Goal: Information Seeking & Learning: Learn about a topic

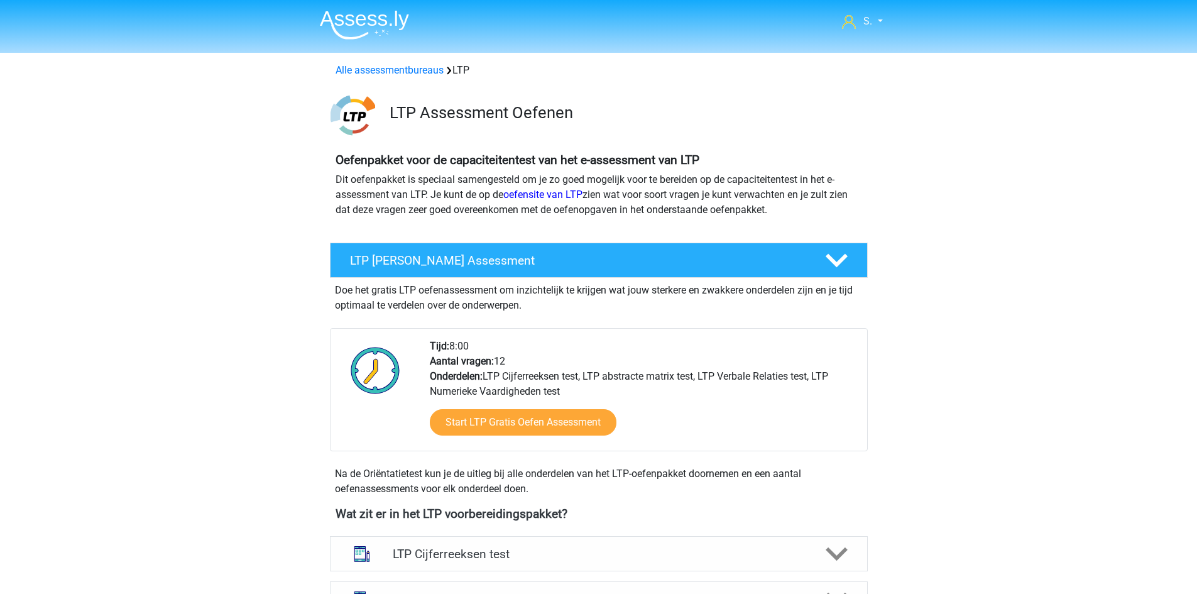
scroll to position [817, 0]
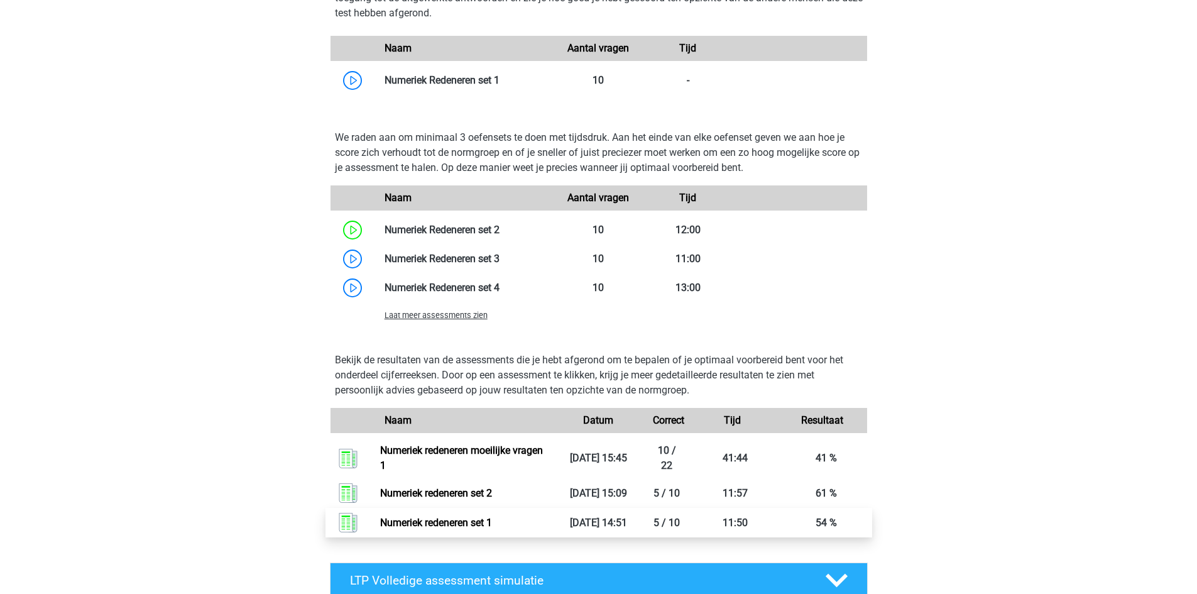
click at [471, 520] on link "Numeriek redeneren set 1" at bounding box center [436, 522] width 112 height 12
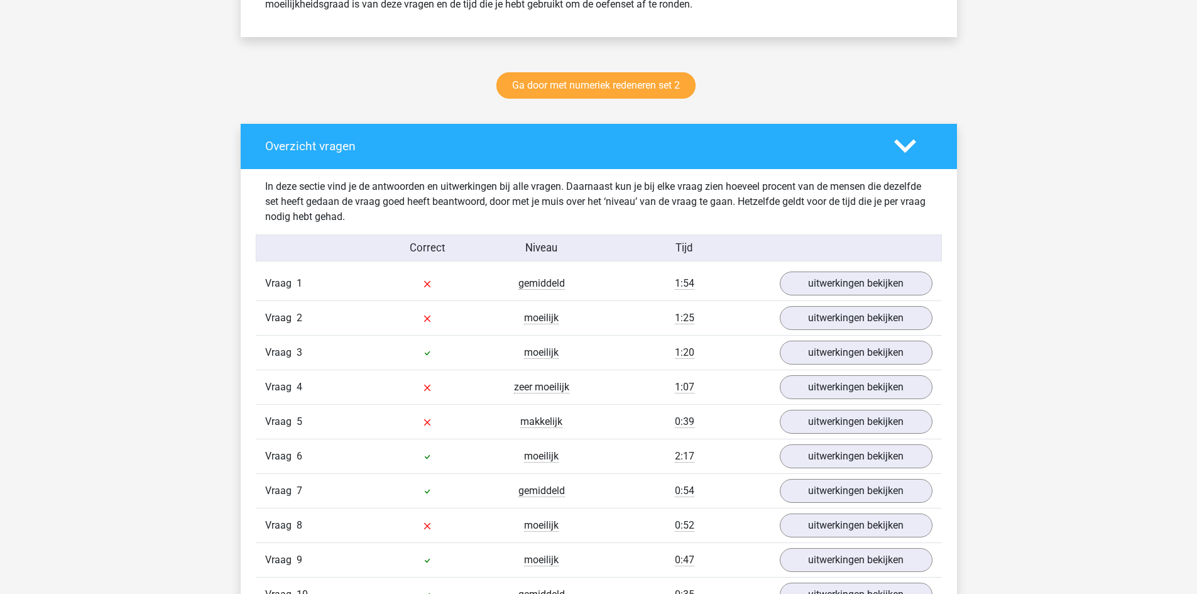
scroll to position [628, 0]
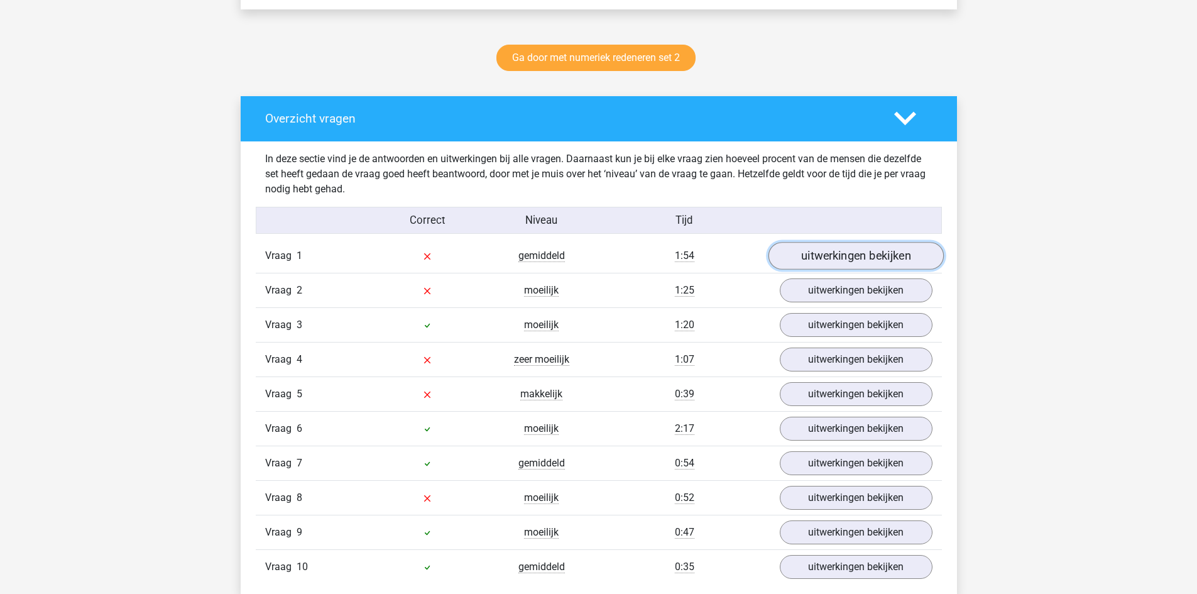
click at [816, 257] on link "uitwerkingen bekijken" at bounding box center [855, 256] width 175 height 28
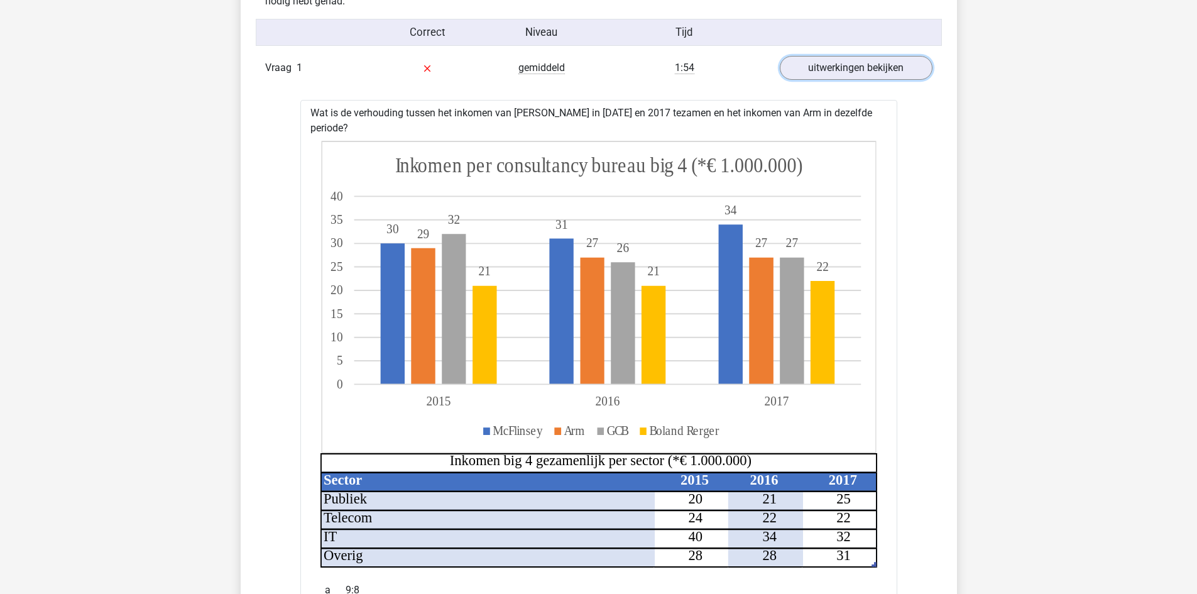
scroll to position [817, 0]
click at [841, 71] on link "uitwerkingen bekijken" at bounding box center [855, 67] width 175 height 28
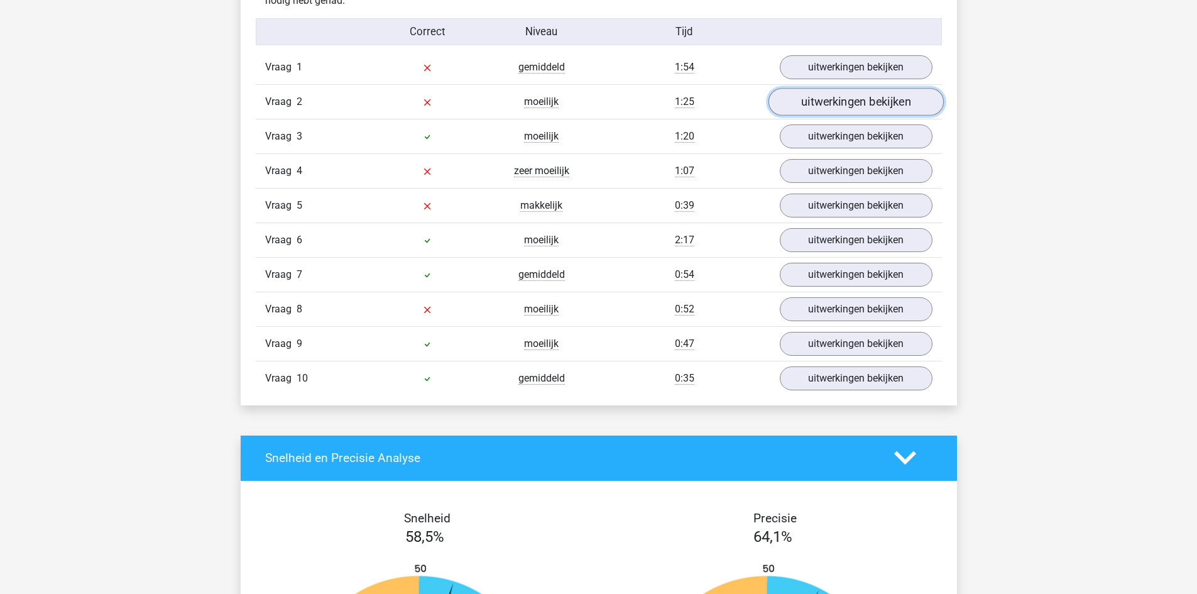
click at [837, 107] on link "uitwerkingen bekijken" at bounding box center [855, 102] width 175 height 28
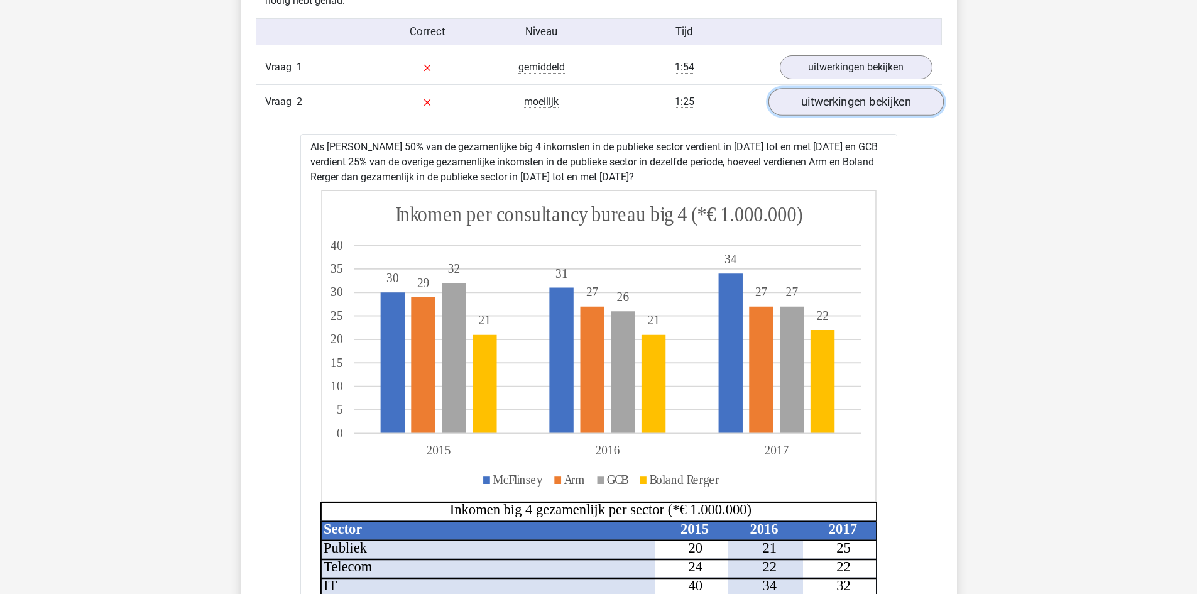
click at [837, 107] on link "uitwerkingen bekijken" at bounding box center [855, 102] width 175 height 28
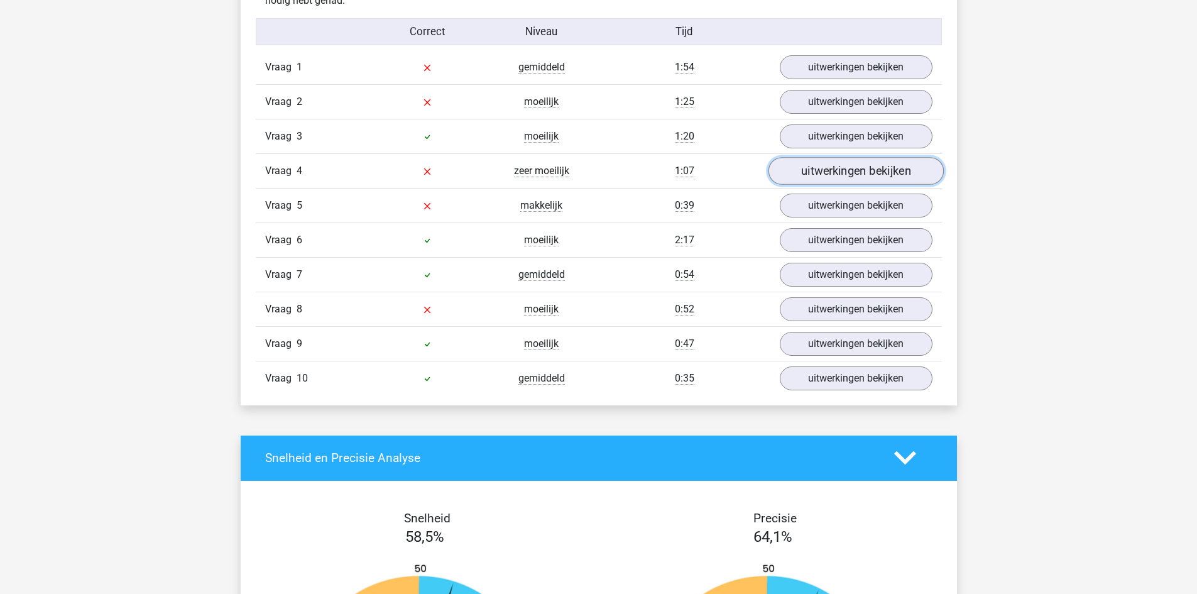
click at [839, 174] on link "uitwerkingen bekijken" at bounding box center [855, 171] width 175 height 28
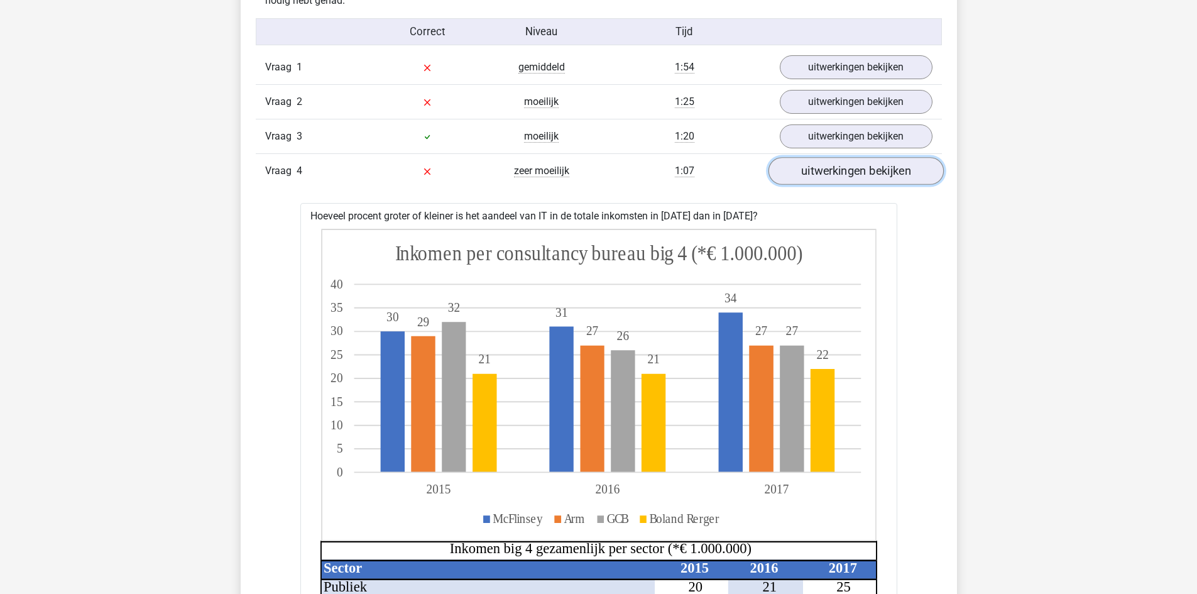
click at [839, 174] on link "uitwerkingen bekijken" at bounding box center [855, 171] width 175 height 28
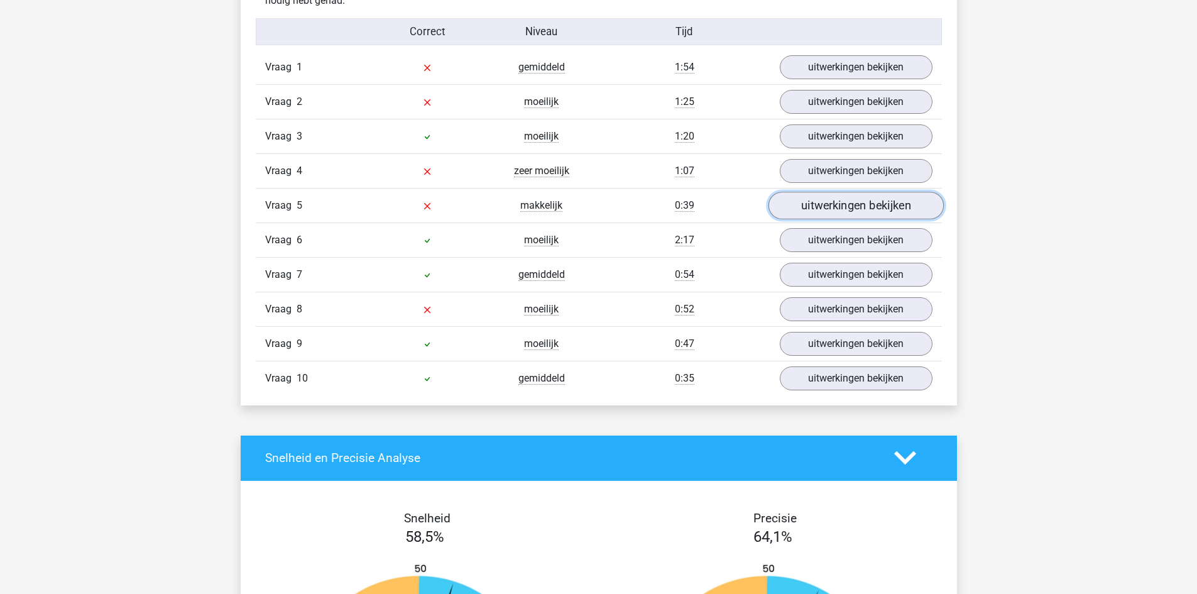
click at [836, 197] on link "uitwerkingen bekijken" at bounding box center [855, 206] width 175 height 28
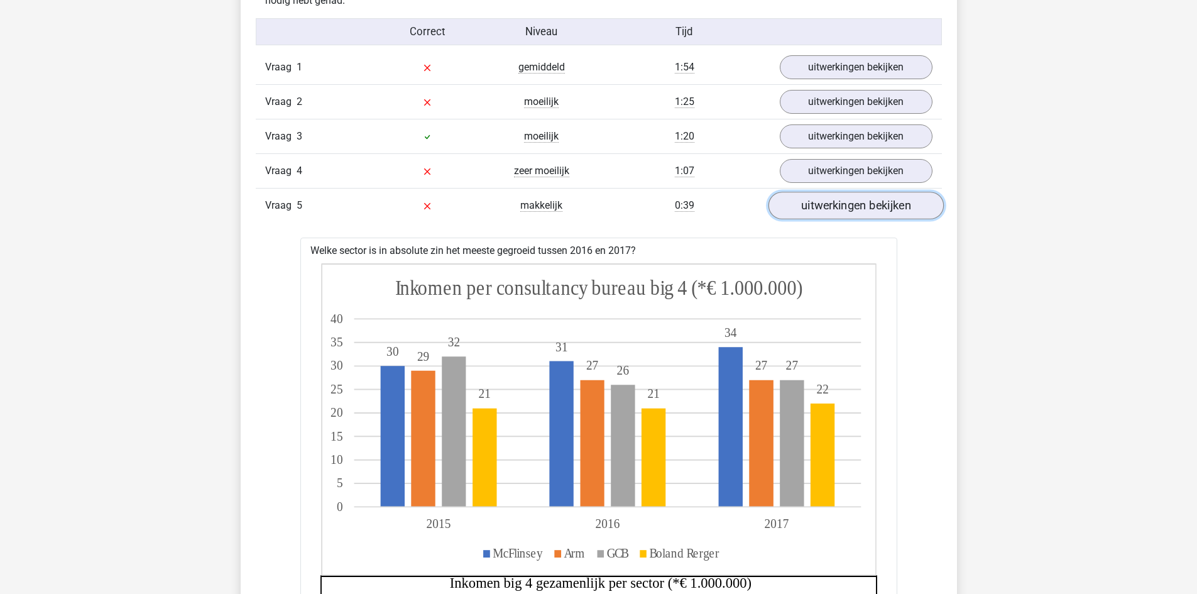
click at [836, 197] on link "uitwerkingen bekijken" at bounding box center [855, 206] width 175 height 28
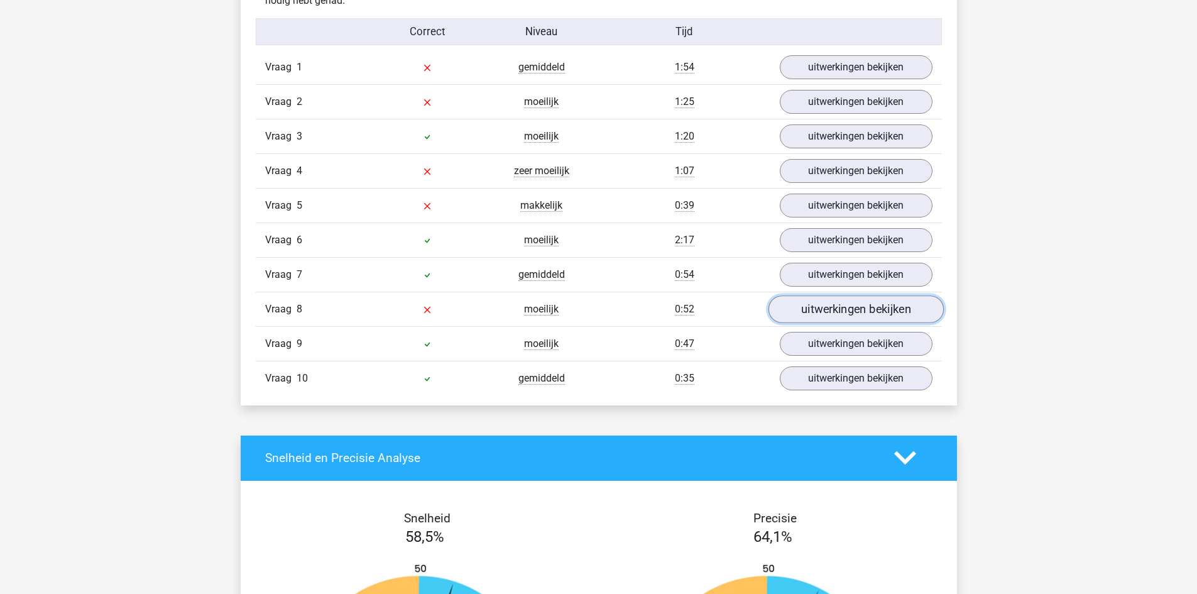
click at [850, 312] on link "uitwerkingen bekijken" at bounding box center [855, 309] width 175 height 28
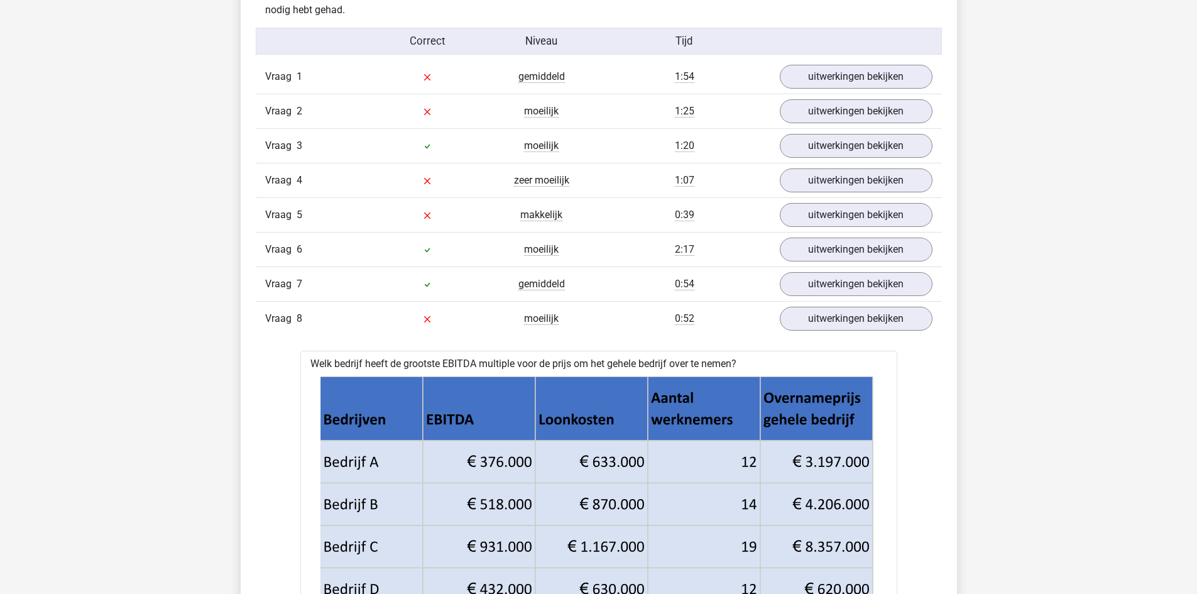
scroll to position [691, 0]
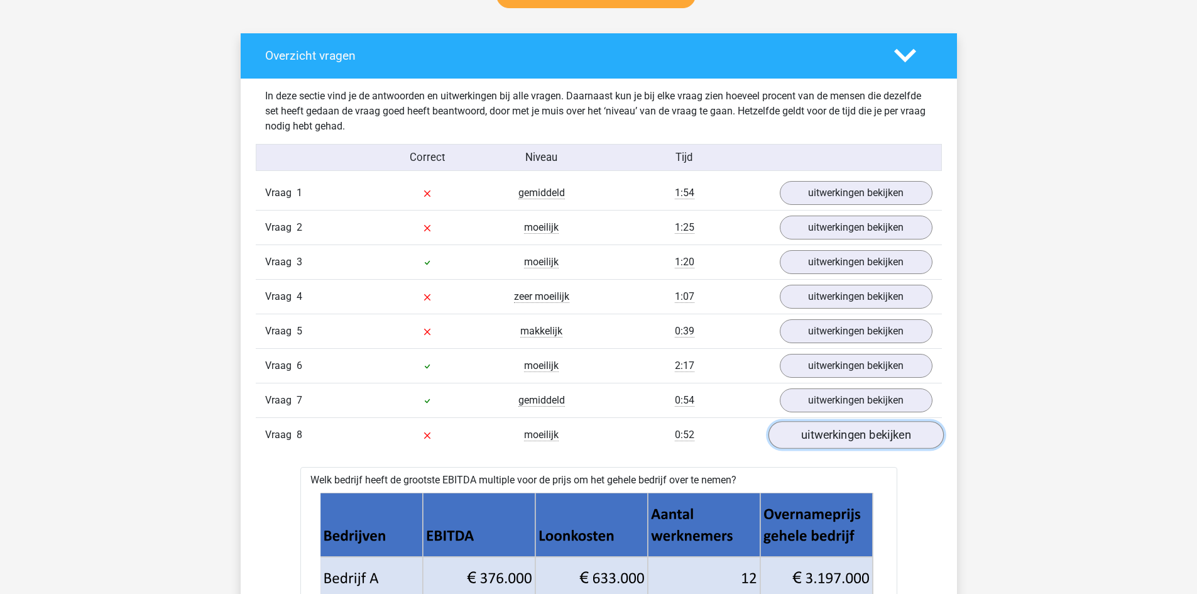
click at [873, 439] on link "uitwerkingen bekijken" at bounding box center [855, 435] width 175 height 28
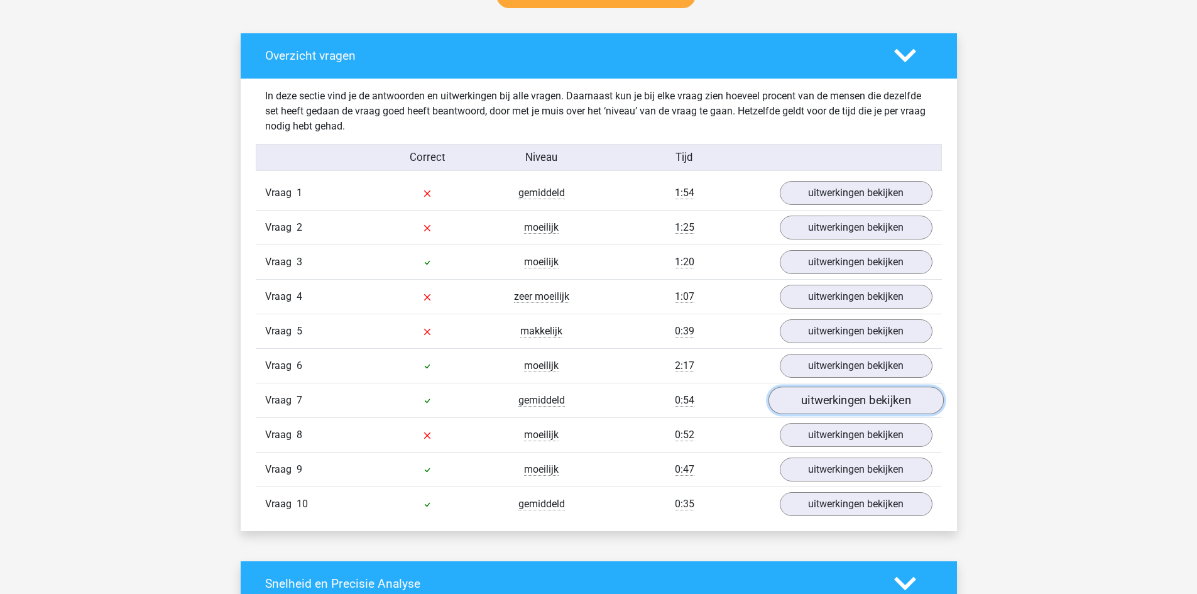
click at [871, 403] on link "uitwerkingen bekijken" at bounding box center [855, 400] width 175 height 28
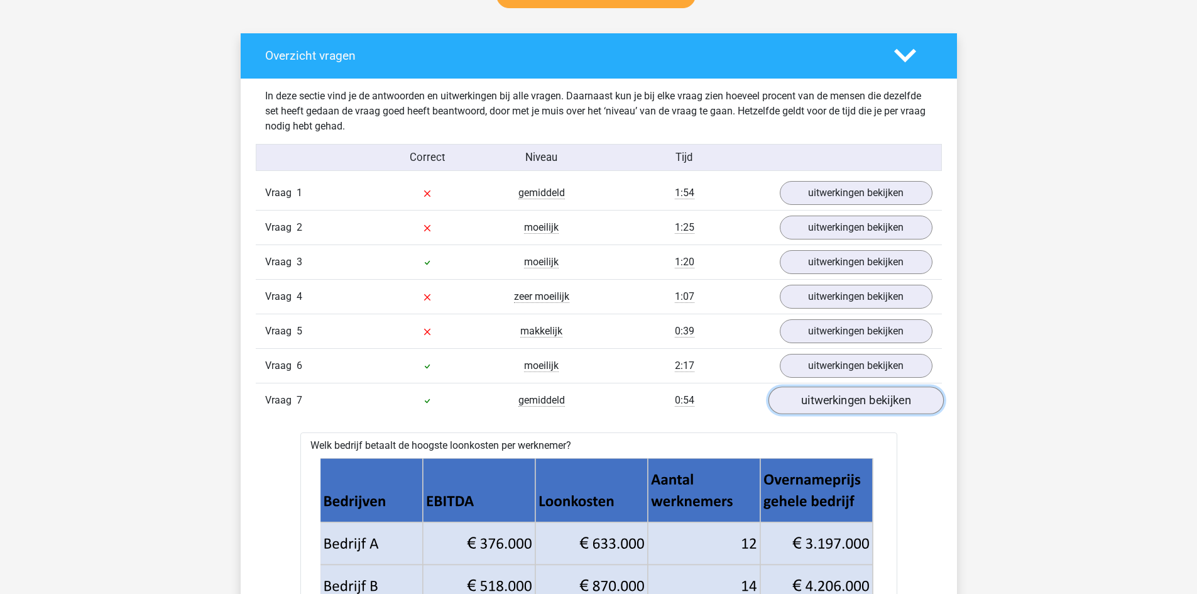
click at [871, 403] on link "uitwerkingen bekijken" at bounding box center [855, 400] width 175 height 28
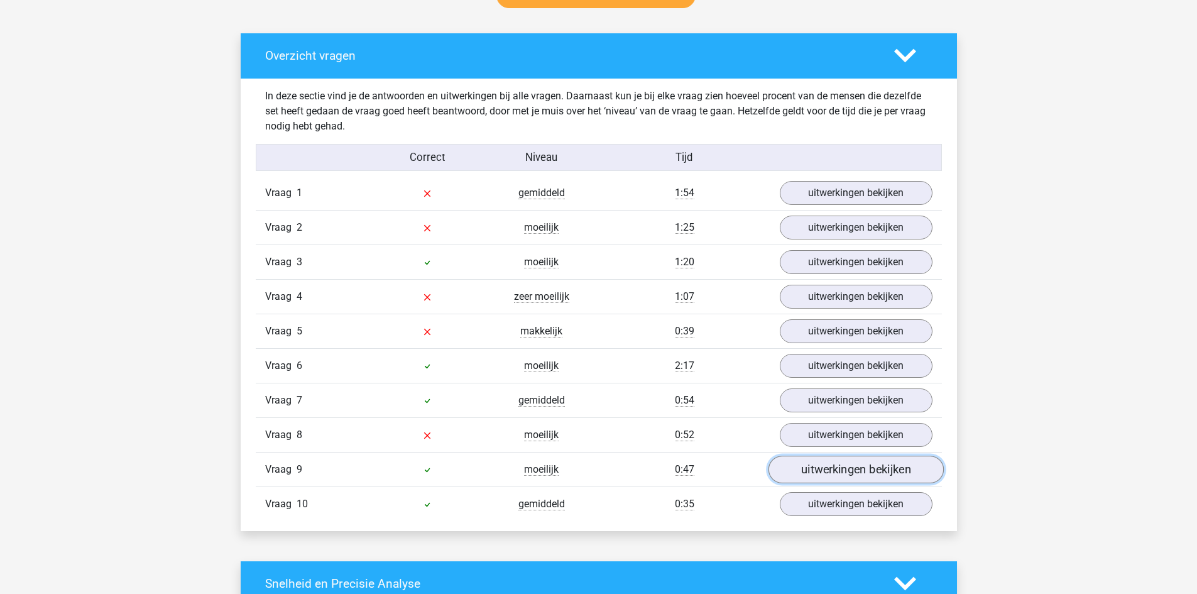
click at [870, 459] on link "uitwerkingen bekijken" at bounding box center [855, 470] width 175 height 28
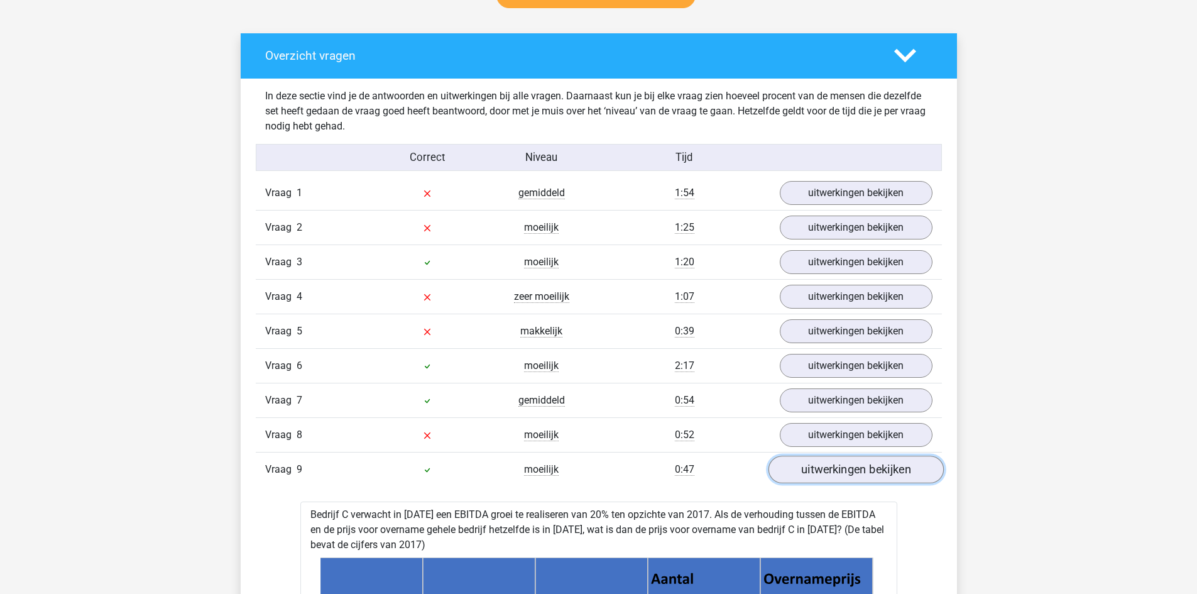
click at [870, 459] on link "uitwerkingen bekijken" at bounding box center [855, 470] width 175 height 28
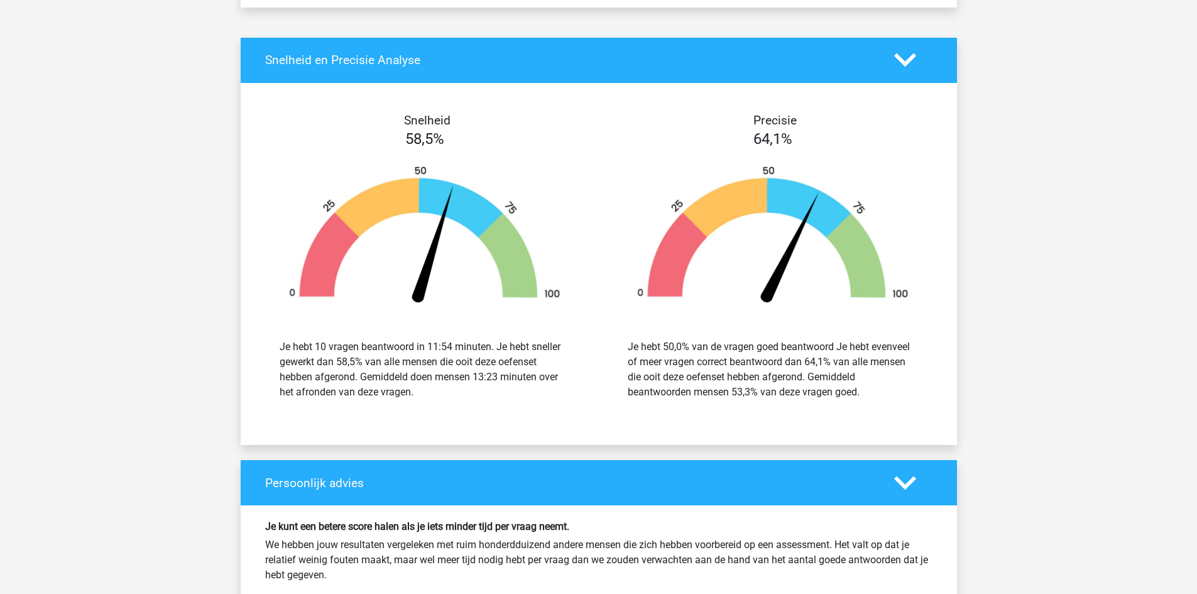
scroll to position [1696, 0]
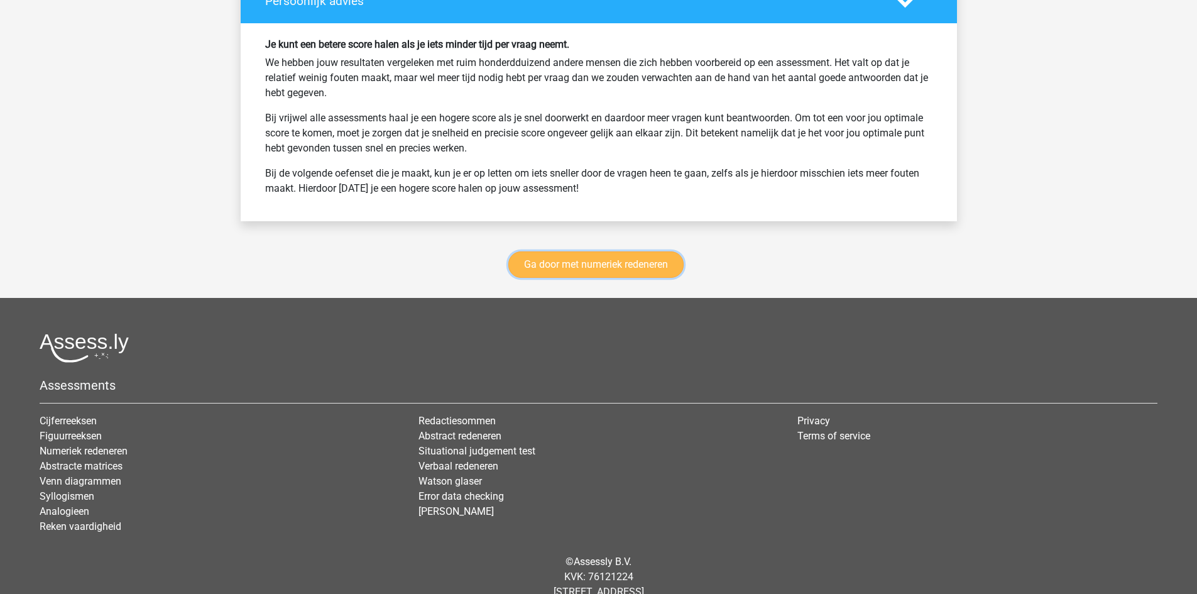
click at [644, 271] on link "Ga door met numeriek redeneren" at bounding box center [595, 264] width 175 height 26
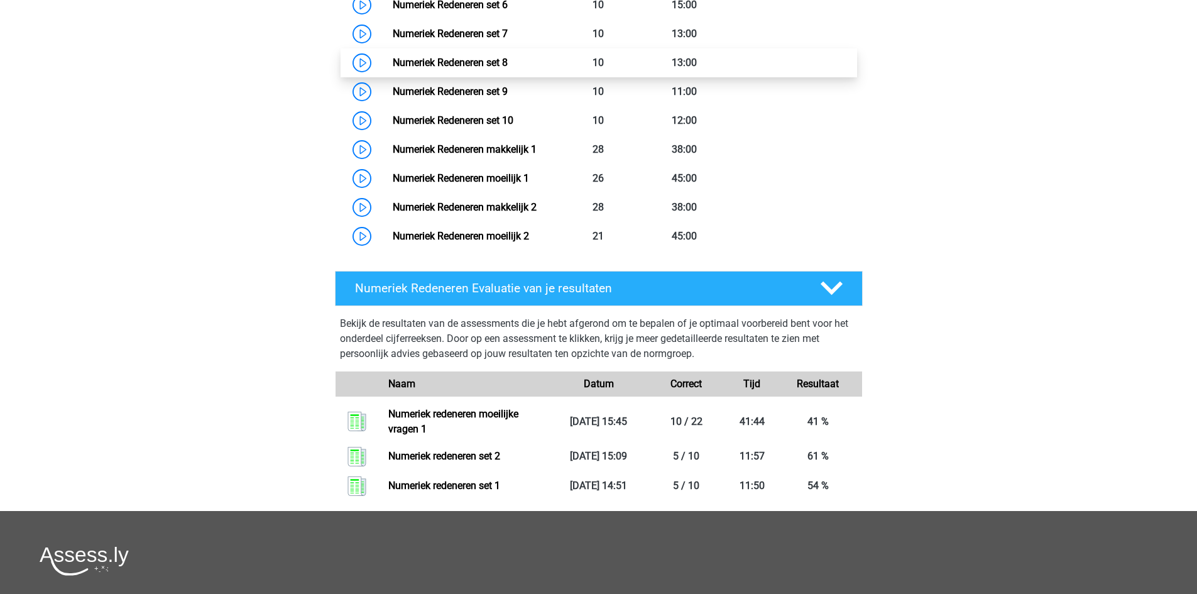
scroll to position [890, 0]
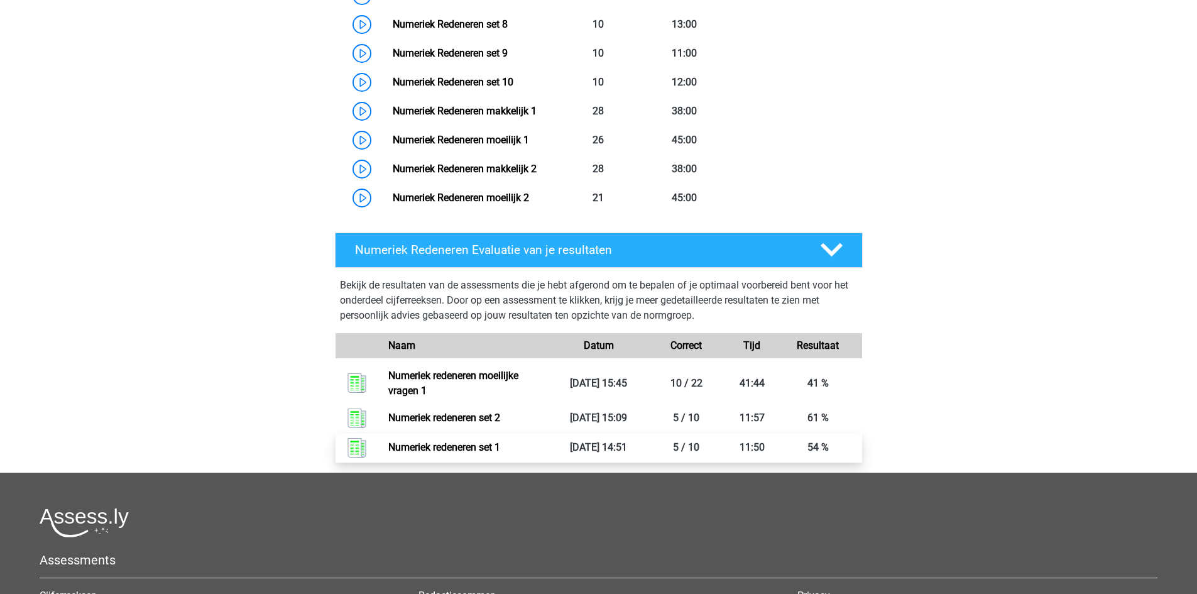
click at [488, 446] on link "Numeriek redeneren set 1" at bounding box center [444, 447] width 112 height 12
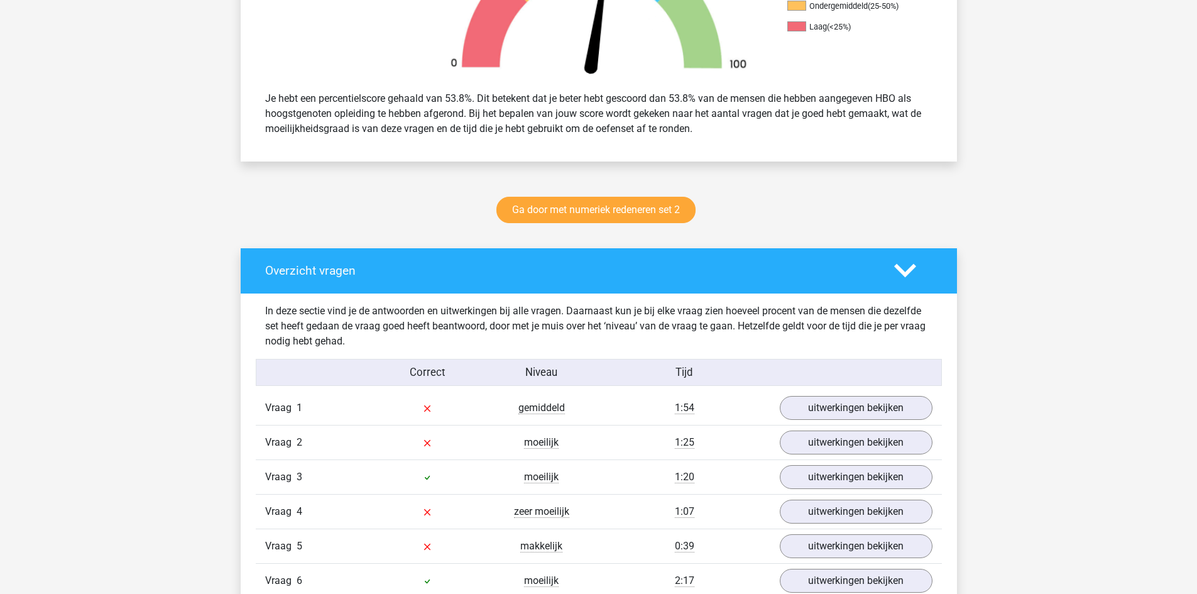
scroll to position [565, 0]
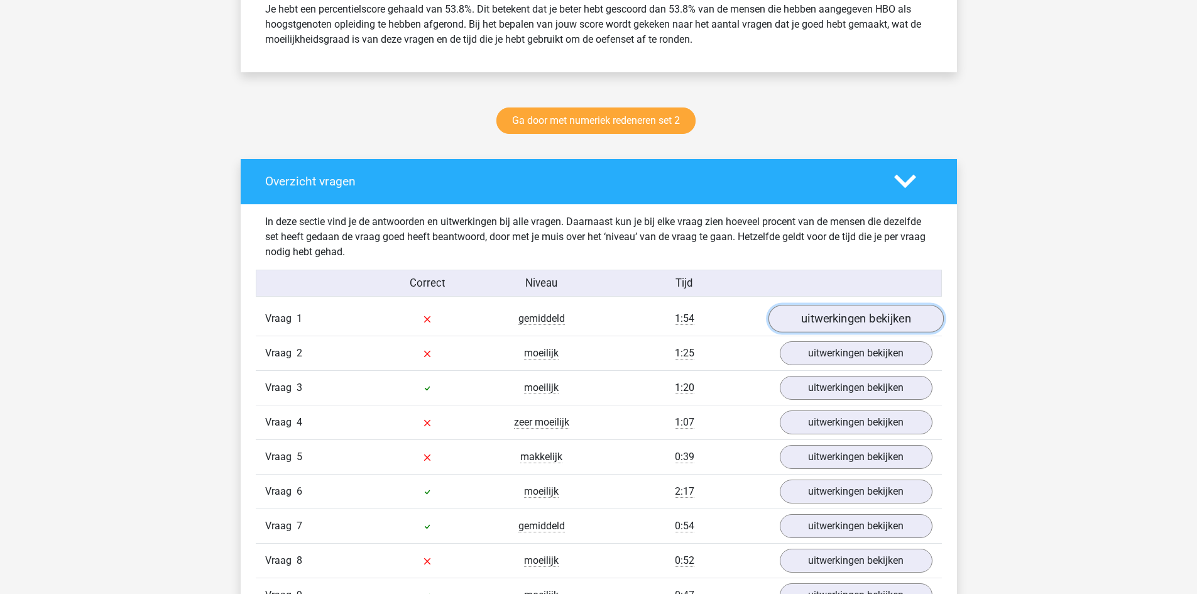
click at [841, 320] on link "uitwerkingen bekijken" at bounding box center [855, 319] width 175 height 28
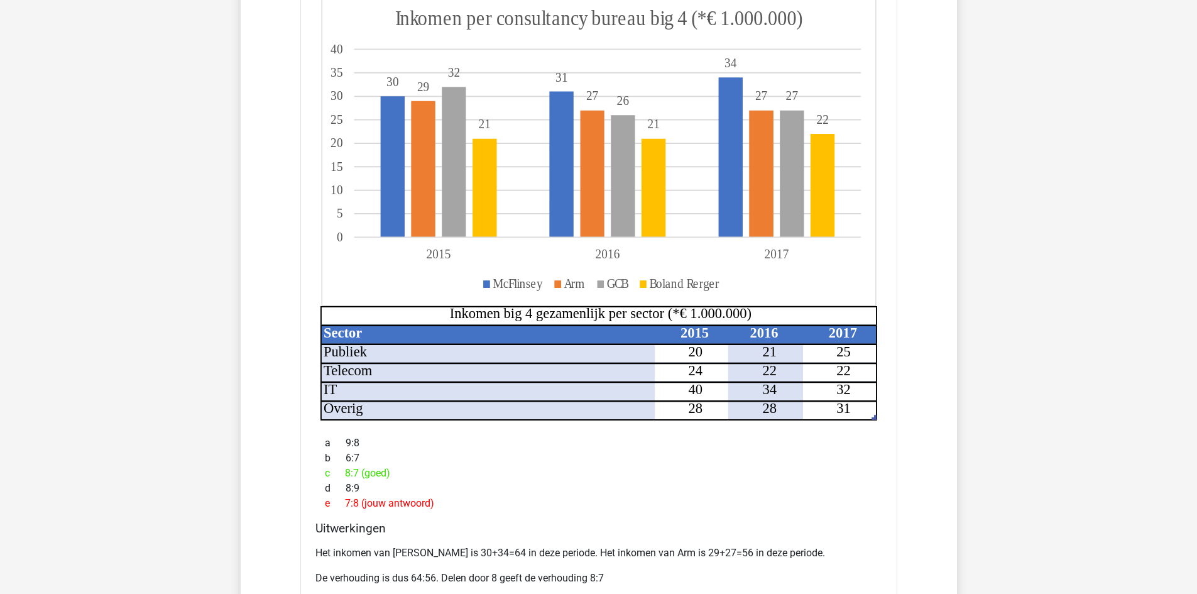
scroll to position [1131, 0]
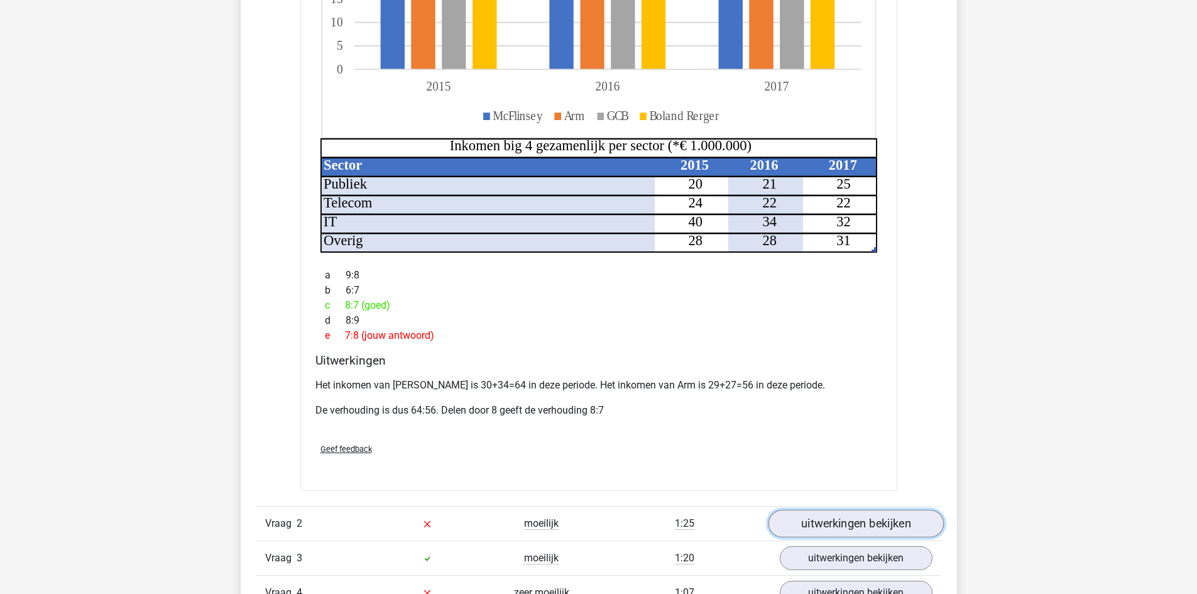
click at [854, 510] on link "uitwerkingen bekijken" at bounding box center [855, 524] width 175 height 28
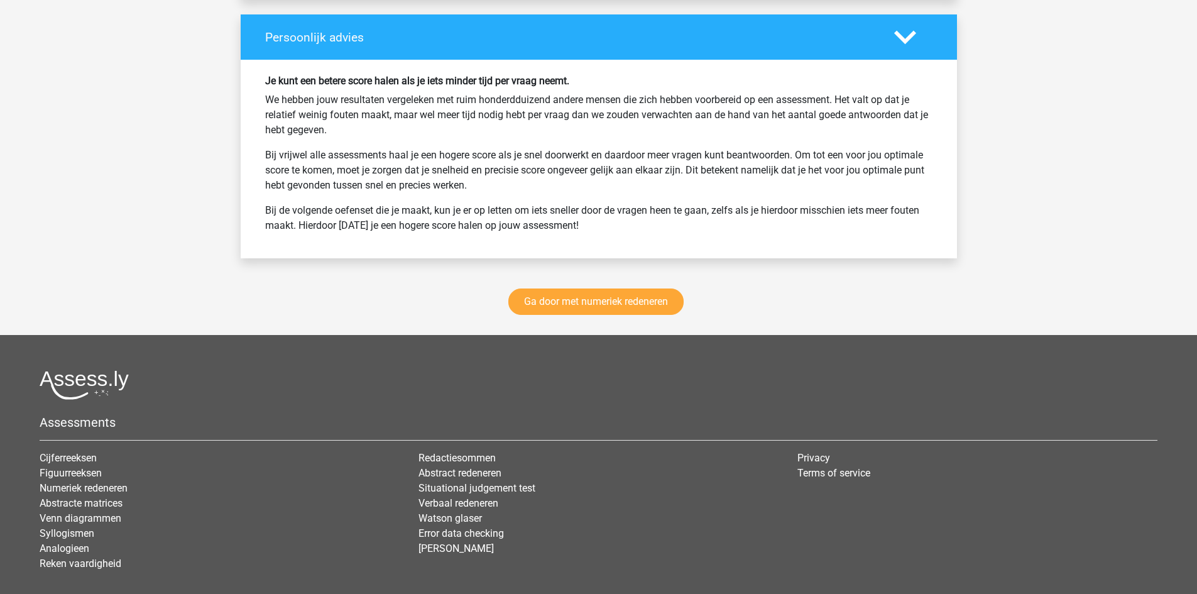
scroll to position [3245, 0]
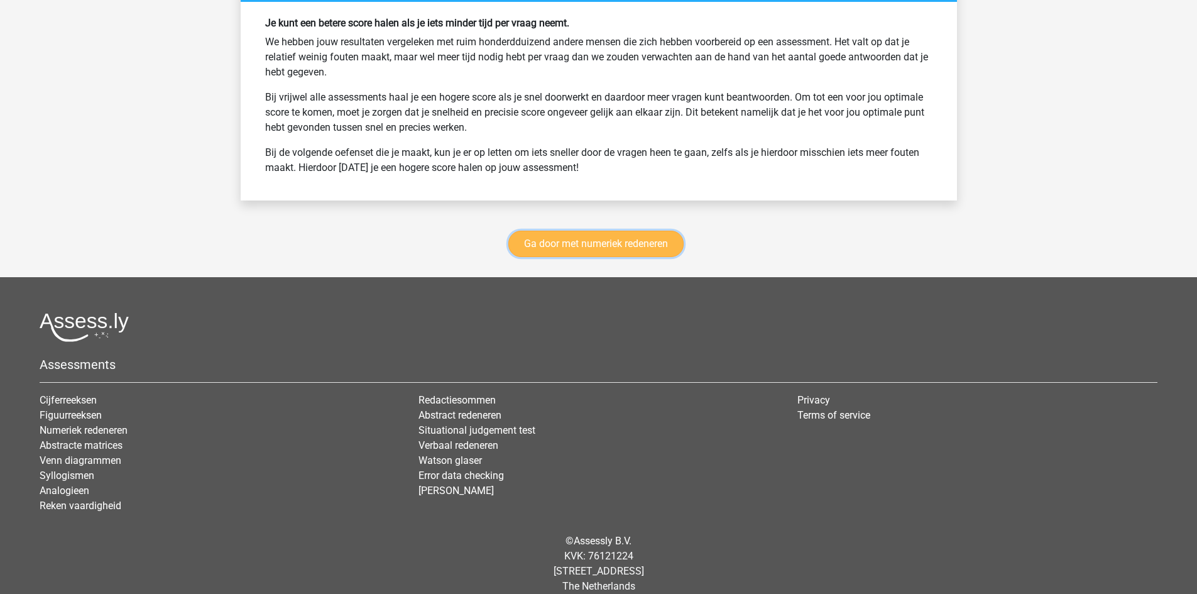
click at [618, 231] on link "Ga door met numeriek redeneren" at bounding box center [595, 244] width 175 height 26
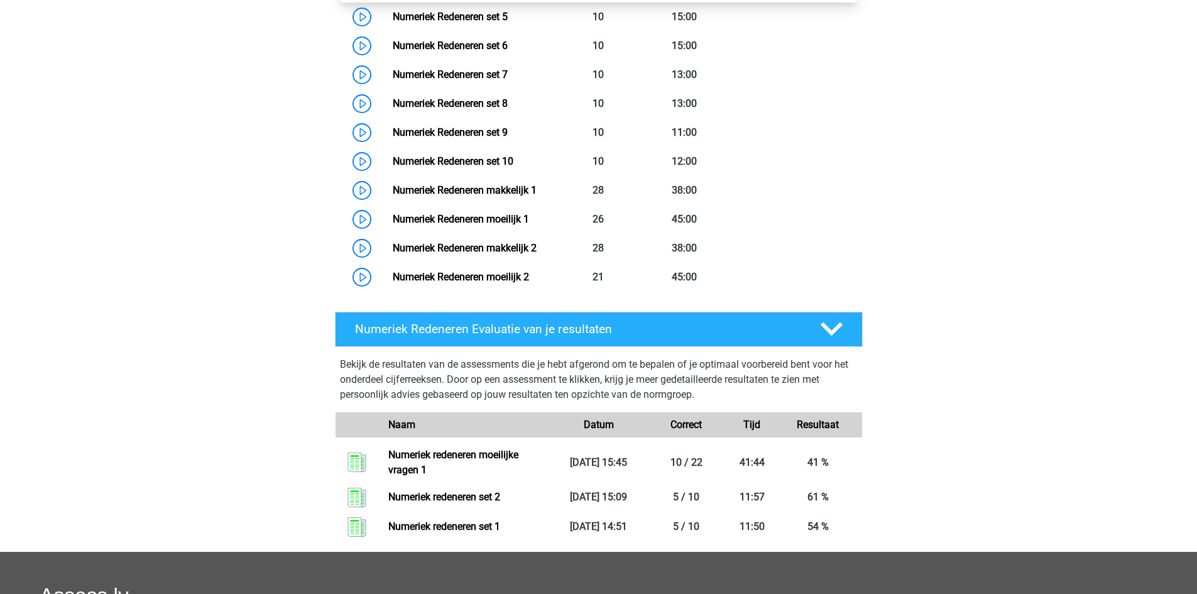
scroll to position [953, 0]
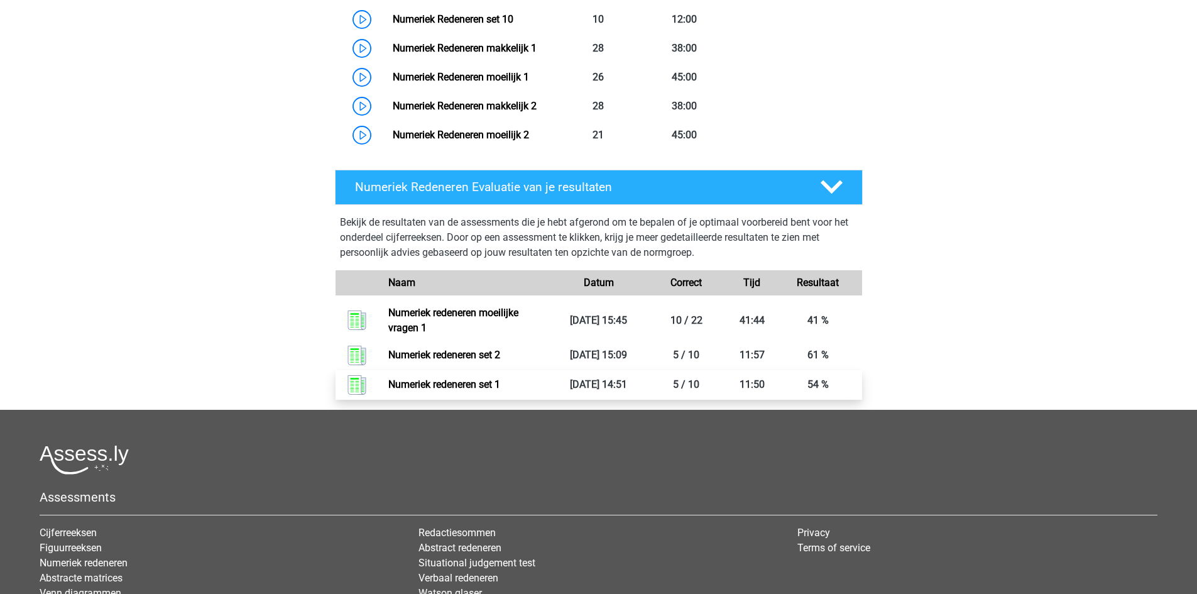
click at [476, 383] on link "Numeriek redeneren set 1" at bounding box center [444, 384] width 112 height 12
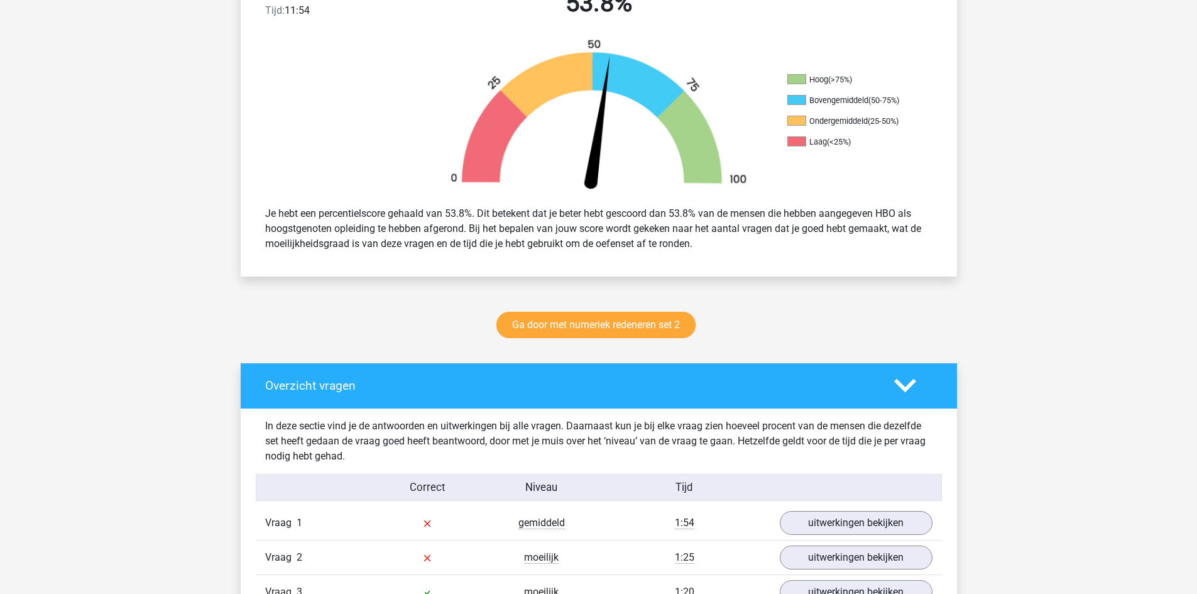
scroll to position [377, 0]
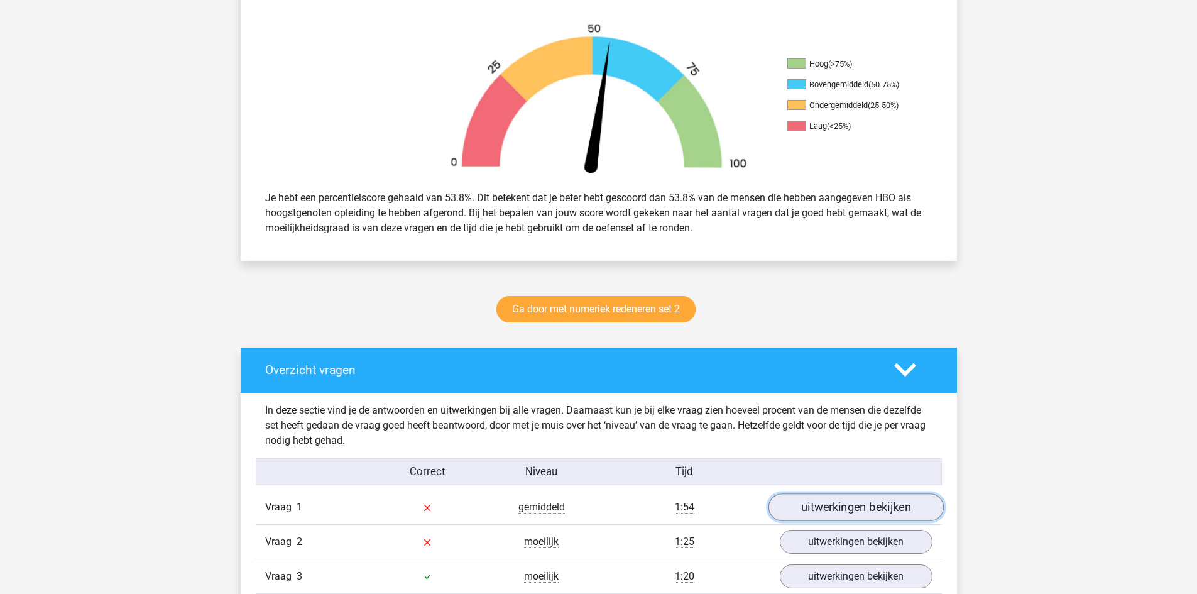
click at [853, 500] on link "uitwerkingen bekijken" at bounding box center [855, 507] width 175 height 28
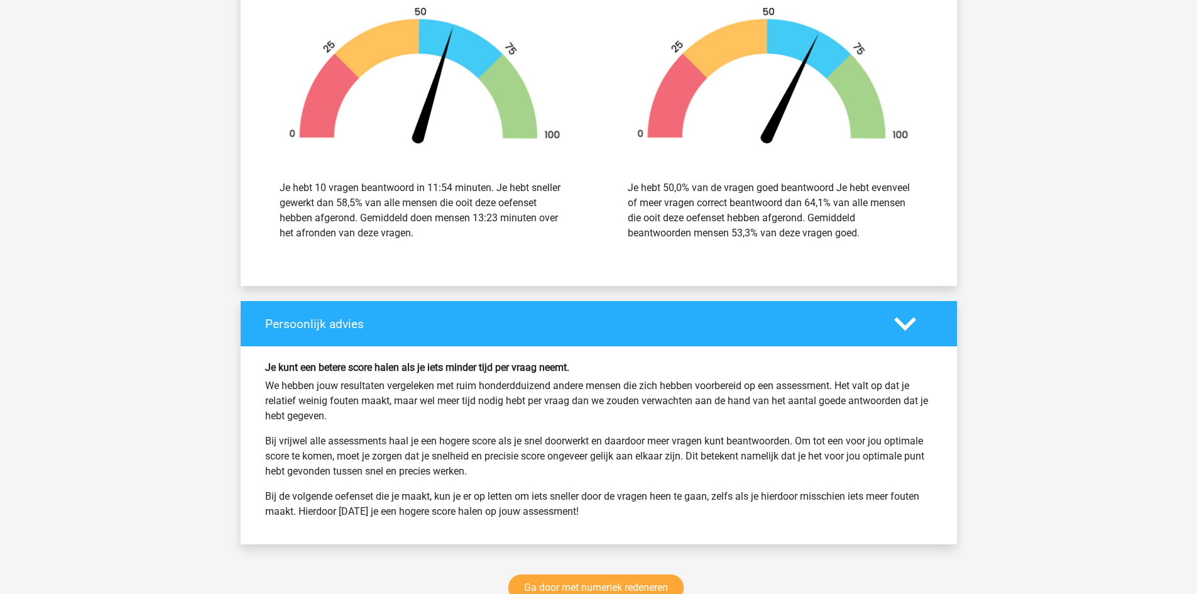
scroll to position [2325, 0]
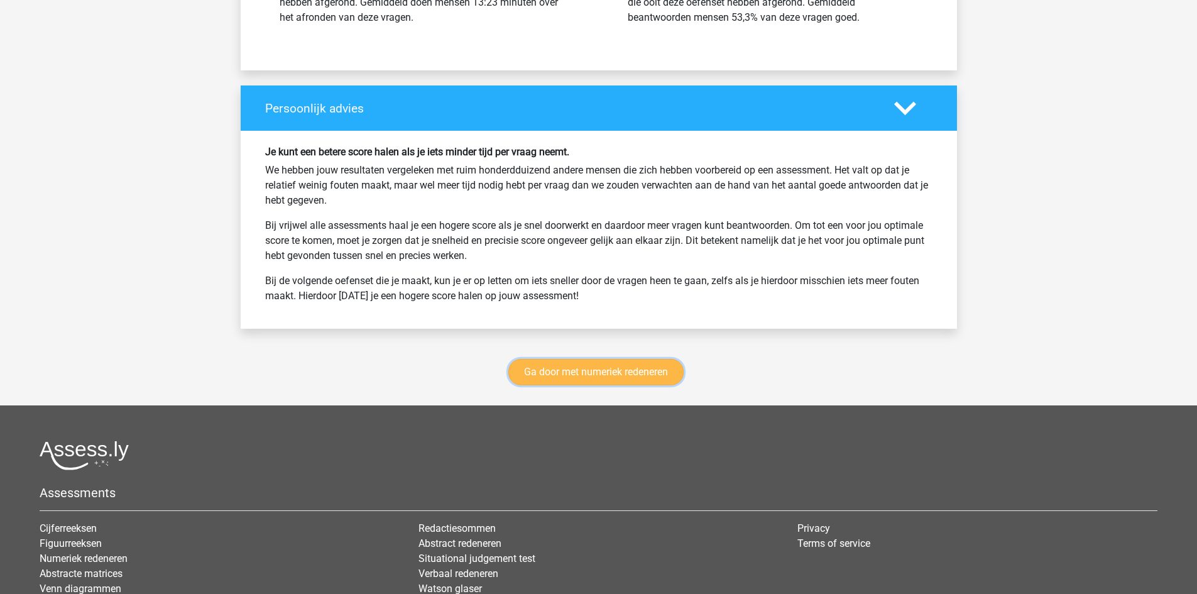
click at [628, 359] on link "Ga door met numeriek redeneren" at bounding box center [595, 372] width 175 height 26
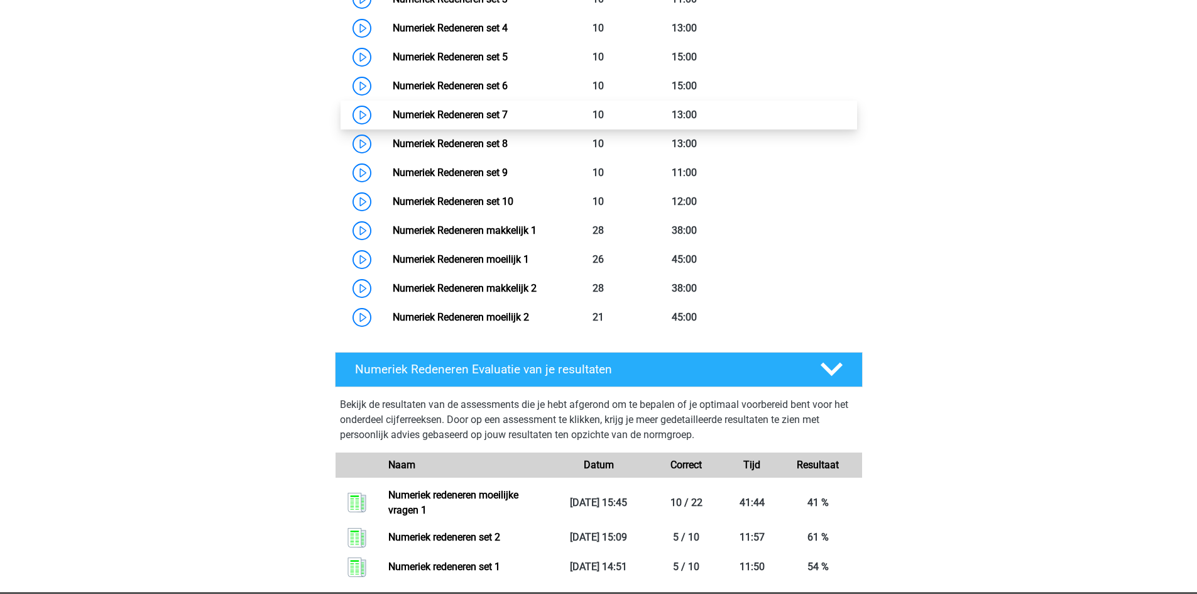
scroll to position [953, 0]
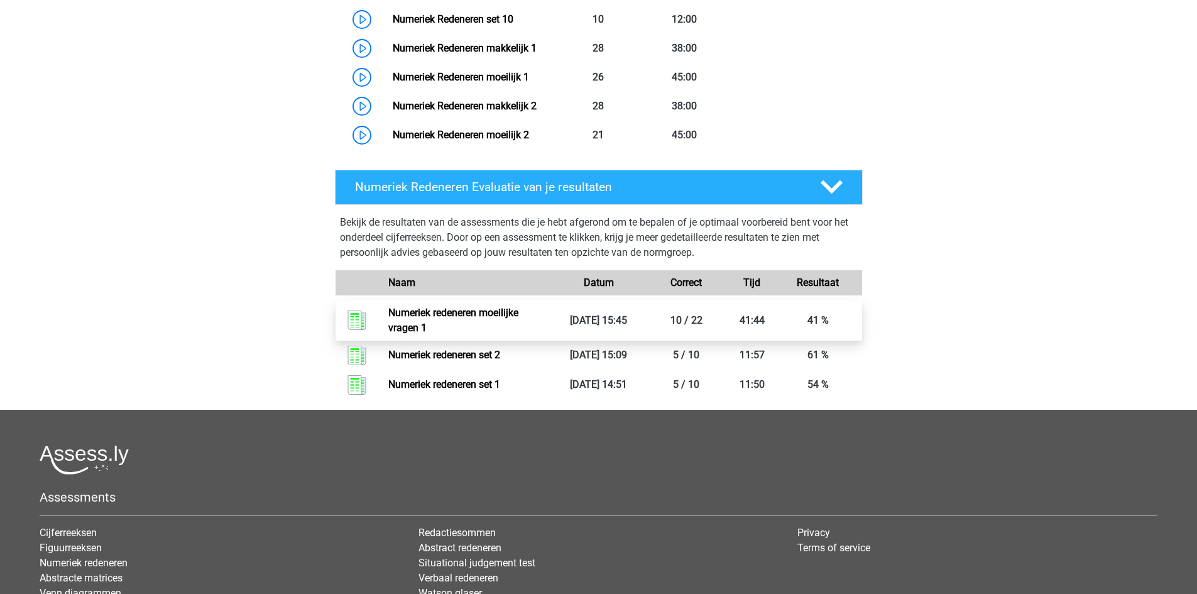
click at [508, 315] on link "Numeriek redeneren moeilijke vragen 1" at bounding box center [453, 320] width 130 height 27
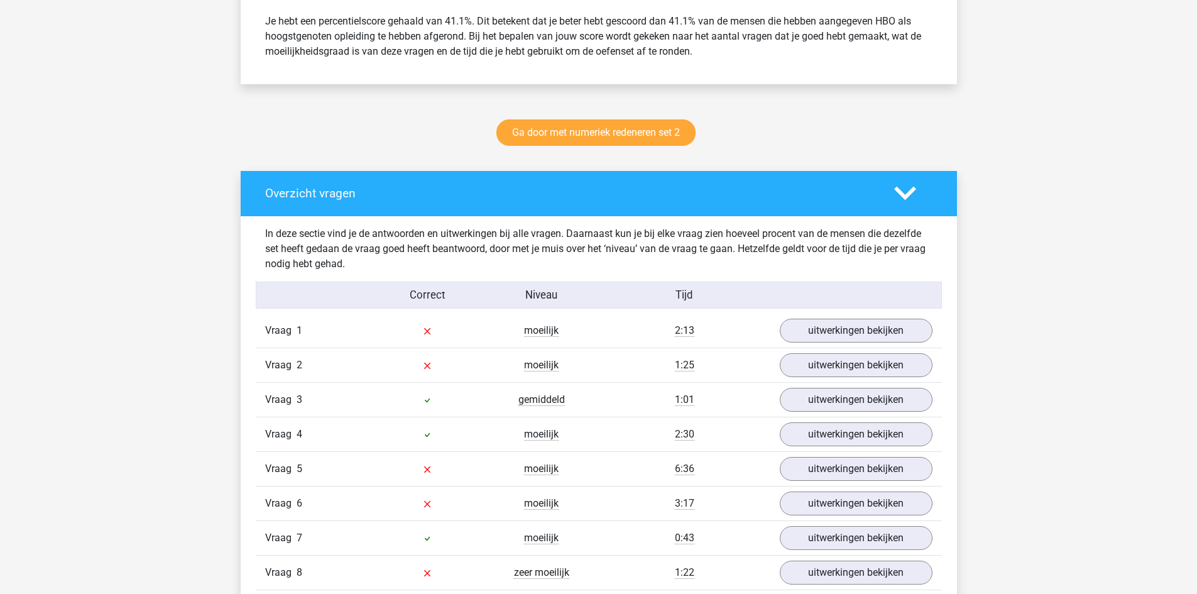
scroll to position [565, 0]
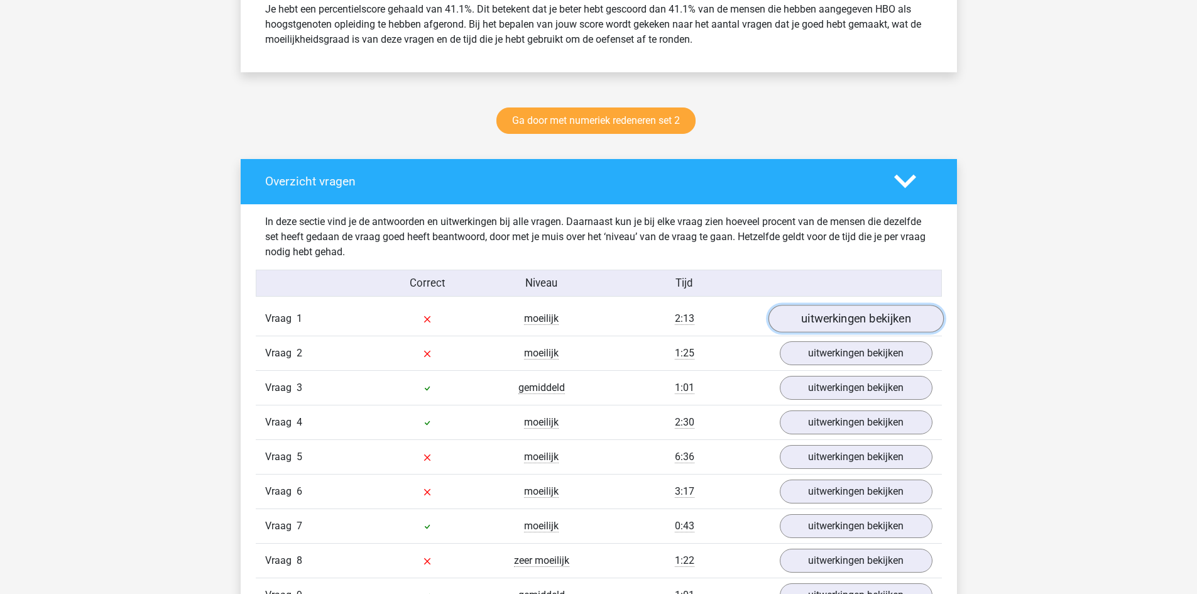
click at [812, 322] on link "uitwerkingen bekijken" at bounding box center [855, 319] width 175 height 28
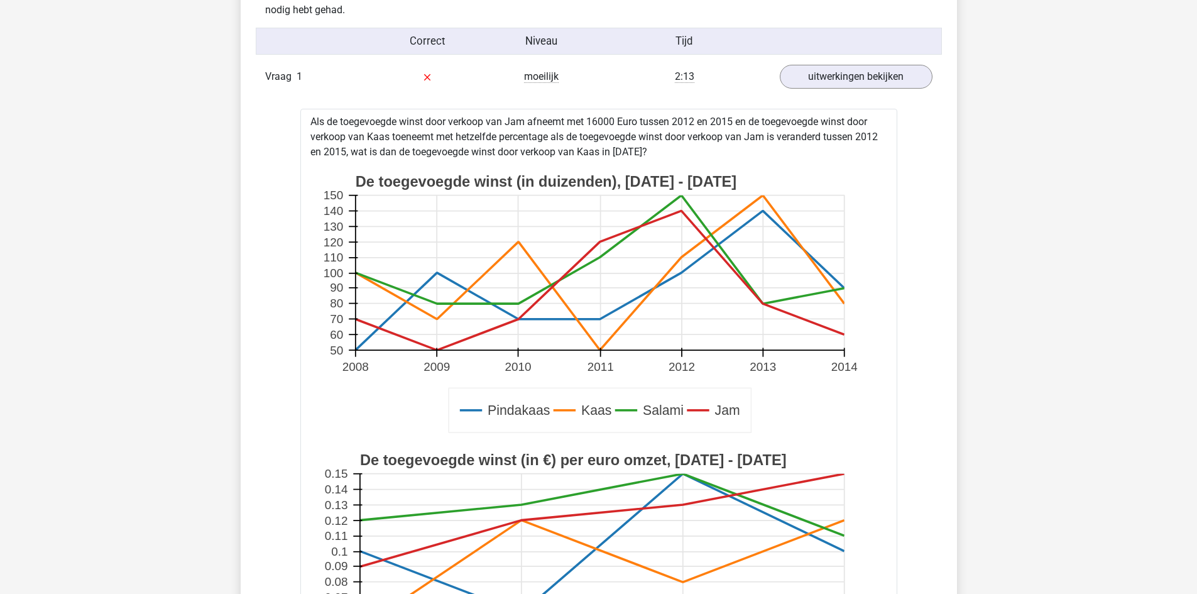
scroll to position [691, 0]
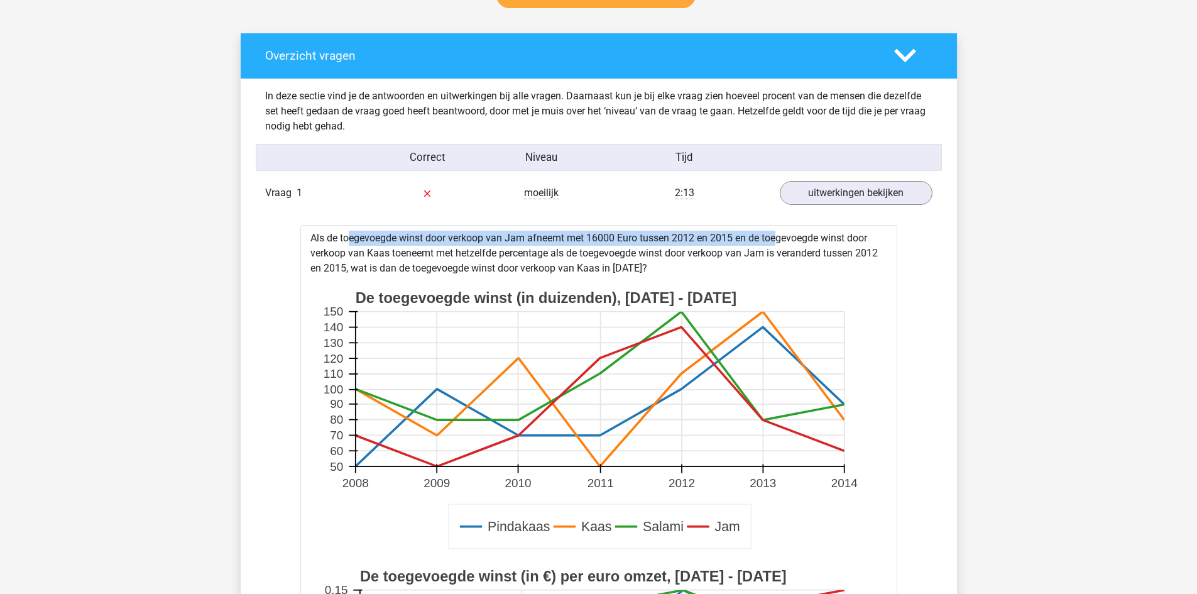
drag, startPoint x: 313, startPoint y: 234, endPoint x: 739, endPoint y: 230, distance: 426.0
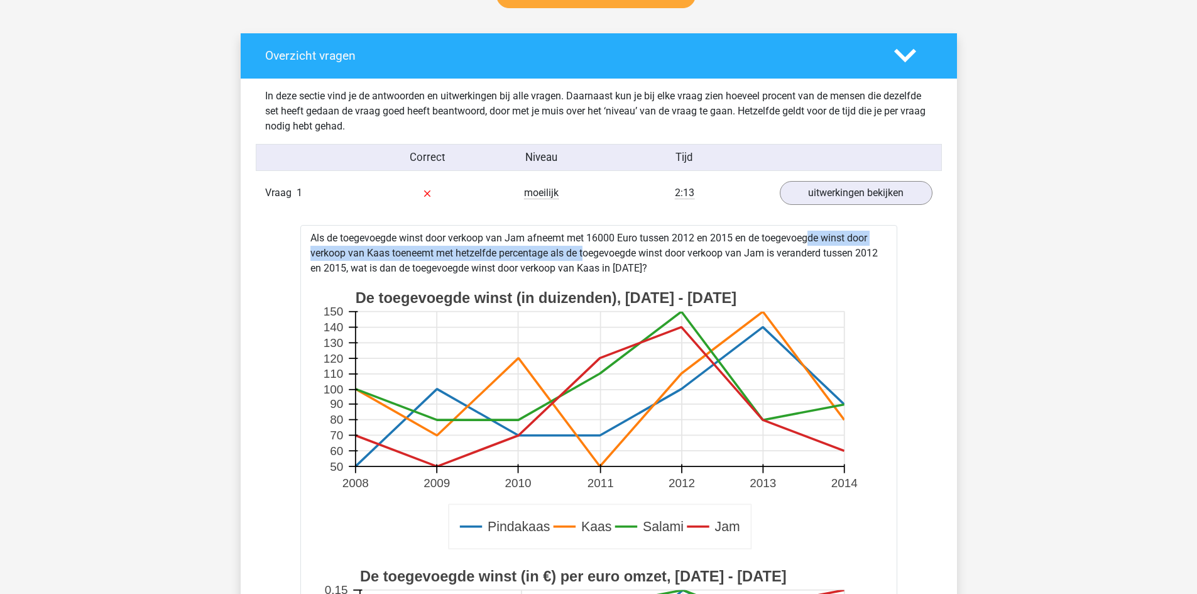
drag, startPoint x: 765, startPoint y: 236, endPoint x: 551, endPoint y: 251, distance: 214.2
drag, startPoint x: 349, startPoint y: 268, endPoint x: 638, endPoint y: 268, distance: 288.4
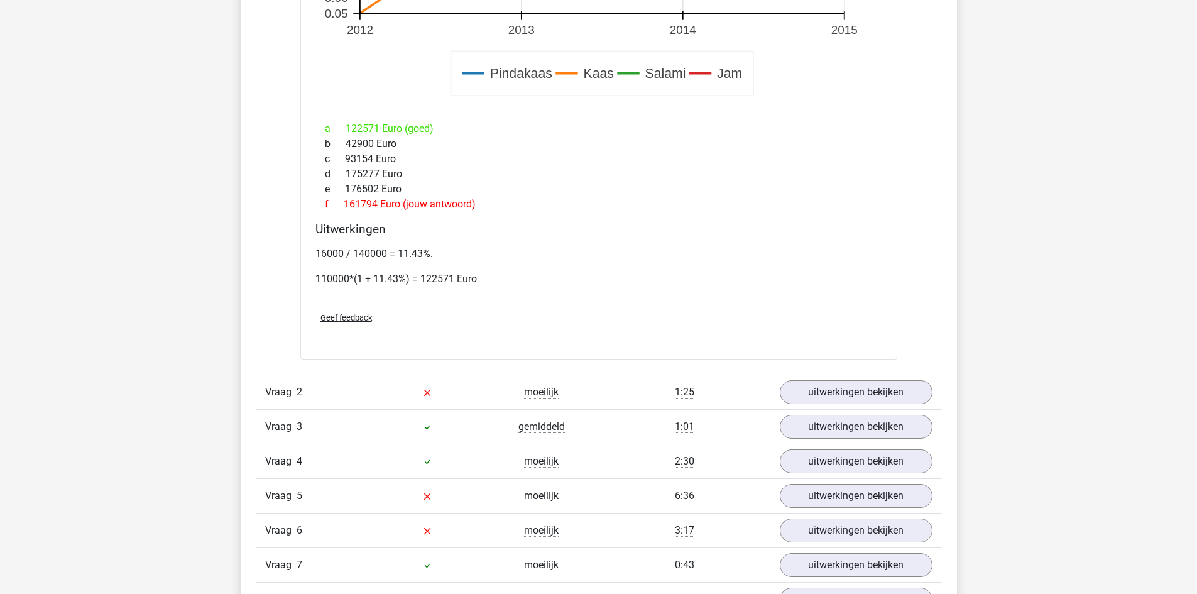
scroll to position [1445, 0]
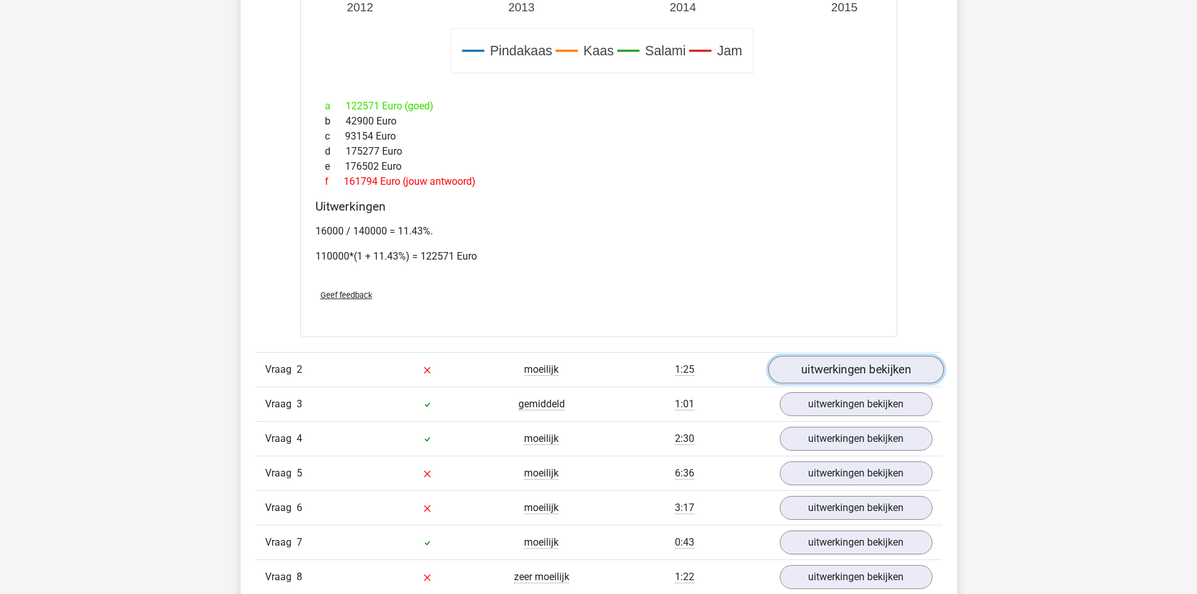
click at [812, 380] on link "uitwerkingen bekijken" at bounding box center [855, 370] width 175 height 28
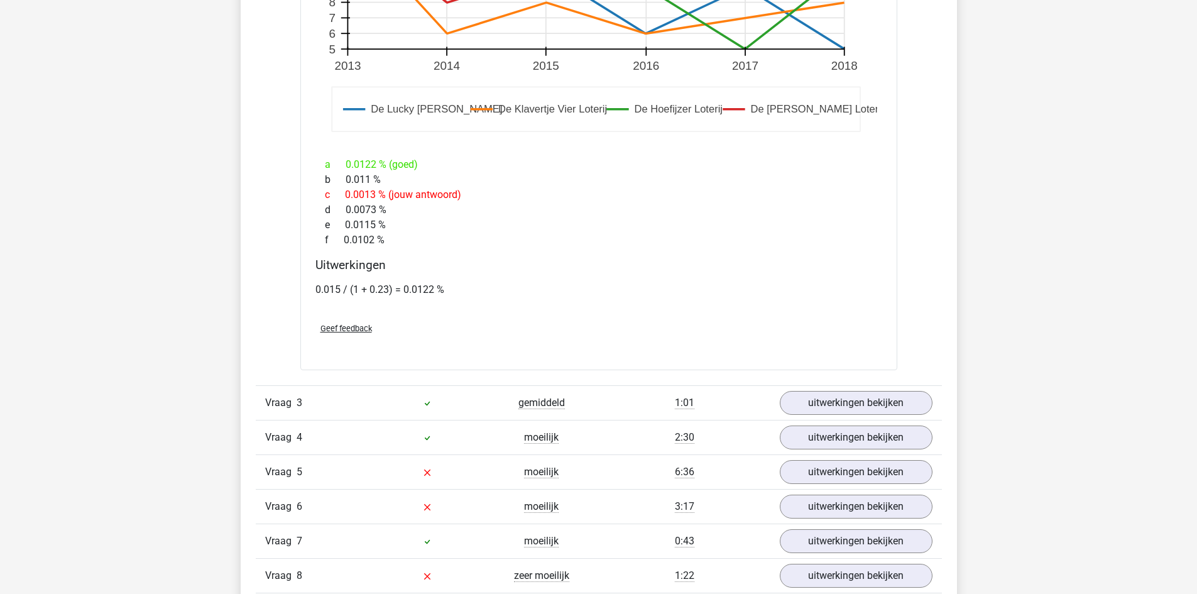
scroll to position [2325, 0]
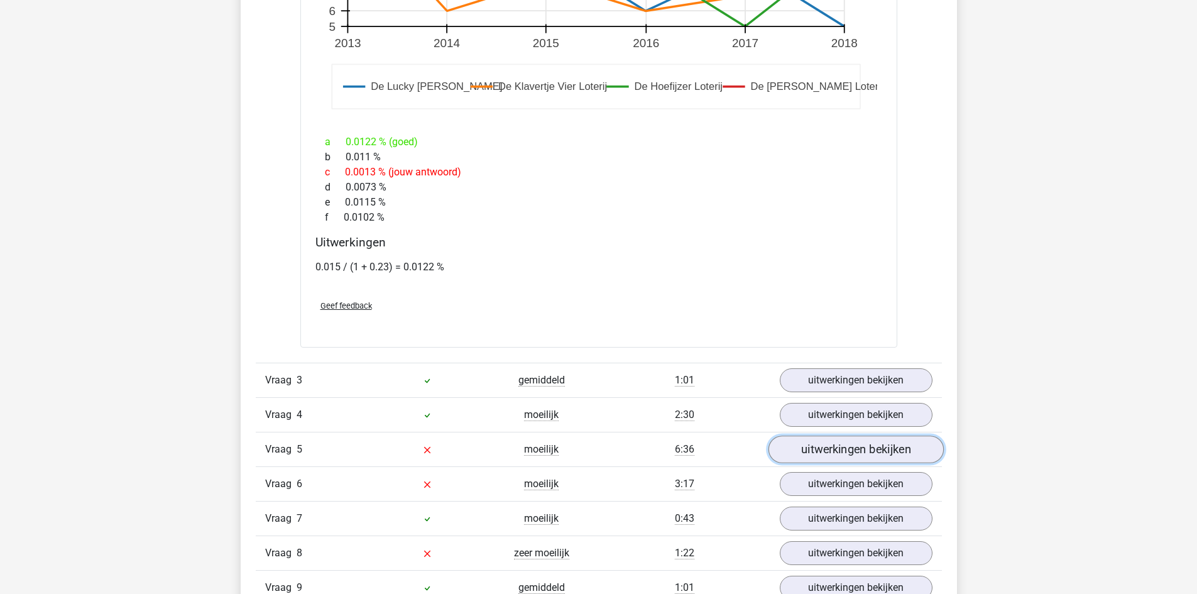
click at [842, 461] on link "uitwerkingen bekijken" at bounding box center [855, 449] width 175 height 28
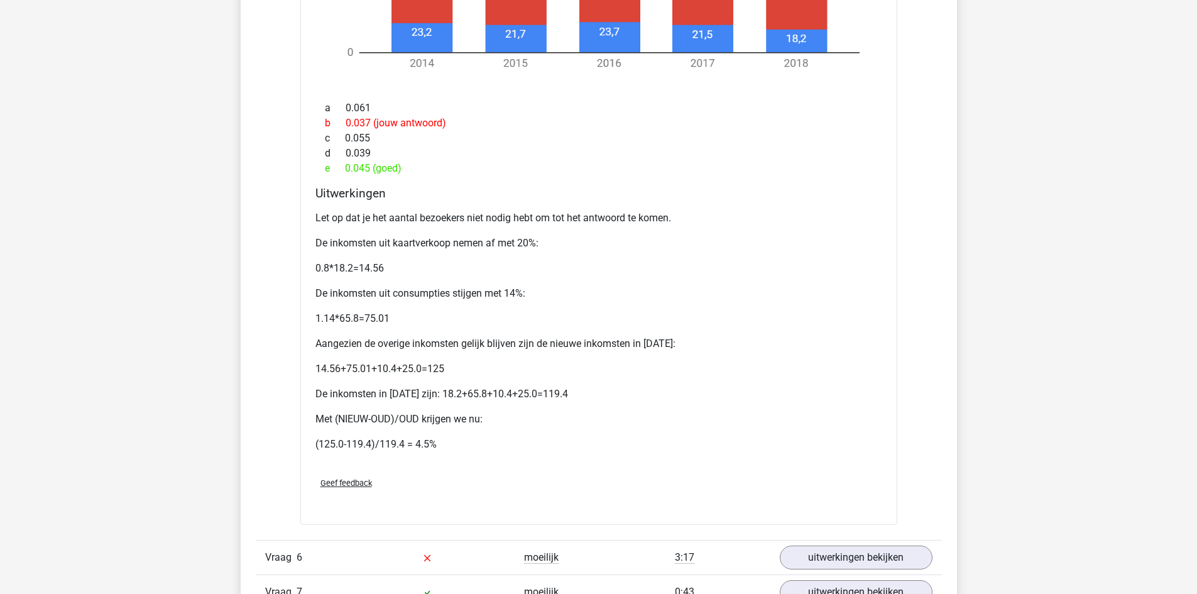
scroll to position [3456, 0]
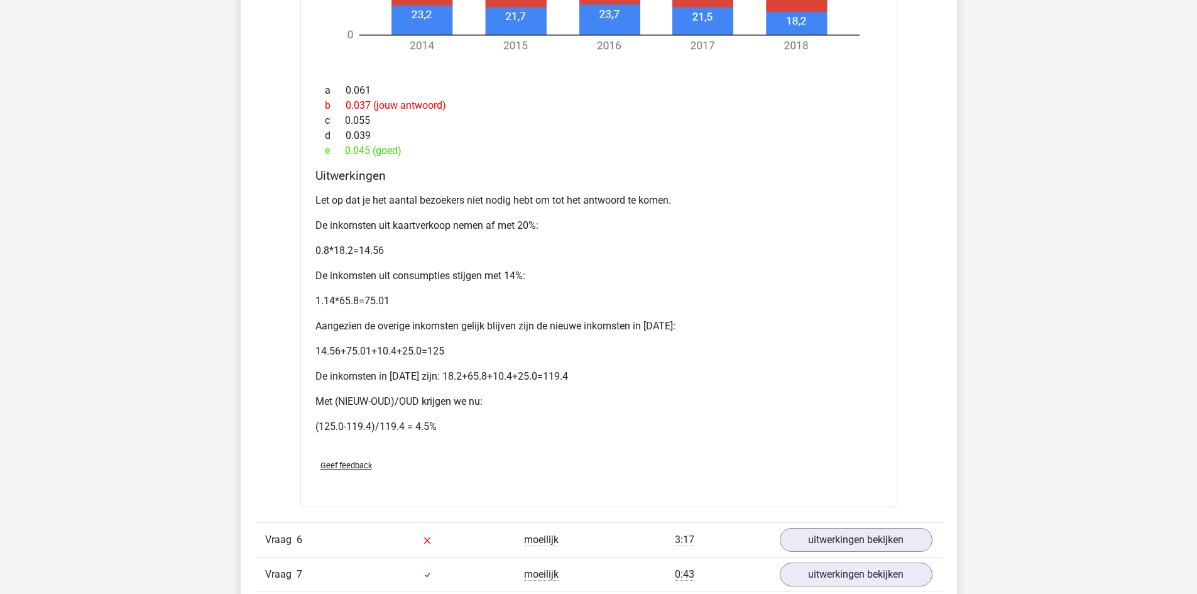
click at [349, 466] on span "Geef feedback" at bounding box center [346, 465] width 52 height 9
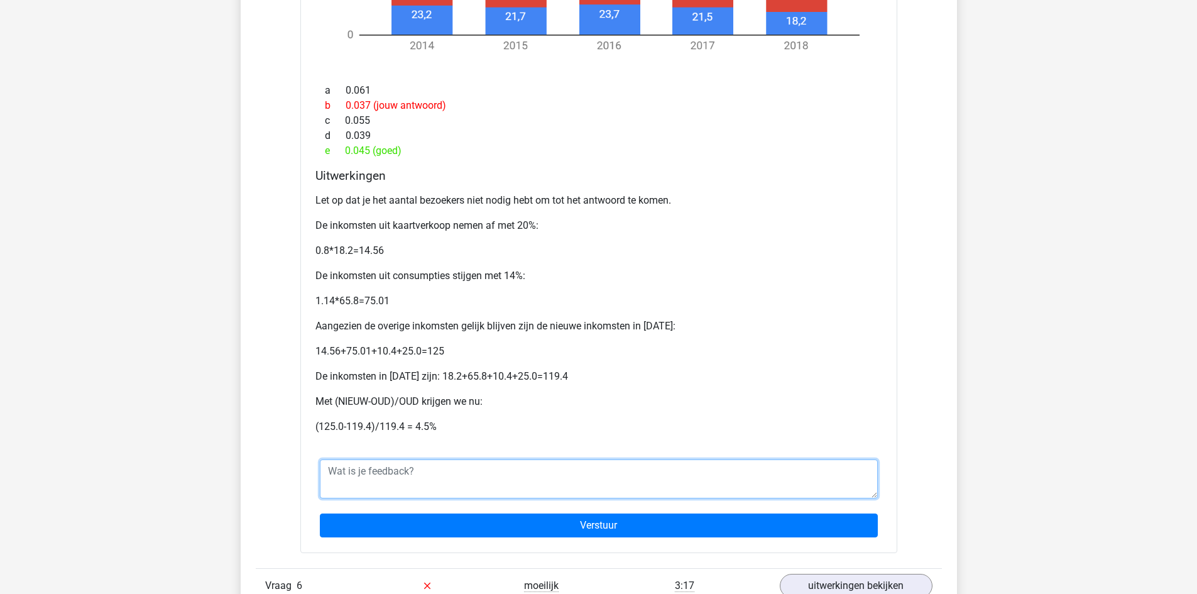
click at [351, 470] on textarea at bounding box center [599, 478] width 558 height 39
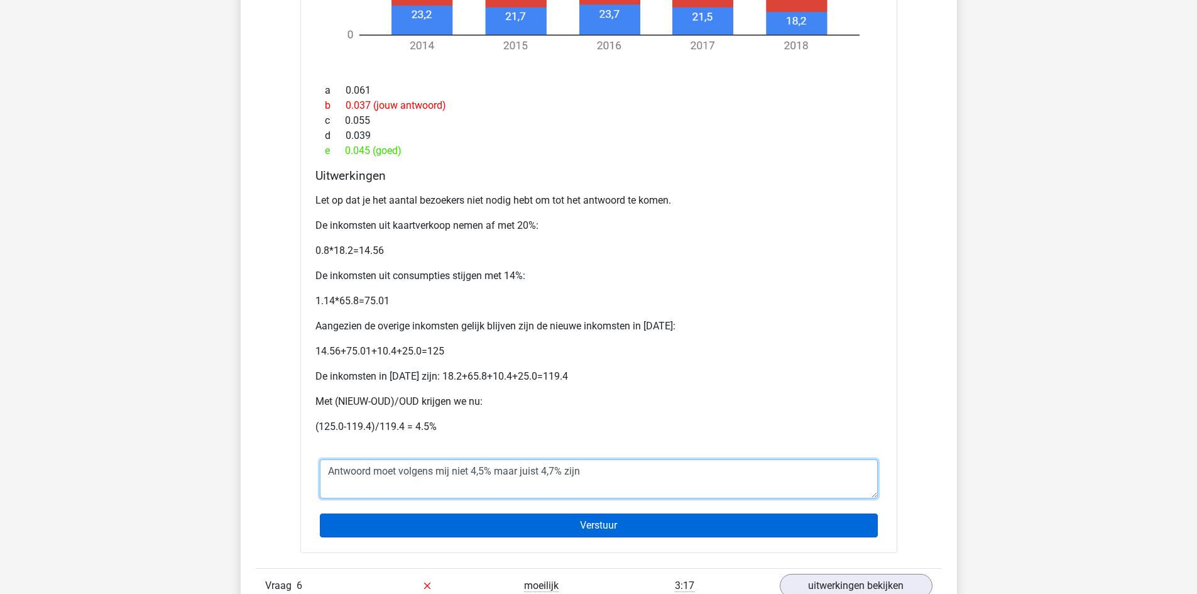
type textarea "Antwoord moet volgens mij niet 4,5% maar juist 4,7% zijn"
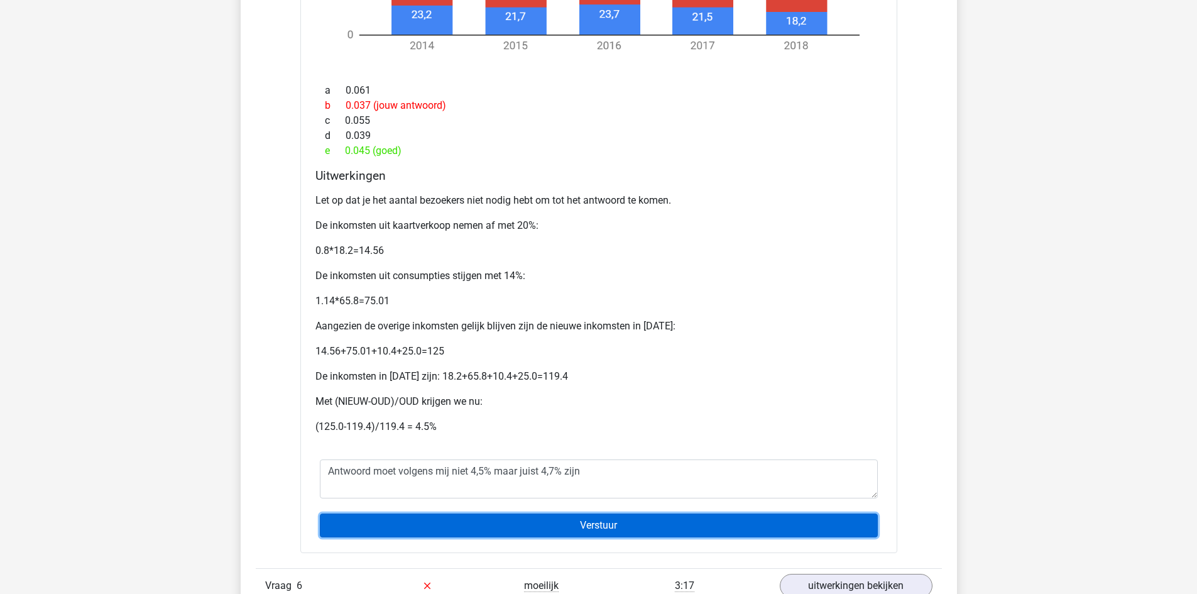
click at [571, 530] on input "Verstuur" at bounding box center [599, 525] width 558 height 24
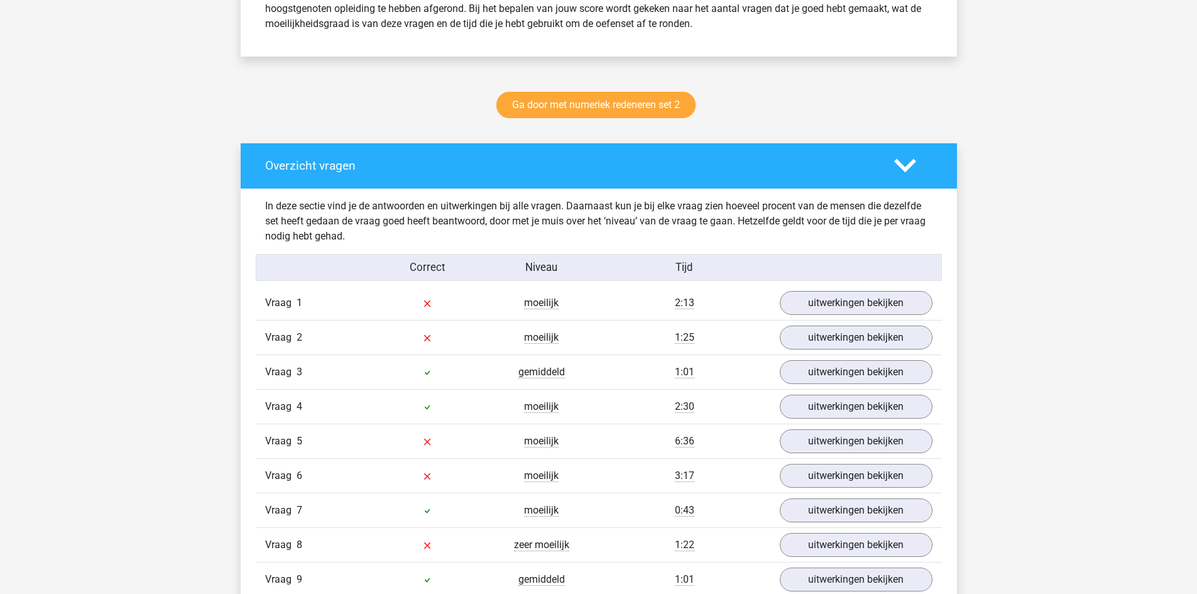
scroll to position [691, 0]
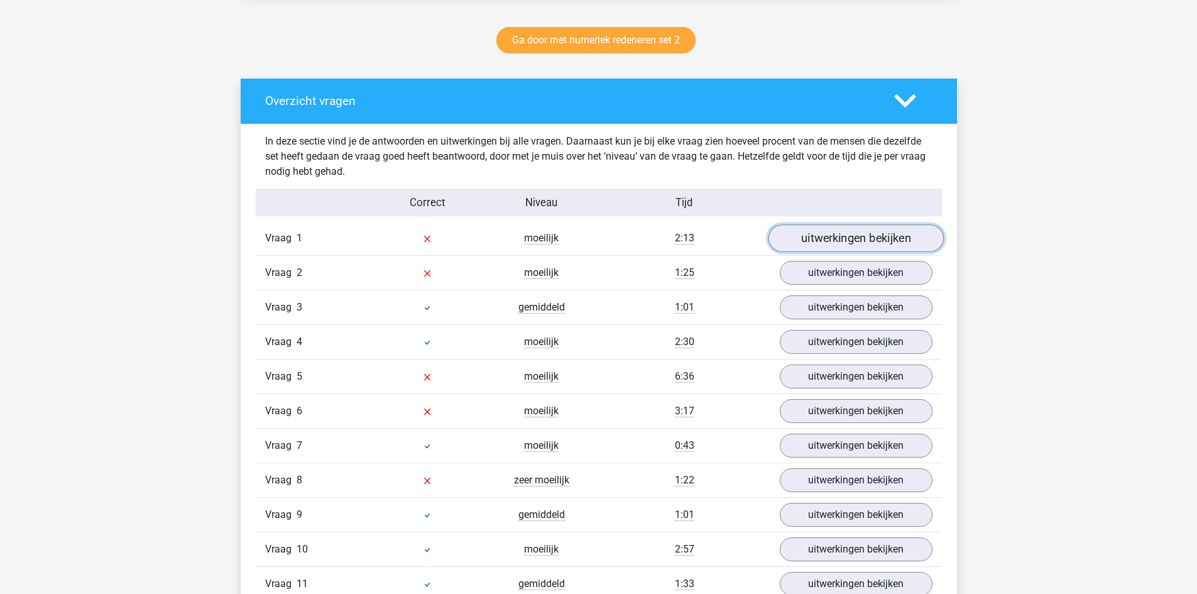
click at [836, 236] on link "uitwerkingen bekijken" at bounding box center [855, 238] width 175 height 28
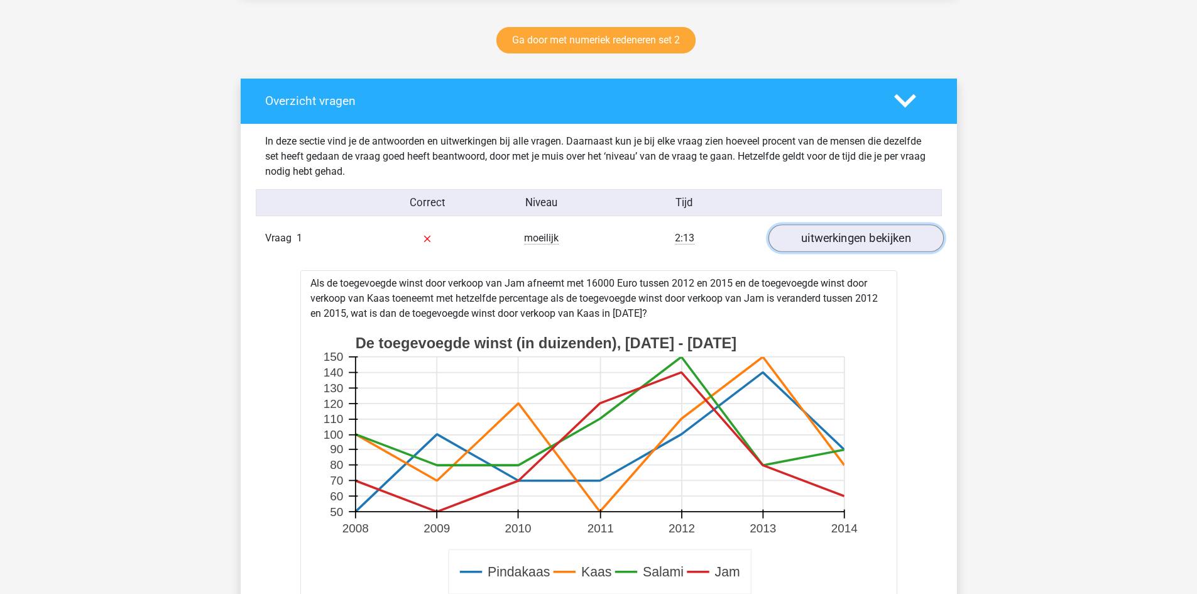
scroll to position [646, 0]
click at [838, 242] on link "uitwerkingen bekijken" at bounding box center [855, 238] width 175 height 28
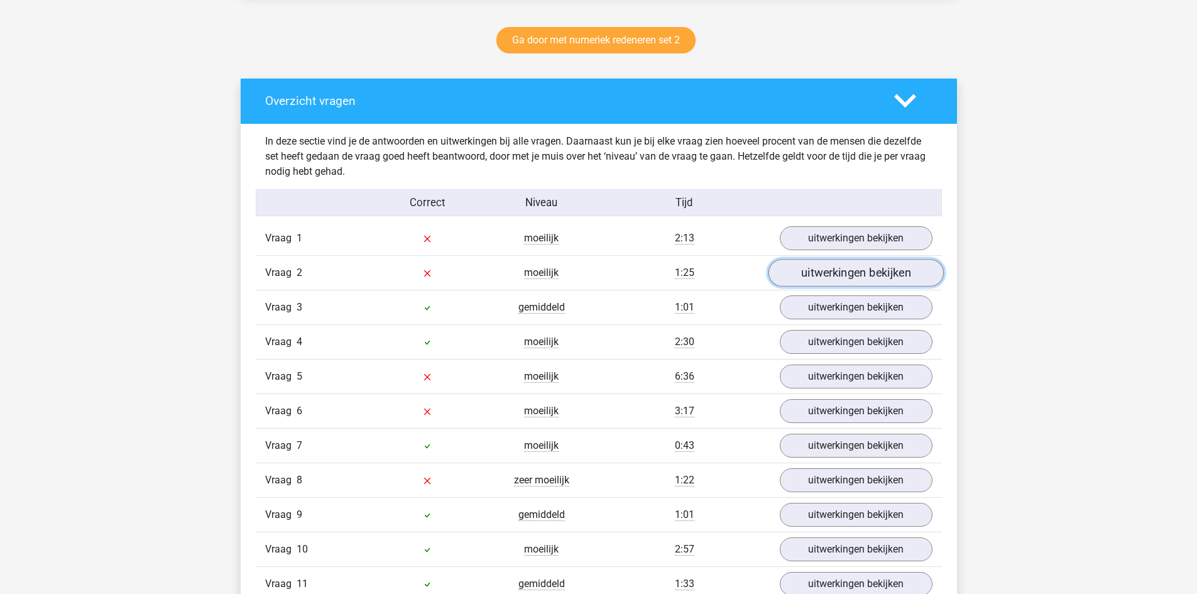
click at [838, 268] on link "uitwerkingen bekijken" at bounding box center [855, 273] width 175 height 28
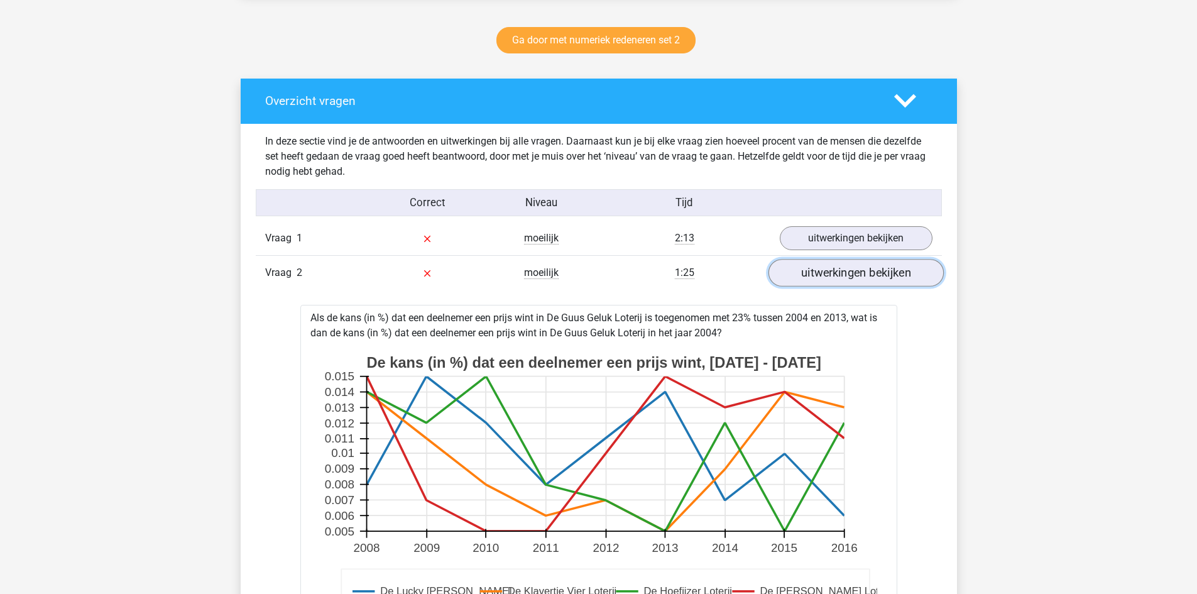
click at [838, 268] on link "uitwerkingen bekijken" at bounding box center [855, 273] width 175 height 28
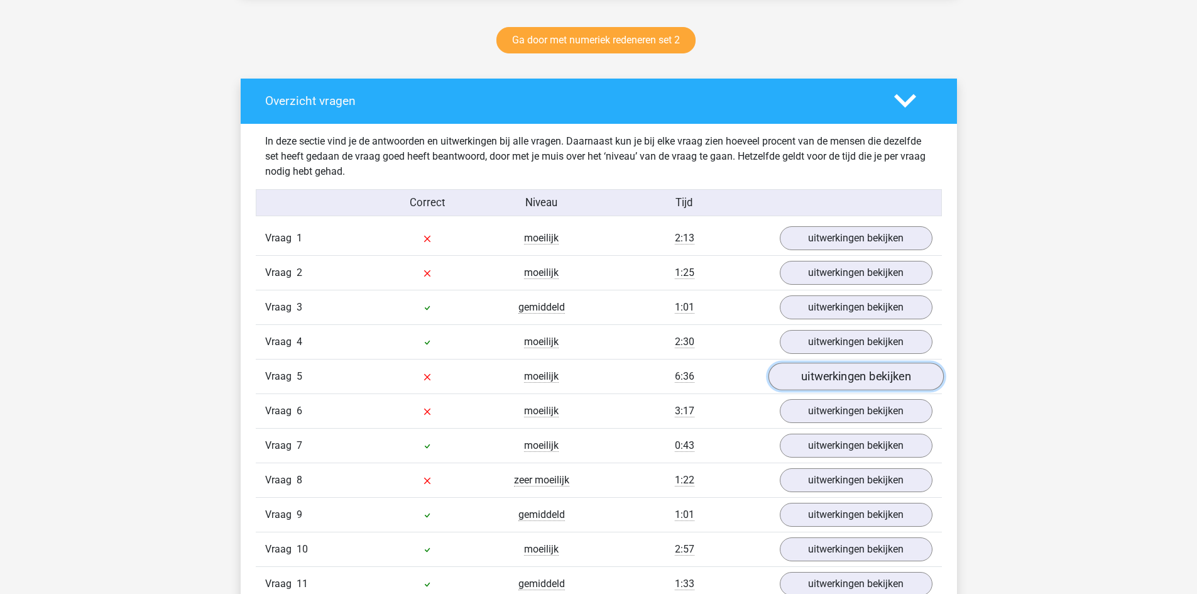
click at [835, 371] on link "uitwerkingen bekijken" at bounding box center [855, 377] width 175 height 28
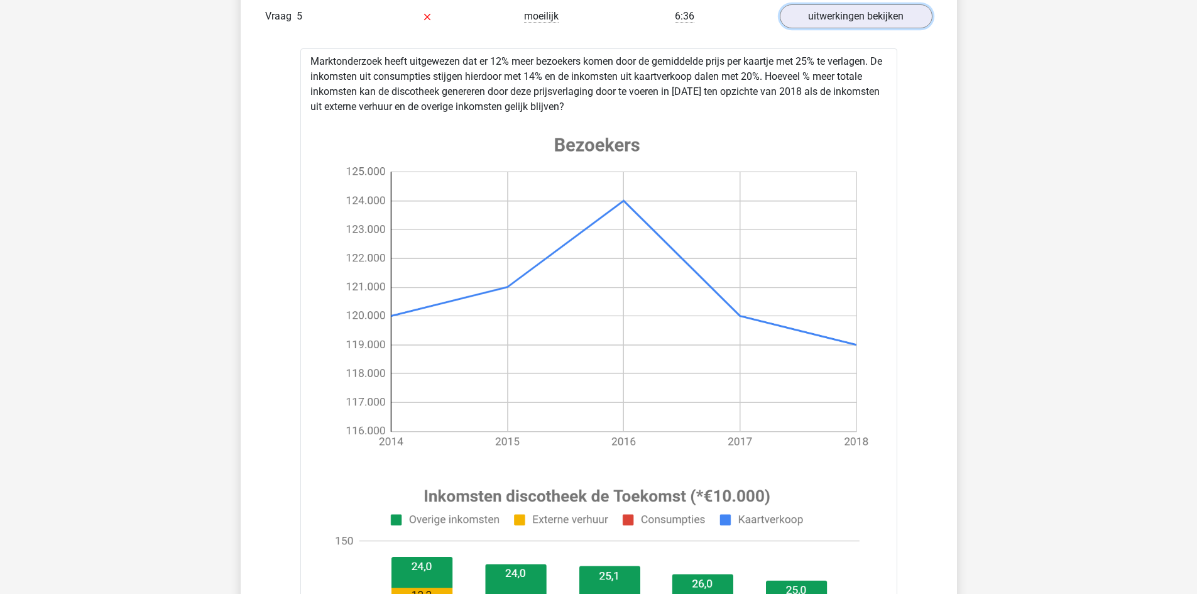
scroll to position [772, 0]
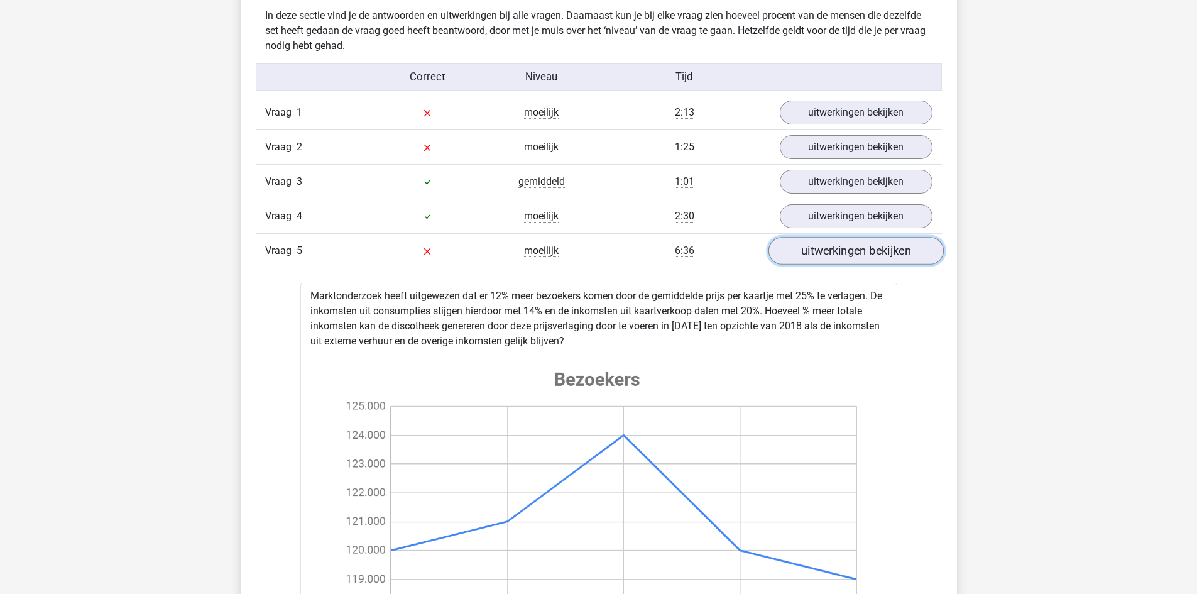
click at [818, 258] on link "uitwerkingen bekijken" at bounding box center [855, 251] width 175 height 28
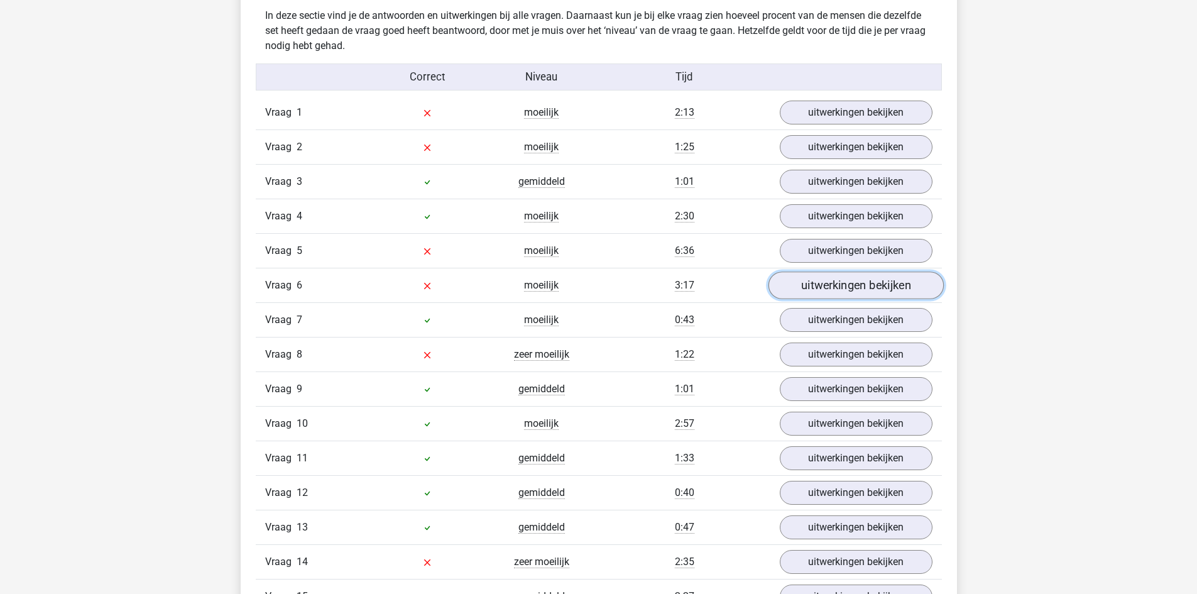
click at [821, 295] on link "uitwerkingen bekijken" at bounding box center [855, 285] width 175 height 28
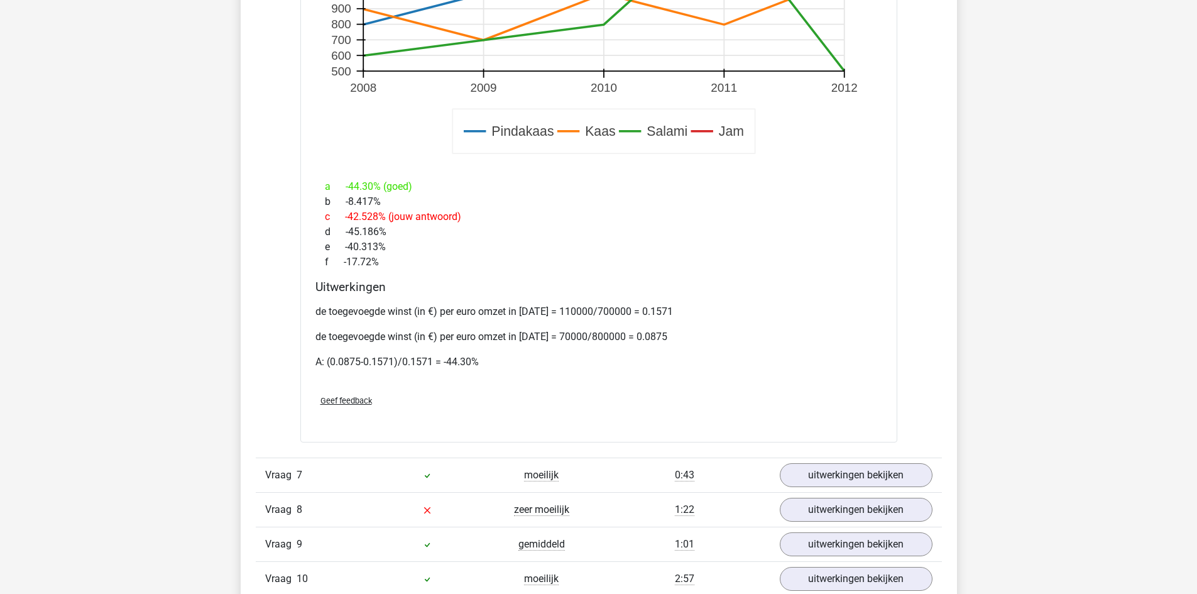
scroll to position [1651, 0]
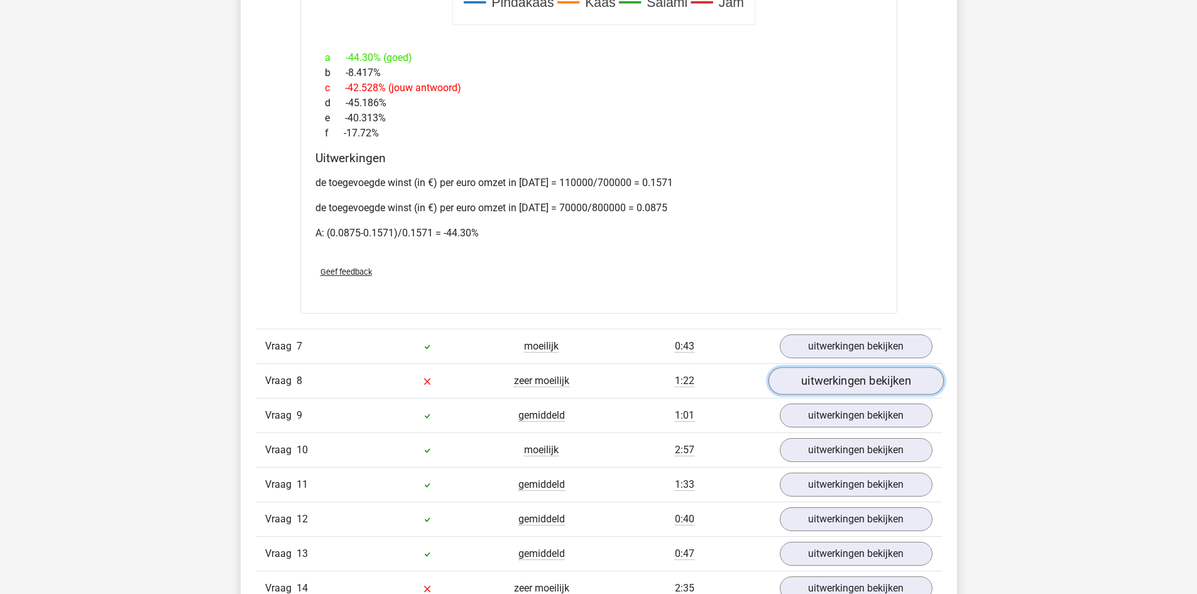
click at [791, 374] on link "uitwerkingen bekijken" at bounding box center [855, 381] width 175 height 28
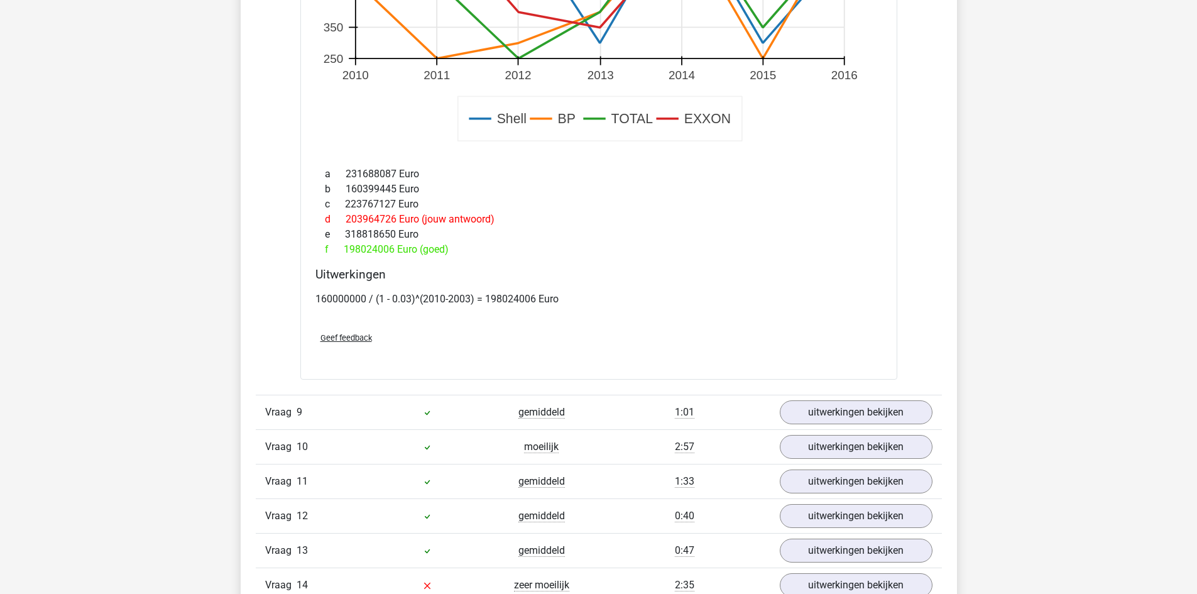
scroll to position [2552, 0]
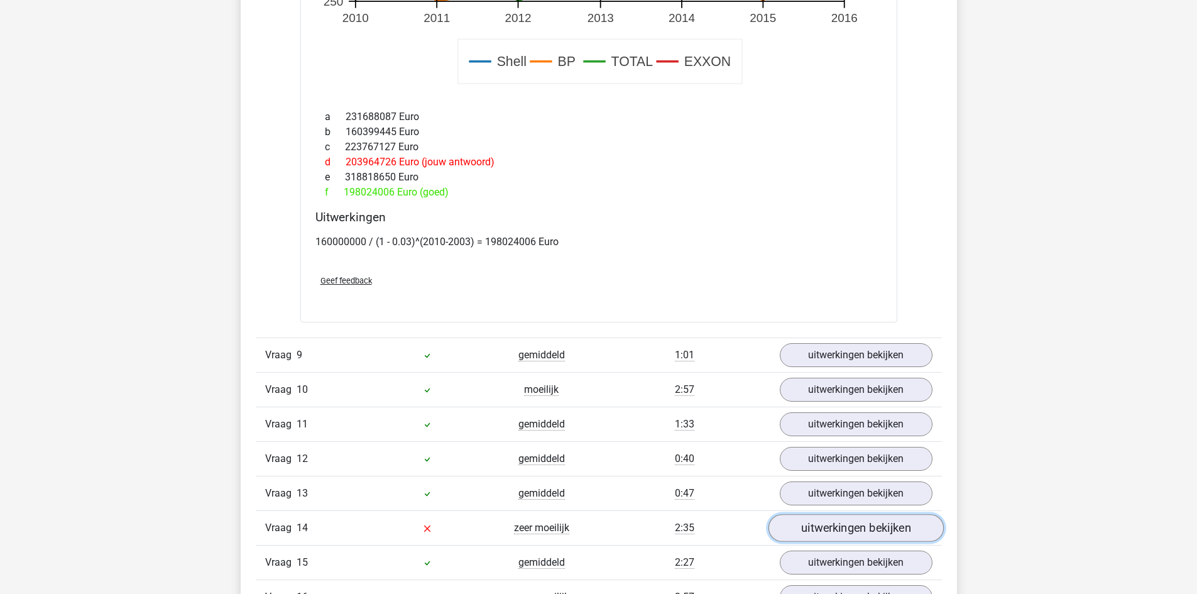
click at [822, 531] on link "uitwerkingen bekijken" at bounding box center [855, 528] width 175 height 28
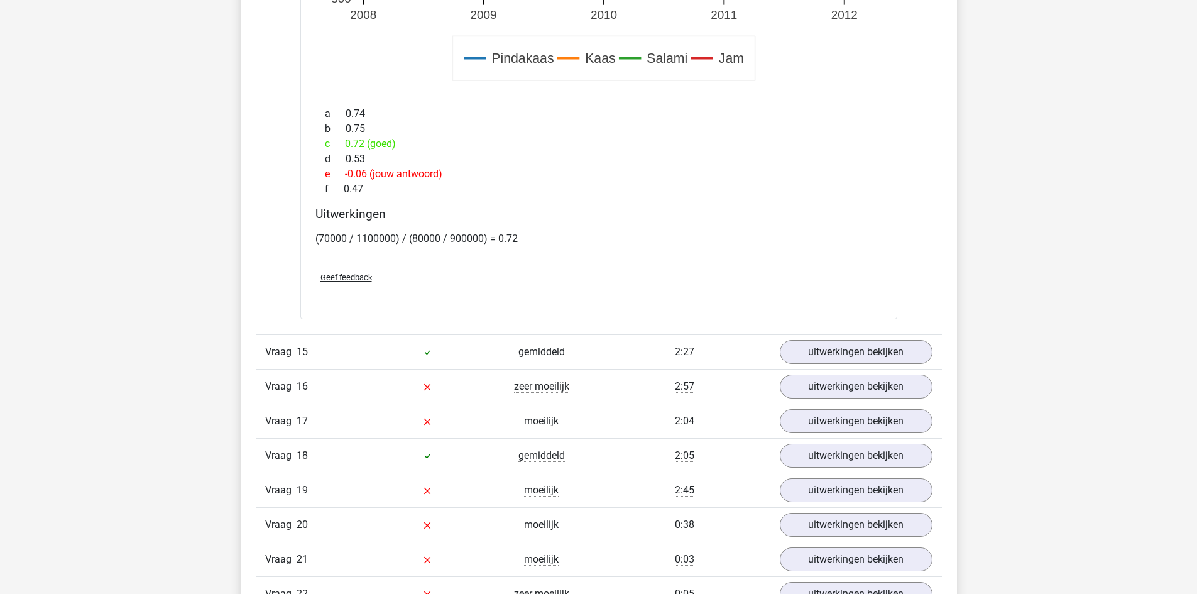
scroll to position [3620, 0]
click at [813, 384] on link "uitwerkingen bekijken" at bounding box center [855, 385] width 175 height 28
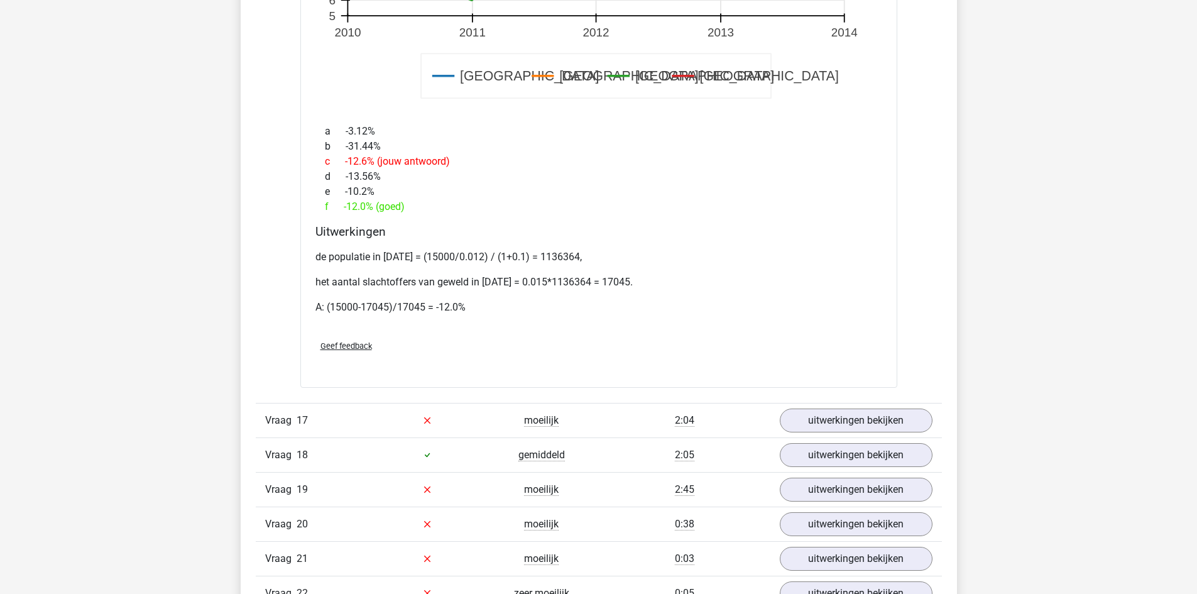
scroll to position [4563, 0]
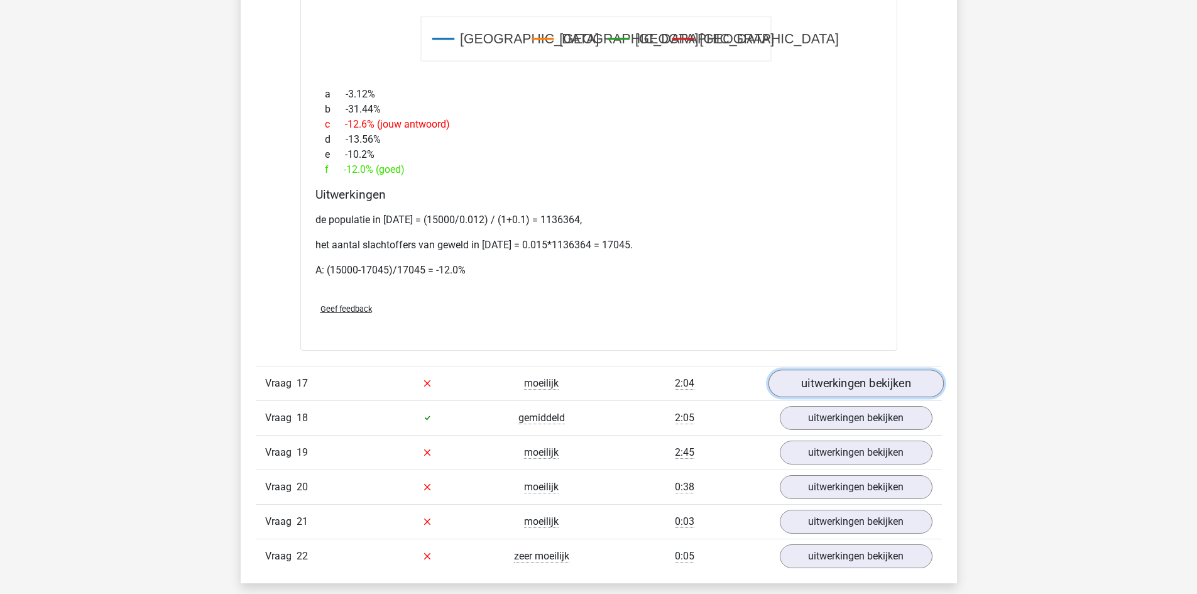
click at [843, 386] on link "uitwerkingen bekijken" at bounding box center [855, 383] width 175 height 28
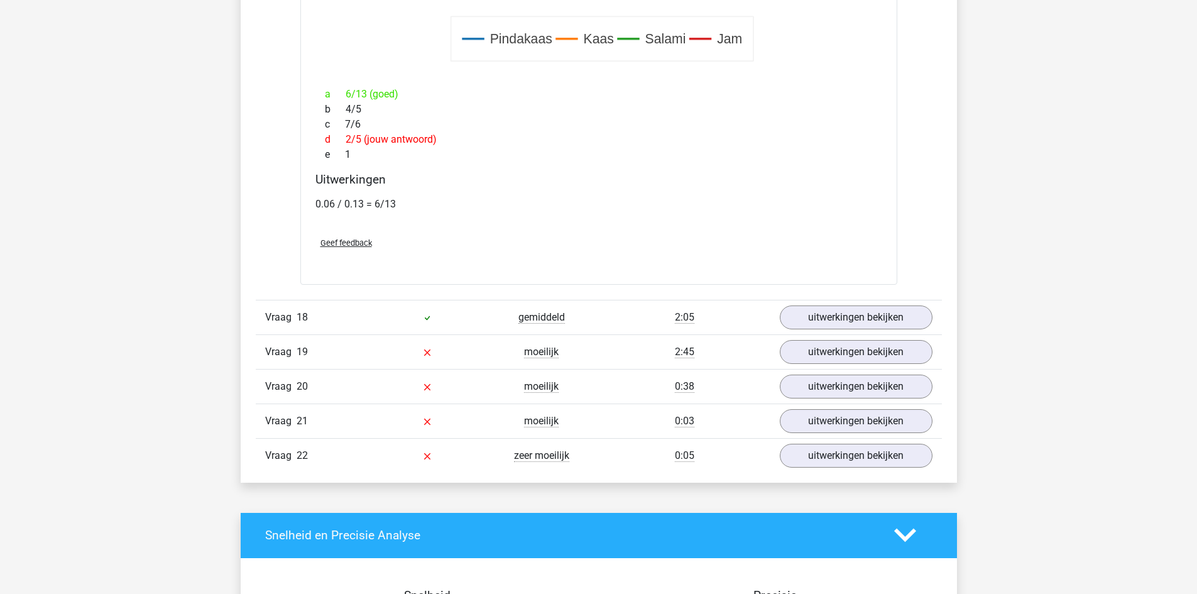
scroll to position [5505, 0]
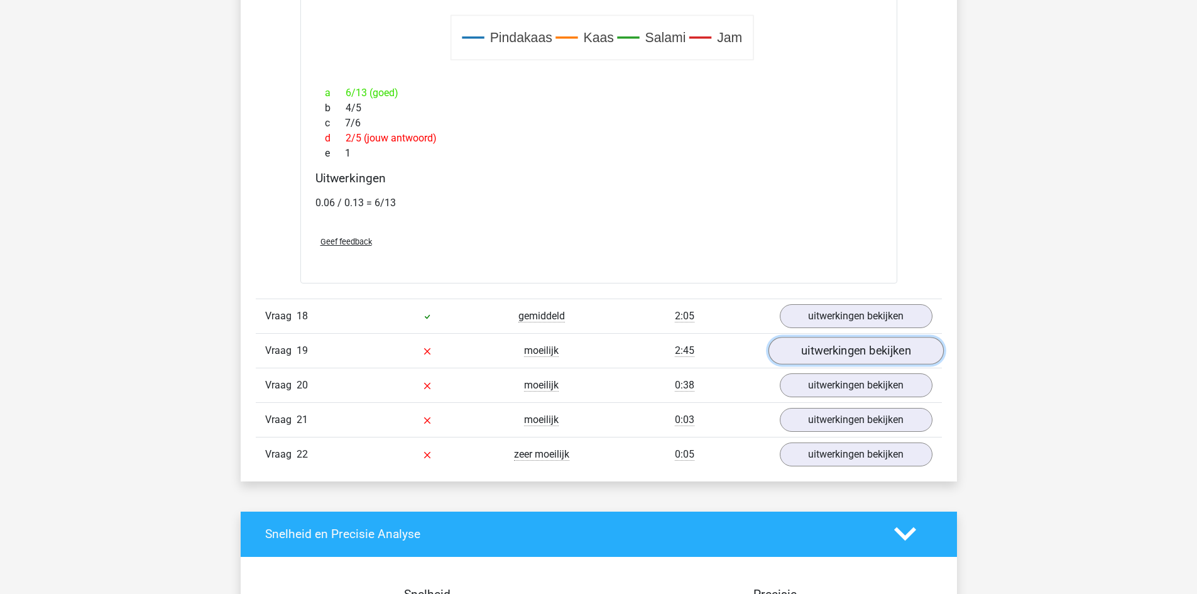
click at [797, 356] on link "uitwerkingen bekijken" at bounding box center [855, 351] width 175 height 28
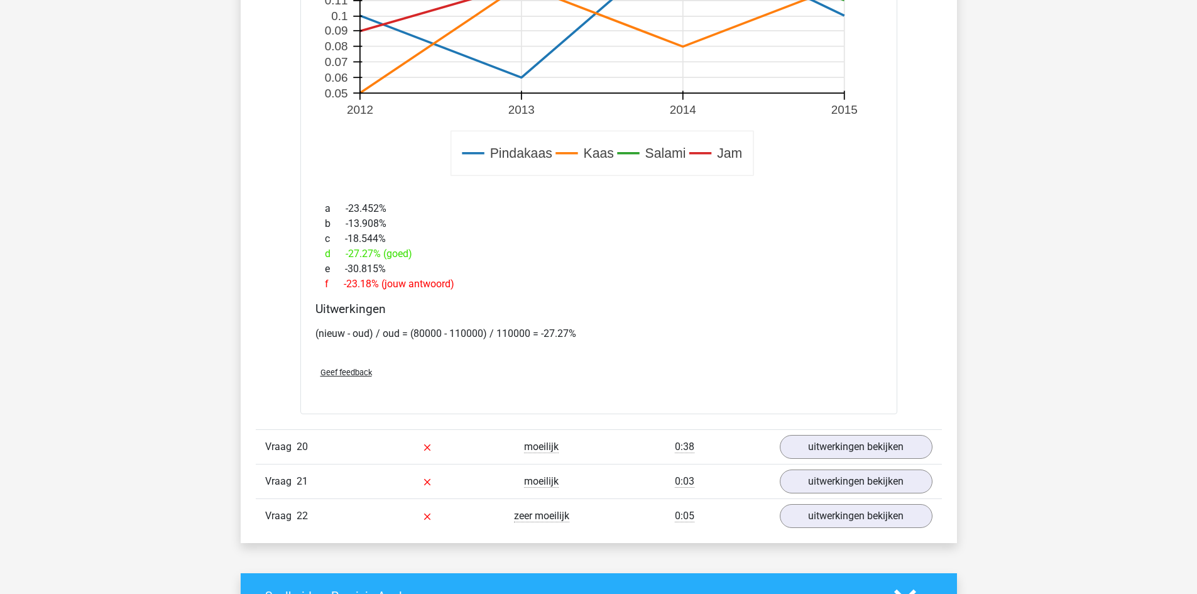
scroll to position [6322, 0]
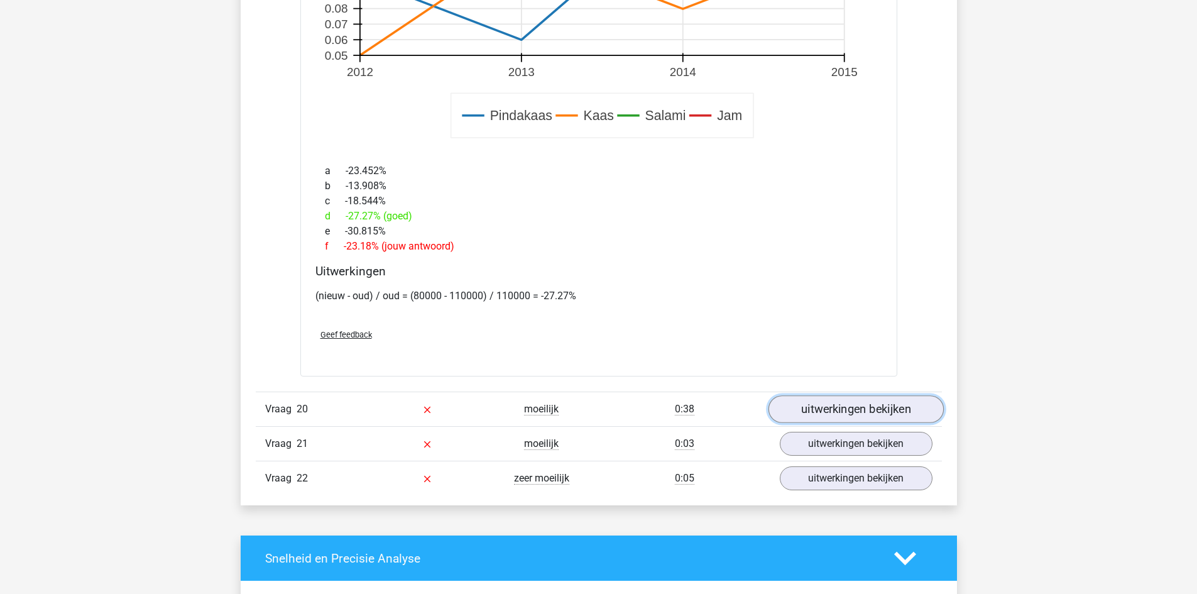
click at [907, 399] on link "uitwerkingen bekijken" at bounding box center [855, 409] width 175 height 28
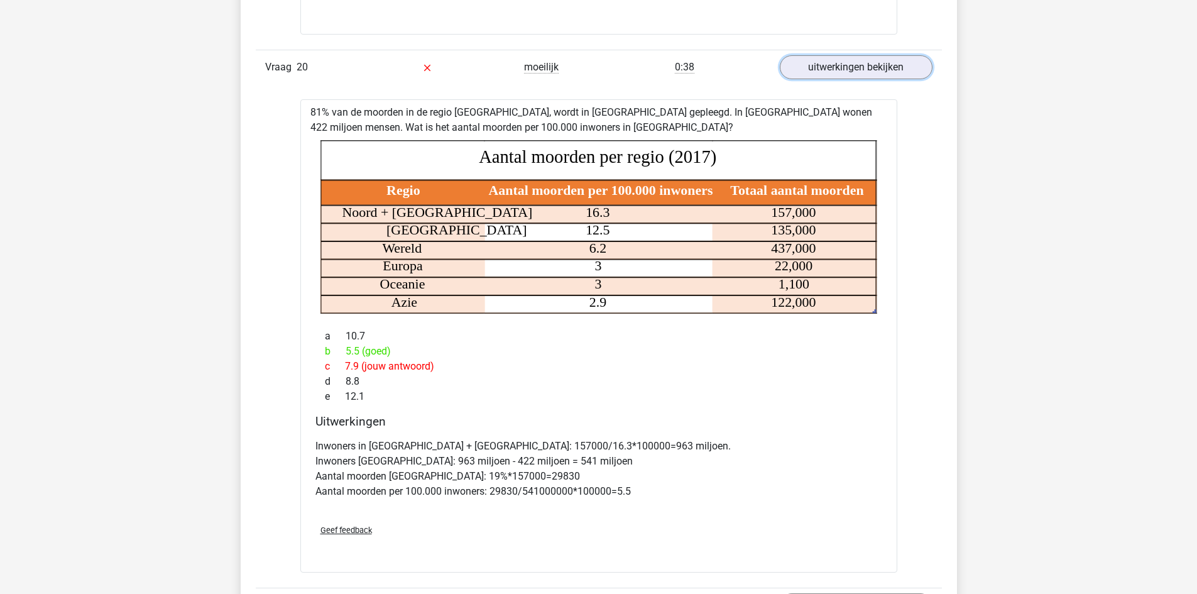
scroll to position [6825, 0]
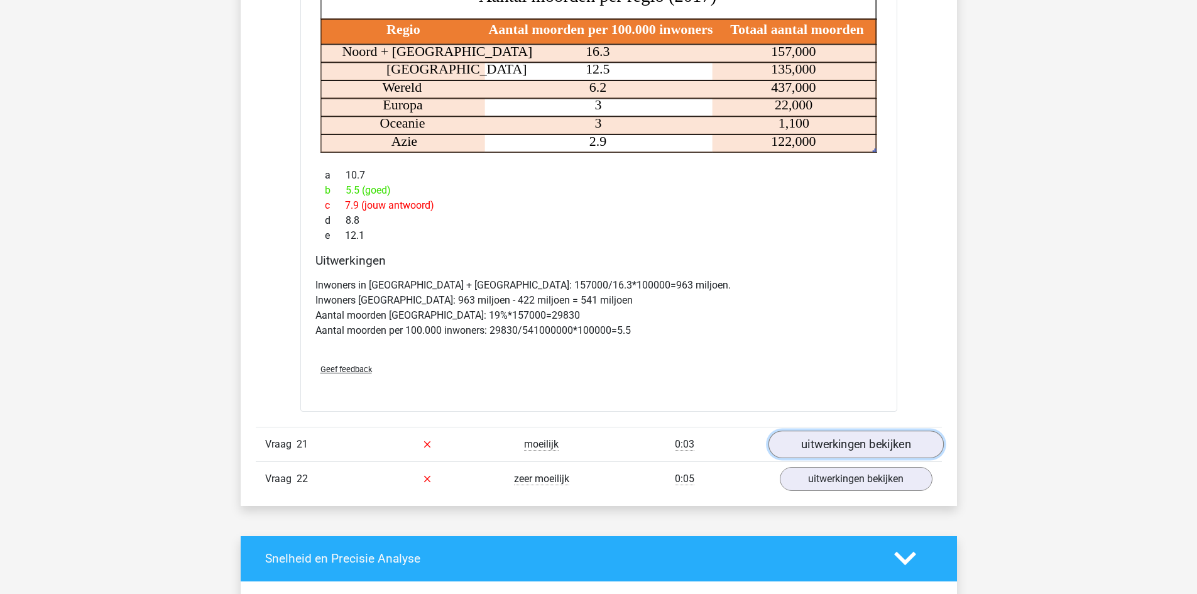
click at [883, 444] on link "uitwerkingen bekijken" at bounding box center [855, 444] width 175 height 28
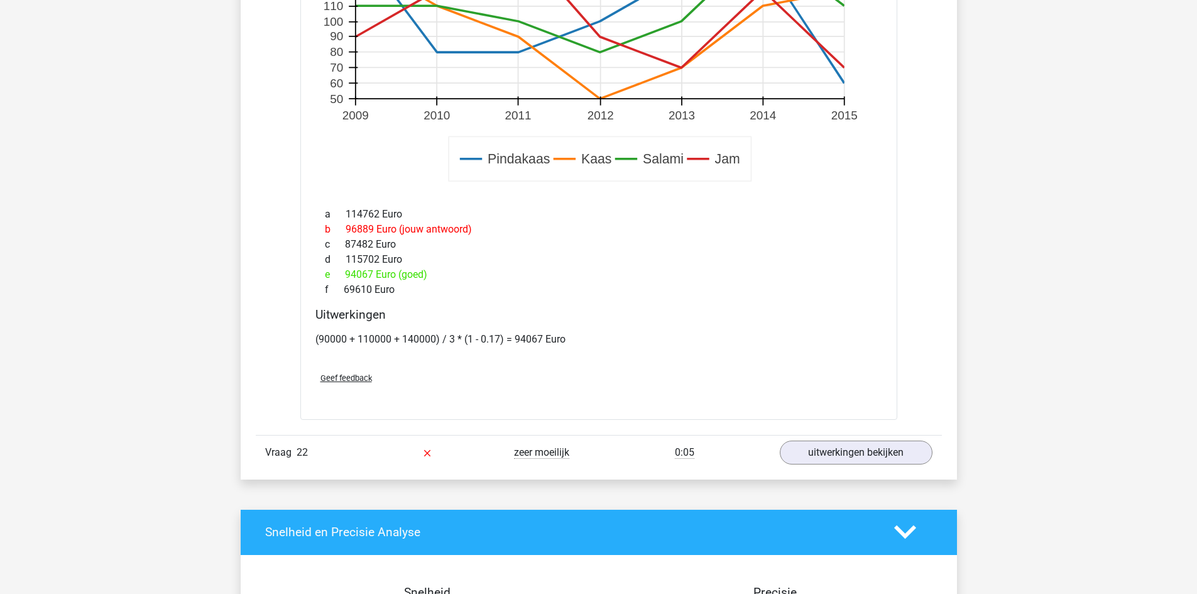
scroll to position [7767, 0]
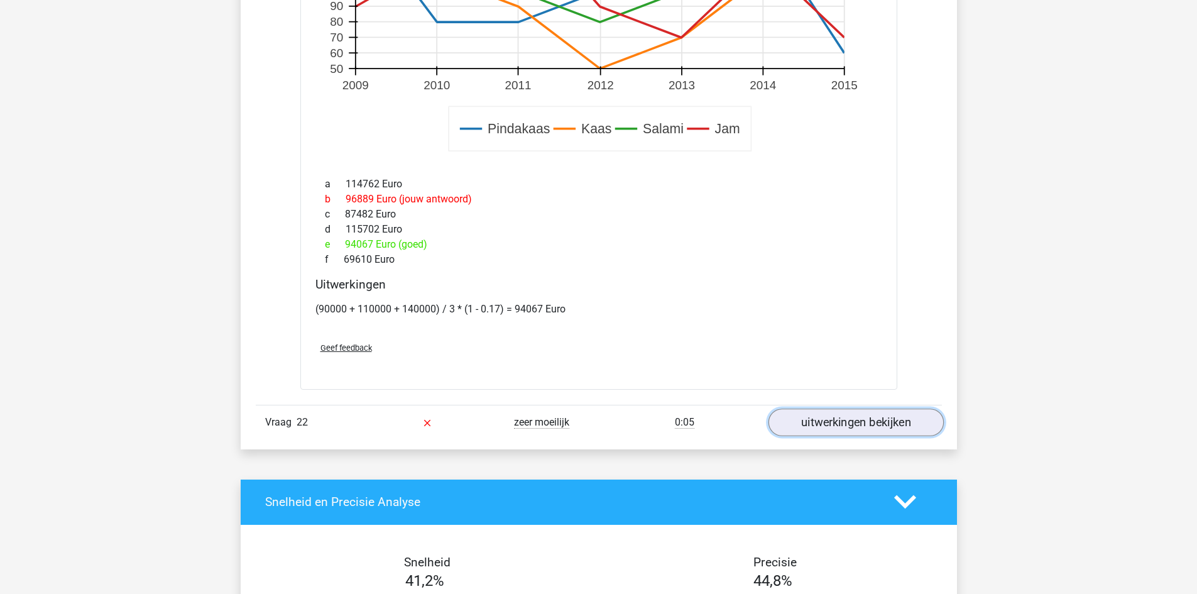
click at [904, 416] on link "uitwerkingen bekijken" at bounding box center [855, 422] width 175 height 28
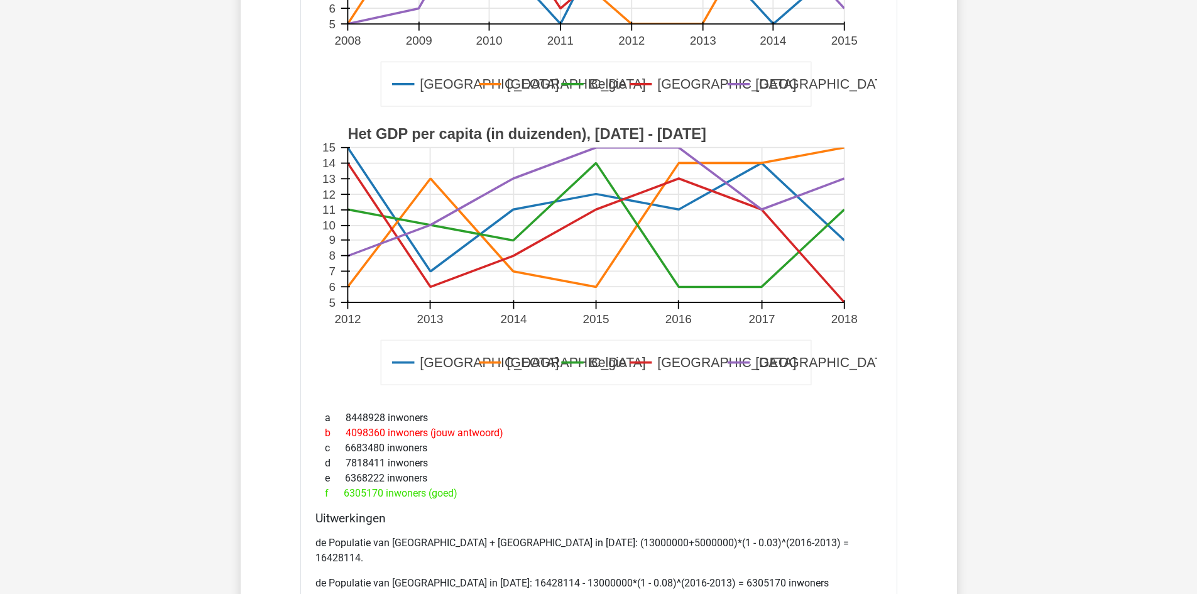
scroll to position [8458, 0]
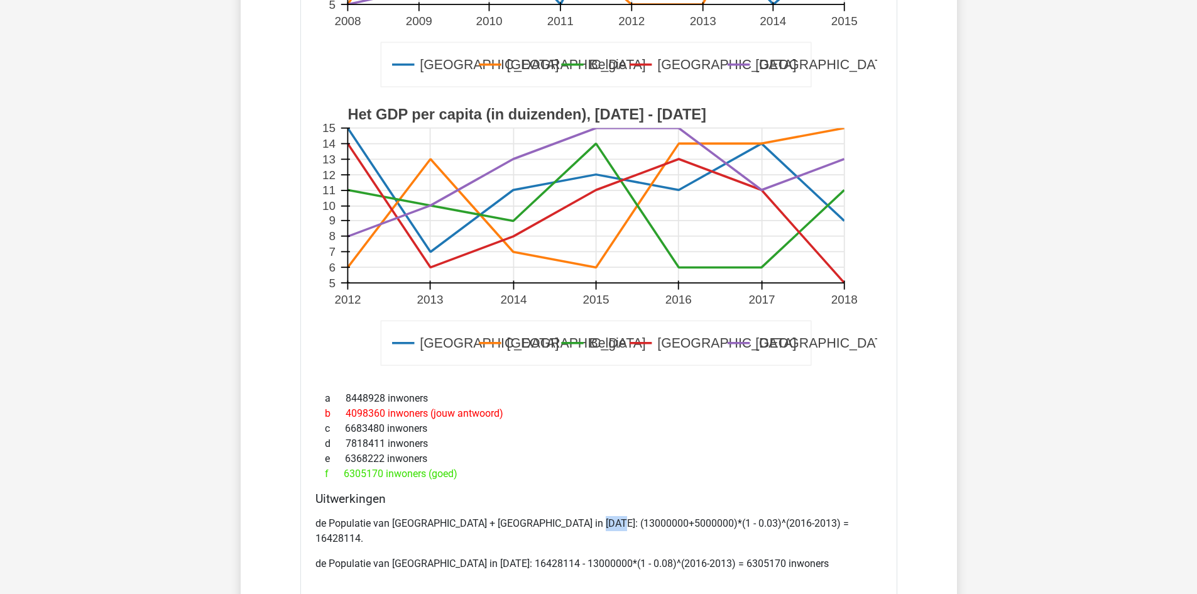
drag, startPoint x: 585, startPoint y: 522, endPoint x: 606, endPoint y: 523, distance: 21.4
click at [606, 523] on p "de Populatie van Luxemburg + Frankrijk in 2016: (13000000+5000000)*(1 - 0.03)^(…" at bounding box center [598, 531] width 567 height 30
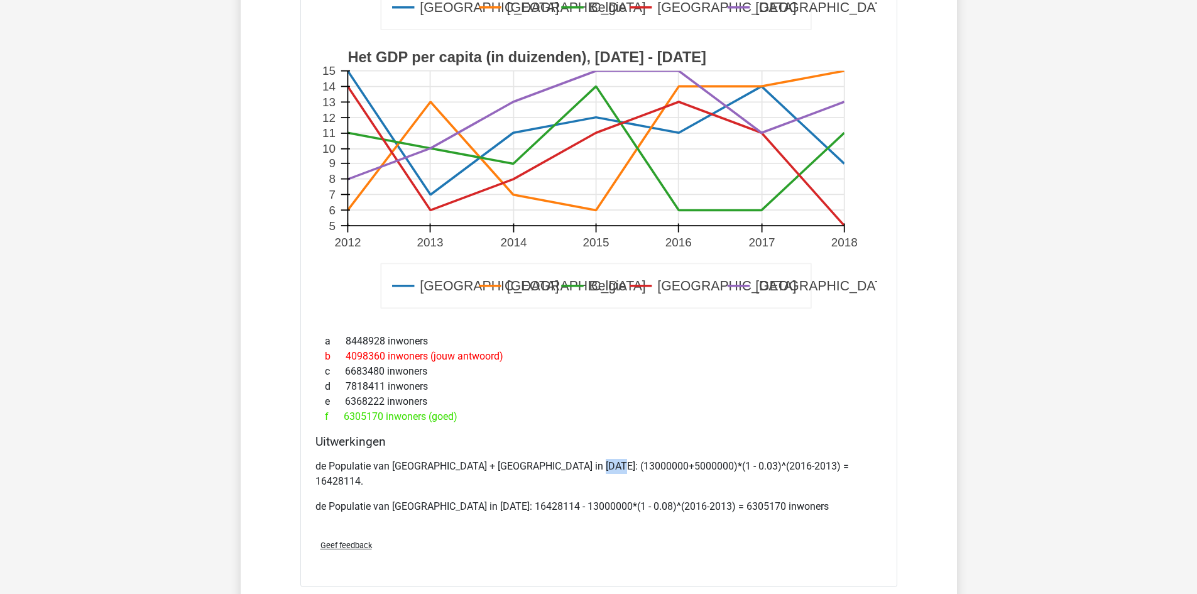
scroll to position [8521, 0]
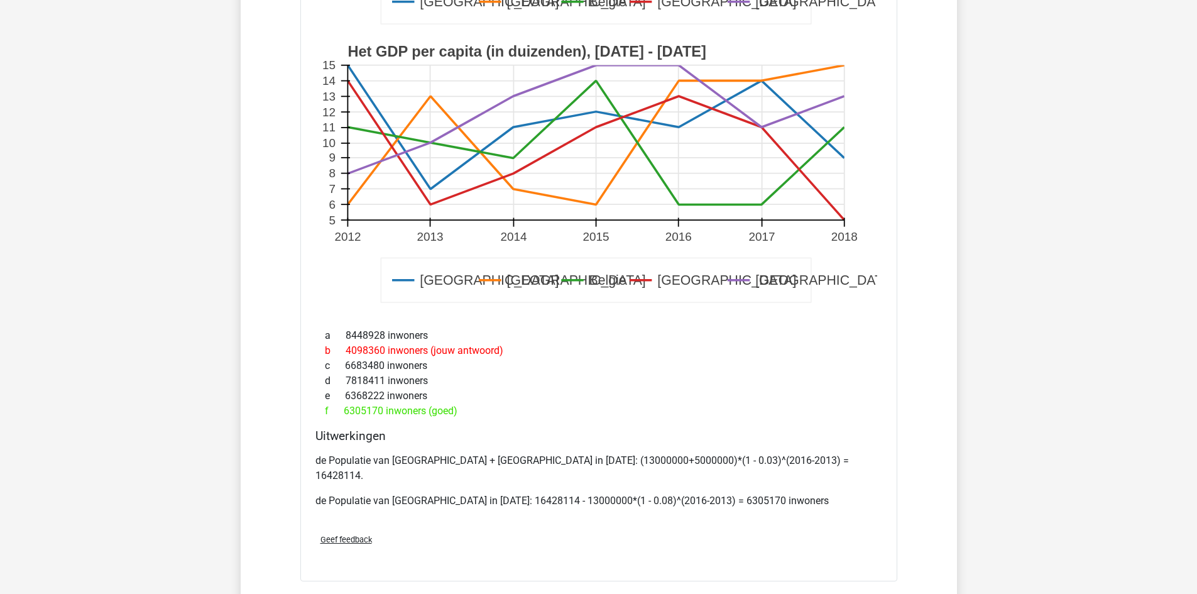
click at [543, 463] on p "de Populatie van Luxemburg + Frankrijk in 2016: (13000000+5000000)*(1 - 0.03)^(…" at bounding box center [598, 468] width 567 height 30
drag, startPoint x: 535, startPoint y: 461, endPoint x: 577, endPoint y: 464, distance: 42.9
click at [577, 464] on p "de Populatie van Luxemburg + Frankrijk in 2016: (13000000+5000000)*(1 - 0.03)^(…" at bounding box center [598, 468] width 567 height 30
copy p "13000000"
drag, startPoint x: 585, startPoint y: 463, endPoint x: 624, endPoint y: 459, distance: 39.2
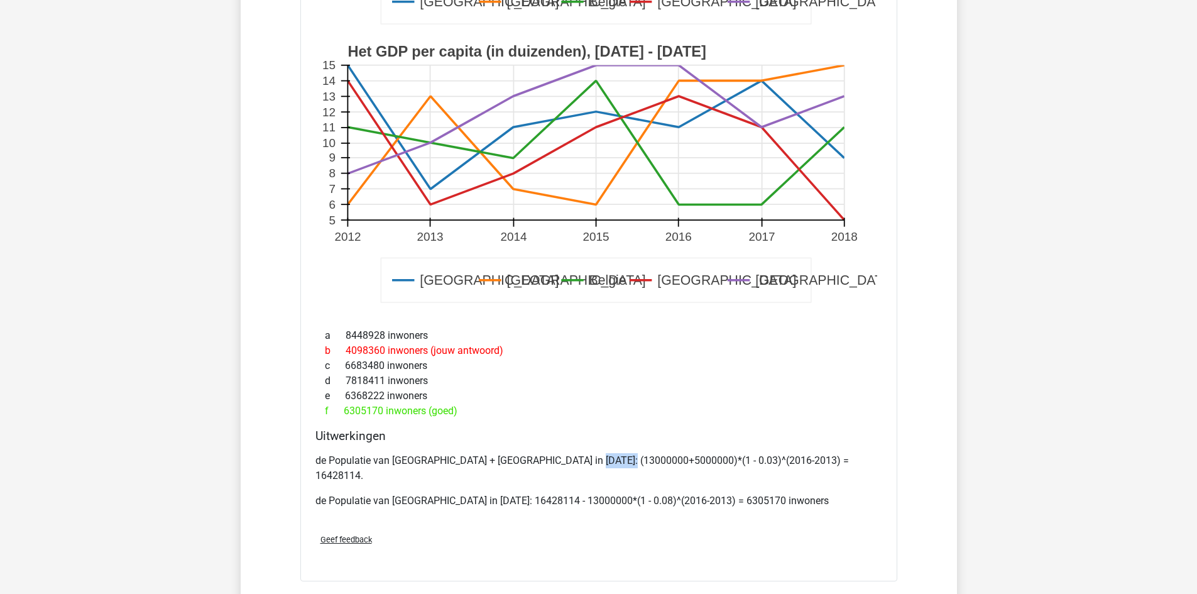
click at [624, 459] on p "de Populatie van Luxemburg + Frankrijk in 2016: (13000000+5000000)*(1 - 0.03)^(…" at bounding box center [598, 468] width 567 height 30
copy p "5000000"
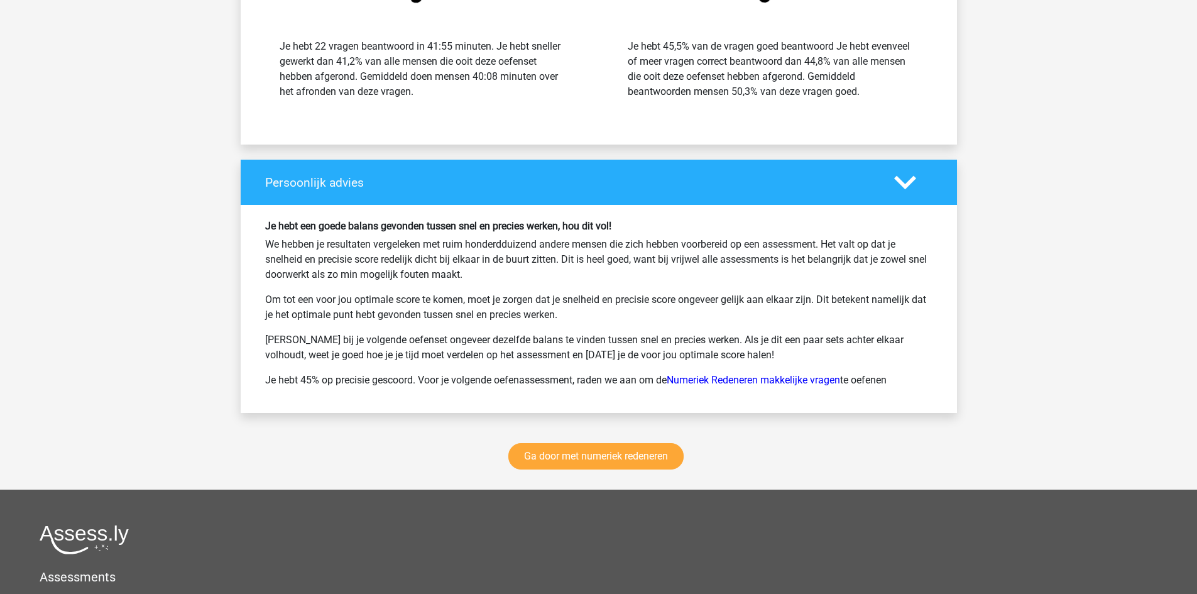
scroll to position [9526, 0]
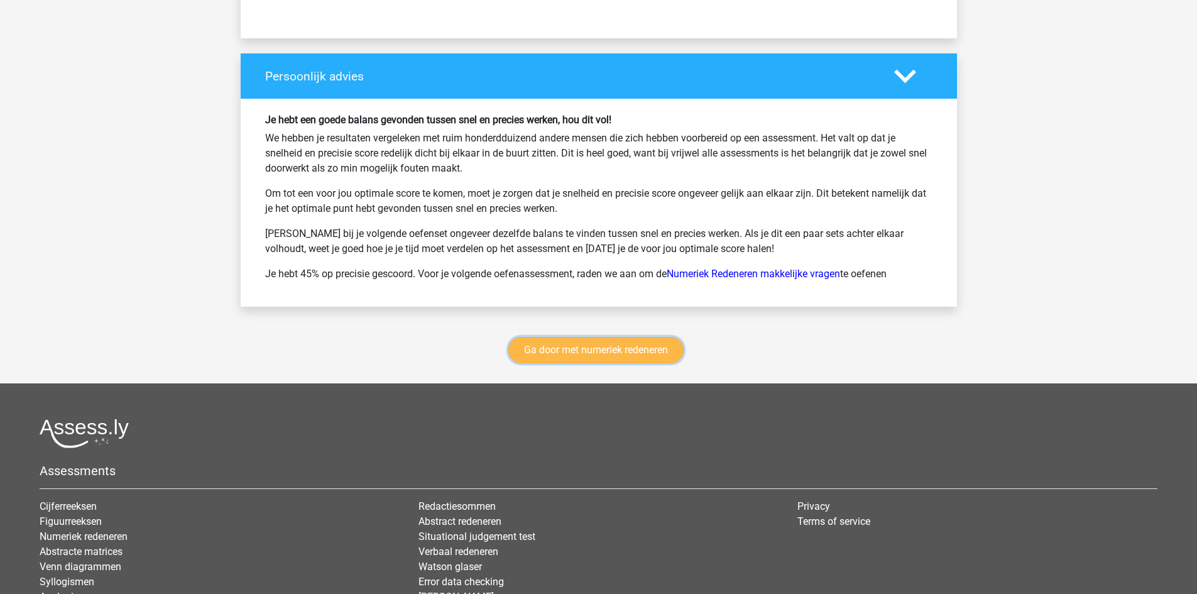
click at [638, 337] on link "Ga door met numeriek redeneren" at bounding box center [595, 350] width 175 height 26
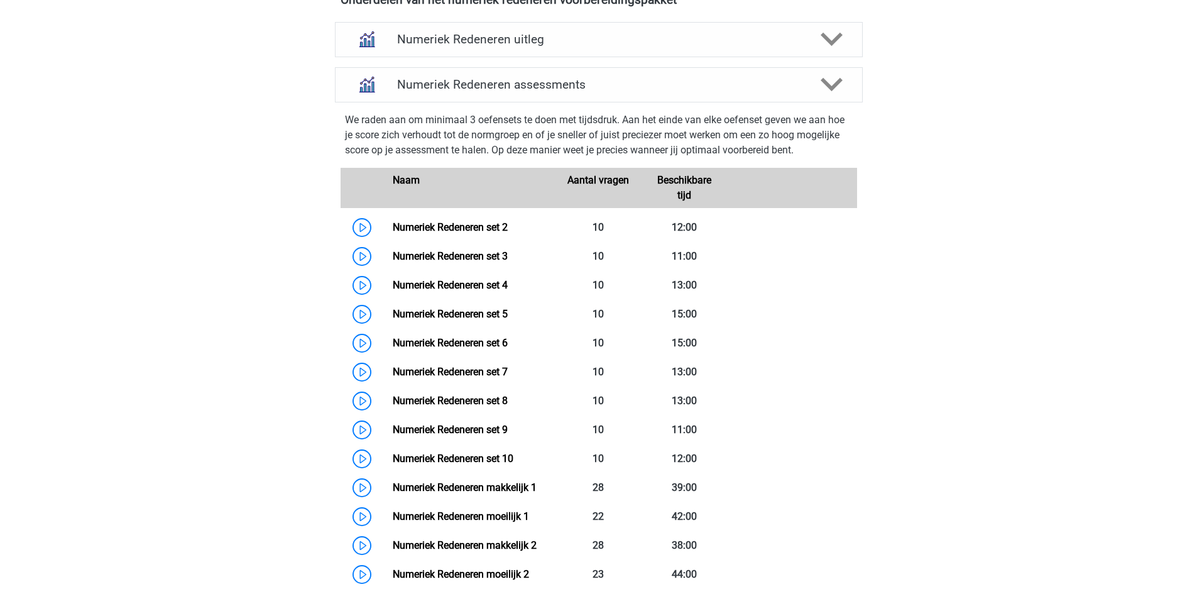
scroll to position [503, 0]
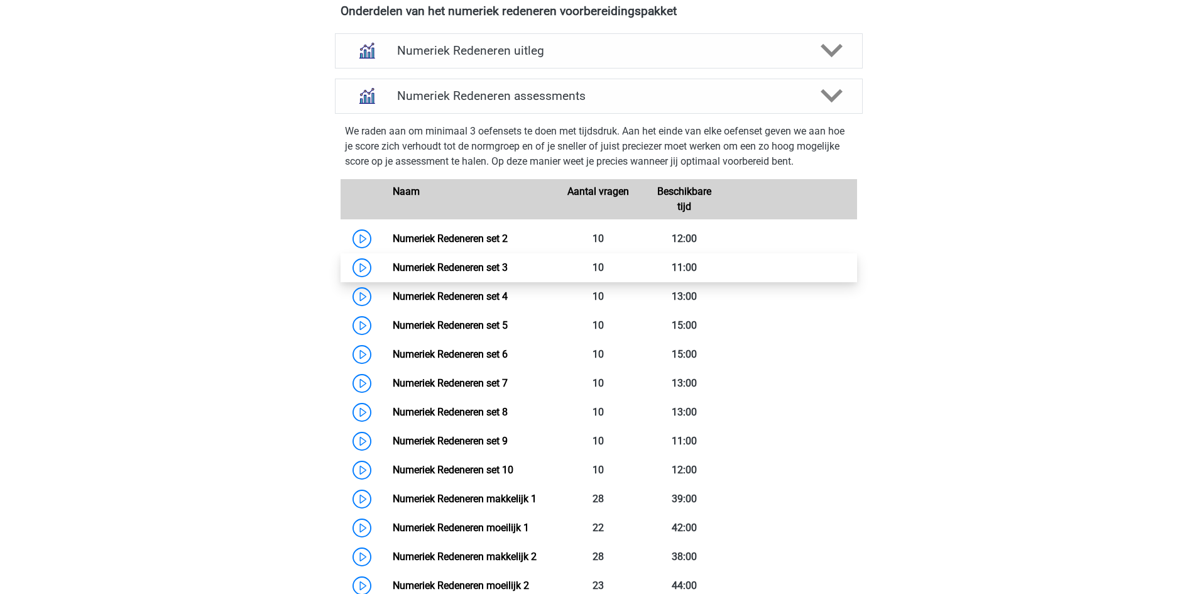
click at [491, 270] on link "Numeriek Redeneren set 3" at bounding box center [450, 267] width 115 height 12
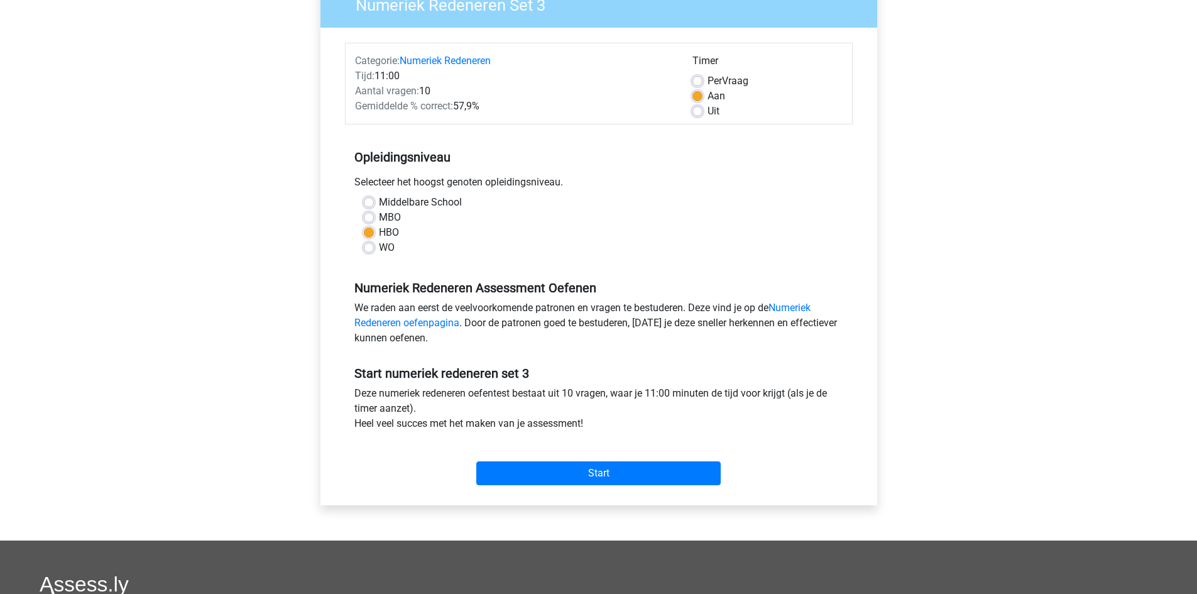
scroll to position [126, 0]
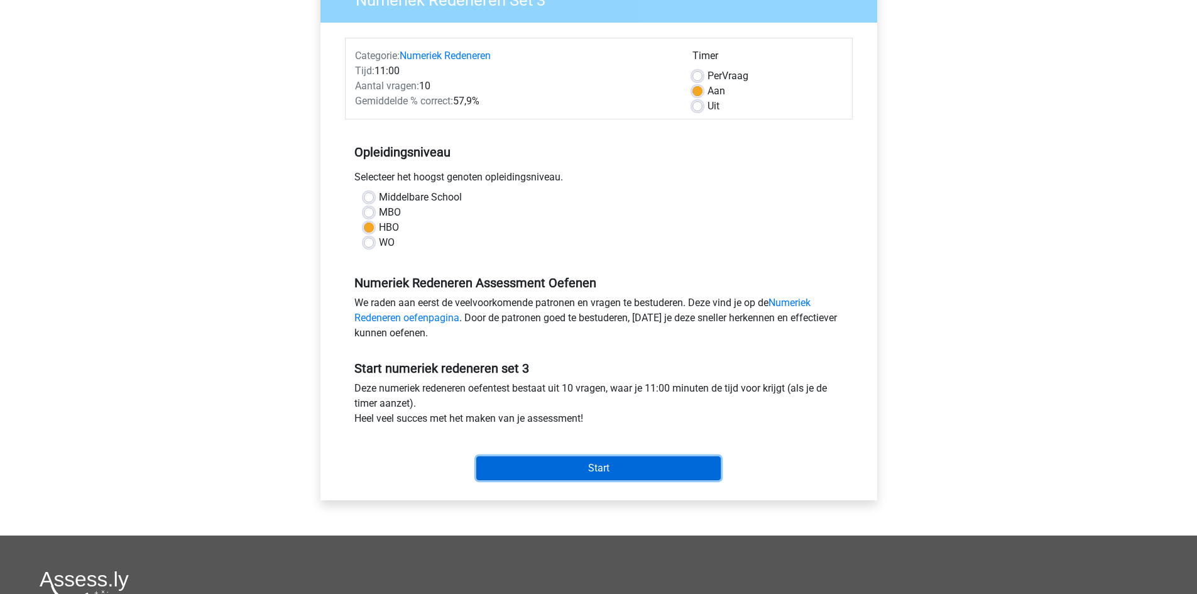
click at [633, 469] on input "Start" at bounding box center [598, 468] width 244 height 24
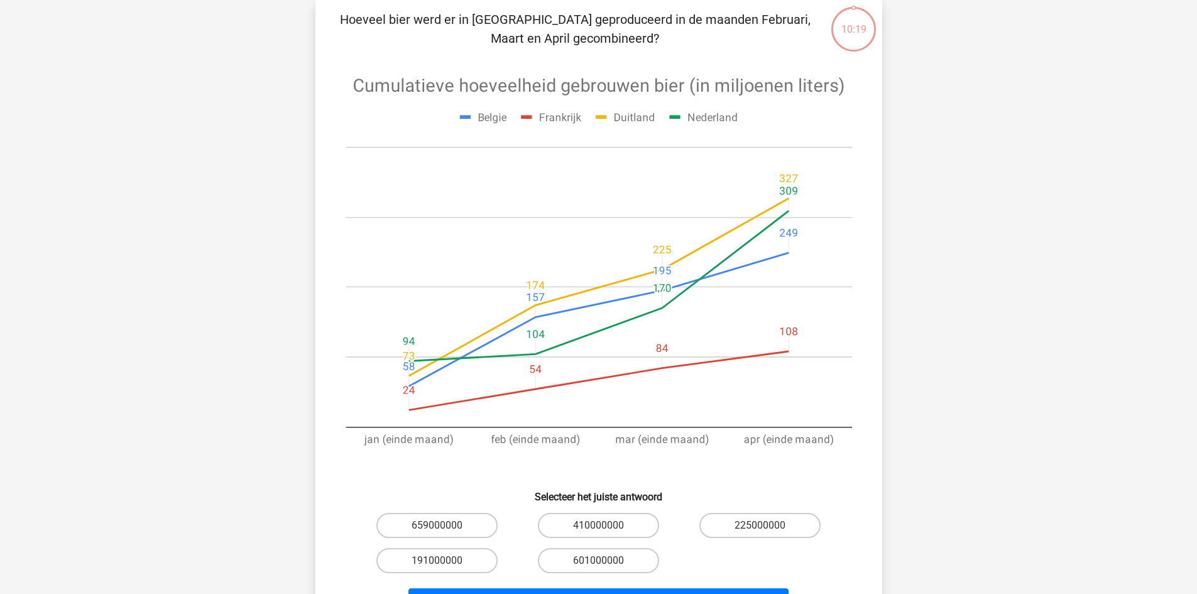
scroll to position [126, 0]
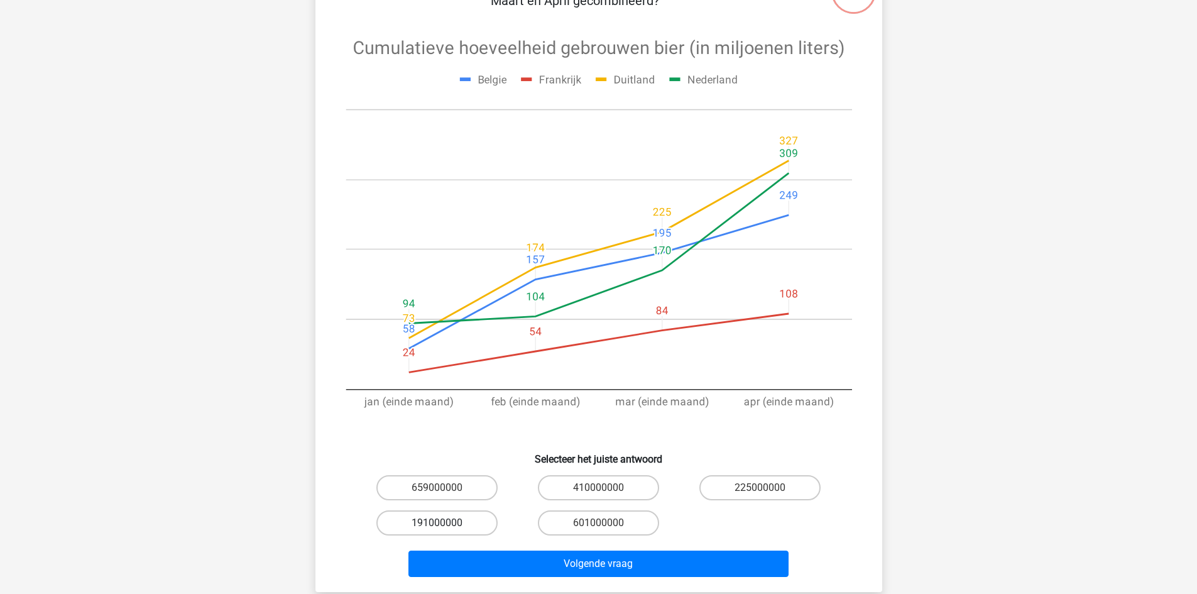
click at [459, 520] on label "191000000" at bounding box center [436, 522] width 121 height 25
click at [445, 523] on input "191000000" at bounding box center [441, 527] width 8 height 8
radio input "true"
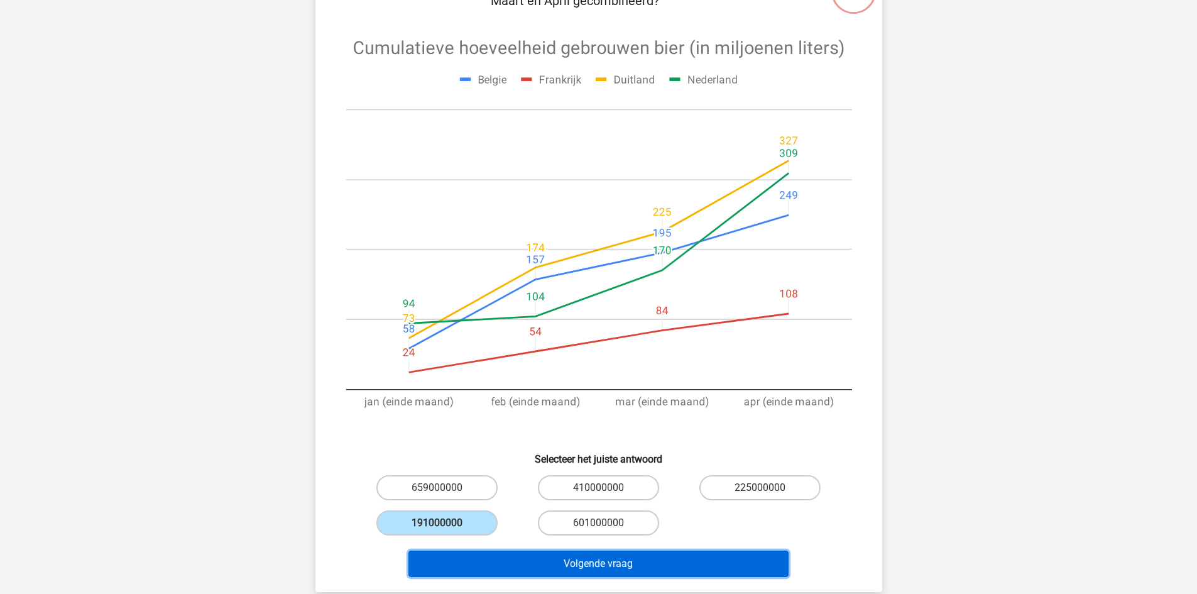
click at [523, 564] on button "Volgende vraag" at bounding box center [598, 563] width 380 height 26
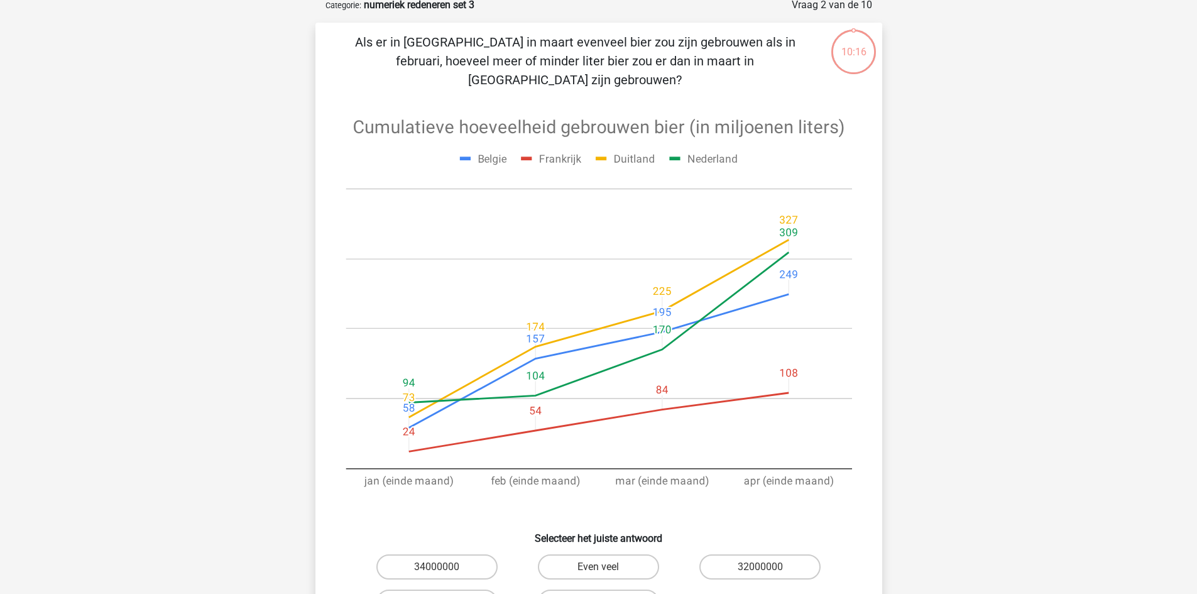
scroll to position [63, 0]
click at [630, 557] on label "Even veel" at bounding box center [598, 569] width 121 height 25
click at [606, 569] on input "Even veel" at bounding box center [602, 573] width 8 height 8
radio input "true"
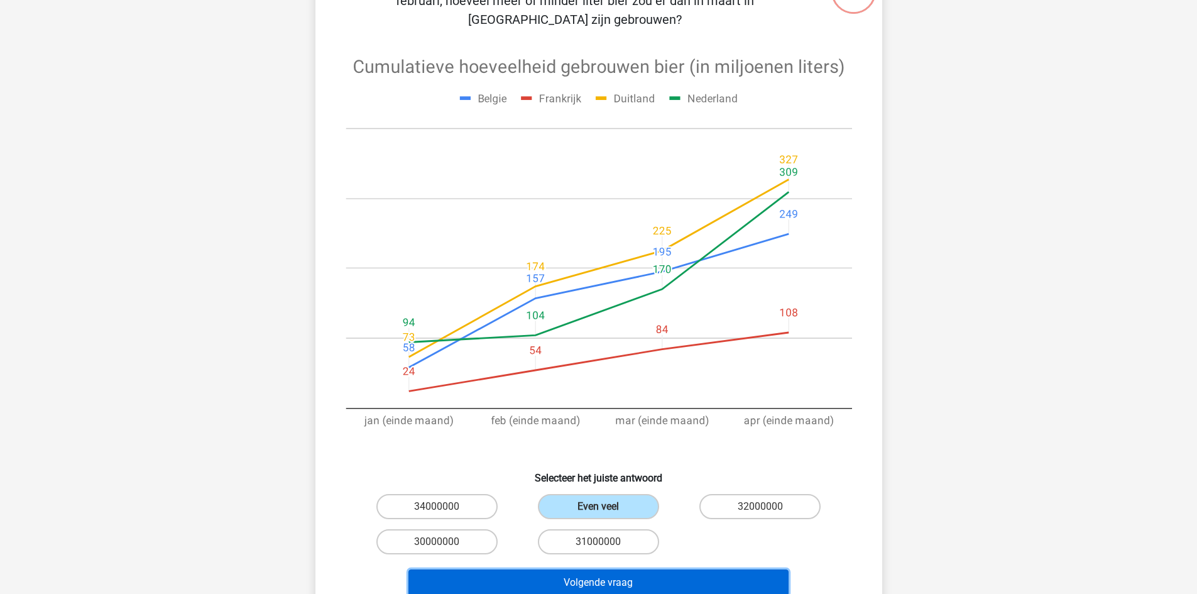
click at [641, 569] on button "Volgende vraag" at bounding box center [598, 582] width 380 height 26
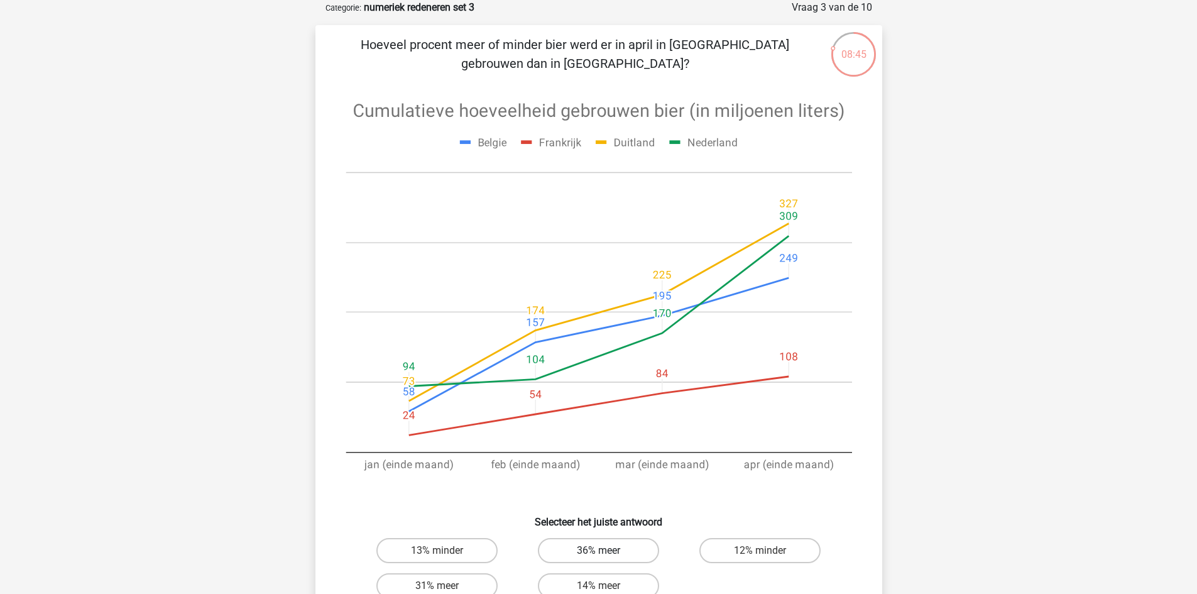
click at [626, 555] on label "36% meer" at bounding box center [598, 550] width 121 height 25
click at [606, 555] on input "36% meer" at bounding box center [602, 554] width 8 height 8
radio input "true"
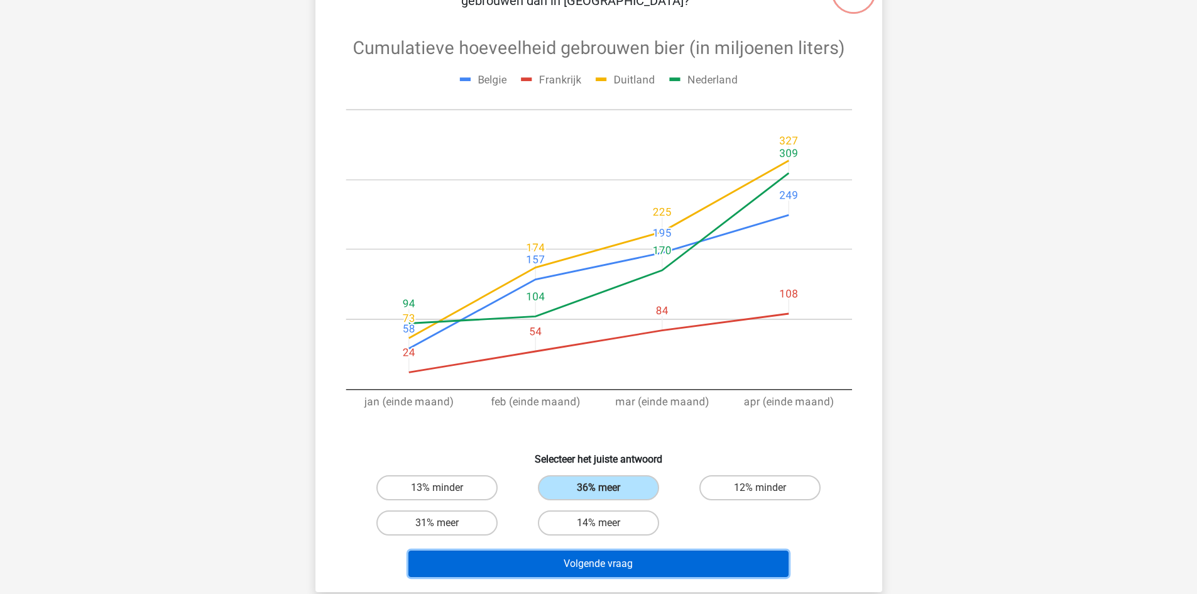
click at [669, 559] on button "Volgende vraag" at bounding box center [598, 563] width 380 height 26
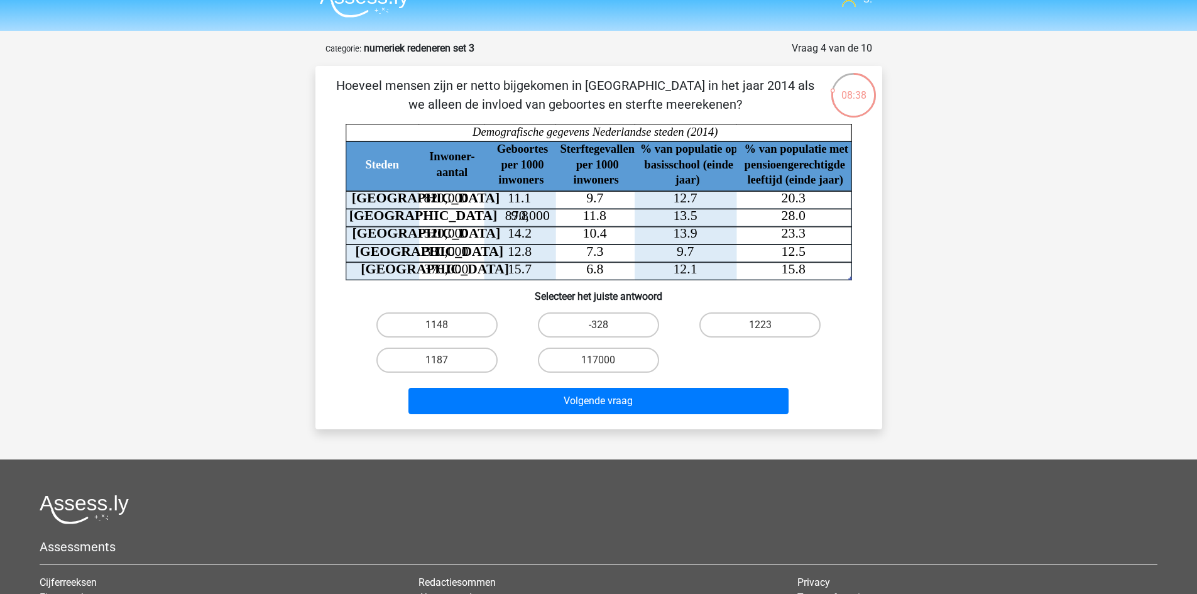
scroll to position [0, 0]
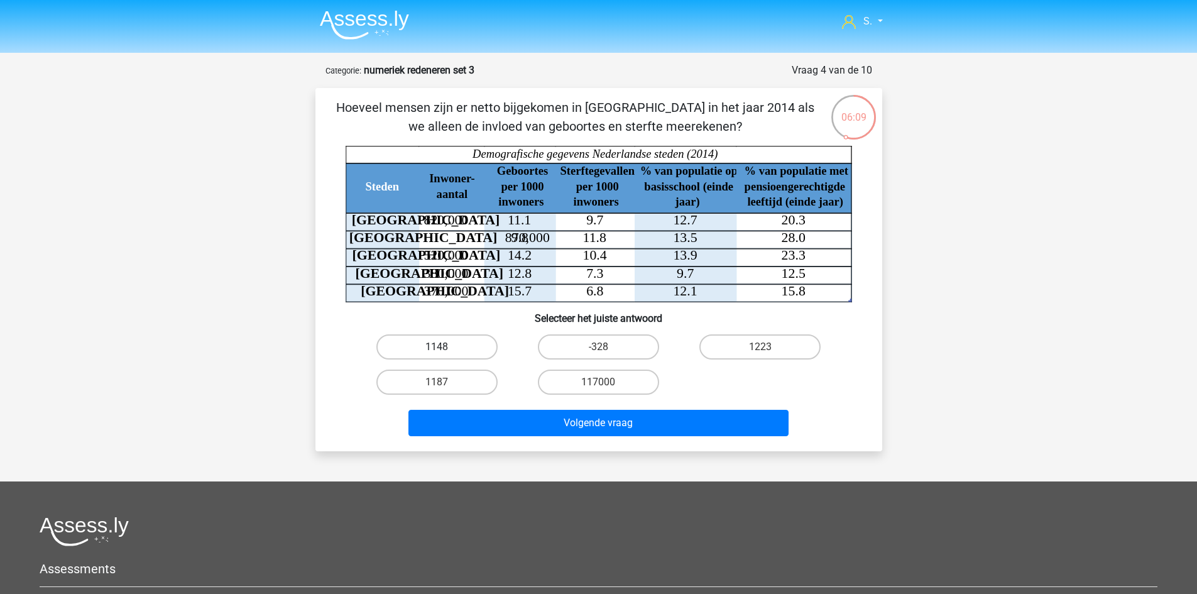
click at [452, 342] on label "1148" at bounding box center [436, 346] width 121 height 25
click at [445, 347] on input "1148" at bounding box center [441, 351] width 8 height 8
radio input "true"
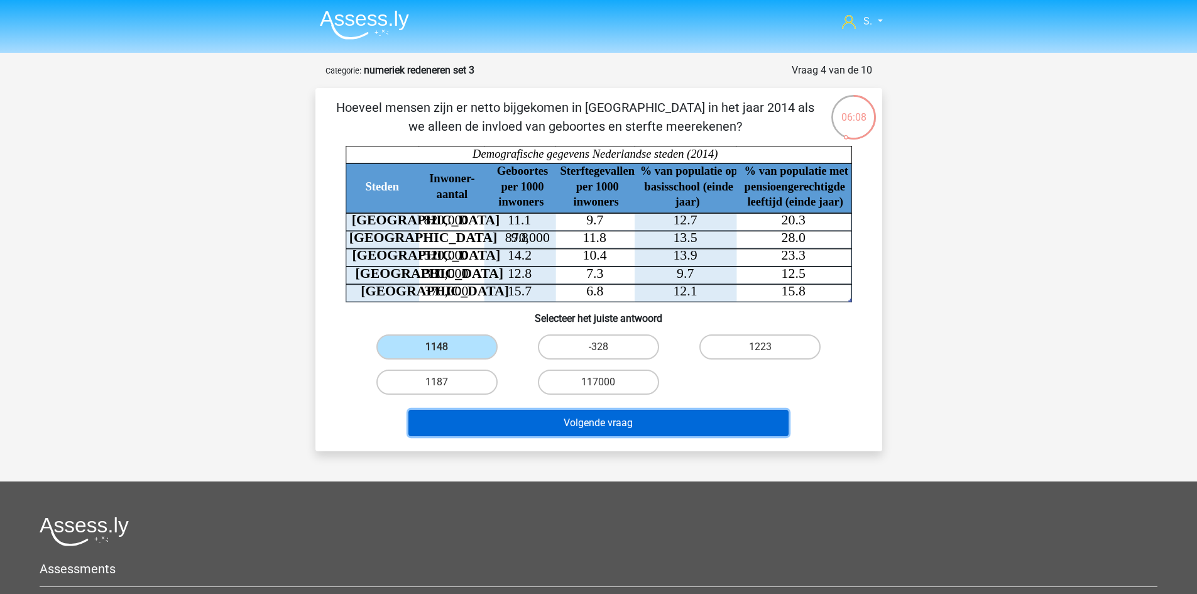
click at [520, 422] on button "Volgende vraag" at bounding box center [598, 423] width 380 height 26
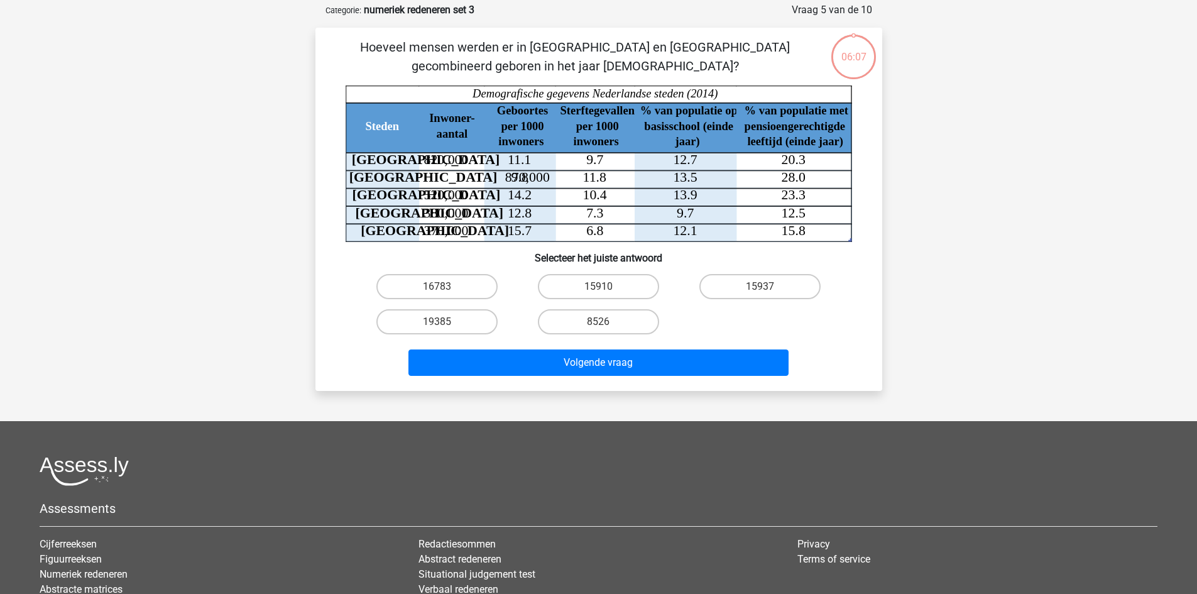
scroll to position [63, 0]
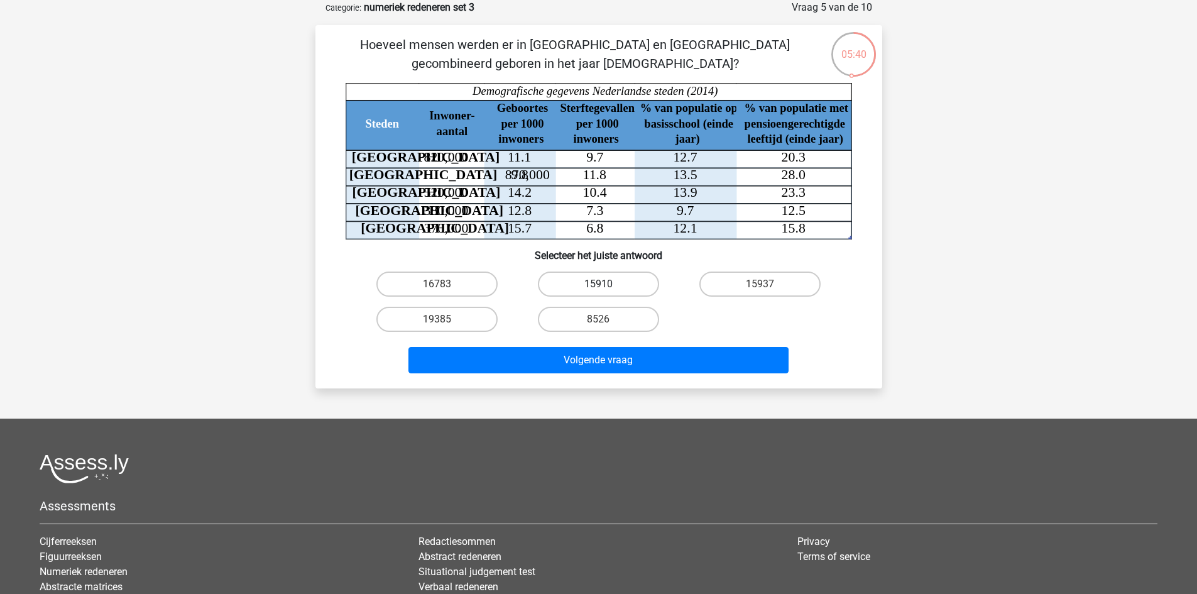
click at [621, 282] on label "15910" at bounding box center [598, 283] width 121 height 25
click at [606, 284] on input "15910" at bounding box center [602, 288] width 8 height 8
radio input "true"
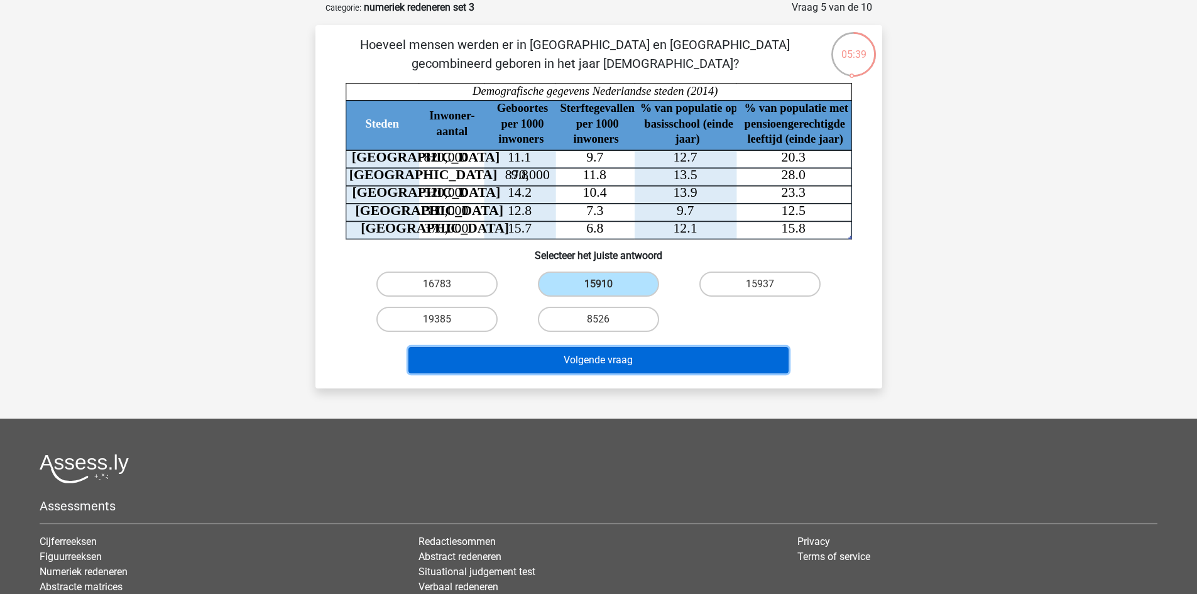
click at [631, 352] on button "Volgende vraag" at bounding box center [598, 360] width 380 height 26
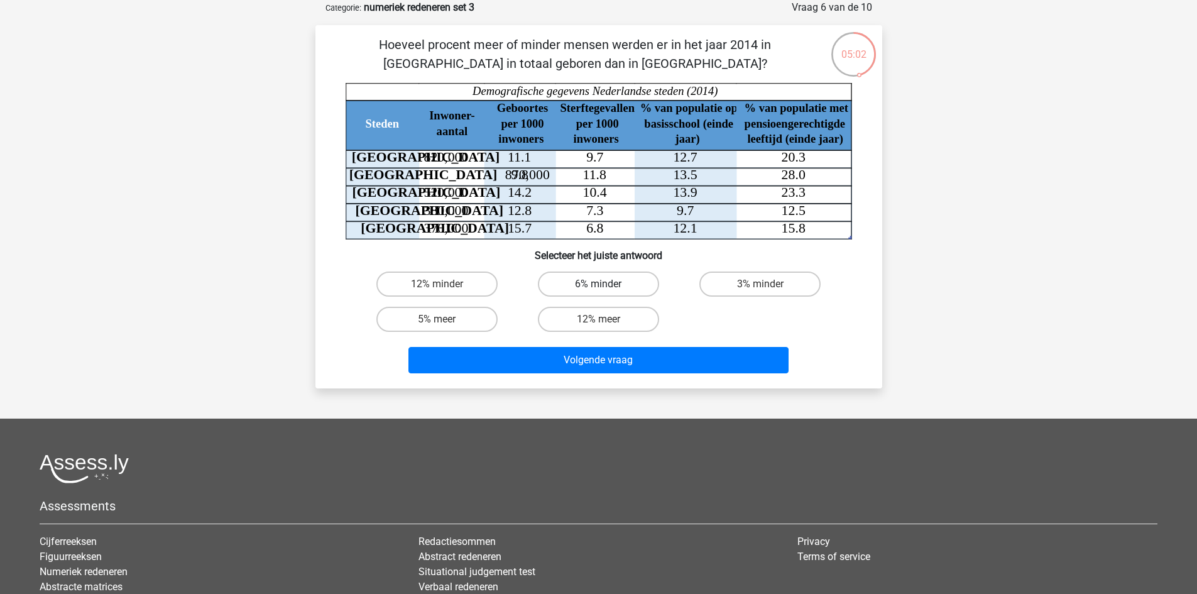
click at [628, 285] on label "6% minder" at bounding box center [598, 283] width 121 height 25
click at [606, 285] on input "6% minder" at bounding box center [602, 288] width 8 height 8
radio input "true"
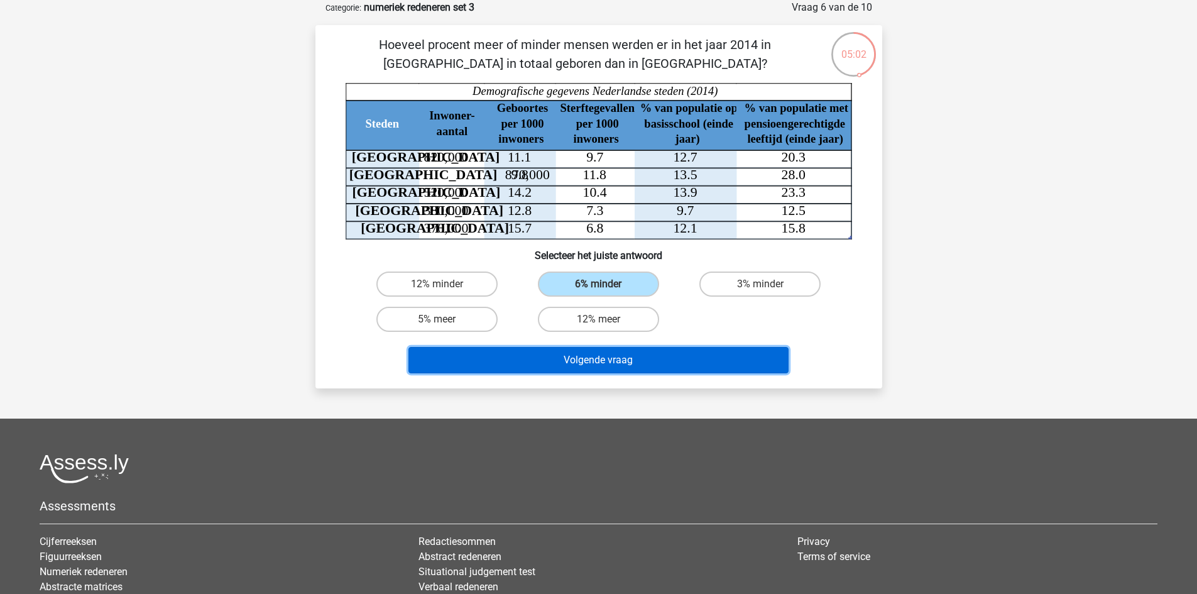
click at [650, 359] on button "Volgende vraag" at bounding box center [598, 360] width 380 height 26
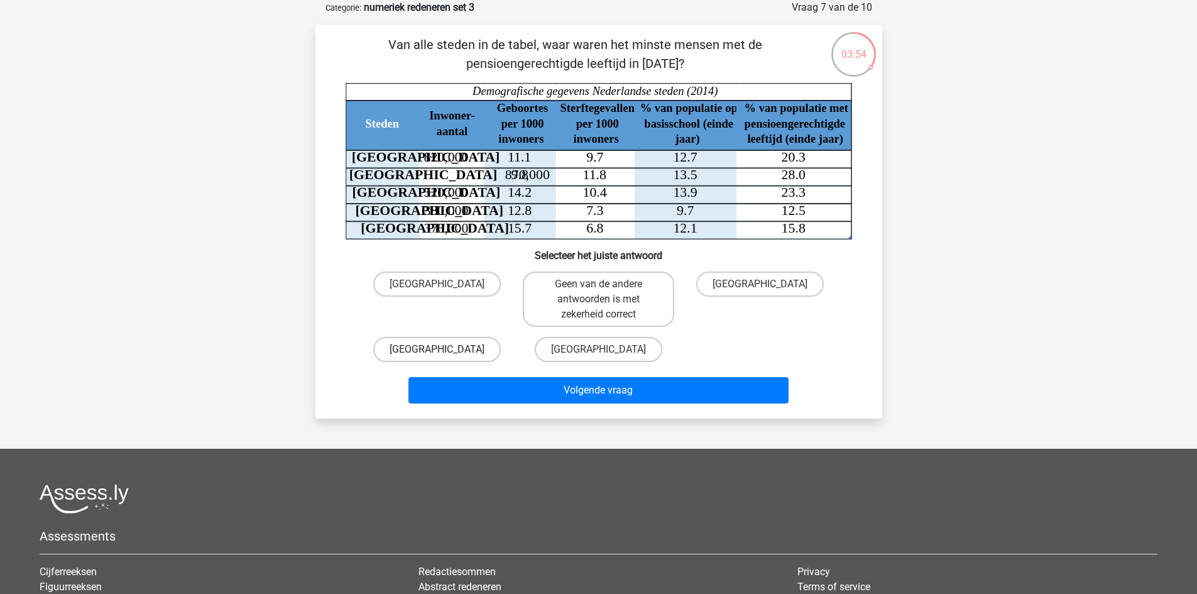
click at [457, 349] on label "Den Haag" at bounding box center [437, 349] width 128 height 25
click at [445, 349] on input "Den Haag" at bounding box center [441, 353] width 8 height 8
radio input "true"
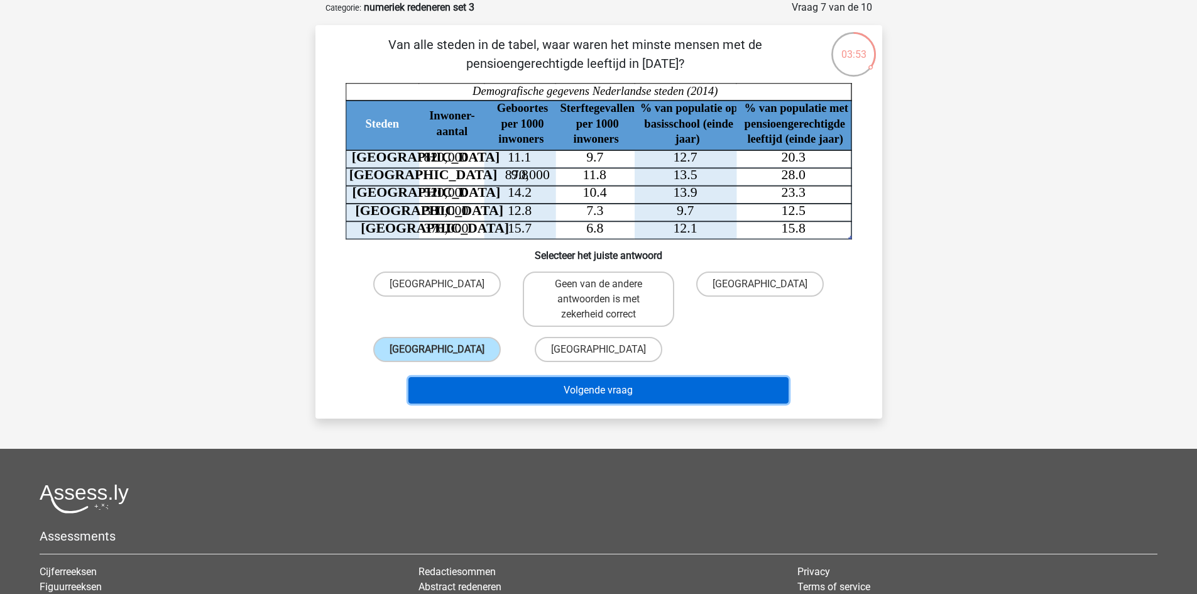
click at [486, 385] on button "Volgende vraag" at bounding box center [598, 390] width 380 height 26
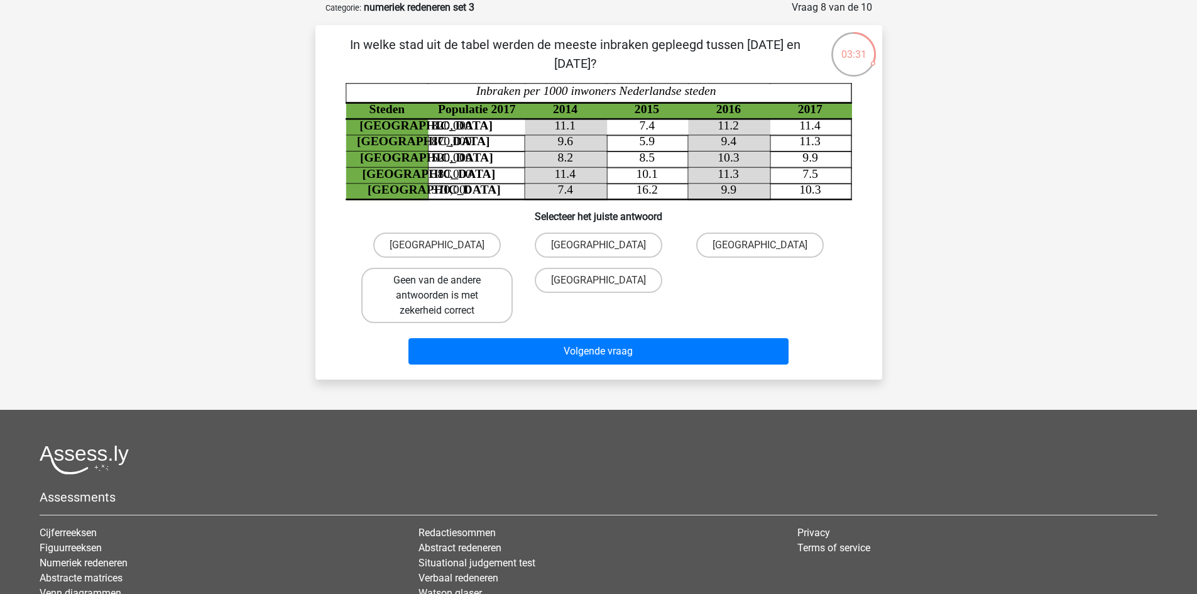
click at [474, 294] on label "Geen van de andere antwoorden is met zekerheid correct" at bounding box center [436, 295] width 151 height 55
click at [445, 288] on input "Geen van de andere antwoorden is met zekerheid correct" at bounding box center [441, 284] width 8 height 8
radio input "true"
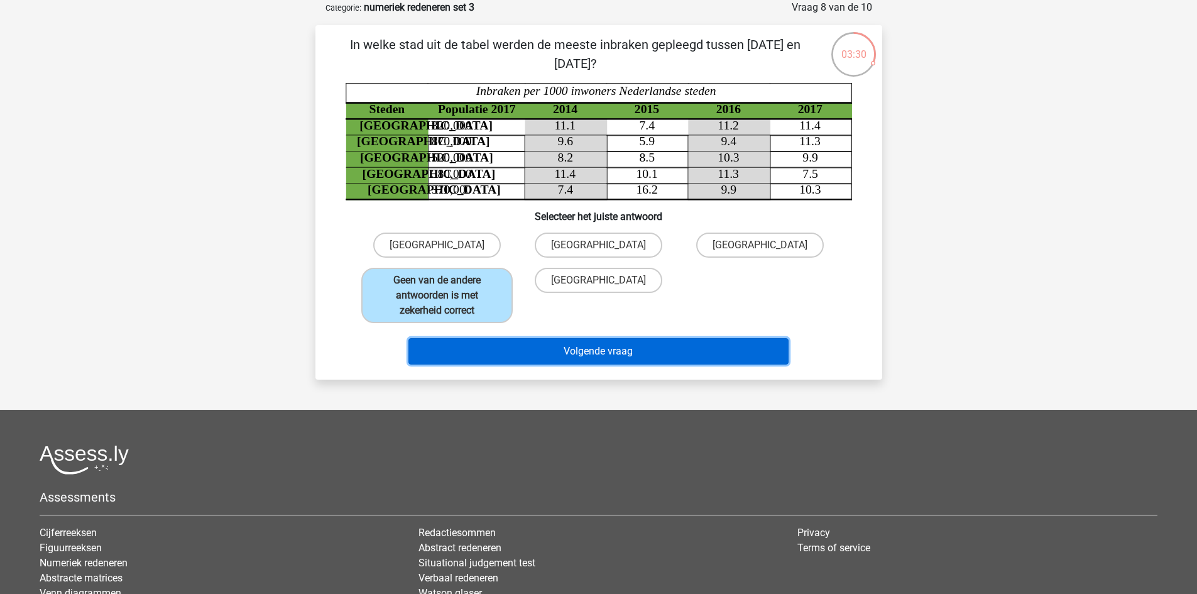
click at [604, 356] on button "Volgende vraag" at bounding box center [598, 351] width 380 height 26
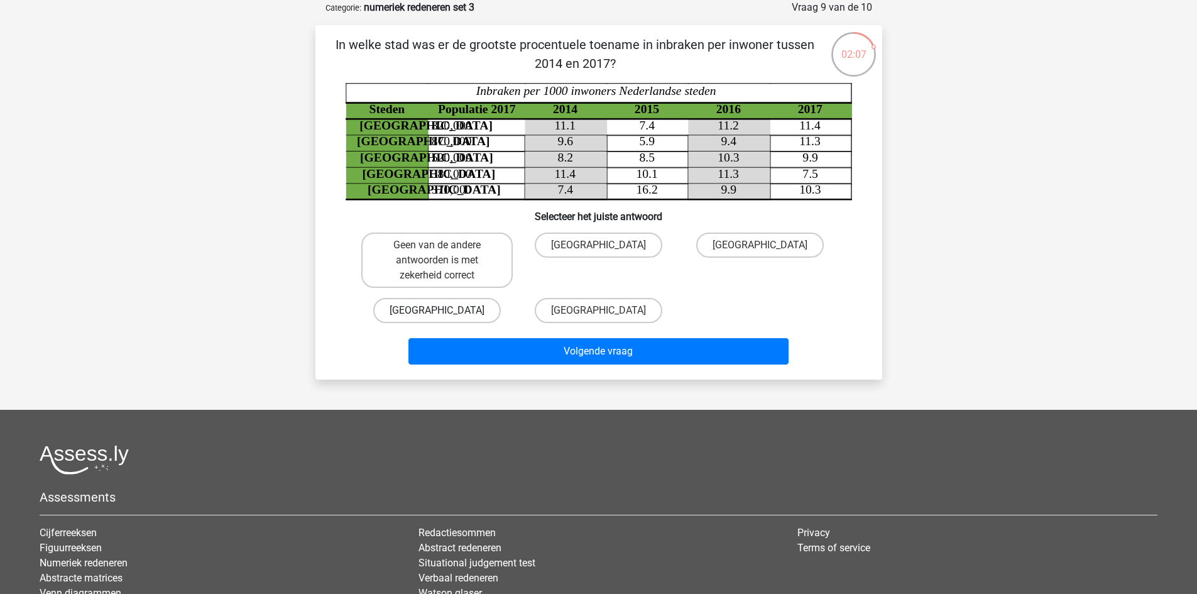
click at [471, 315] on label "Utrecht" at bounding box center [437, 310] width 128 height 25
click at [445, 315] on input "Utrecht" at bounding box center [441, 314] width 8 height 8
radio input "true"
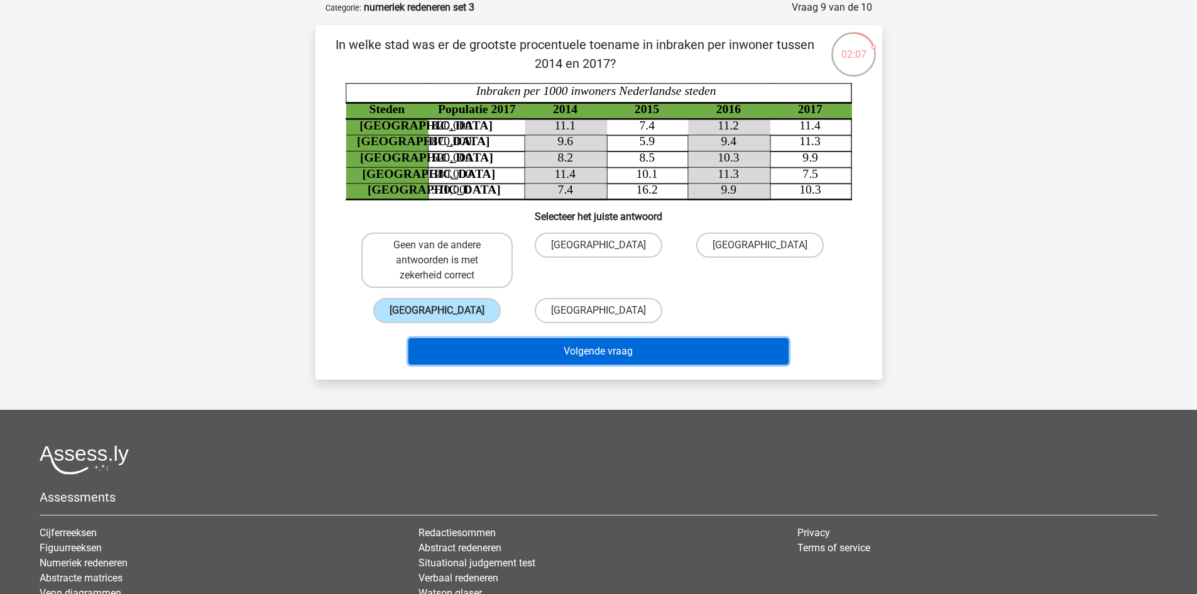
click at [522, 348] on button "Volgende vraag" at bounding box center [598, 351] width 380 height 26
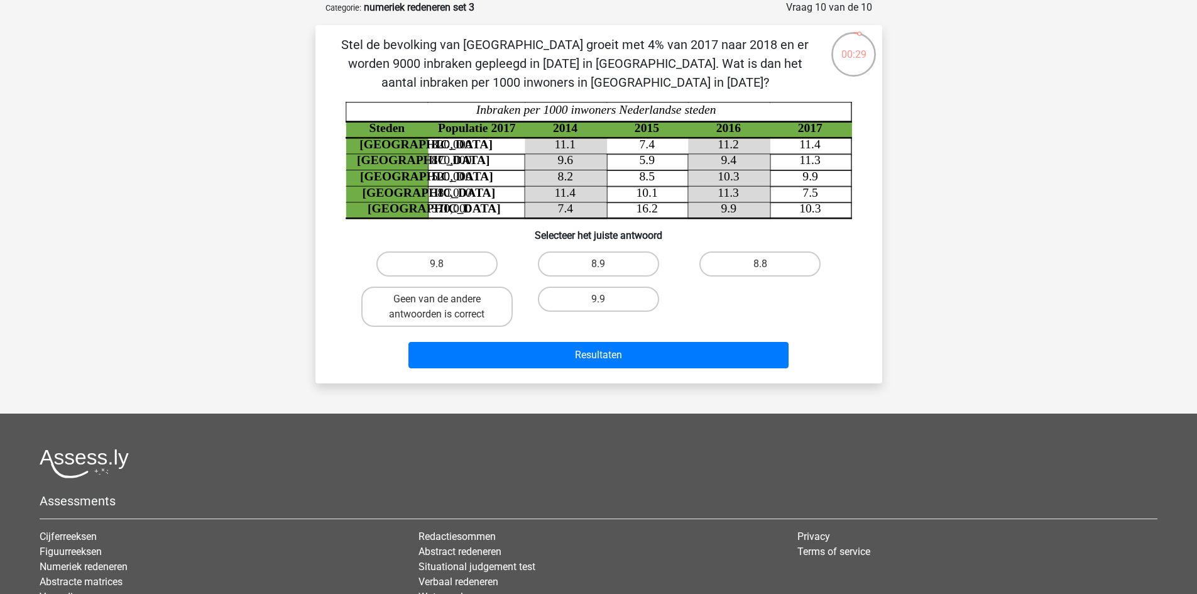
click at [603, 300] on input "9.9" at bounding box center [602, 303] width 8 height 8
radio input "true"
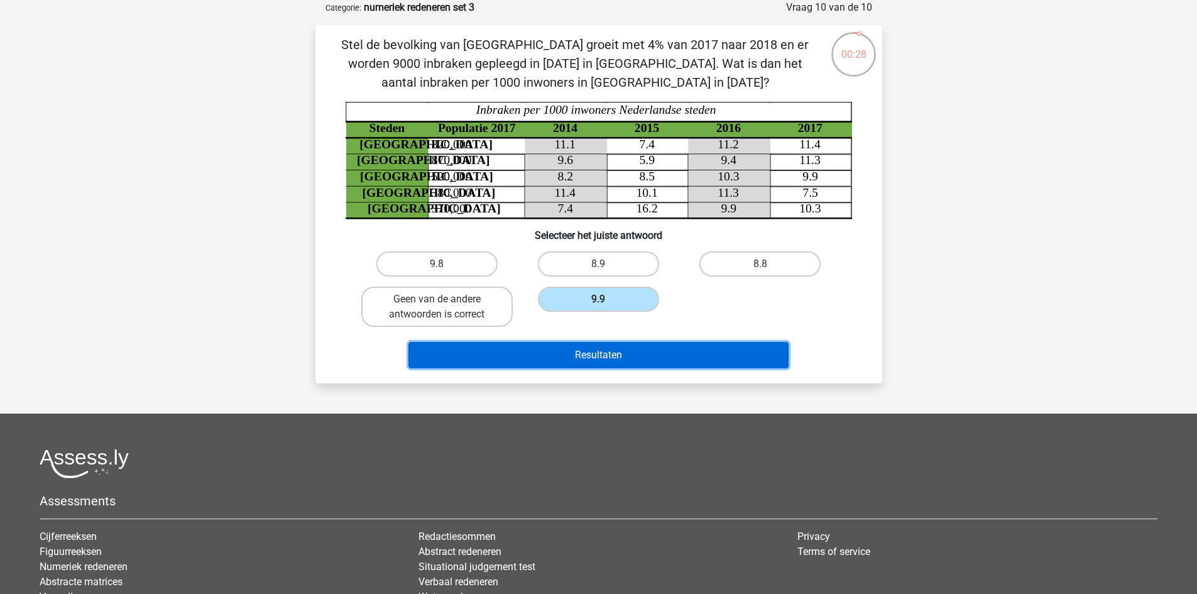
click at [608, 354] on button "Resultaten" at bounding box center [598, 355] width 380 height 26
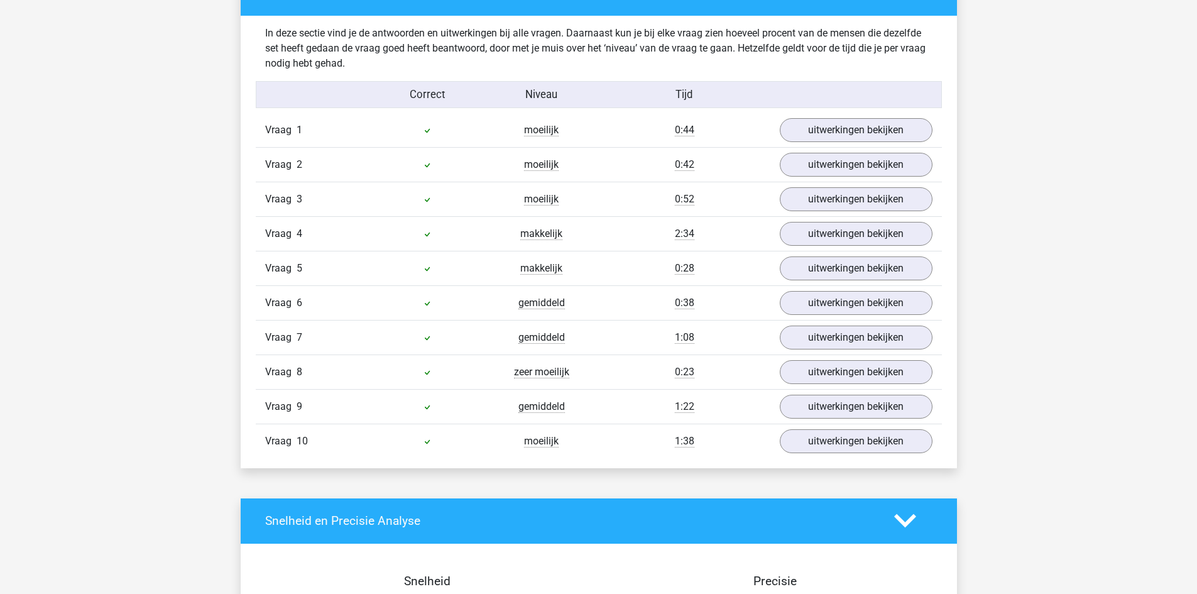
scroll to position [377, 0]
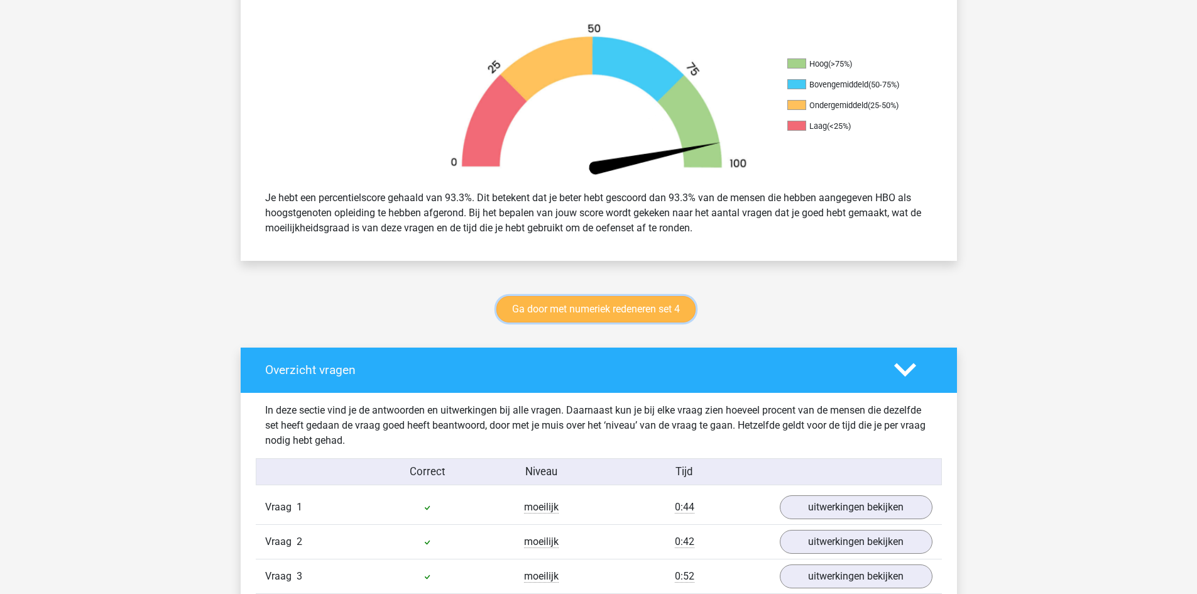
click at [650, 315] on link "Ga door met numeriek redeneren set 4" at bounding box center [595, 309] width 199 height 26
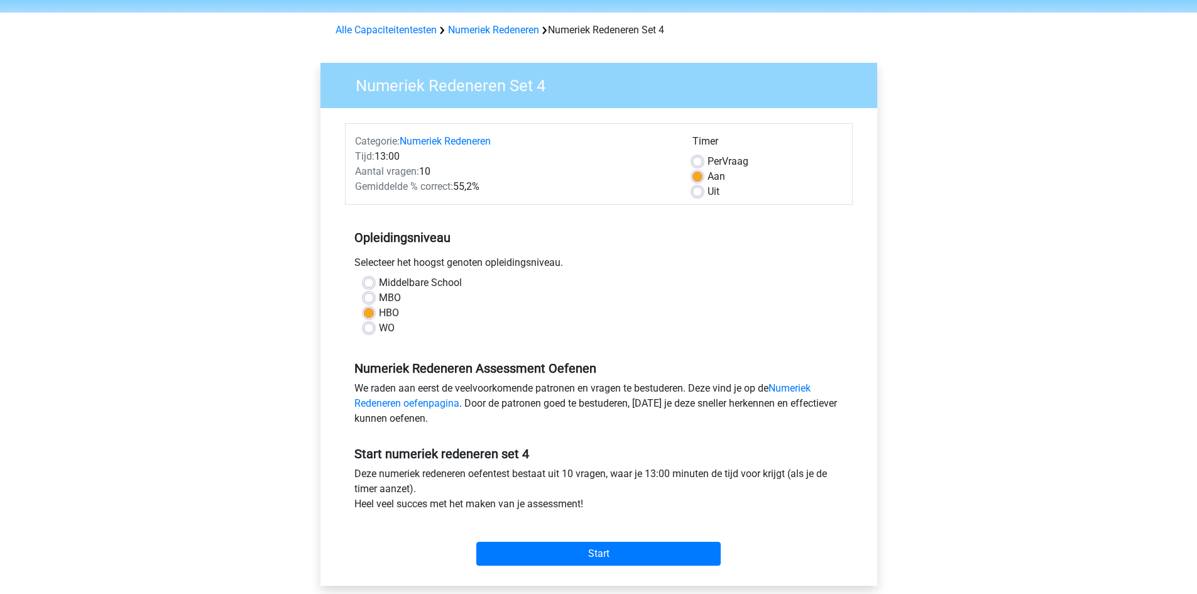
scroll to position [63, 0]
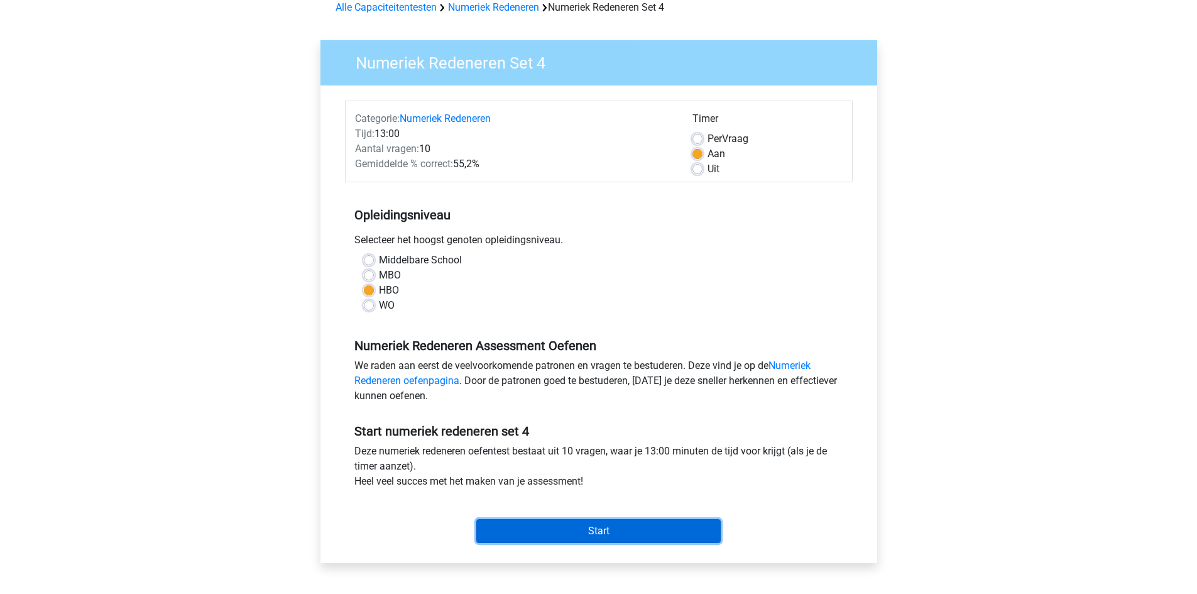
click at [624, 530] on input "Start" at bounding box center [598, 531] width 244 height 24
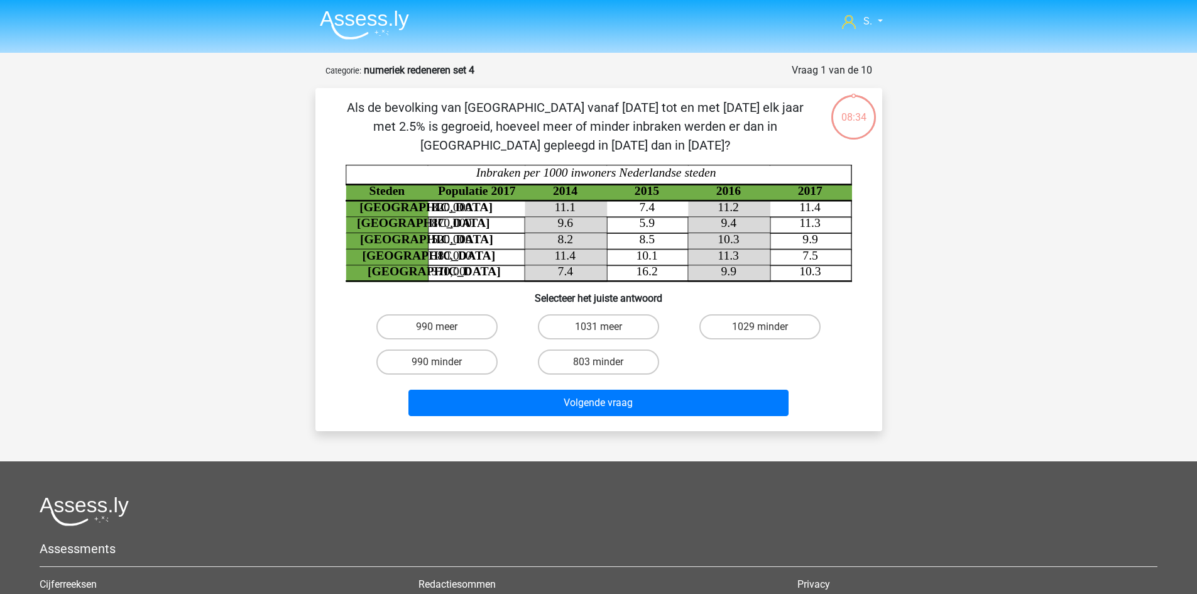
click at [606, 366] on input "803 minder" at bounding box center [602, 366] width 8 height 8
radio input "true"
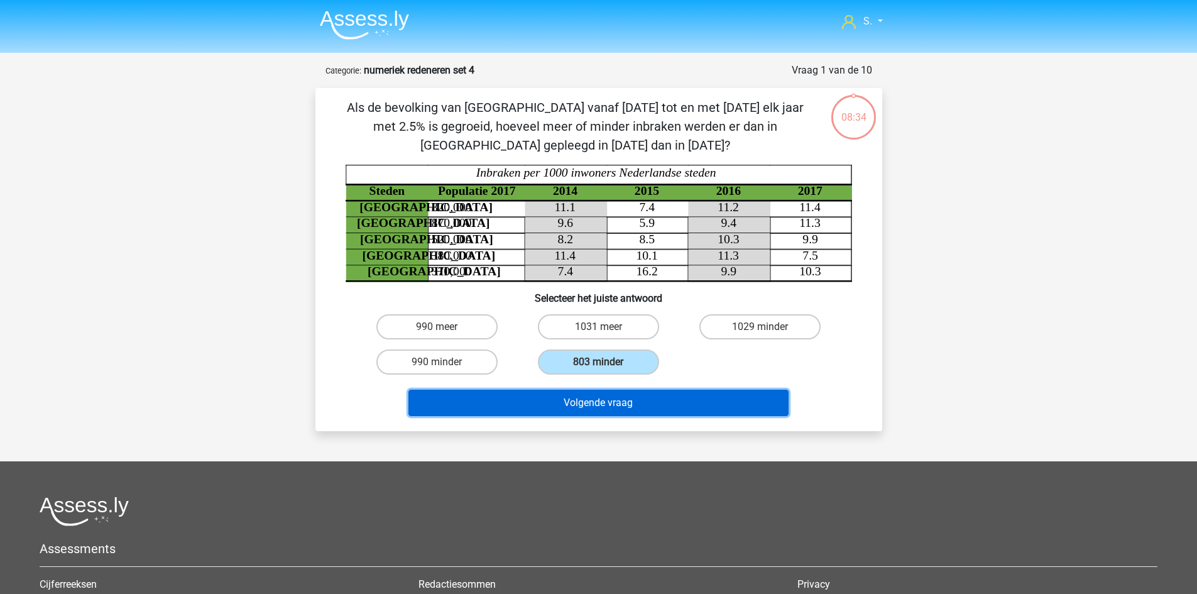
click at [615, 406] on button "Volgende vraag" at bounding box center [598, 403] width 380 height 26
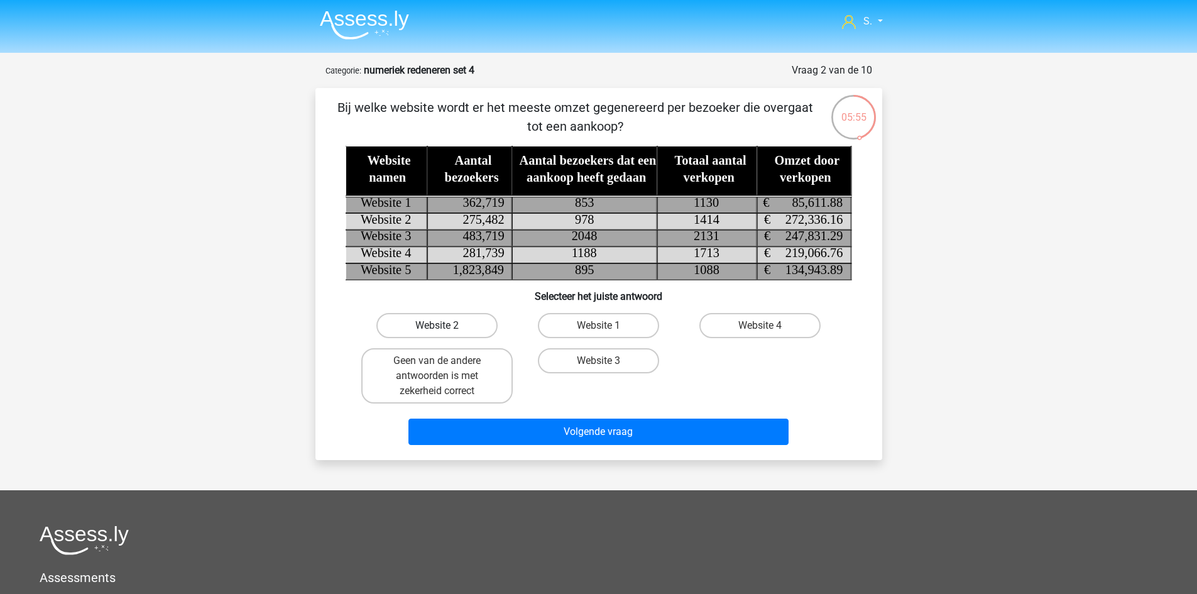
click at [478, 318] on label "Website 2" at bounding box center [436, 325] width 121 height 25
click at [445, 325] on input "Website 2" at bounding box center [441, 329] width 8 height 8
radio input "true"
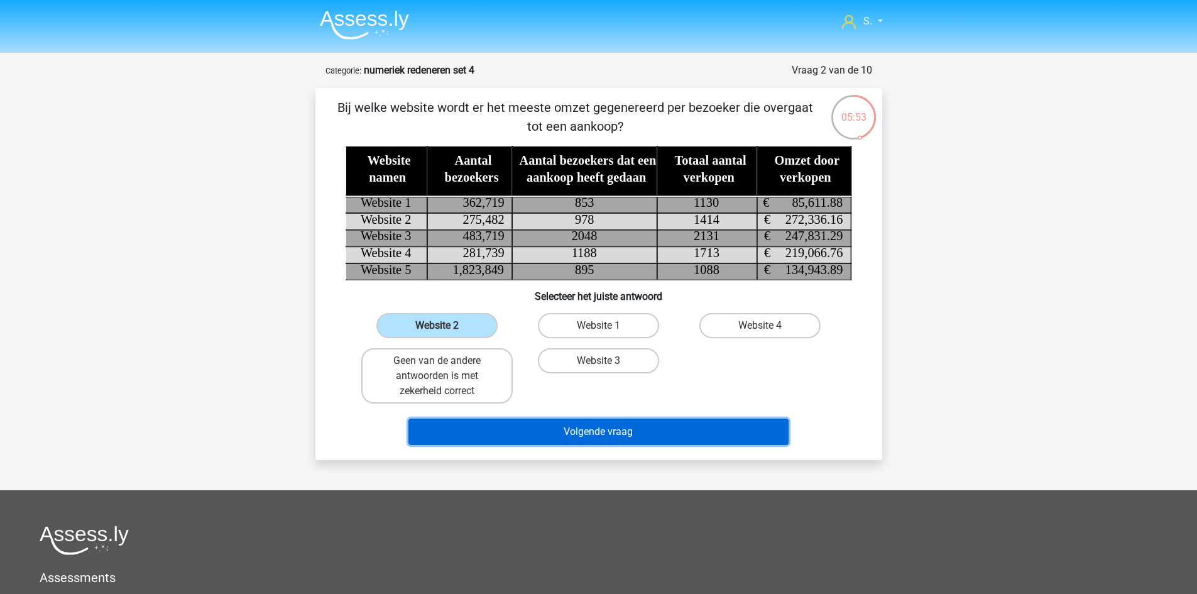
click at [550, 429] on button "Volgende vraag" at bounding box center [598, 431] width 380 height 26
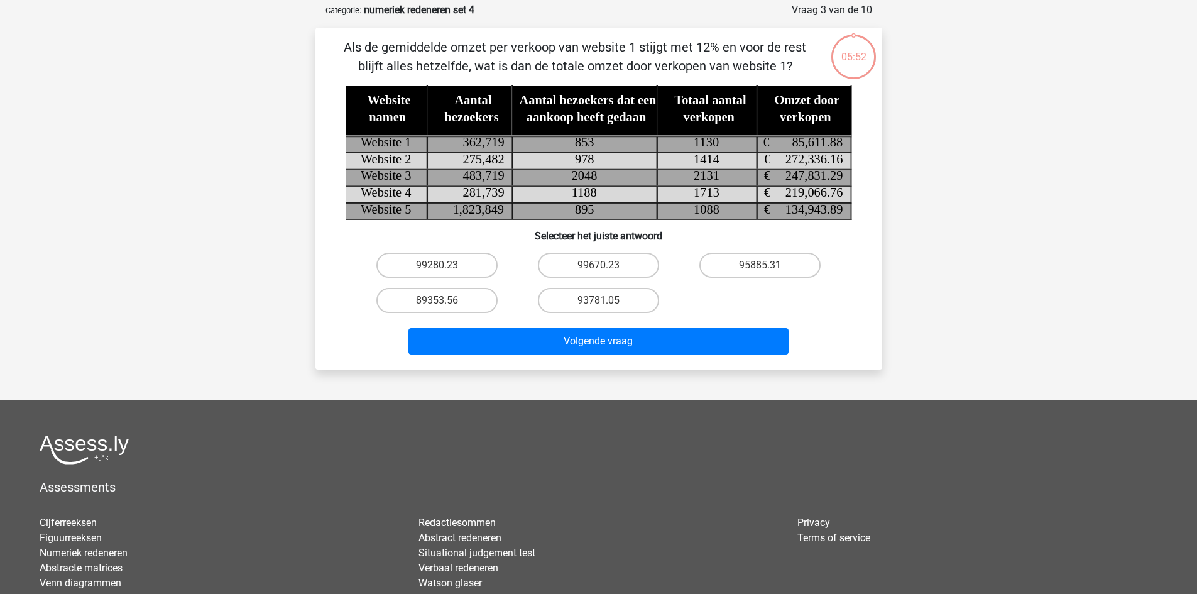
scroll to position [63, 0]
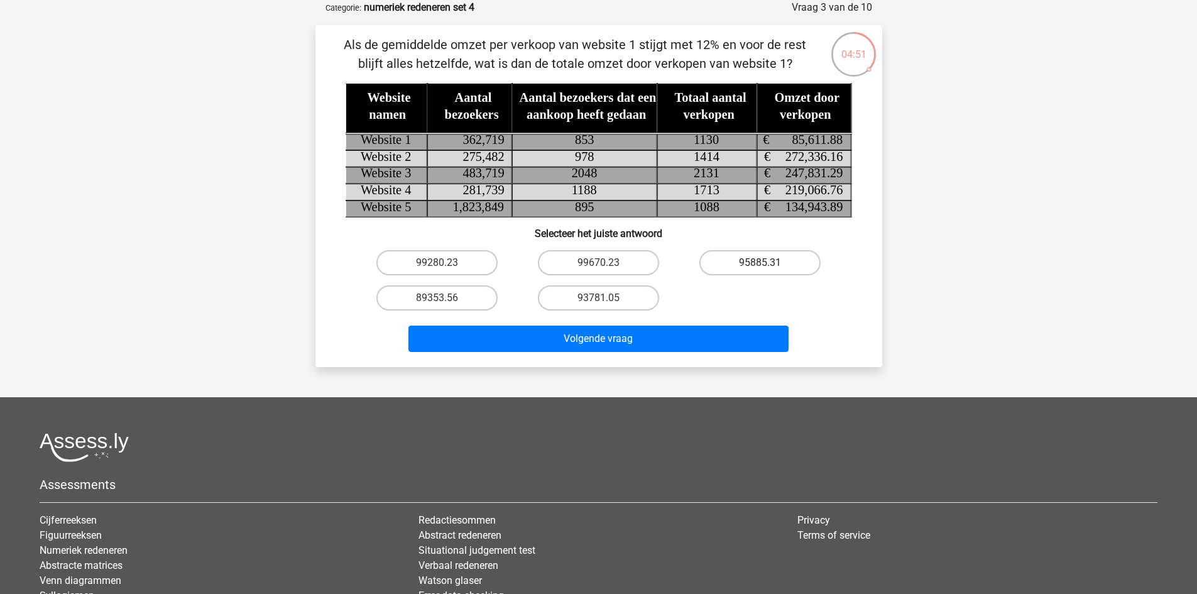
click at [793, 265] on label "95885.31" at bounding box center [759, 262] width 121 height 25
click at [768, 265] on input "95885.31" at bounding box center [764, 267] width 8 height 8
radio input "true"
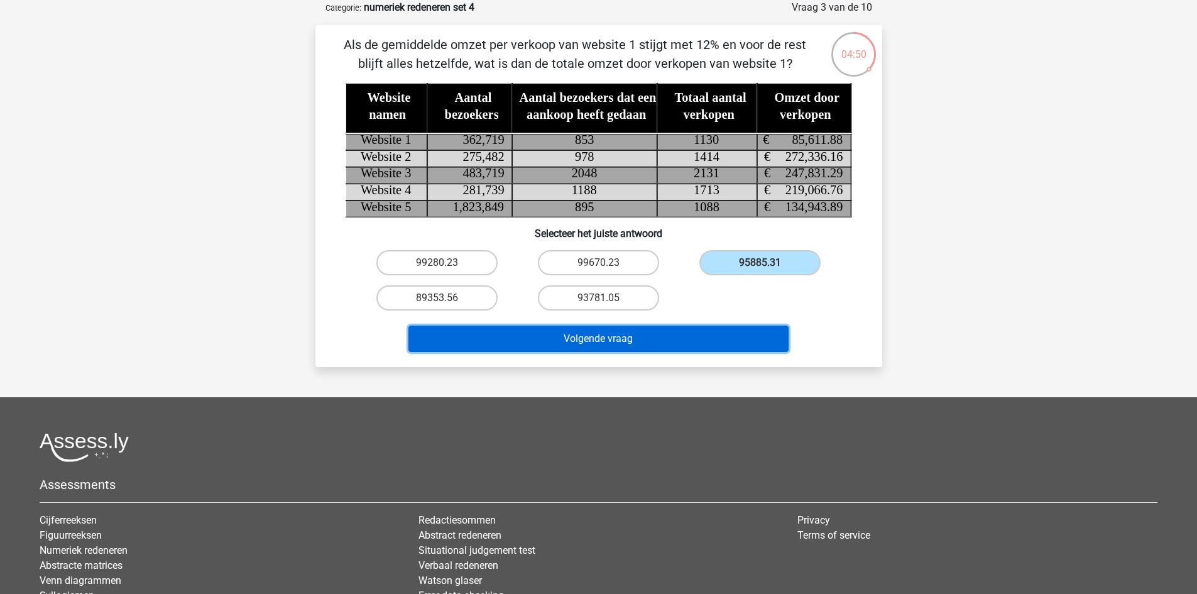
click at [751, 340] on button "Volgende vraag" at bounding box center [598, 338] width 380 height 26
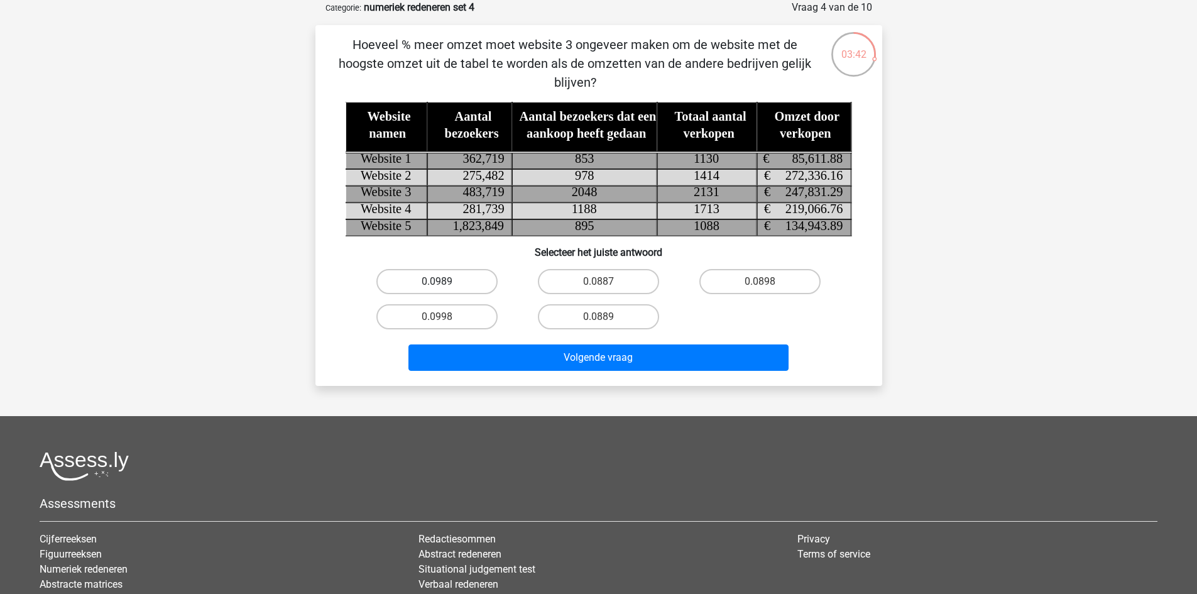
click at [488, 289] on label "0.0989" at bounding box center [436, 281] width 121 height 25
click at [445, 289] on input "0.0989" at bounding box center [441, 285] width 8 height 8
radio input "true"
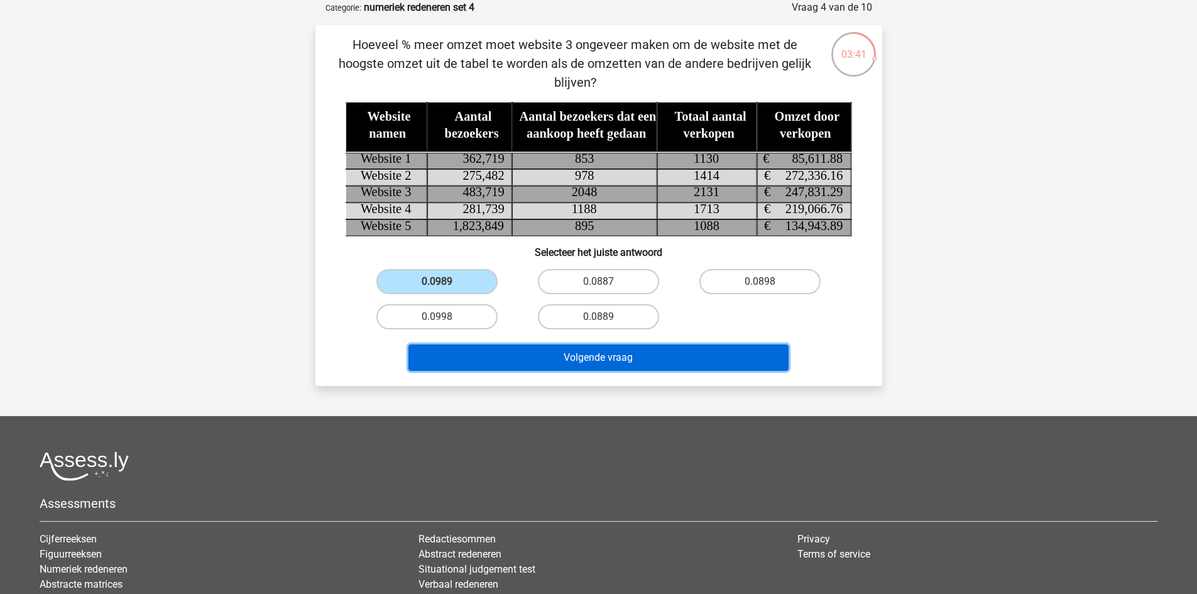
click at [544, 354] on button "Volgende vraag" at bounding box center [598, 357] width 380 height 26
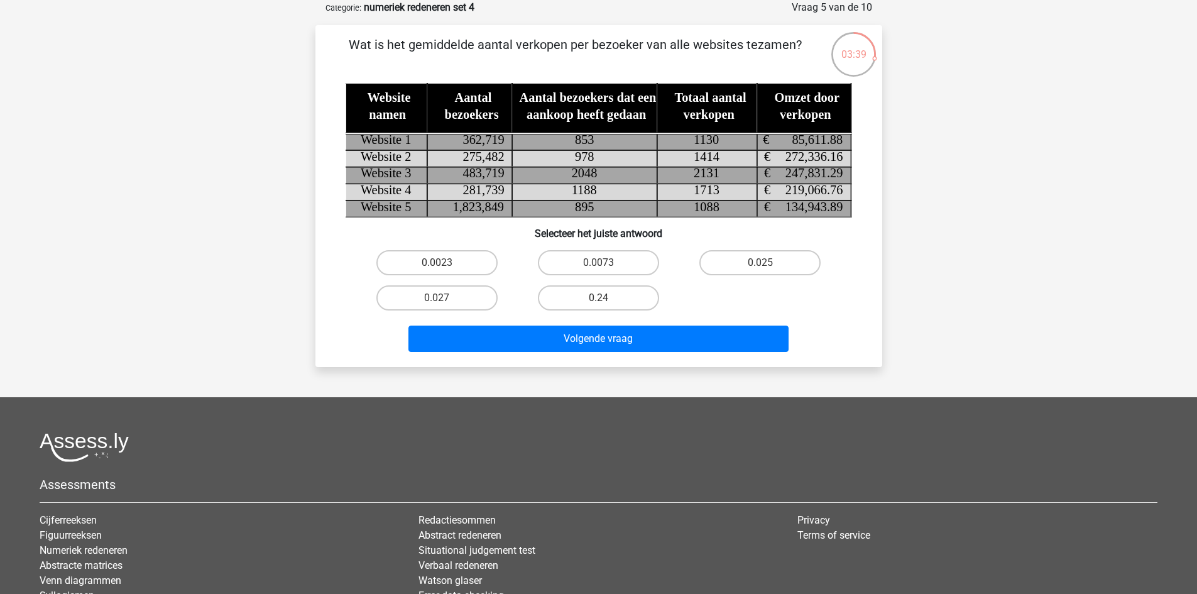
scroll to position [0, 0]
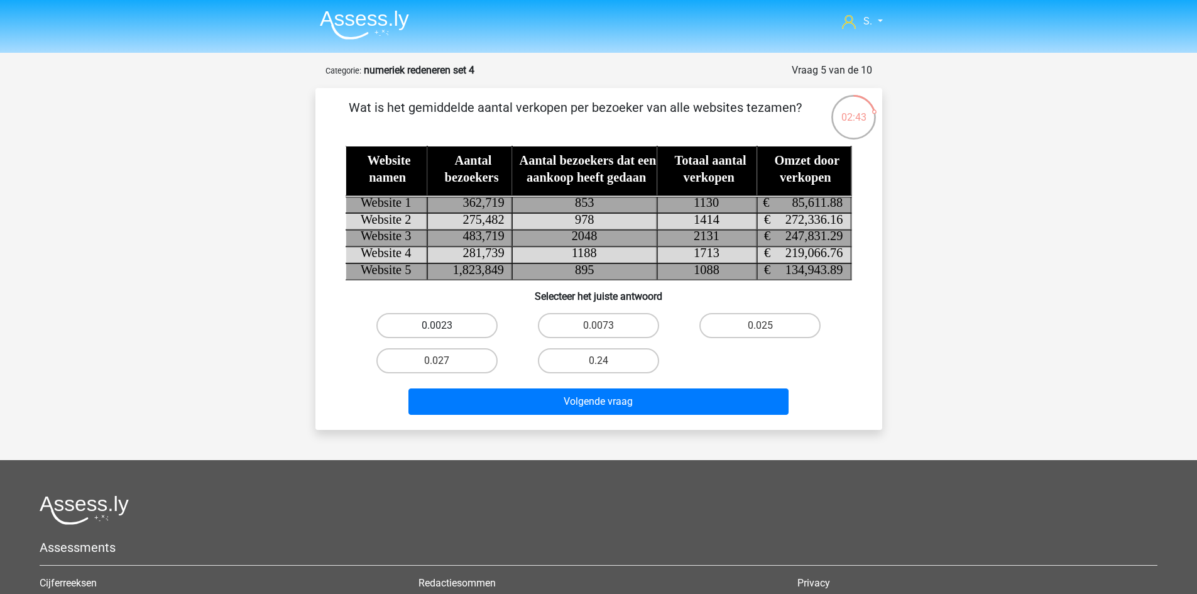
click at [451, 316] on label "0.0023" at bounding box center [436, 325] width 121 height 25
click at [445, 325] on input "0.0023" at bounding box center [441, 329] width 8 height 8
radio input "true"
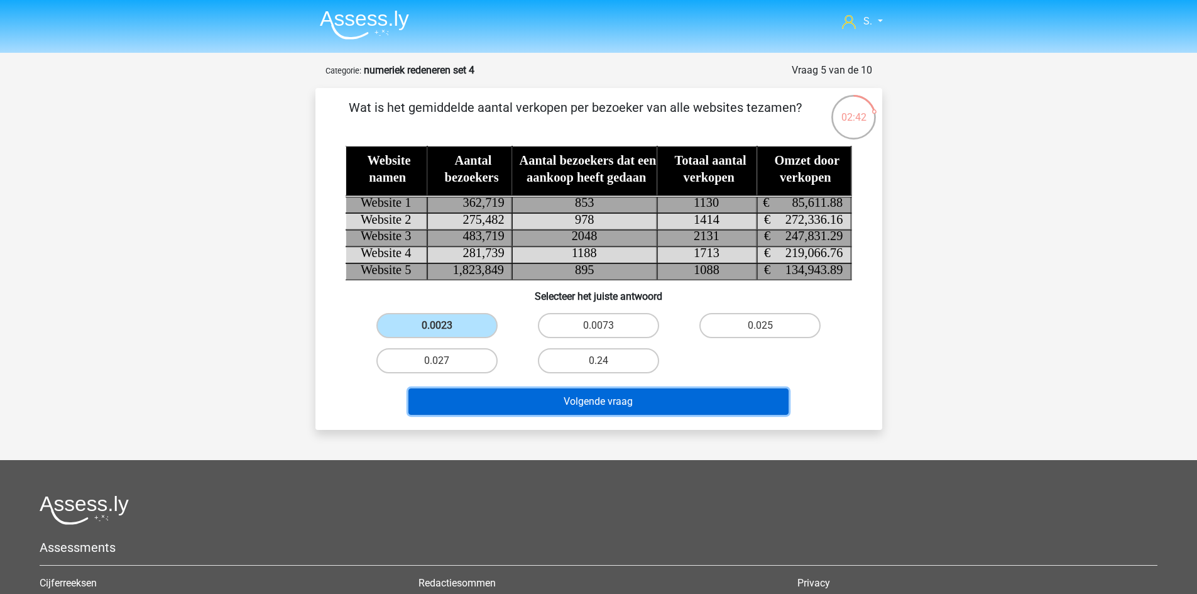
click at [574, 405] on button "Volgende vraag" at bounding box center [598, 401] width 380 height 26
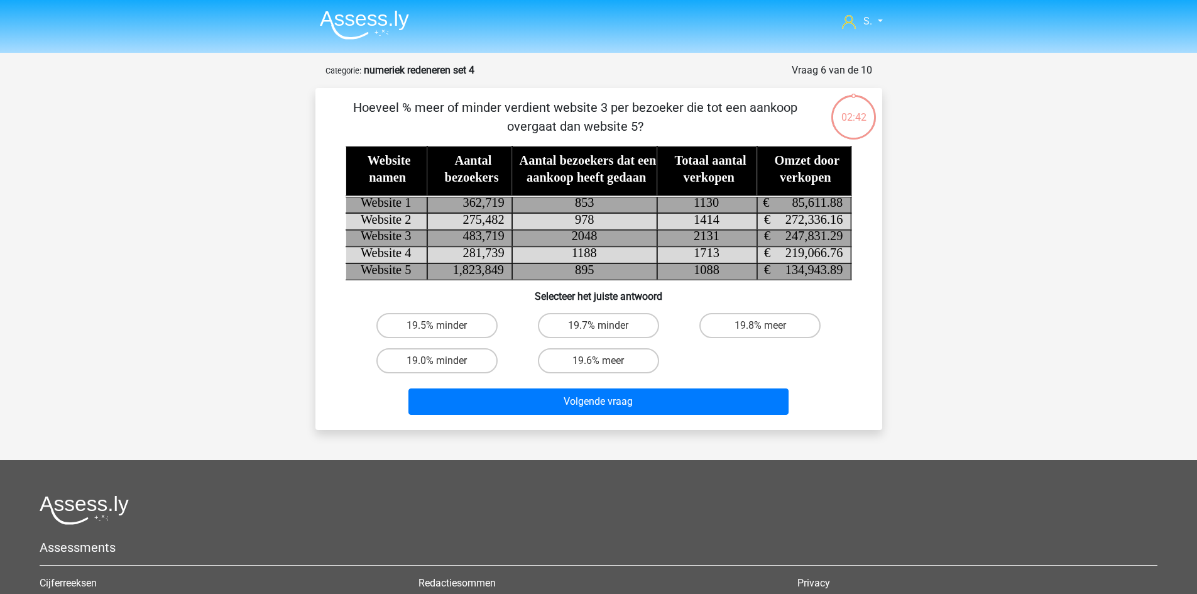
scroll to position [63, 0]
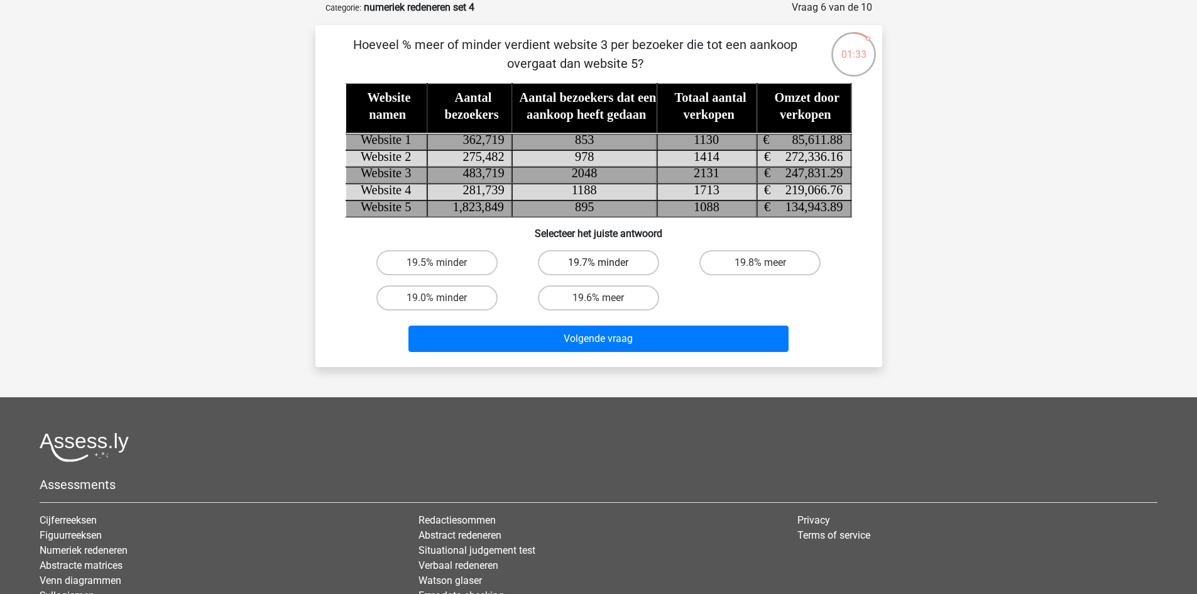
click at [635, 265] on label "19.7% minder" at bounding box center [598, 262] width 121 height 25
click at [606, 265] on input "19.7% minder" at bounding box center [602, 267] width 8 height 8
radio input "true"
click at [735, 266] on label "19.8% meer" at bounding box center [759, 262] width 121 height 25
click at [760, 266] on input "19.8% meer" at bounding box center [764, 267] width 8 height 8
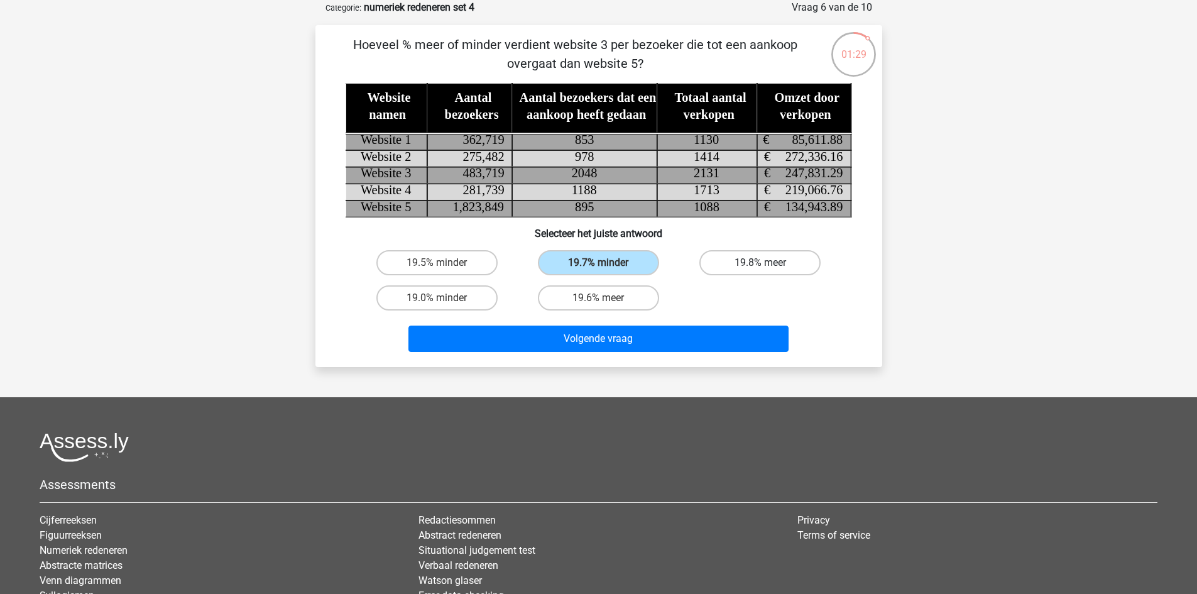
radio input "true"
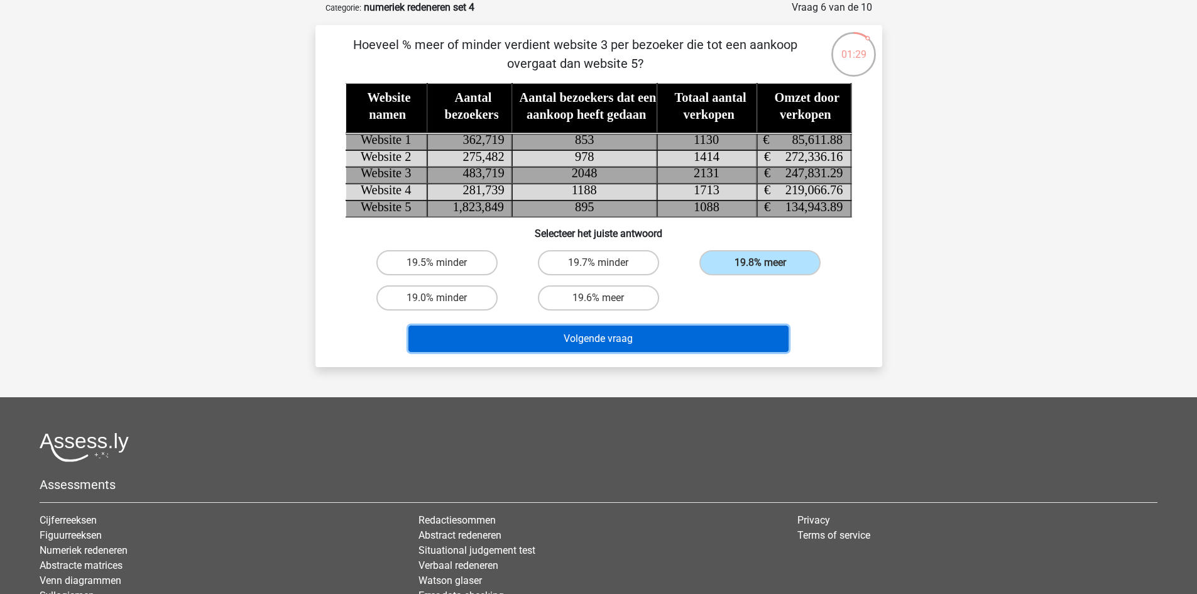
click at [707, 343] on button "Volgende vraag" at bounding box center [598, 338] width 380 height 26
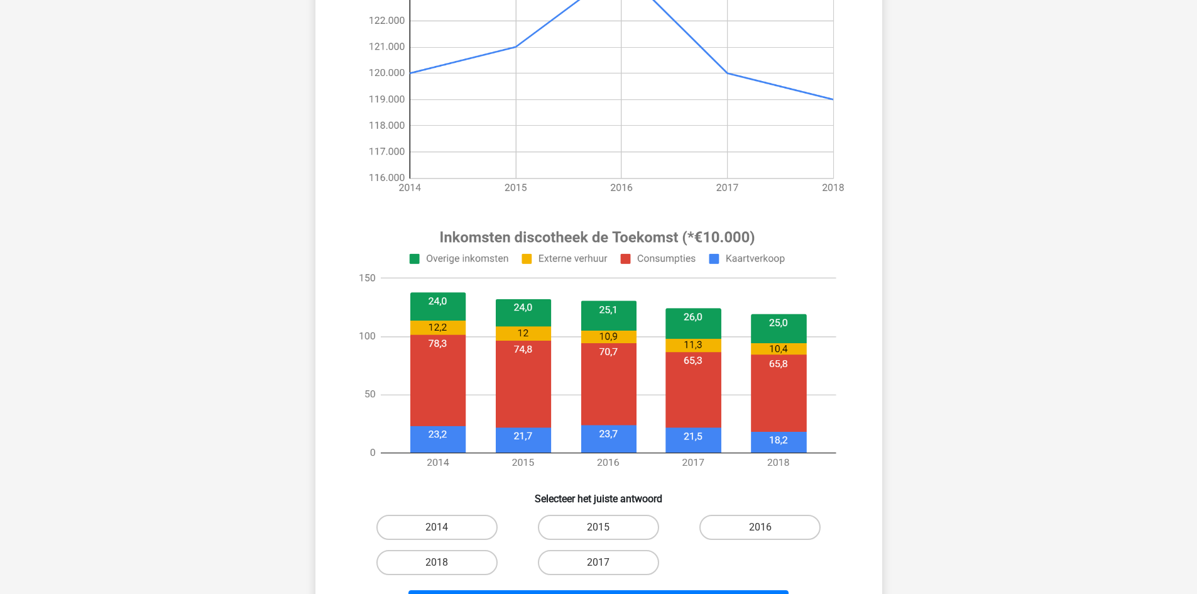
scroll to position [314, 0]
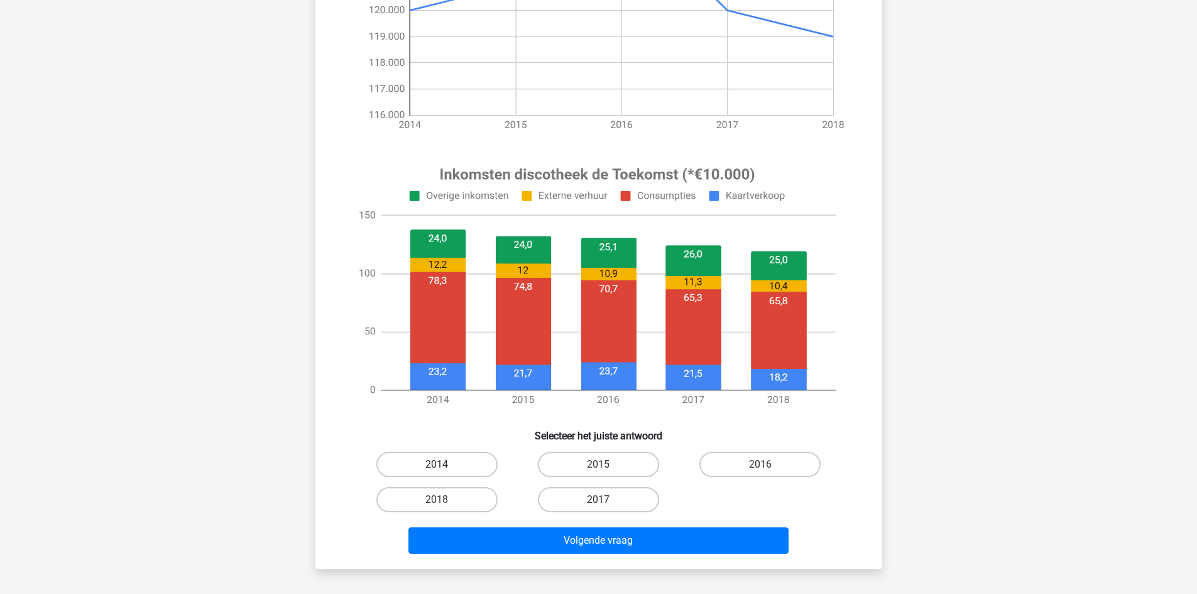
click at [455, 462] on label "2014" at bounding box center [436, 464] width 121 height 25
click at [445, 464] on input "2014" at bounding box center [441, 468] width 8 height 8
radio input "true"
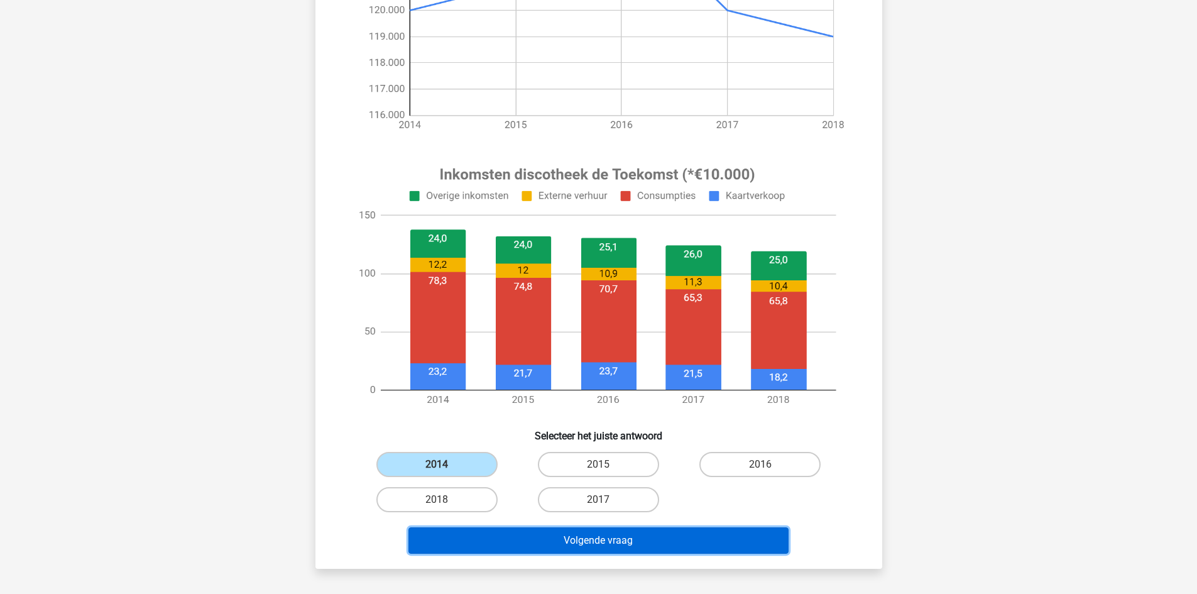
click at [543, 534] on button "Volgende vraag" at bounding box center [598, 540] width 380 height 26
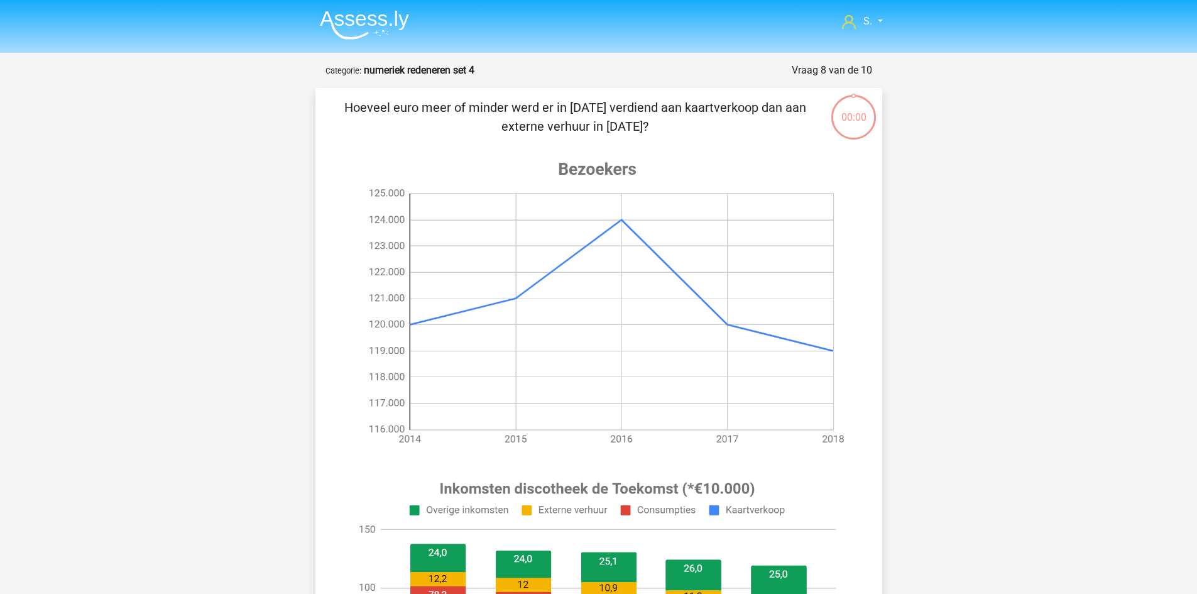
scroll to position [314, 0]
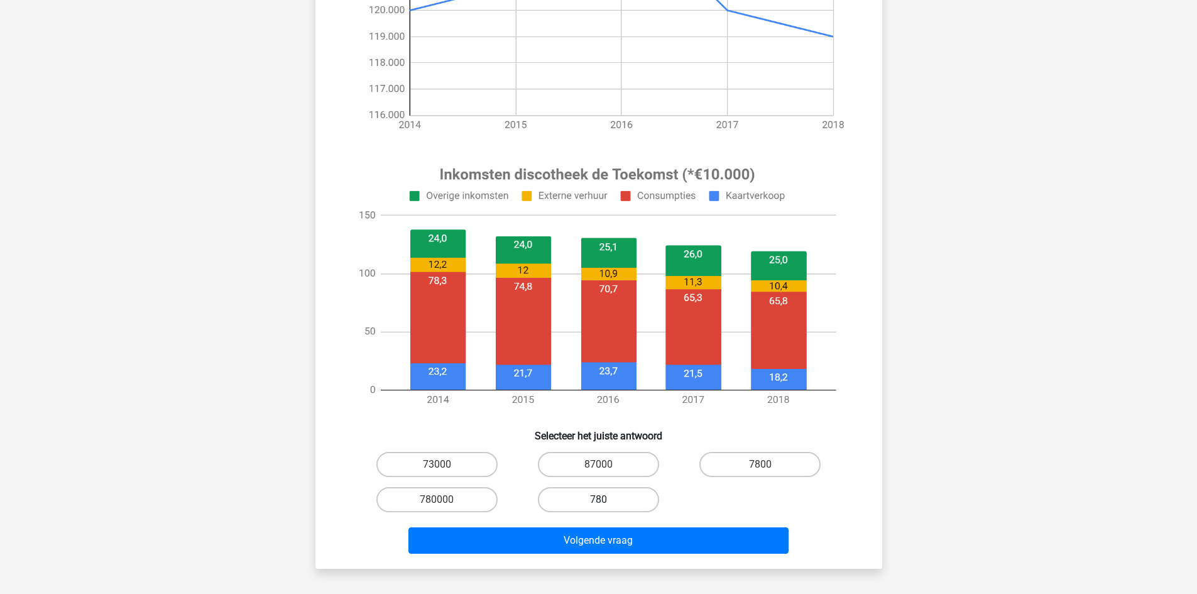
drag, startPoint x: 0, startPoint y: 0, endPoint x: 619, endPoint y: 500, distance: 795.7
click at [619, 500] on label "780" at bounding box center [598, 499] width 121 height 25
click at [606, 500] on input "780" at bounding box center [602, 504] width 8 height 8
radio input "true"
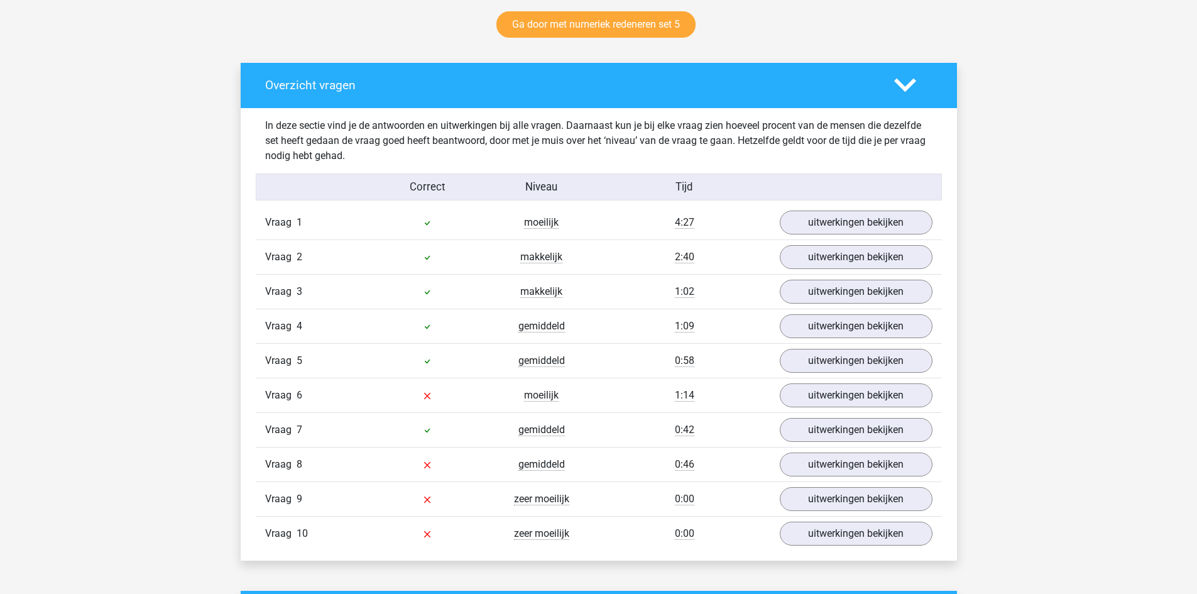
scroll to position [691, 0]
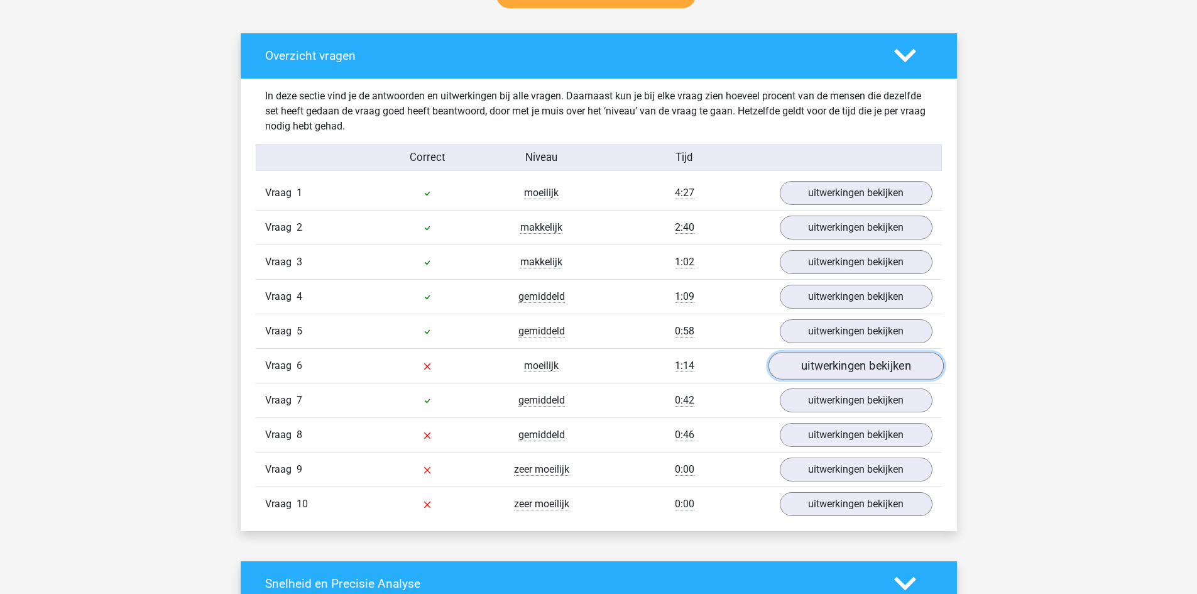
click at [833, 364] on link "uitwerkingen bekijken" at bounding box center [855, 366] width 175 height 28
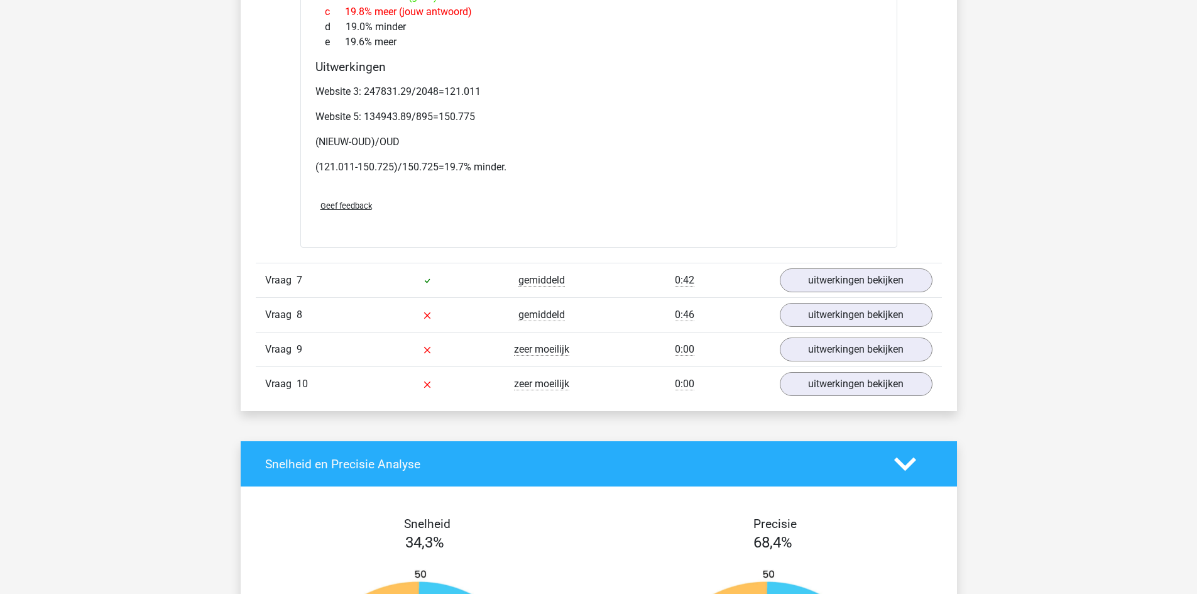
scroll to position [1319, 0]
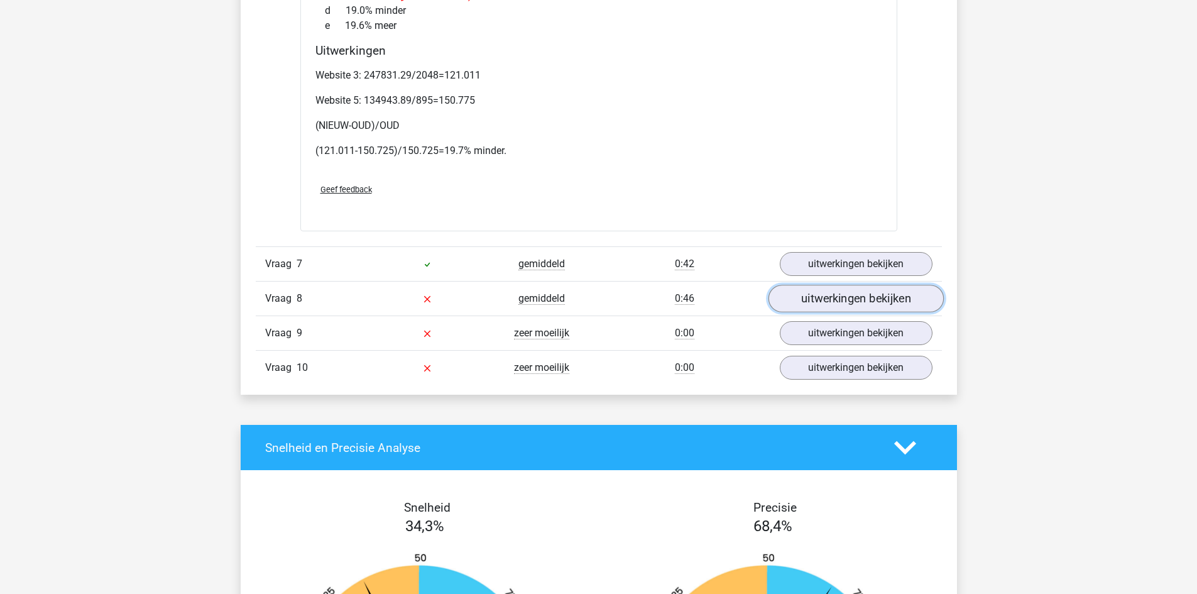
click at [856, 302] on link "uitwerkingen bekijken" at bounding box center [855, 299] width 175 height 28
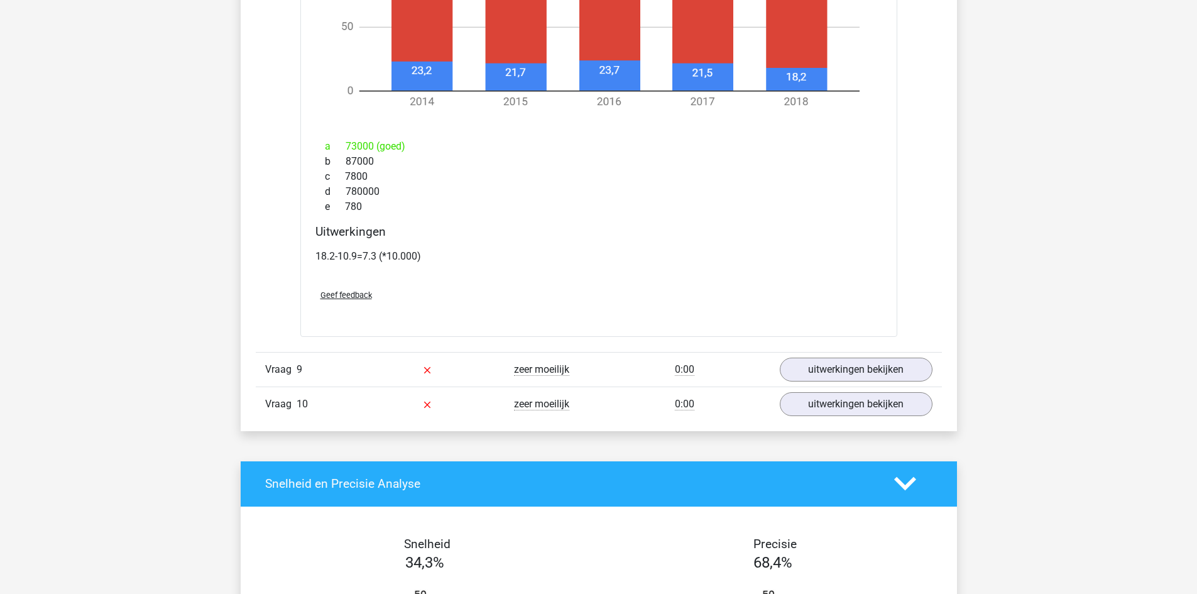
scroll to position [2199, 0]
click at [829, 364] on link "uitwerkingen bekijken" at bounding box center [855, 369] width 175 height 28
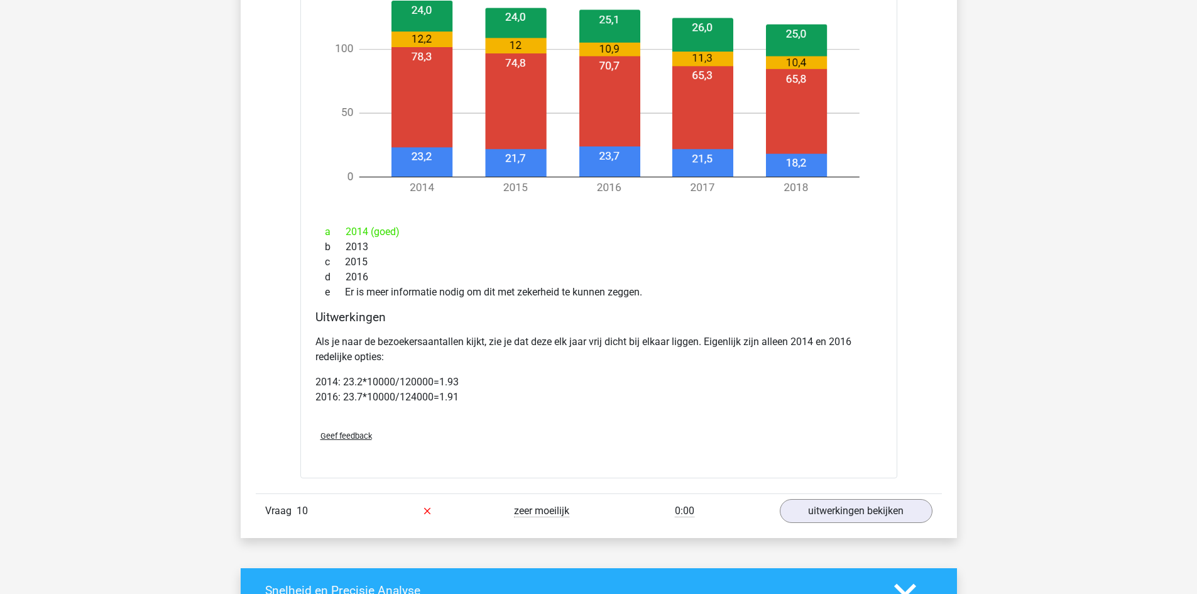
scroll to position [3079, 0]
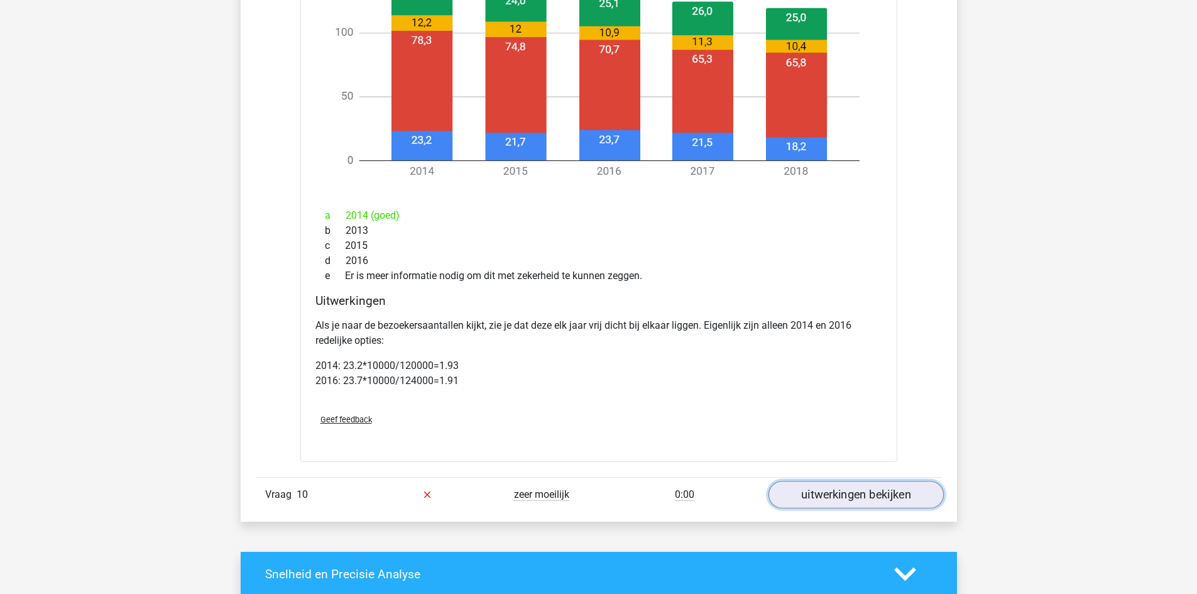
click at [856, 489] on link "uitwerkingen bekijken" at bounding box center [855, 495] width 175 height 28
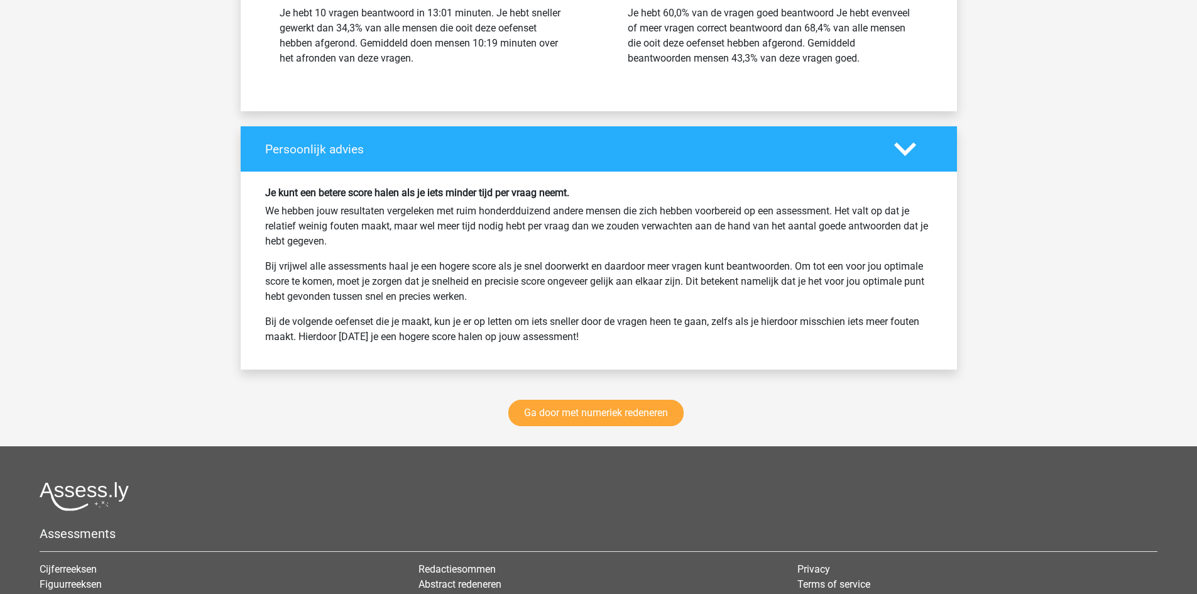
scroll to position [4901, 0]
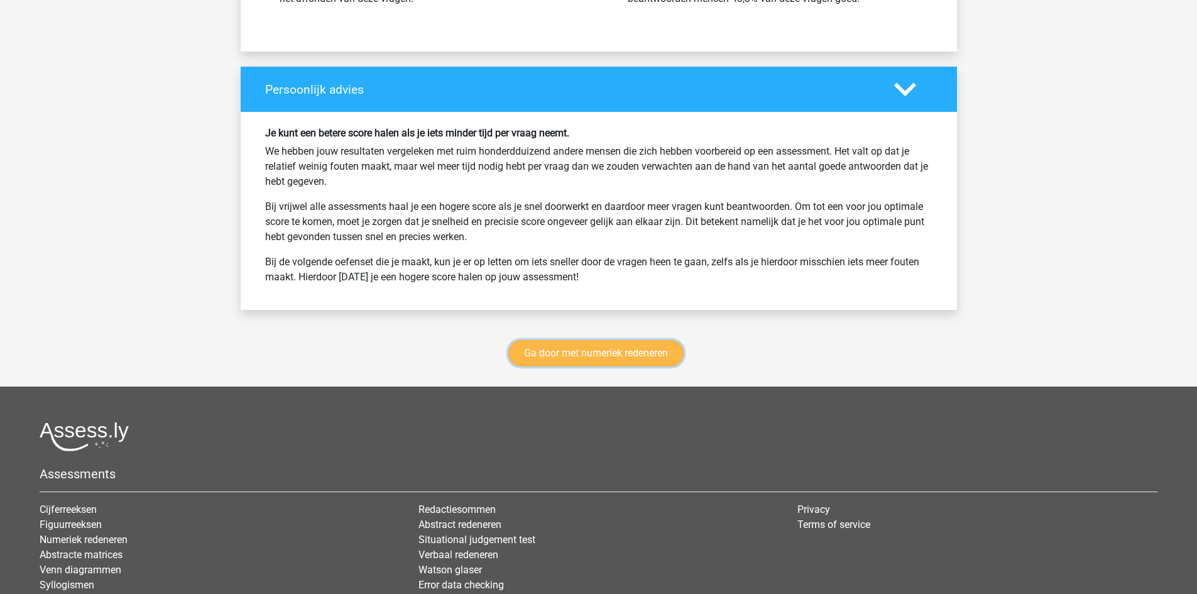
click at [596, 356] on link "Ga door met numeriek redeneren" at bounding box center [595, 353] width 175 height 26
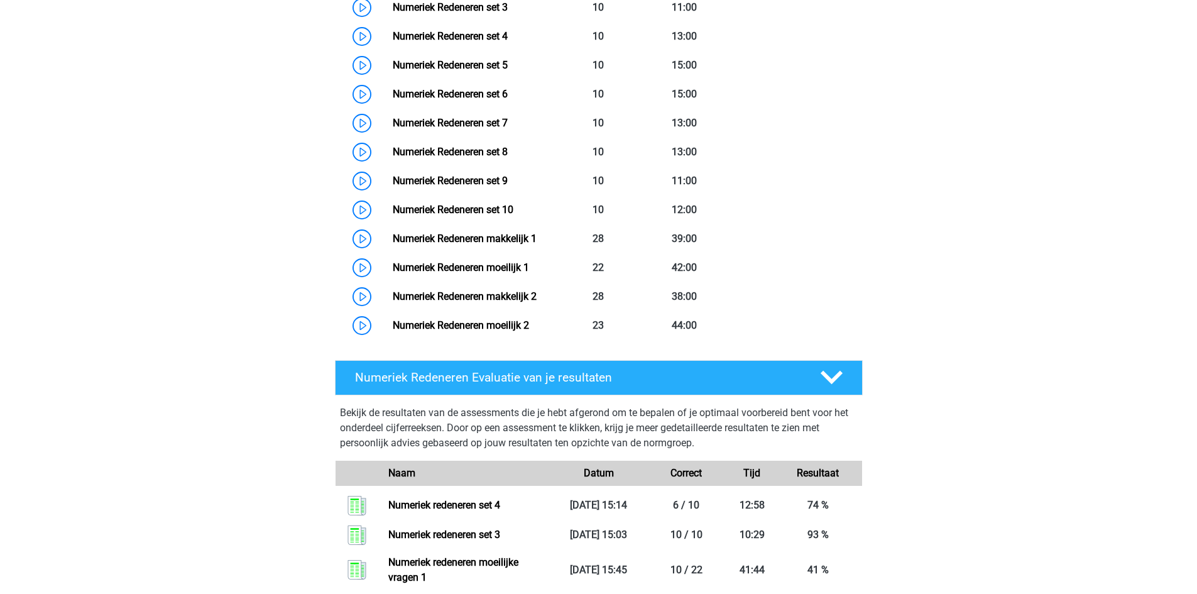
scroll to position [702, 0]
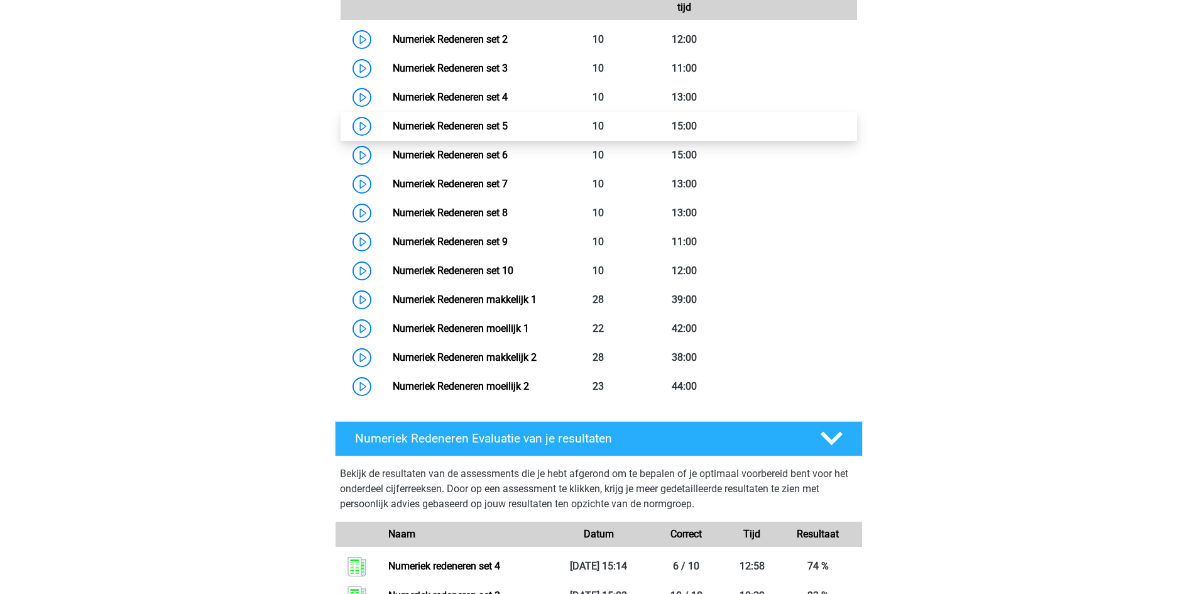
click at [491, 125] on link "Numeriek Redeneren set 5" at bounding box center [450, 126] width 115 height 12
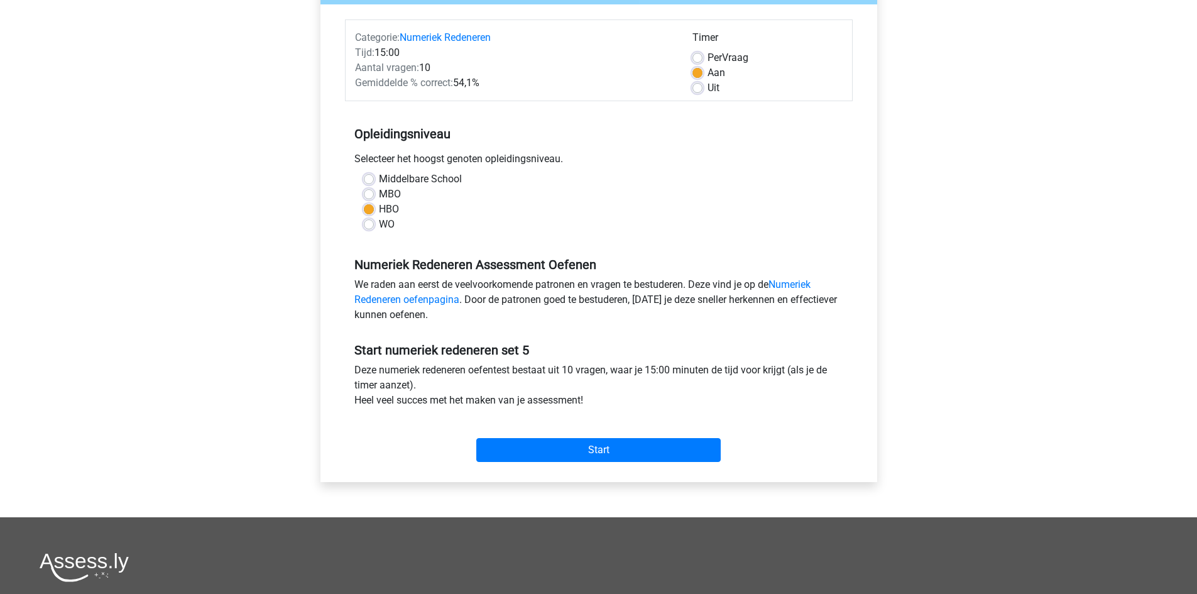
scroll to position [188, 0]
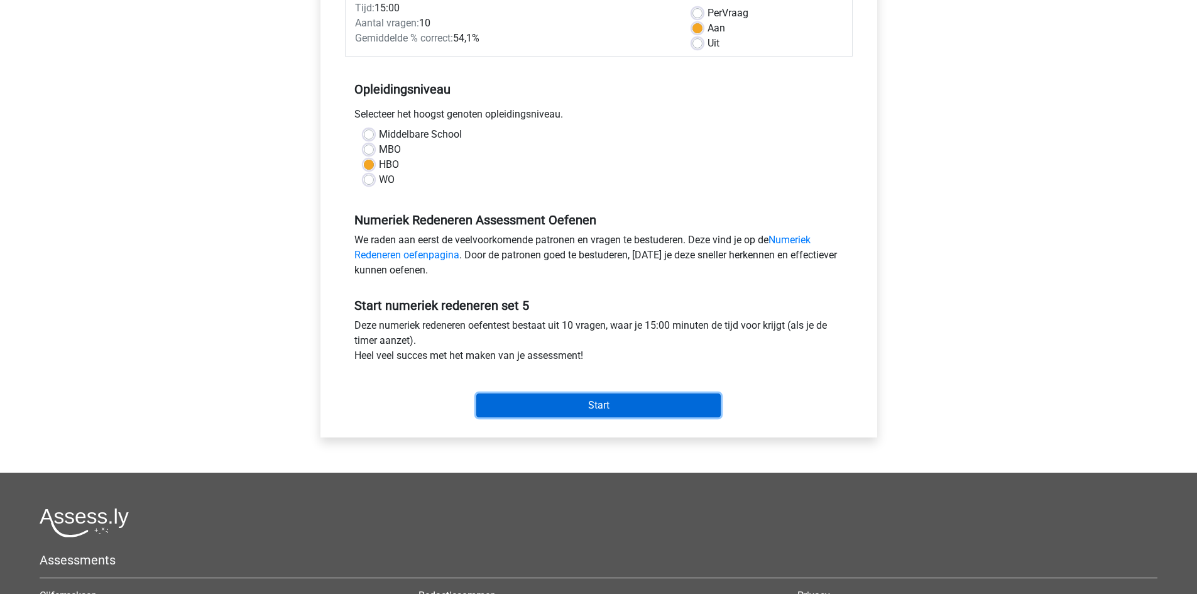
click at [687, 398] on input "Start" at bounding box center [598, 405] width 244 height 24
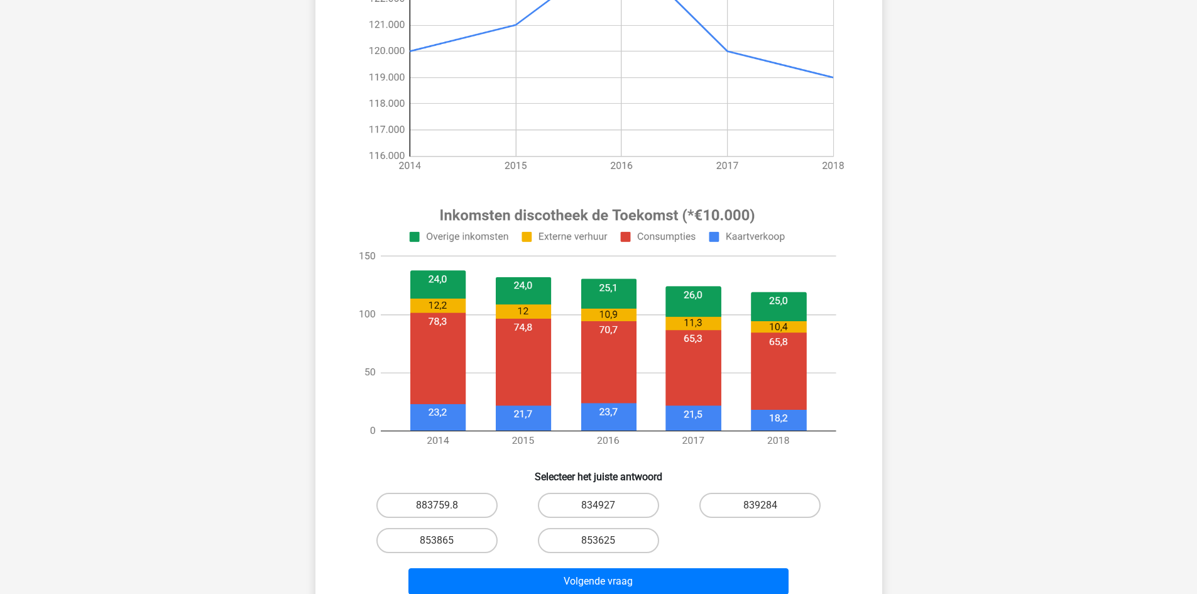
scroll to position [314, 0]
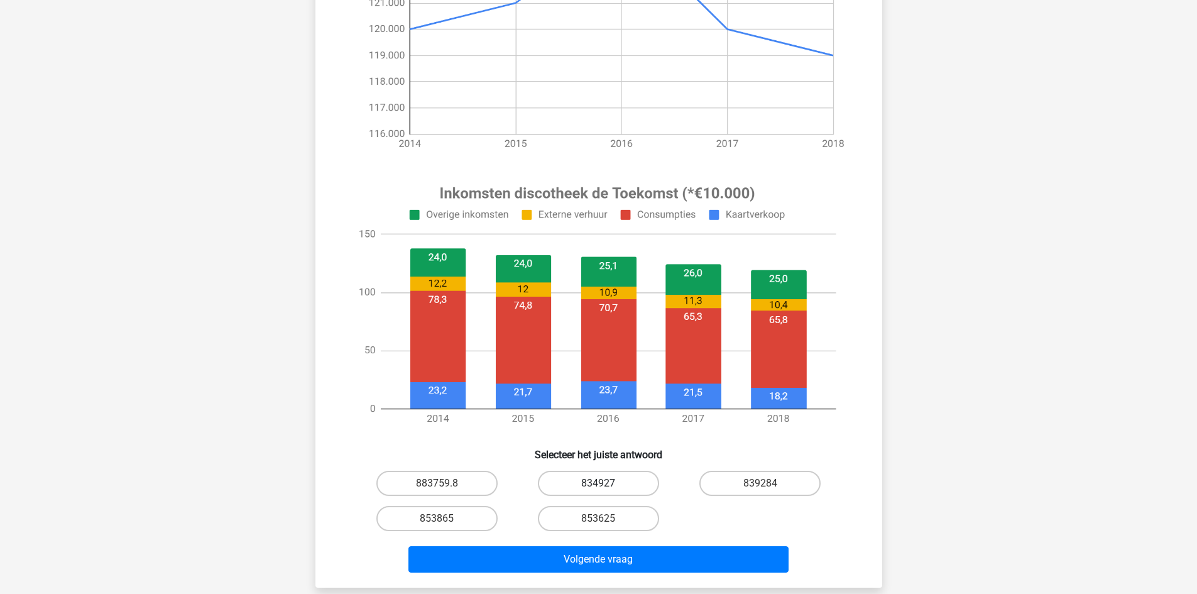
click at [617, 488] on label "834927" at bounding box center [598, 483] width 121 height 25
click at [606, 488] on input "834927" at bounding box center [602, 487] width 8 height 8
radio input "true"
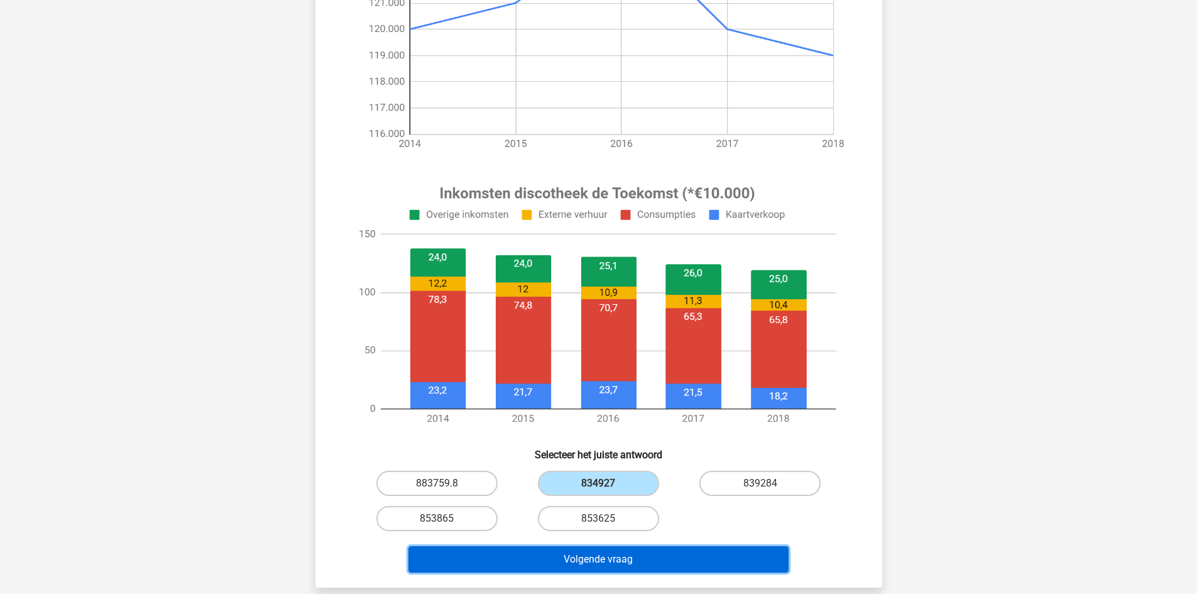
click at [626, 552] on button "Volgende vraag" at bounding box center [598, 559] width 380 height 26
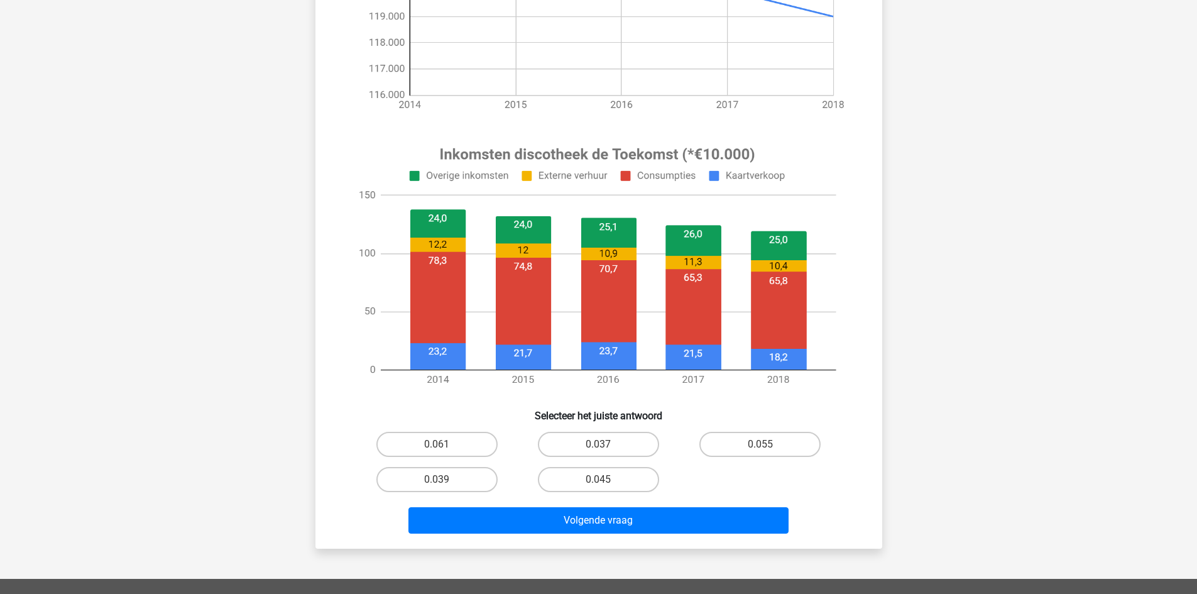
scroll to position [440, 0]
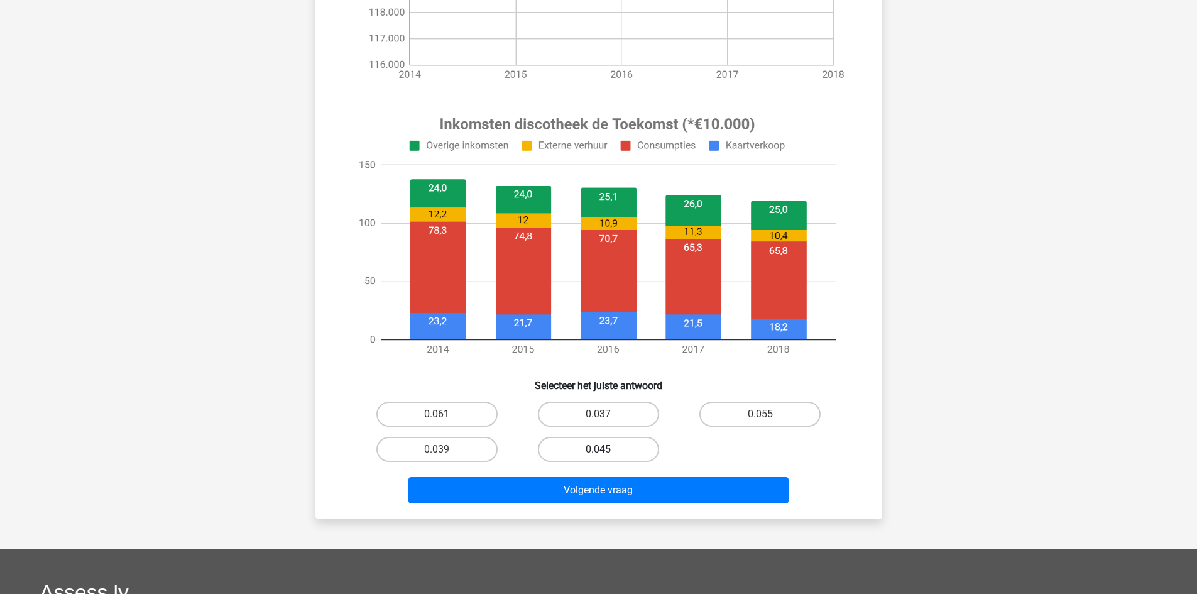
click at [599, 447] on label "0.045" at bounding box center [598, 449] width 121 height 25
click at [599, 449] on input "0.045" at bounding box center [602, 453] width 8 height 8
radio input "true"
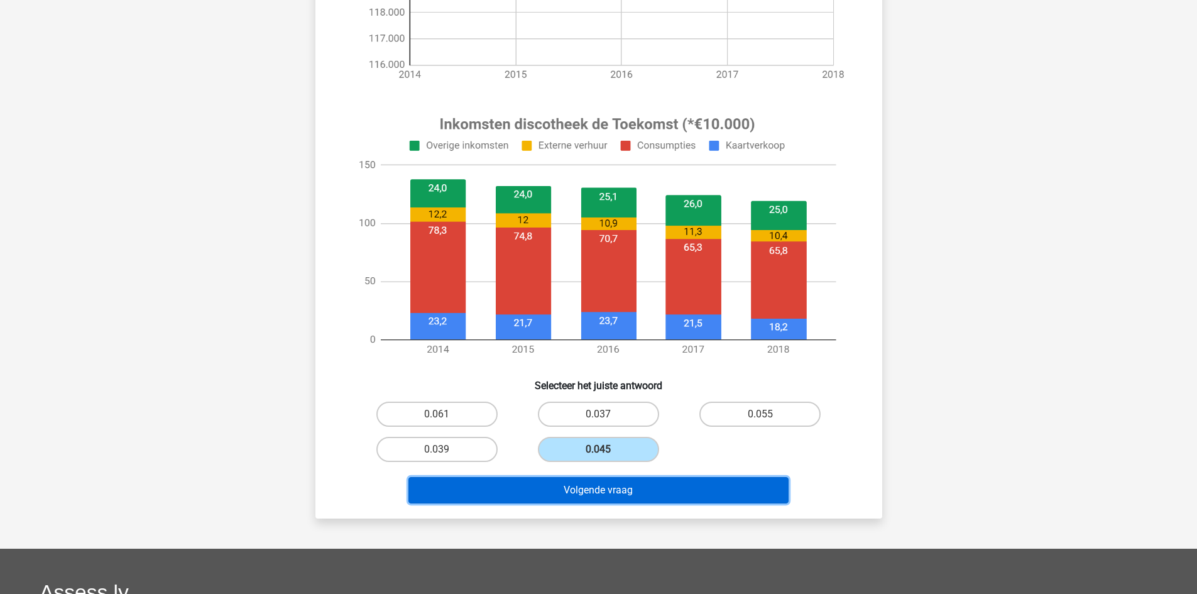
click at [640, 489] on button "Volgende vraag" at bounding box center [598, 490] width 380 height 26
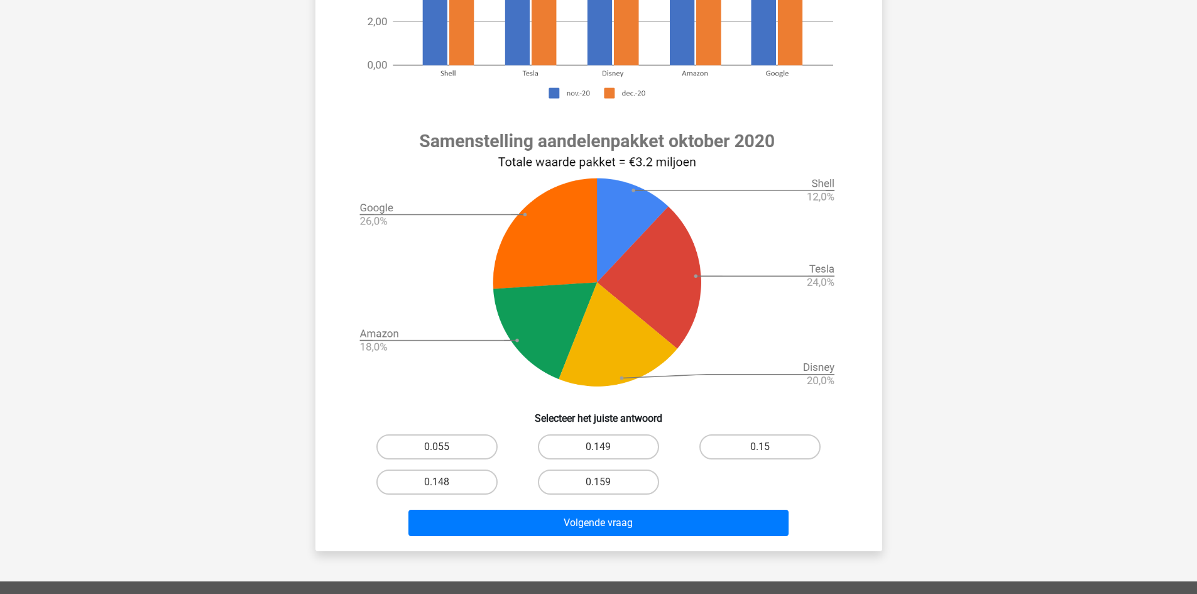
scroll to position [377, 0]
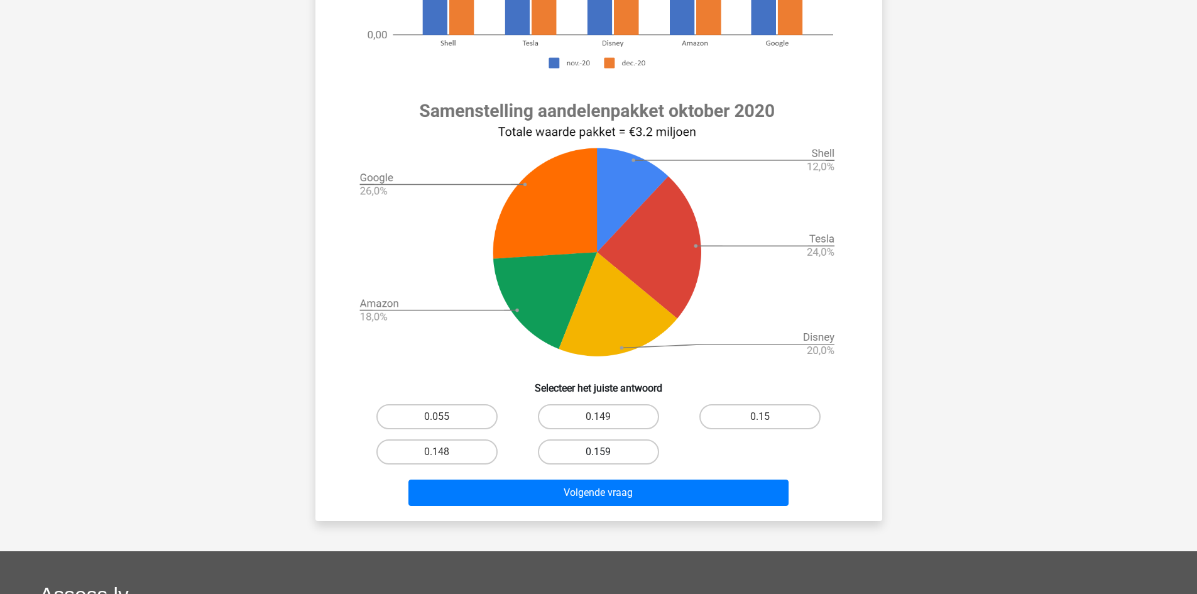
click at [625, 456] on label "0.159" at bounding box center [598, 451] width 121 height 25
click at [606, 456] on input "0.159" at bounding box center [602, 456] width 8 height 8
radio input "true"
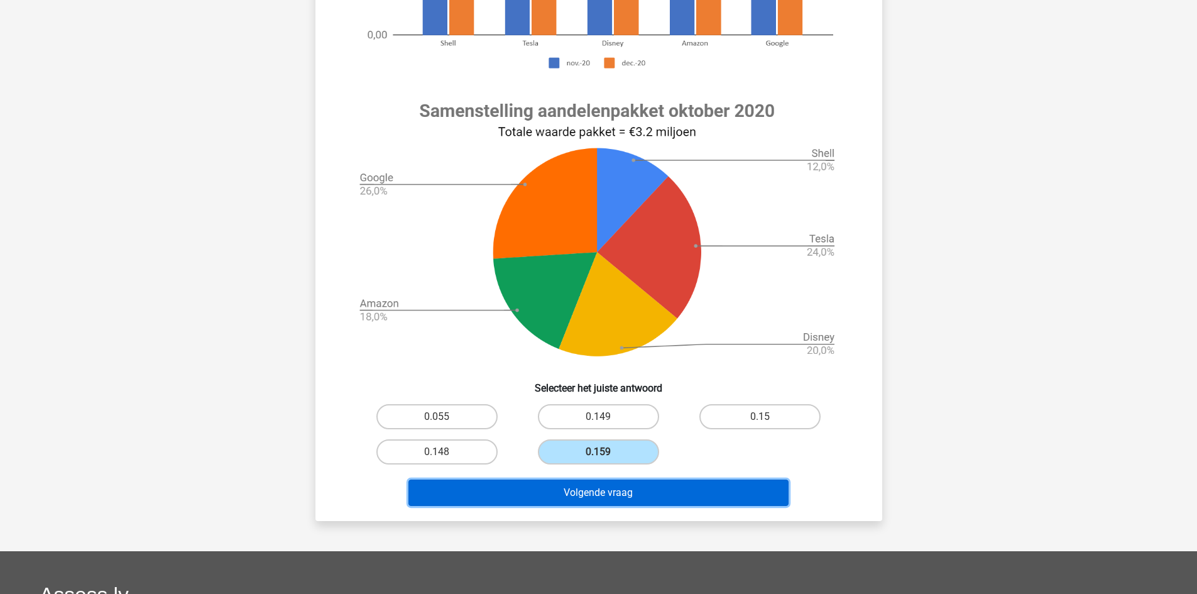
click at [627, 494] on button "Volgende vraag" at bounding box center [598, 492] width 380 height 26
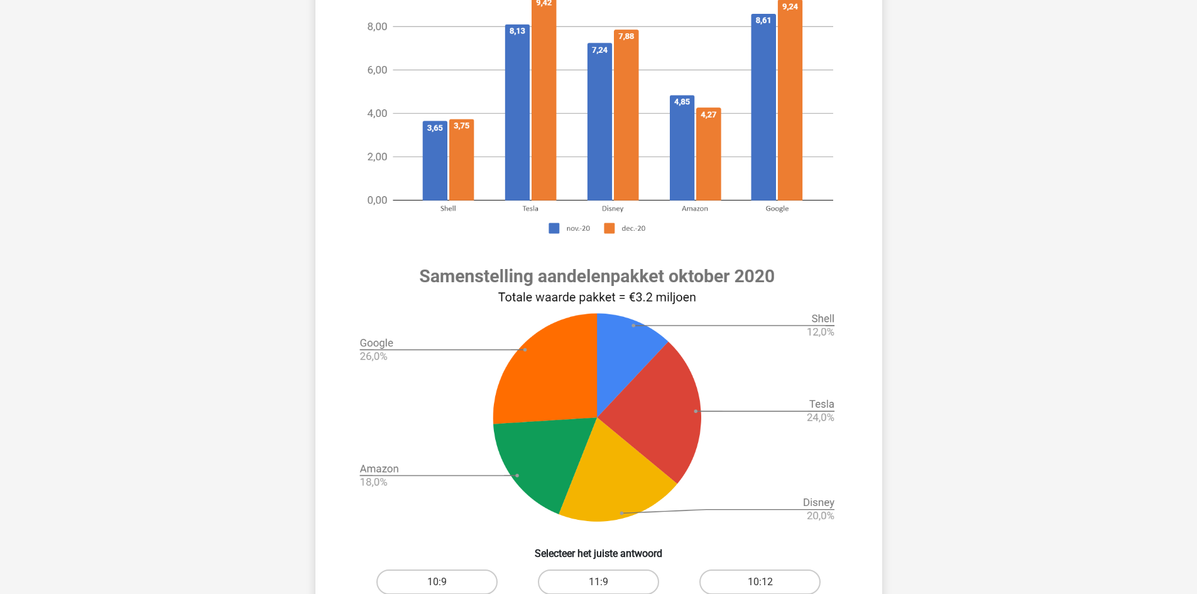
scroll to position [314, 0]
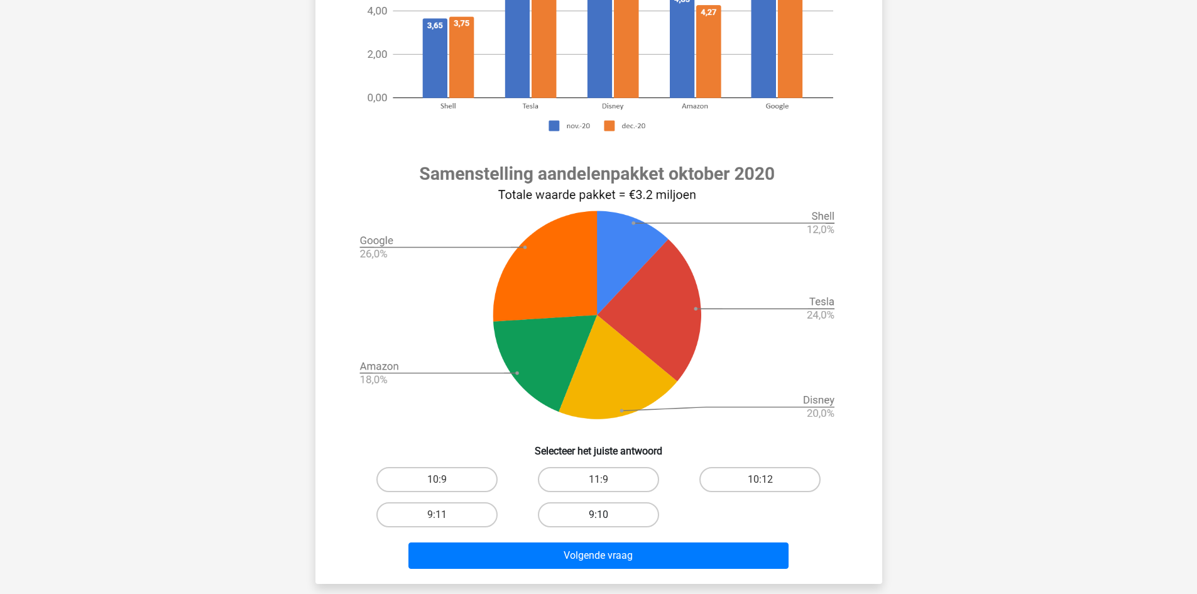
click at [637, 516] on label "9:10" at bounding box center [598, 514] width 121 height 25
click at [606, 516] on input "9:10" at bounding box center [602, 519] width 8 height 8
radio input "true"
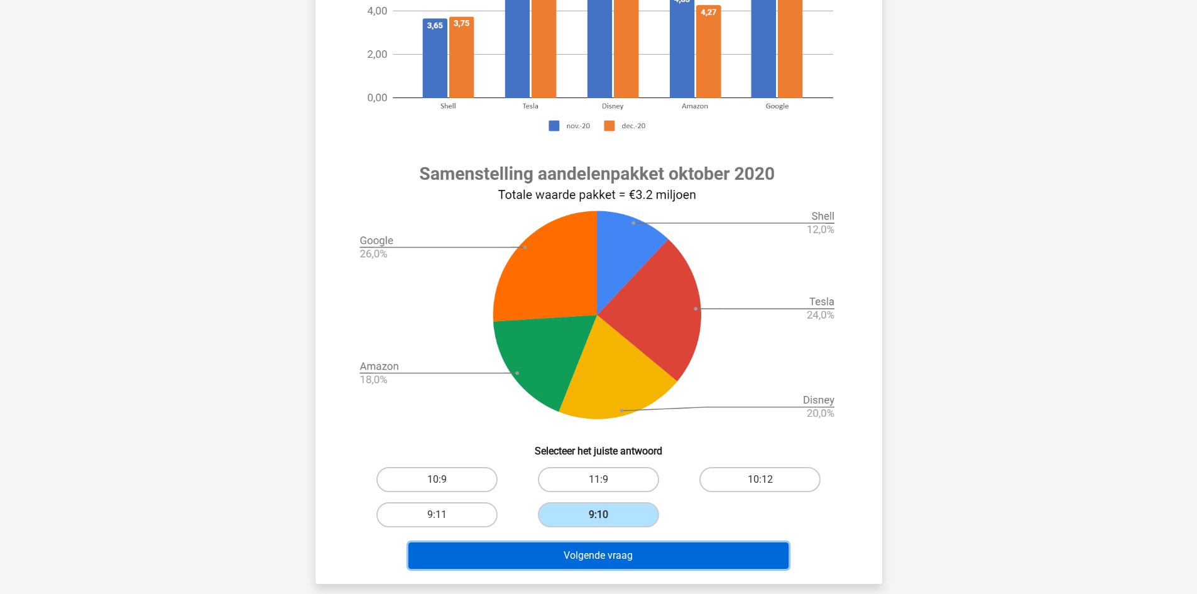
click at [647, 552] on button "Volgende vraag" at bounding box center [598, 555] width 380 height 26
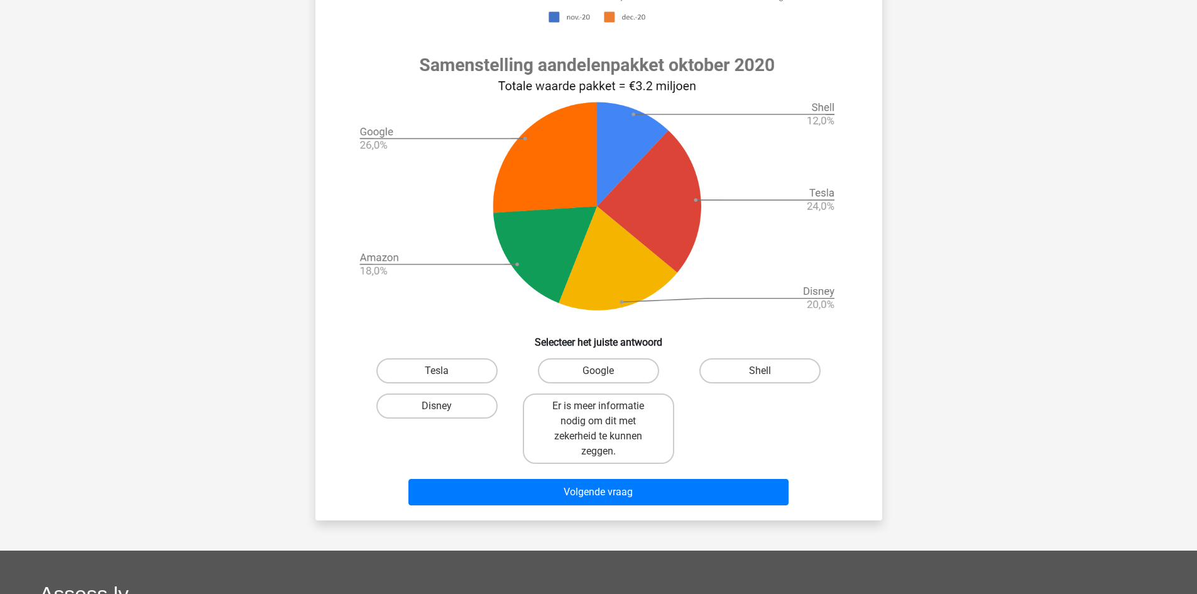
scroll to position [440, 0]
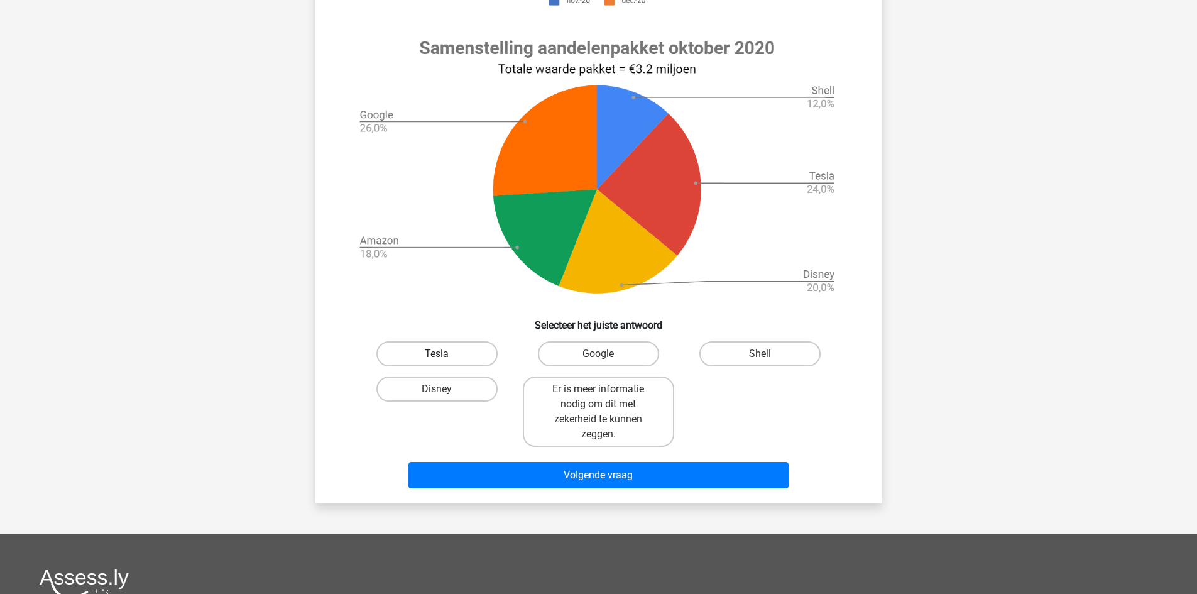
click at [451, 356] on label "Tesla" at bounding box center [436, 353] width 121 height 25
click at [445, 356] on input "Tesla" at bounding box center [441, 358] width 8 height 8
radio input "true"
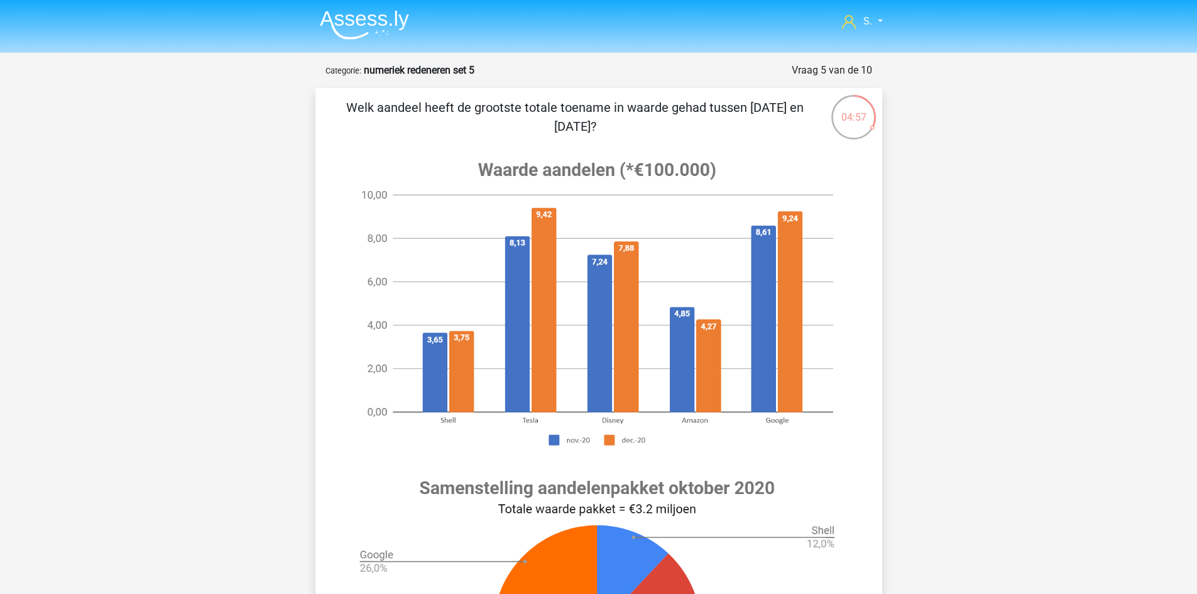
scroll to position [251, 0]
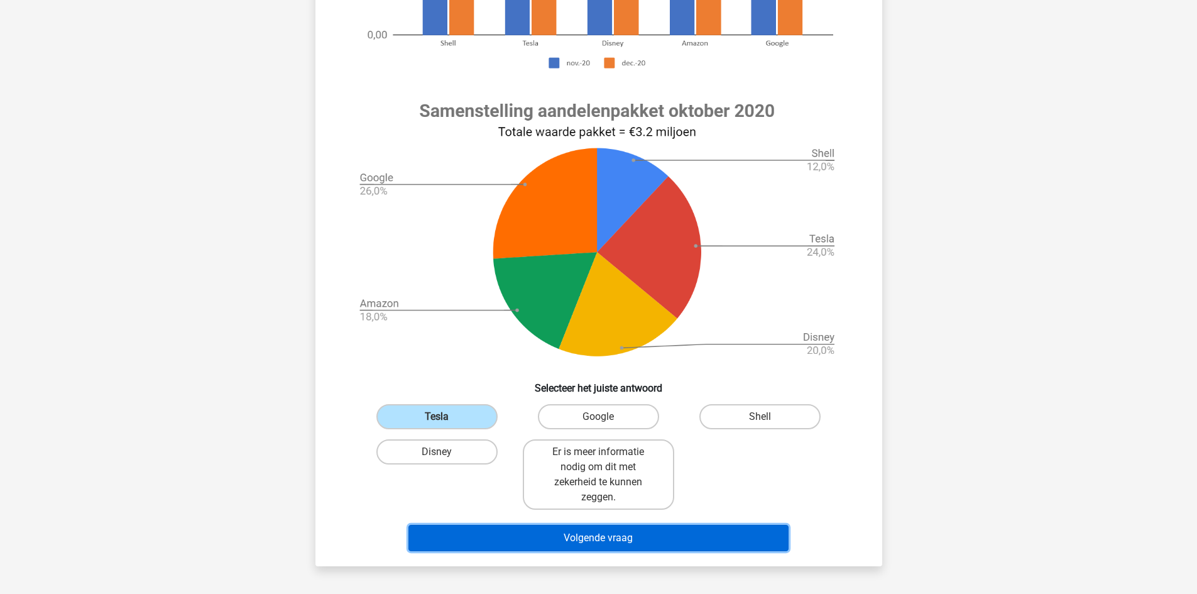
click at [577, 542] on button "Volgende vraag" at bounding box center [598, 538] width 380 height 26
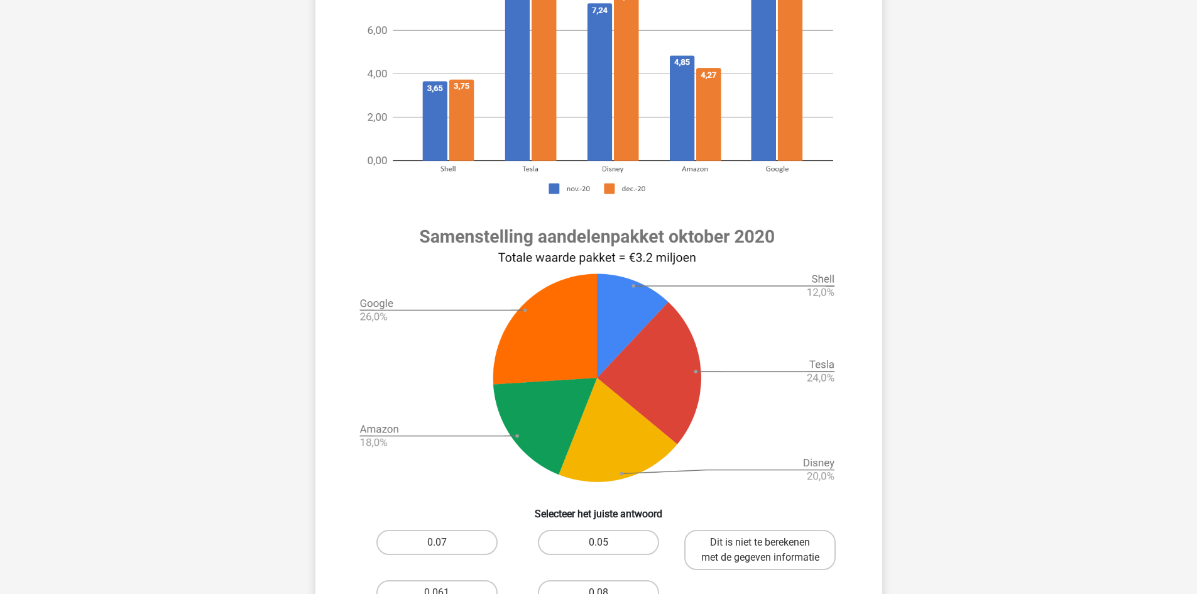
scroll to position [314, 0]
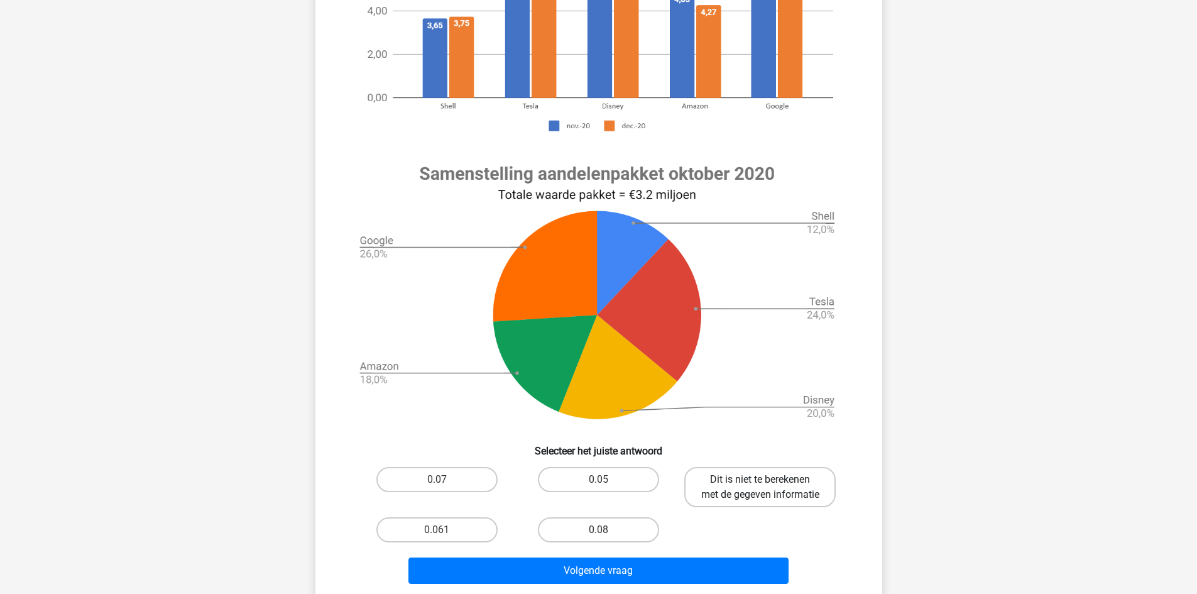
click at [762, 489] on label "Dit is niet te berekenen met de gegeven informatie" at bounding box center [759, 487] width 151 height 40
click at [762, 488] on input "Dit is niet te berekenen met de gegeven informatie" at bounding box center [764, 483] width 8 height 8
radio input "true"
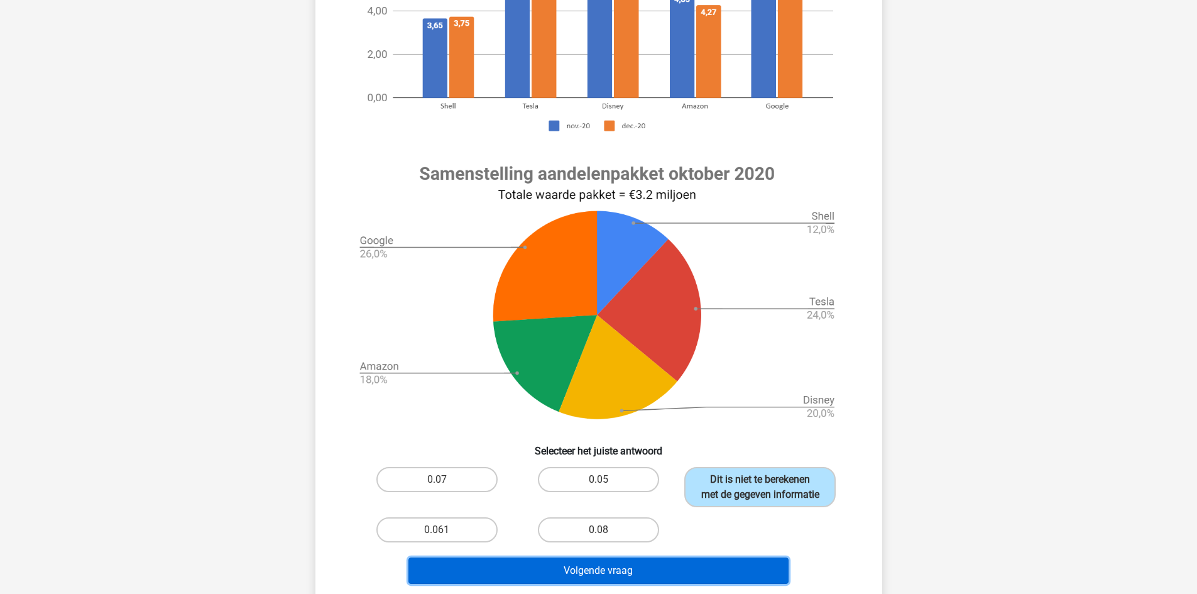
click at [714, 582] on button "Volgende vraag" at bounding box center [598, 570] width 380 height 26
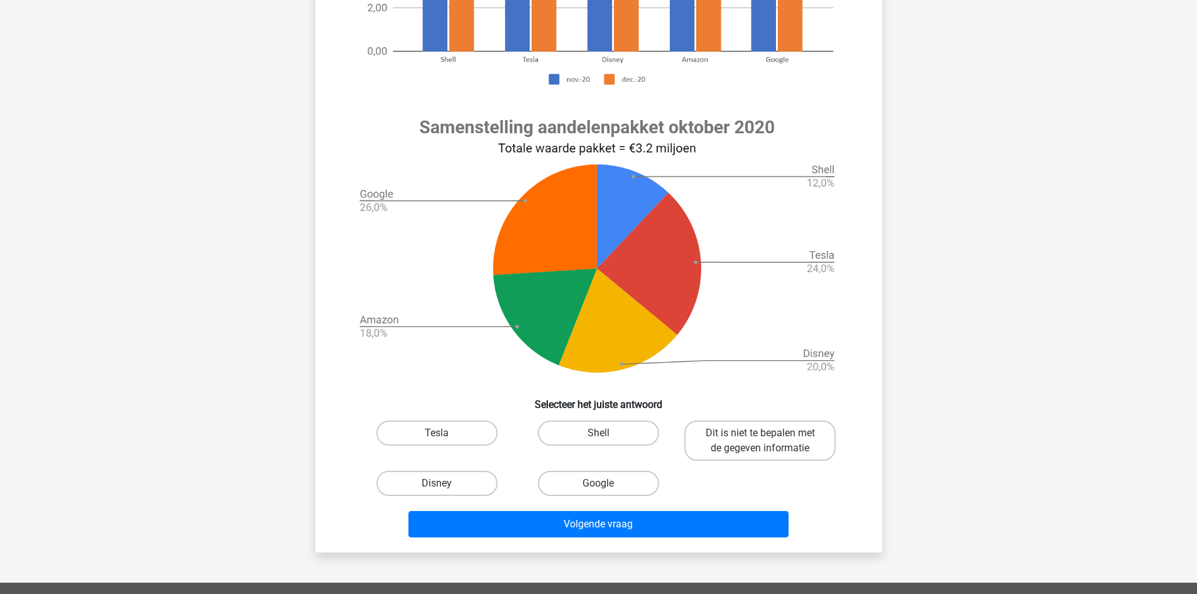
scroll to position [377, 0]
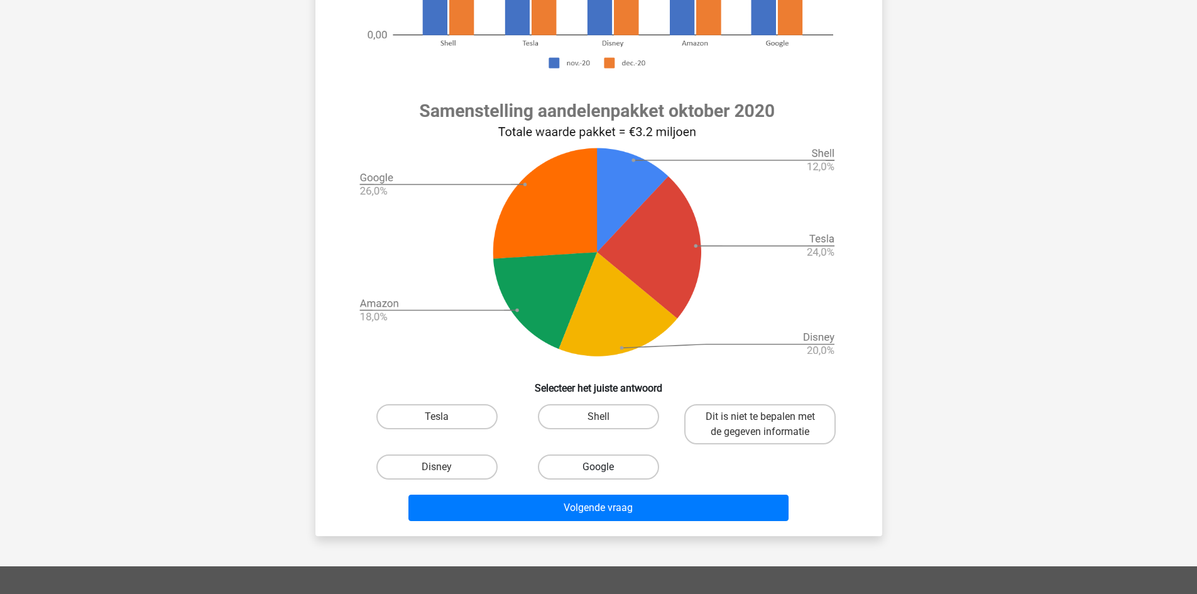
click at [587, 469] on label "Google" at bounding box center [598, 466] width 121 height 25
click at [598, 469] on input "Google" at bounding box center [602, 471] width 8 height 8
radio input "true"
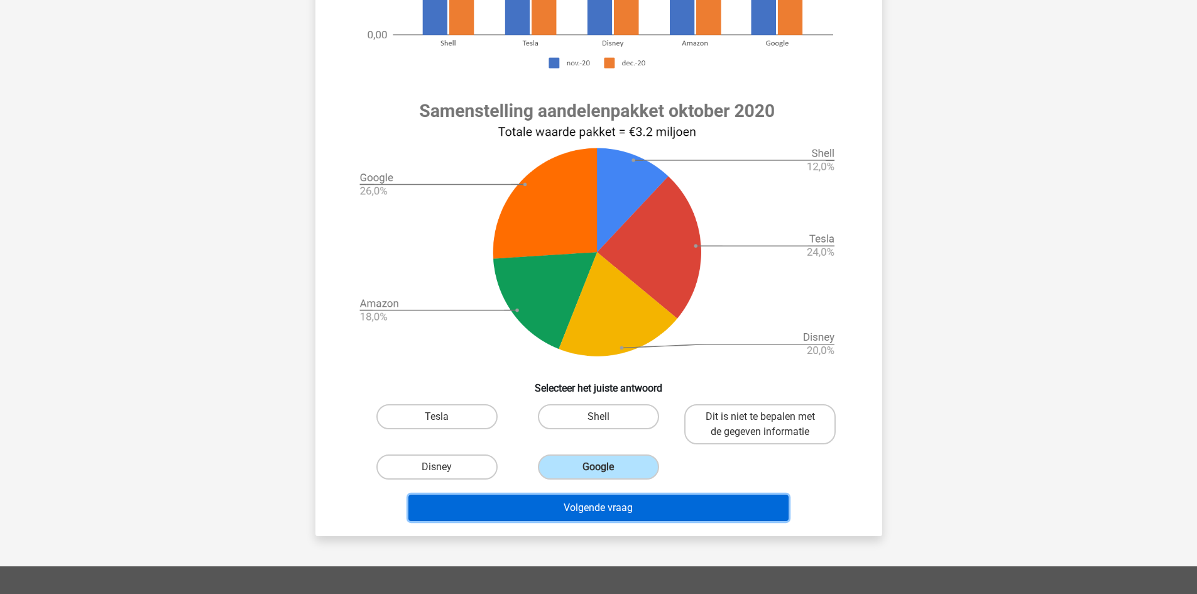
click at [603, 499] on button "Volgende vraag" at bounding box center [598, 507] width 380 height 26
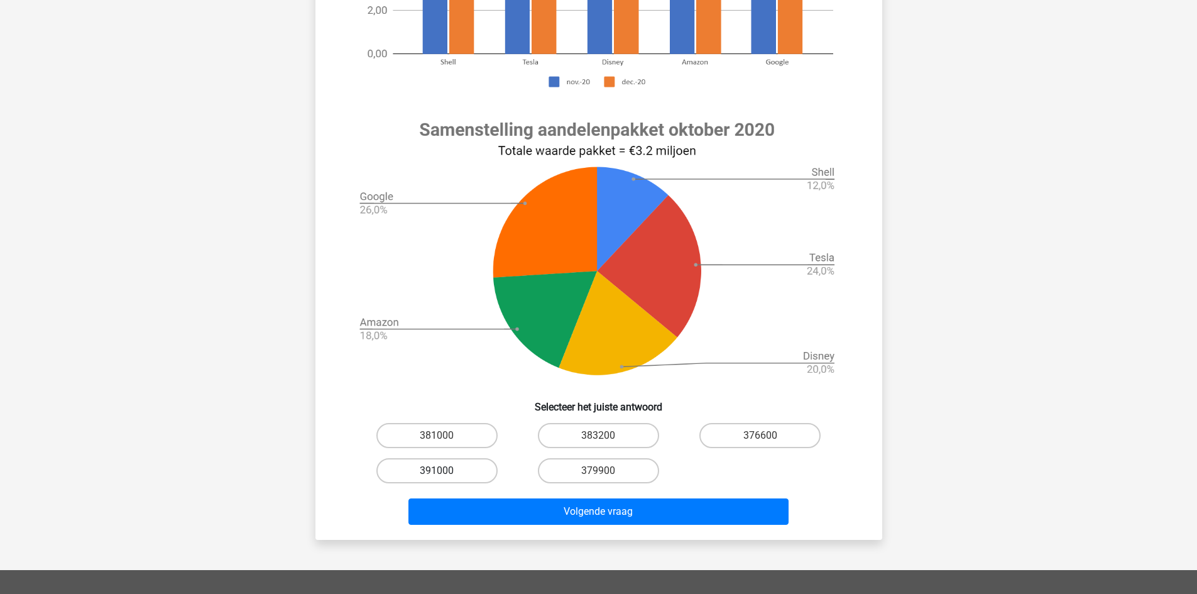
click at [453, 468] on label "391000" at bounding box center [436, 470] width 121 height 25
click at [445, 471] on input "391000" at bounding box center [441, 475] width 8 height 8
radio input "true"
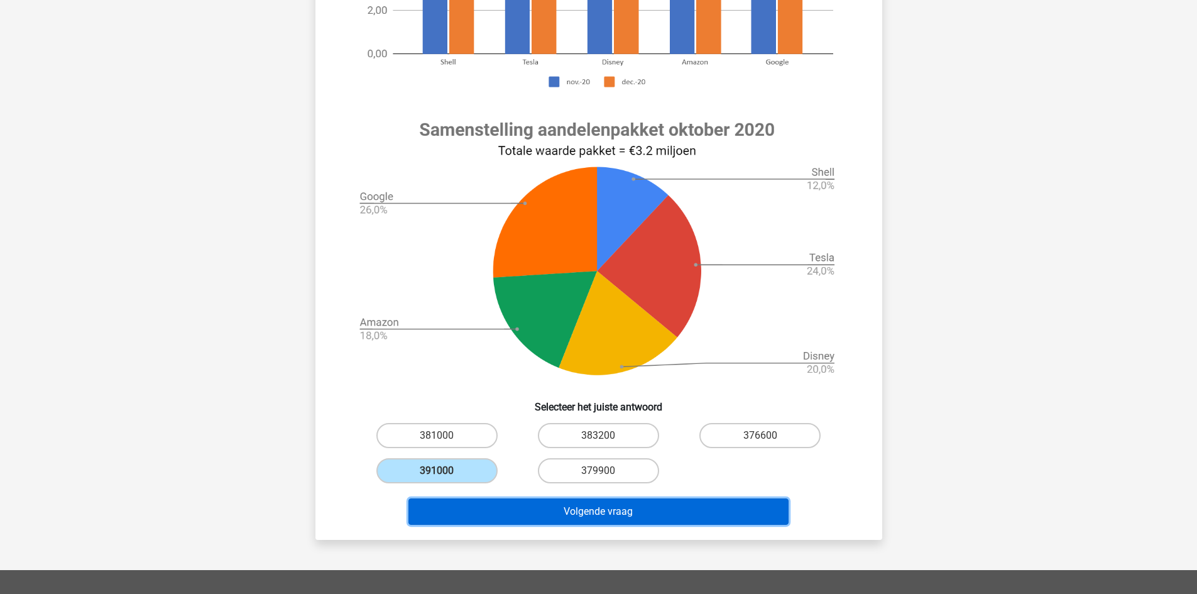
click at [532, 515] on button "Volgende vraag" at bounding box center [598, 511] width 380 height 26
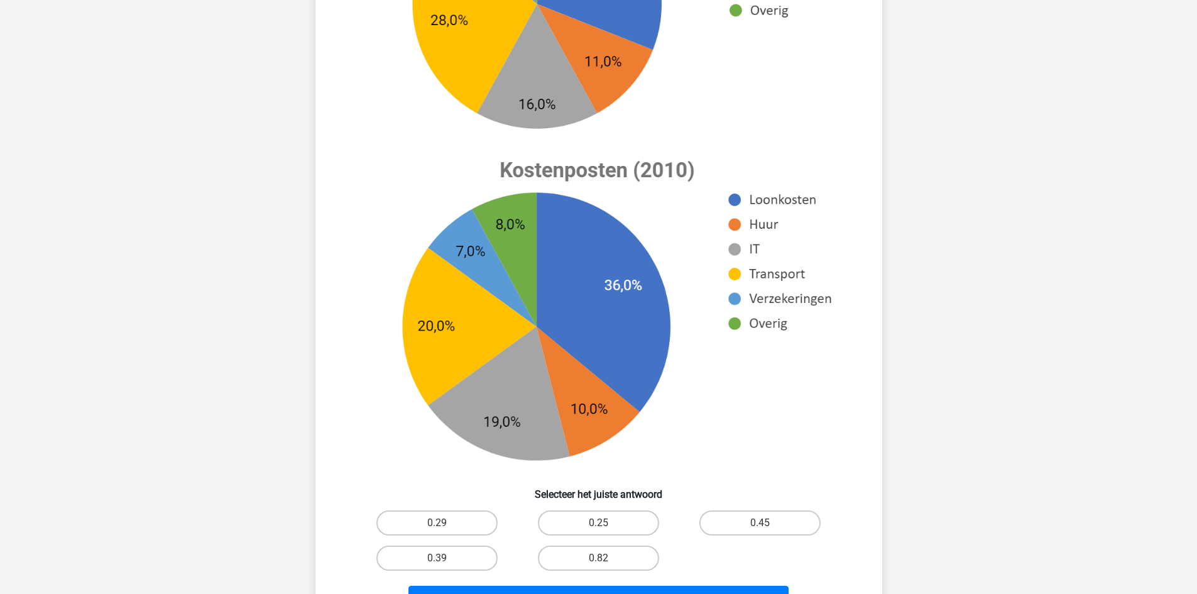
scroll to position [314, 0]
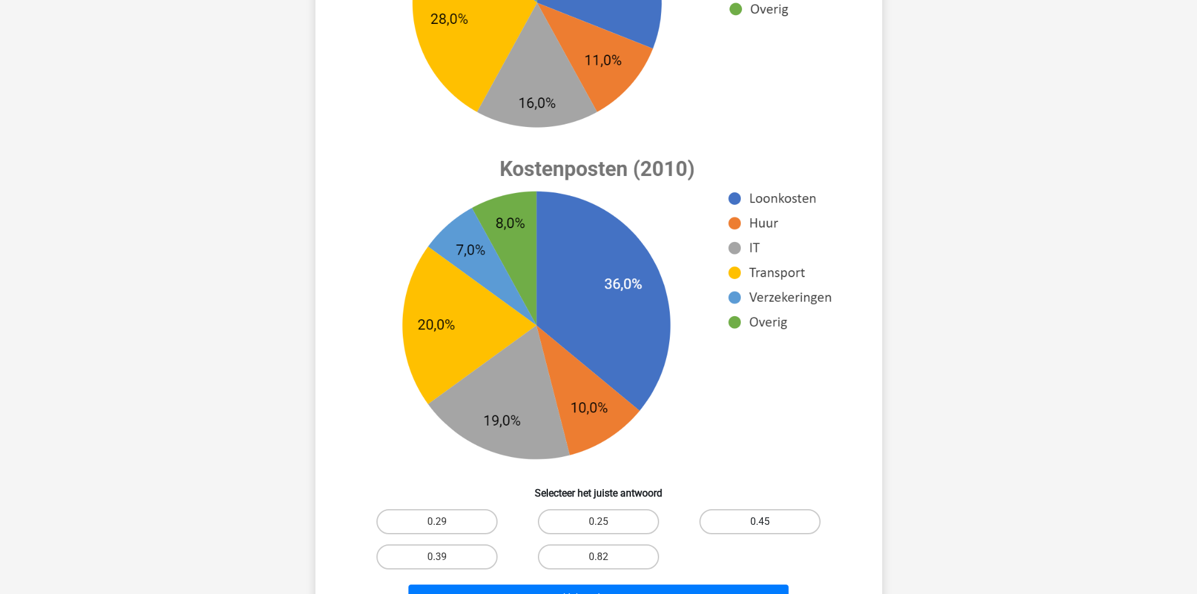
click at [737, 520] on label "0.45" at bounding box center [759, 521] width 121 height 25
click at [760, 521] on input "0.45" at bounding box center [764, 525] width 8 height 8
radio input "true"
click at [687, 592] on button "Volgende vraag" at bounding box center [598, 597] width 380 height 26
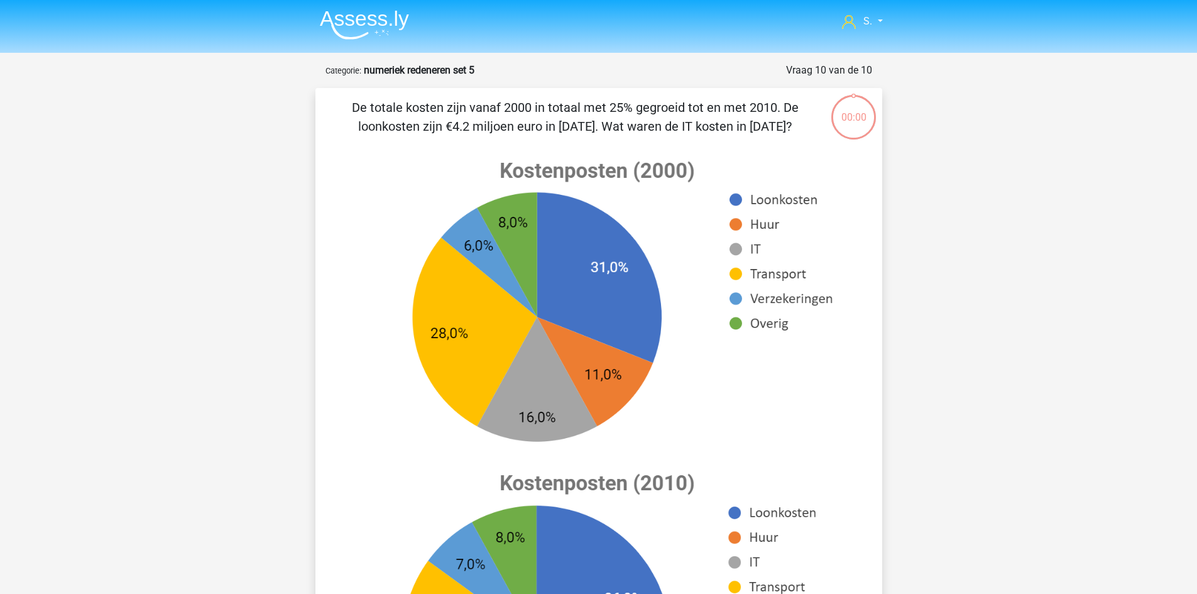
scroll to position [314, 0]
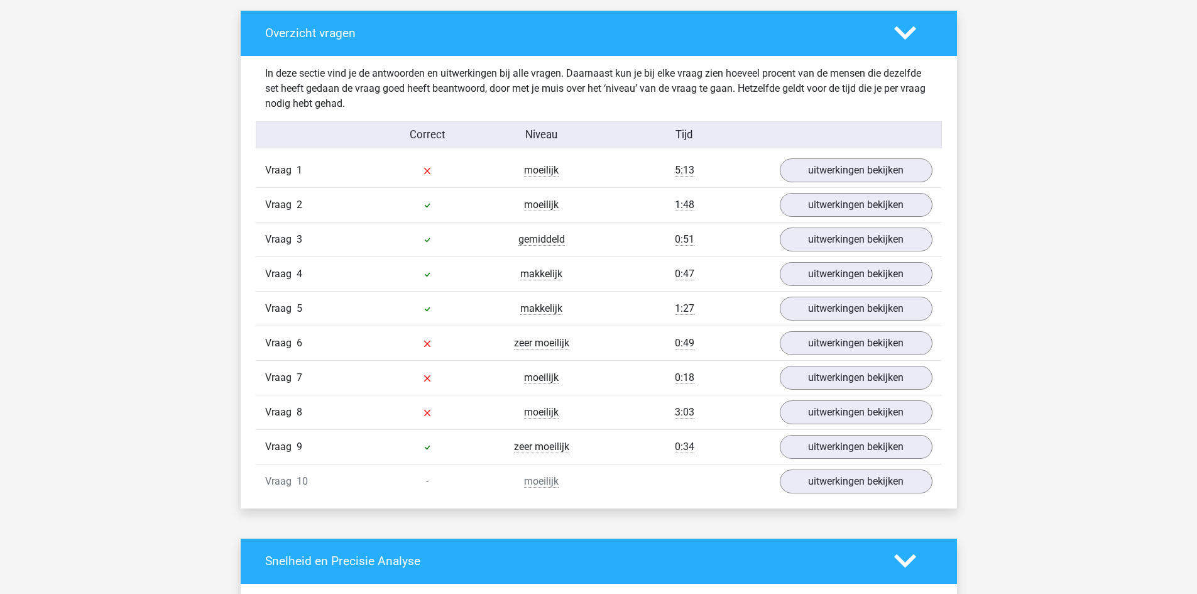
scroll to position [691, 0]
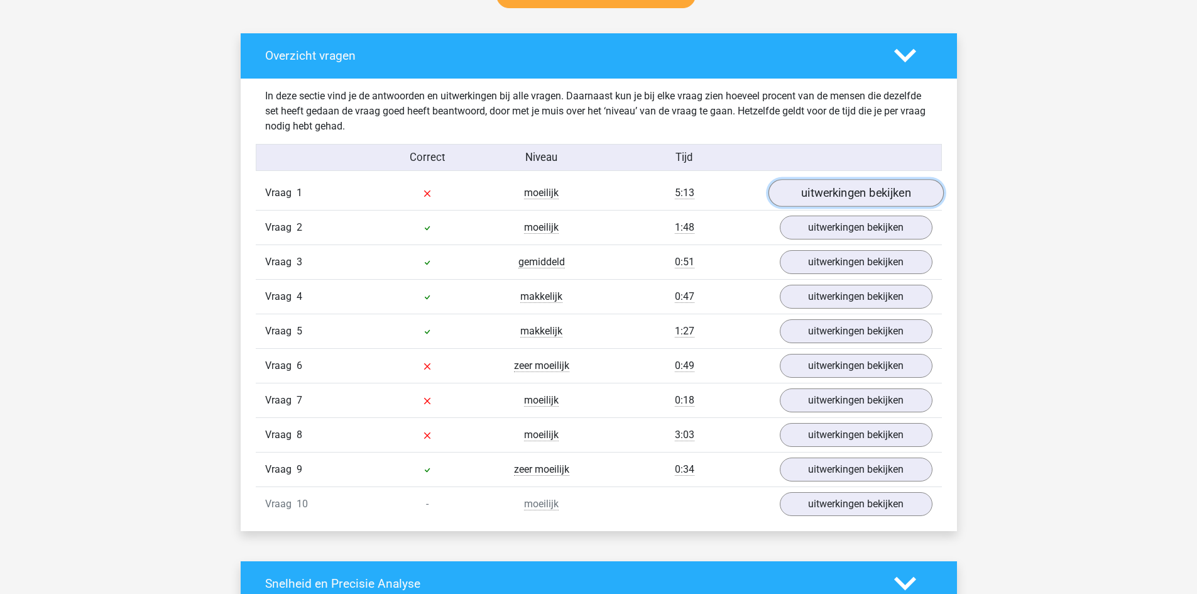
click at [824, 194] on link "uitwerkingen bekijken" at bounding box center [855, 193] width 175 height 28
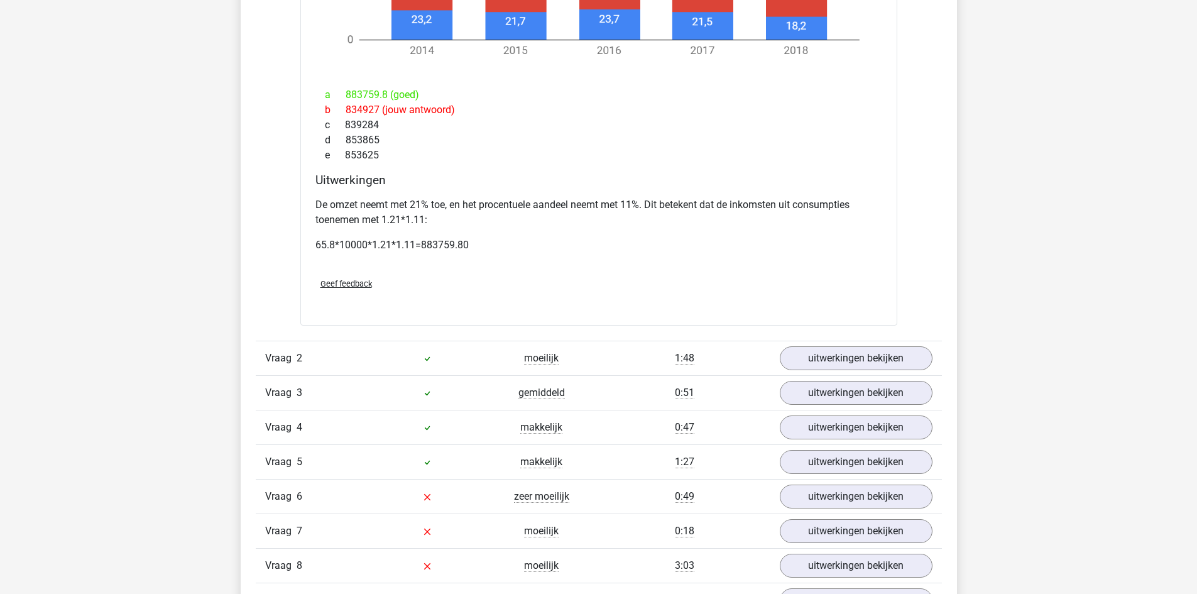
scroll to position [1571, 0]
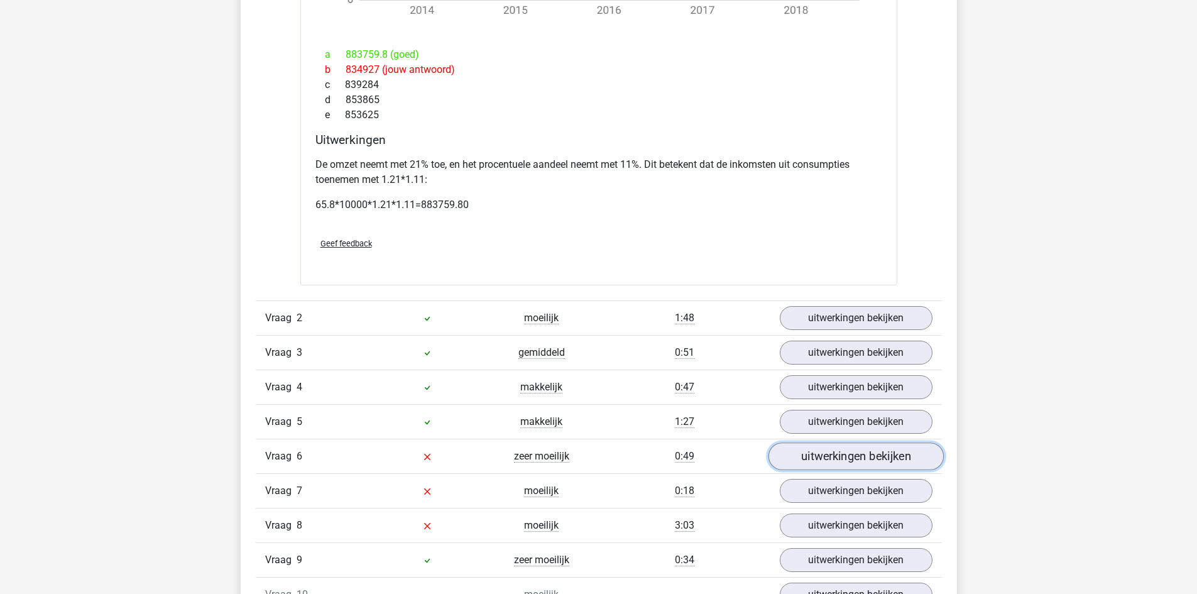
click at [906, 459] on link "uitwerkingen bekijken" at bounding box center [855, 456] width 175 height 28
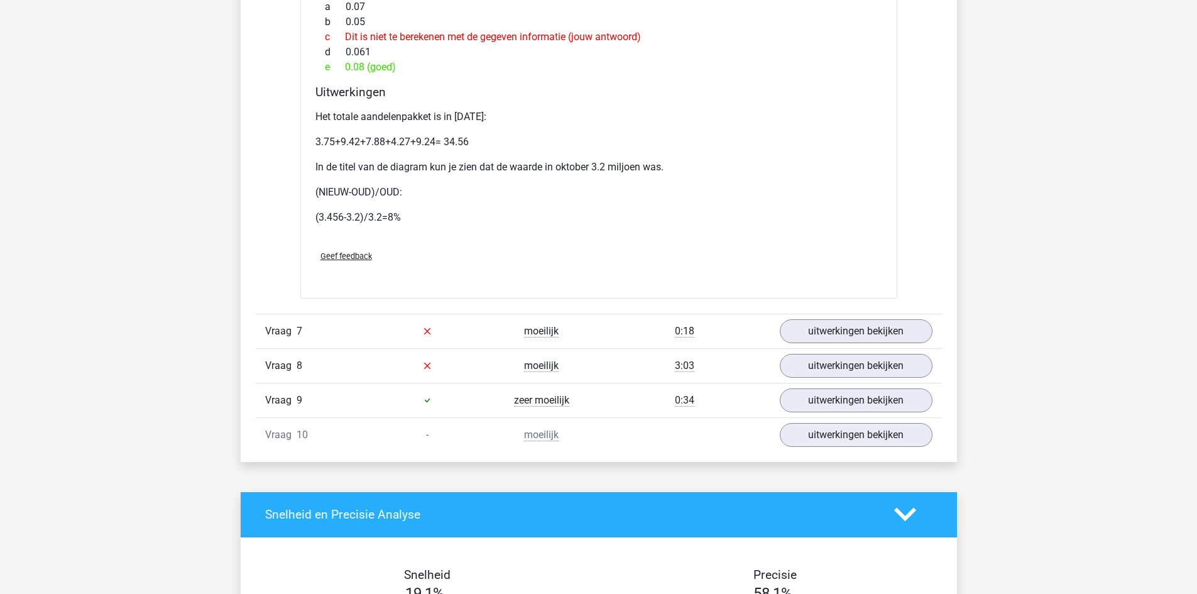
scroll to position [2765, 0]
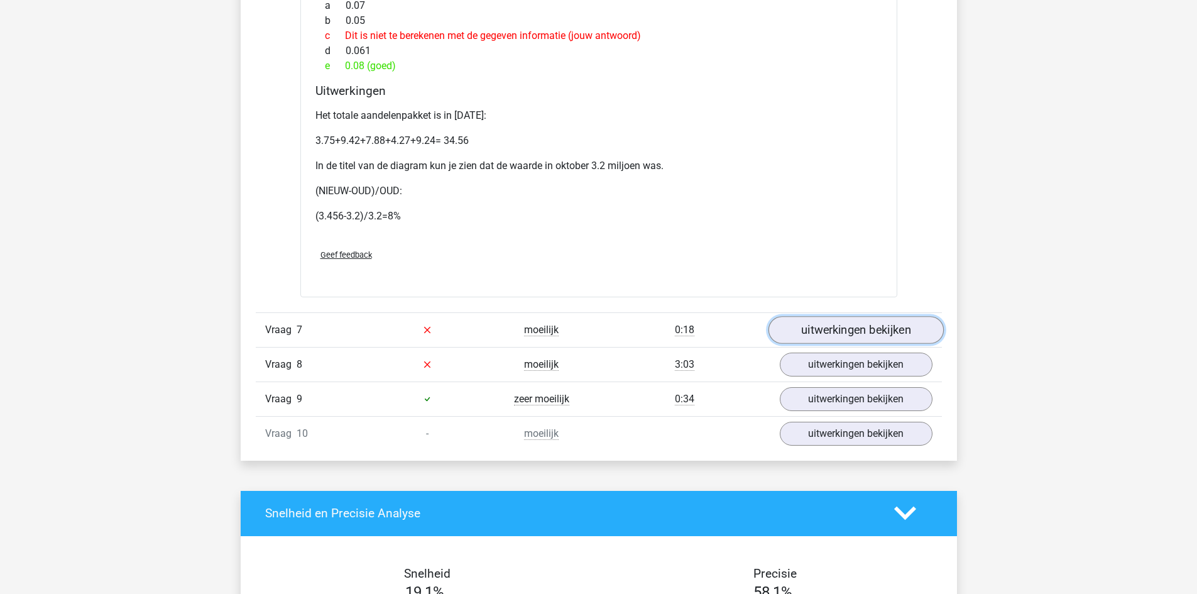
click at [881, 325] on link "uitwerkingen bekijken" at bounding box center [855, 330] width 175 height 28
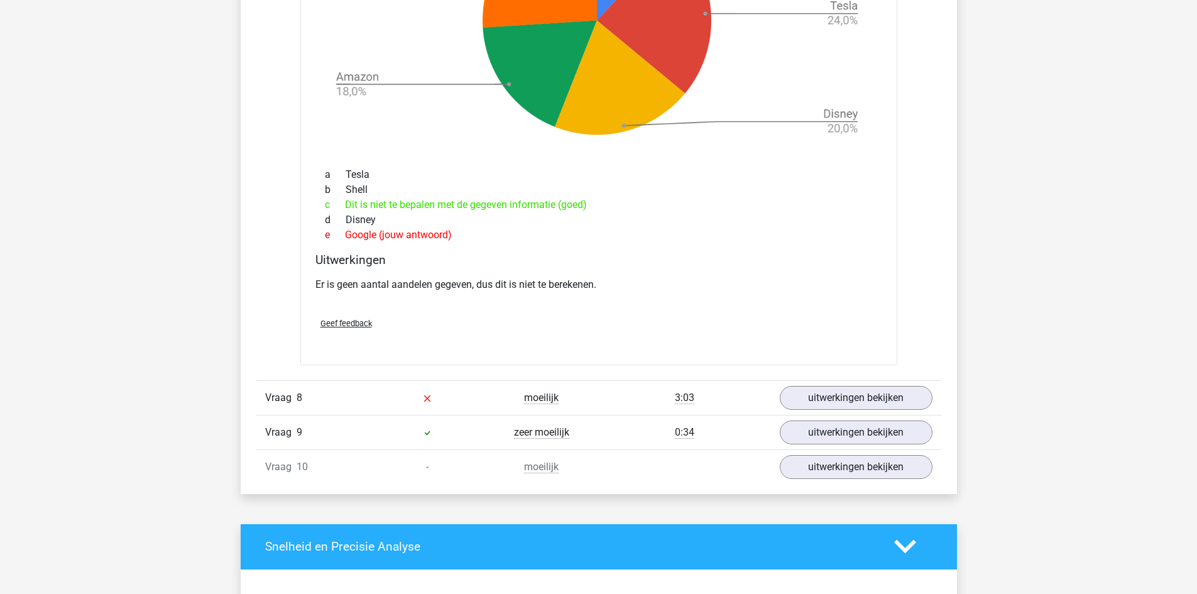
scroll to position [3707, 0]
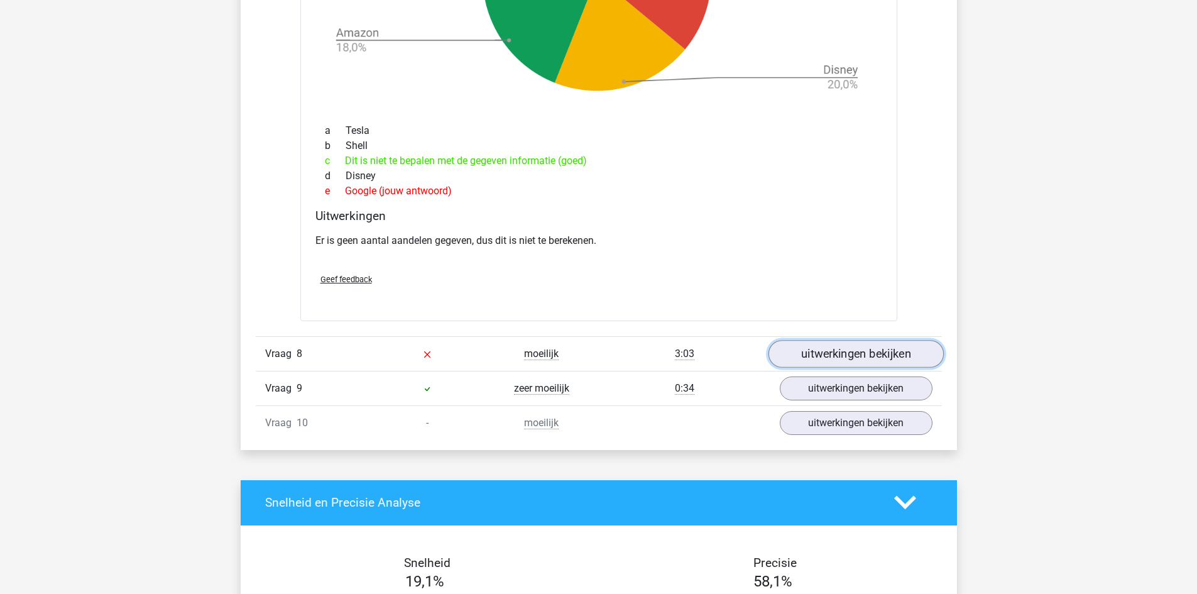
click at [880, 347] on link "uitwerkingen bekijken" at bounding box center [855, 354] width 175 height 28
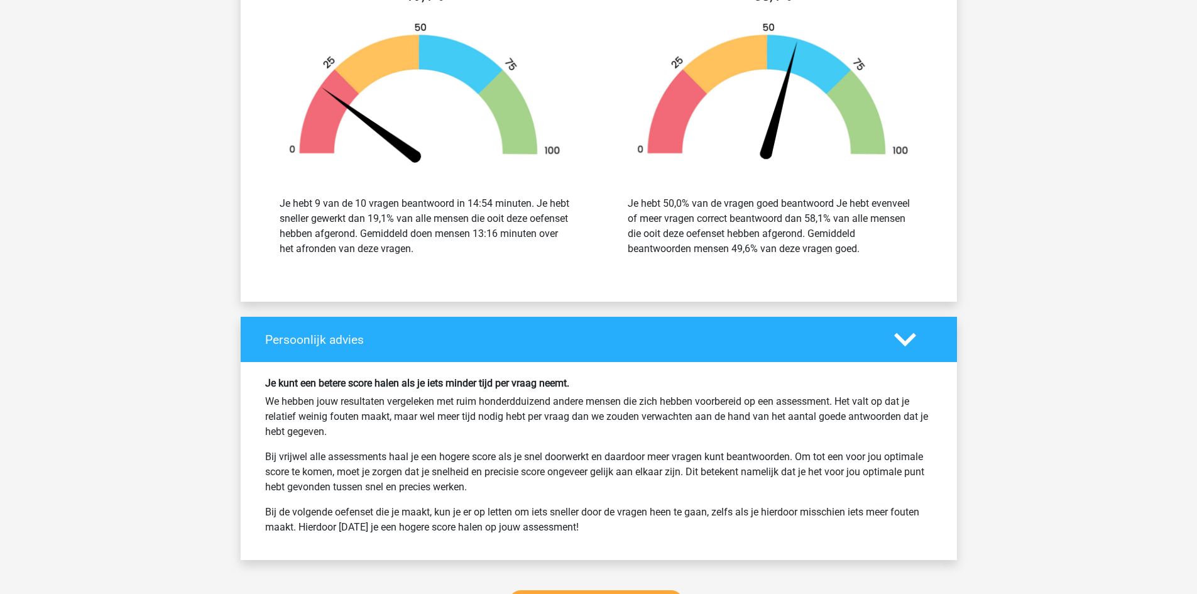
scroll to position [5278, 0]
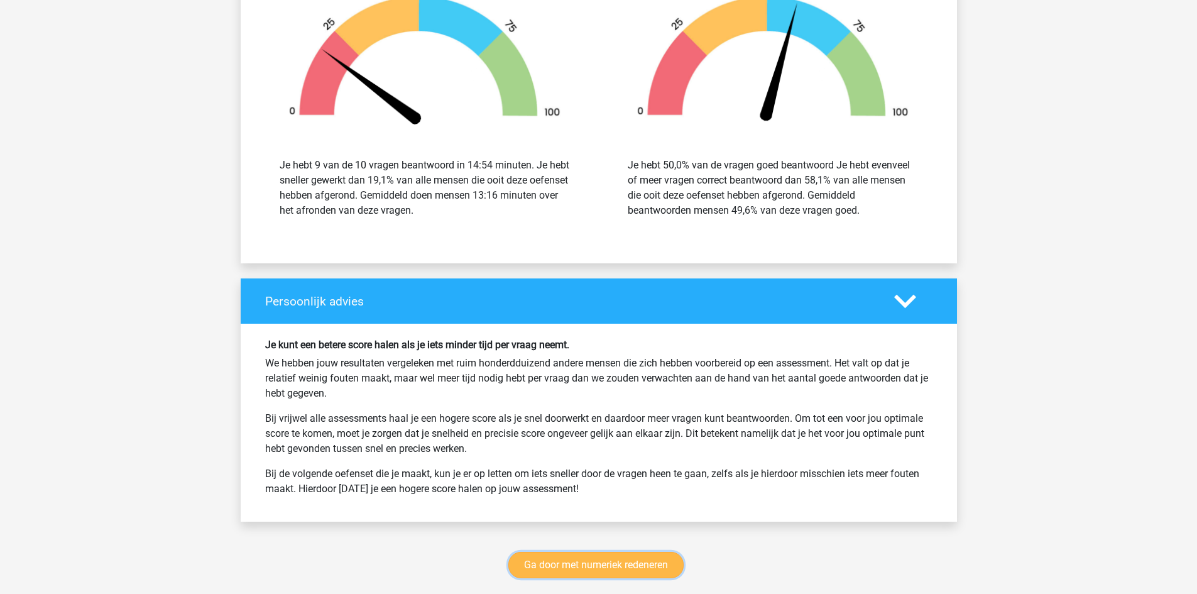
click at [648, 561] on link "Ga door met numeriek redeneren" at bounding box center [595, 565] width 175 height 26
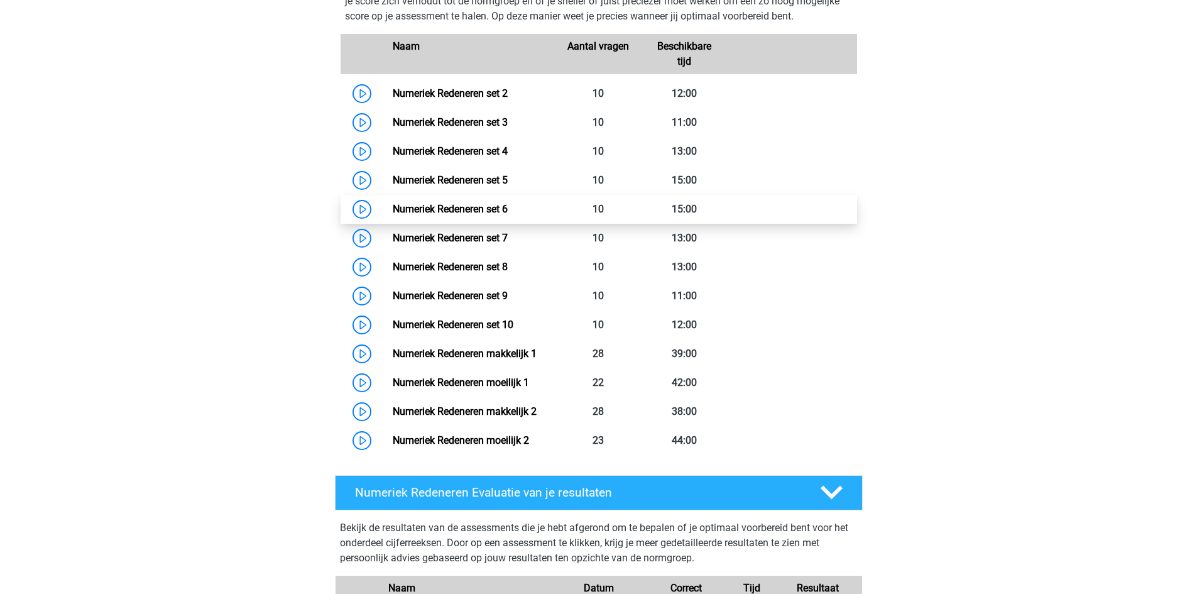
scroll to position [576, 0]
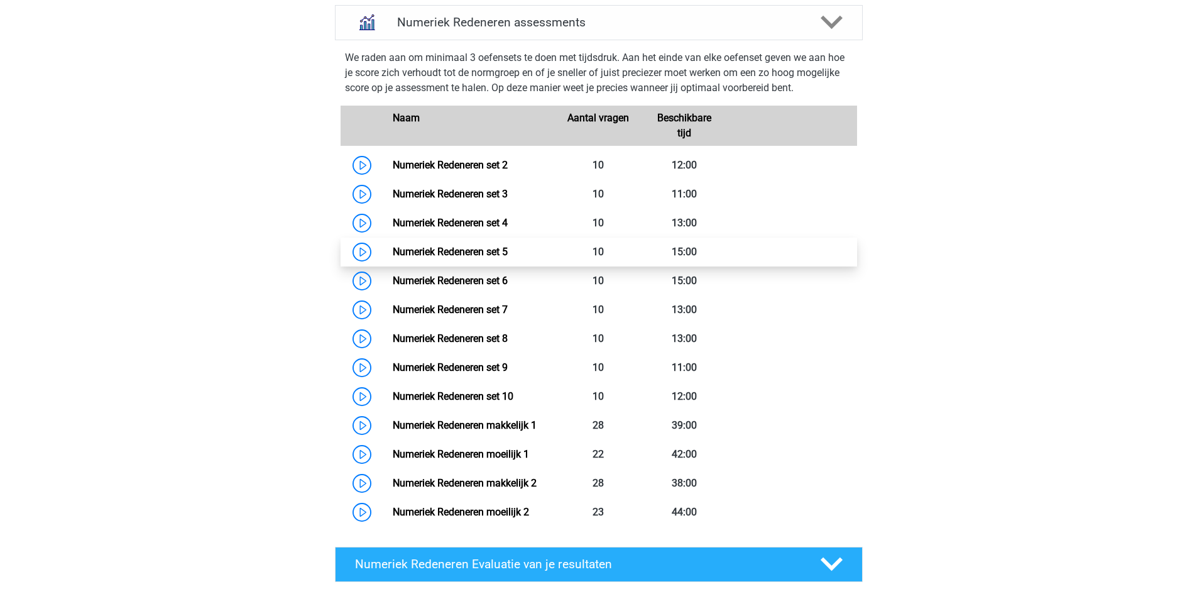
click at [490, 249] on link "Numeriek Redeneren set 5" at bounding box center [450, 252] width 115 height 12
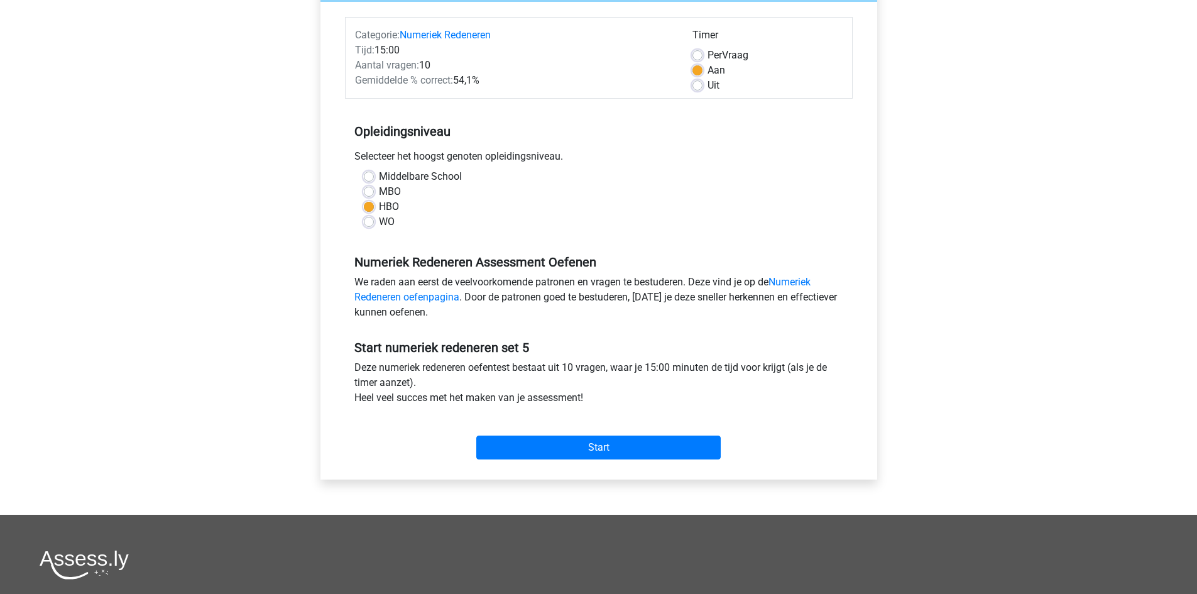
scroll to position [251, 0]
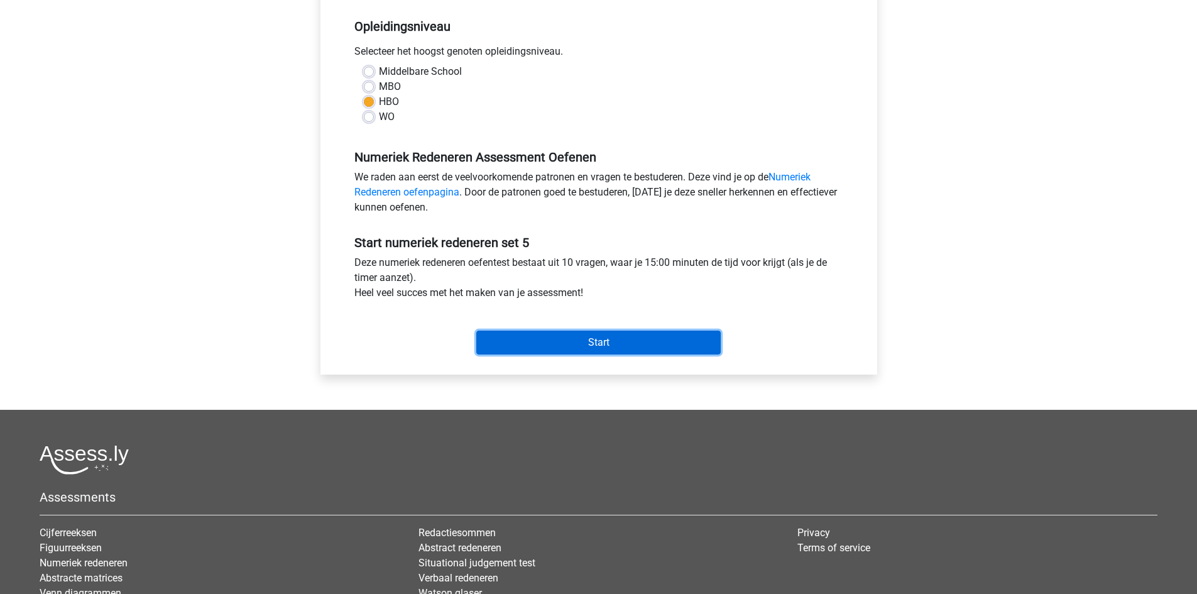
click at [653, 339] on input "Start" at bounding box center [598, 342] width 244 height 24
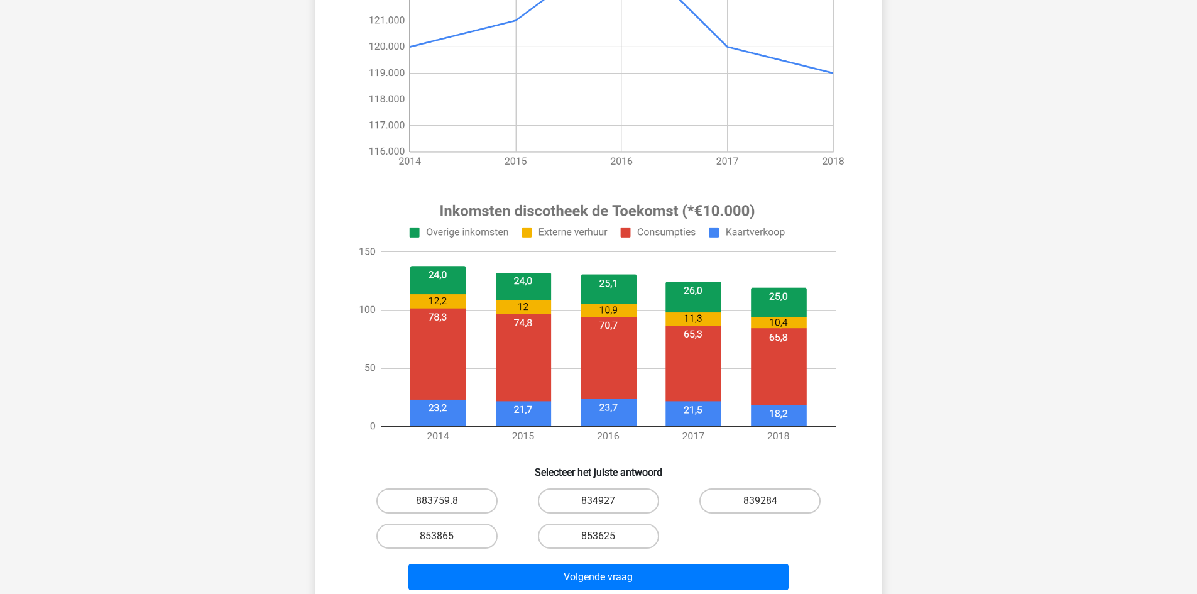
scroll to position [314, 0]
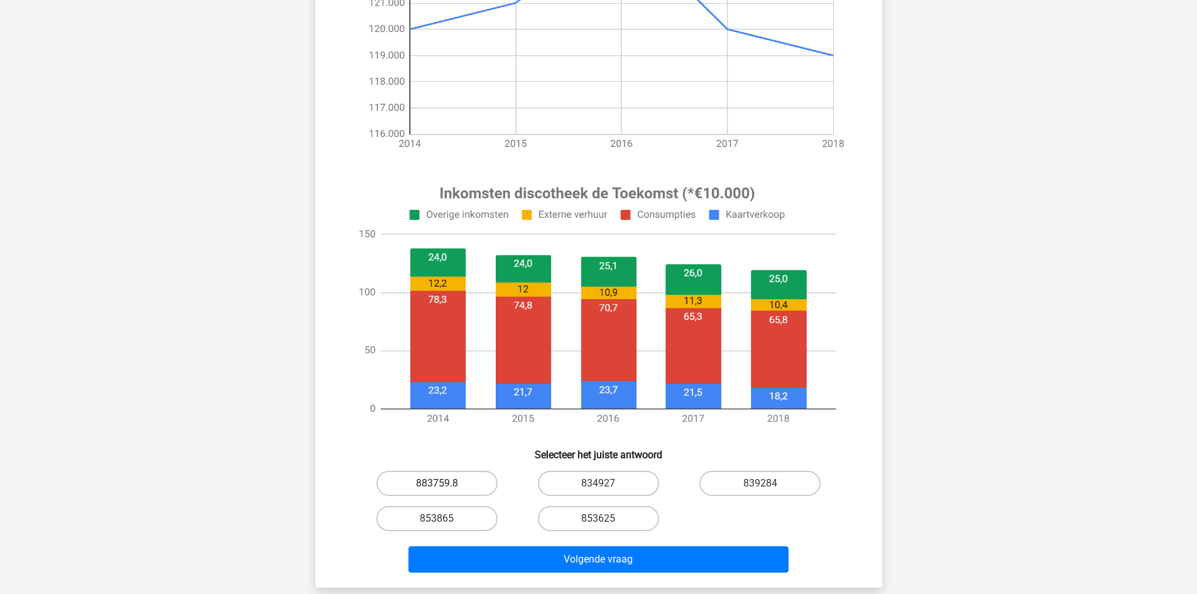
click at [460, 485] on label "883759.8" at bounding box center [436, 483] width 121 height 25
click at [445, 485] on input "883759.8" at bounding box center [441, 487] width 8 height 8
radio input "true"
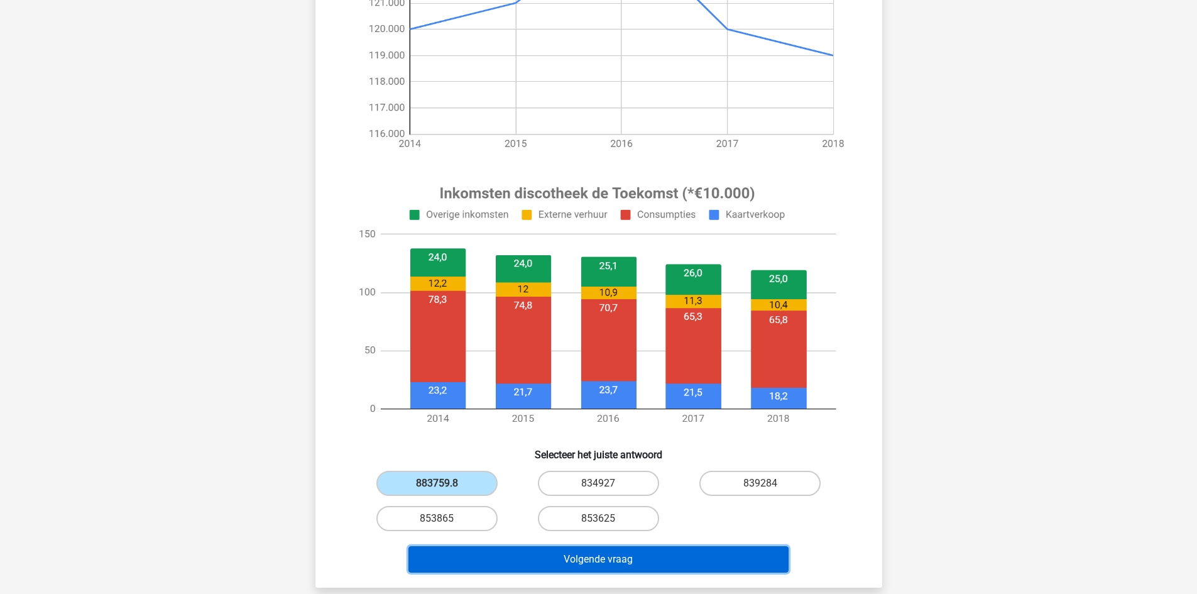
click at [628, 557] on button "Volgende vraag" at bounding box center [598, 559] width 380 height 26
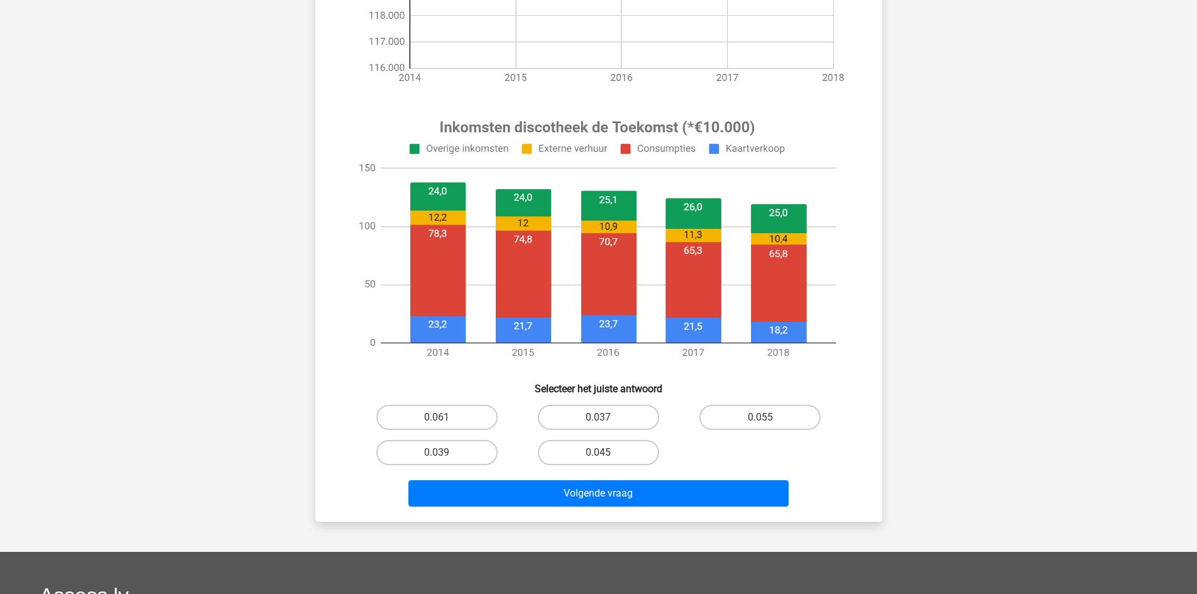
scroll to position [440, 0]
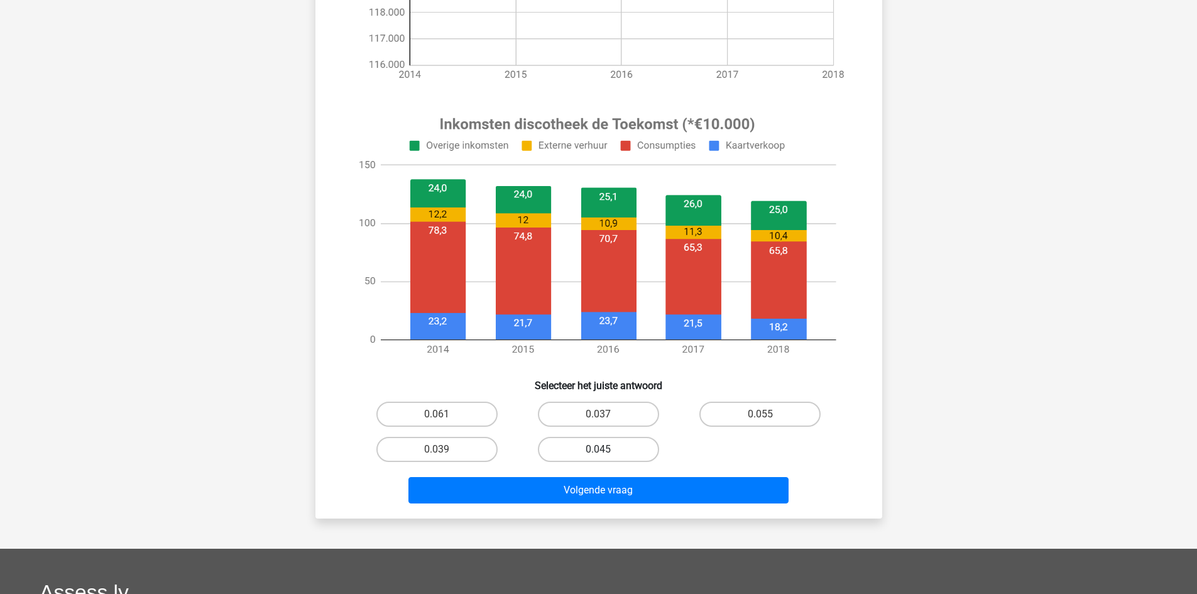
click at [622, 450] on label "0.045" at bounding box center [598, 449] width 121 height 25
click at [606, 450] on input "0.045" at bounding box center [602, 453] width 8 height 8
radio input "true"
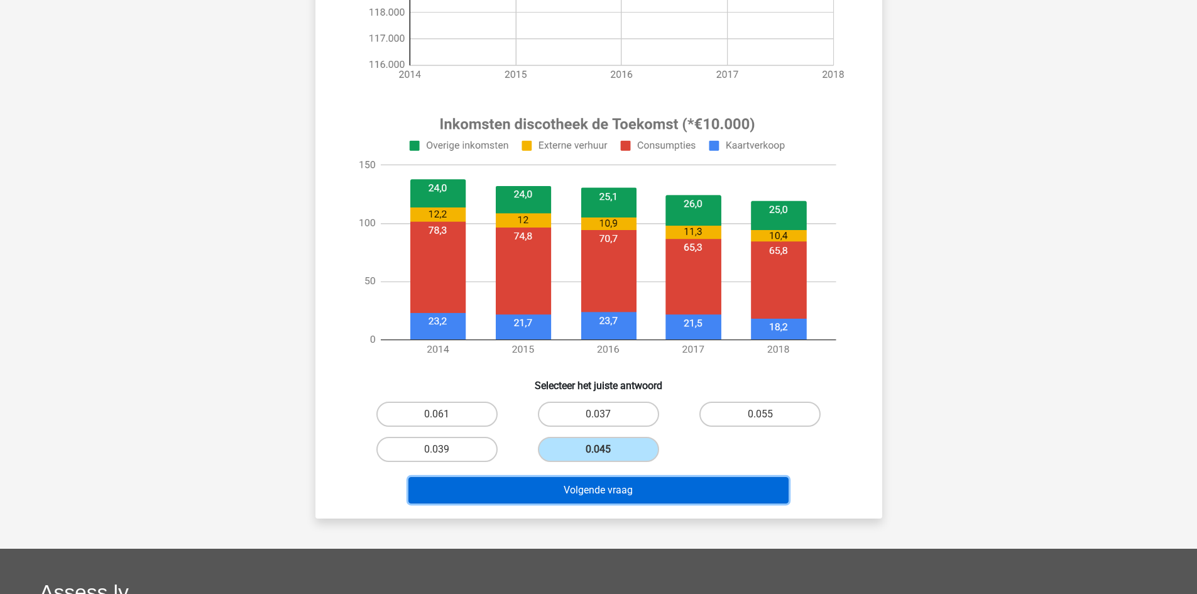
click at [629, 492] on button "Volgende vraag" at bounding box center [598, 490] width 380 height 26
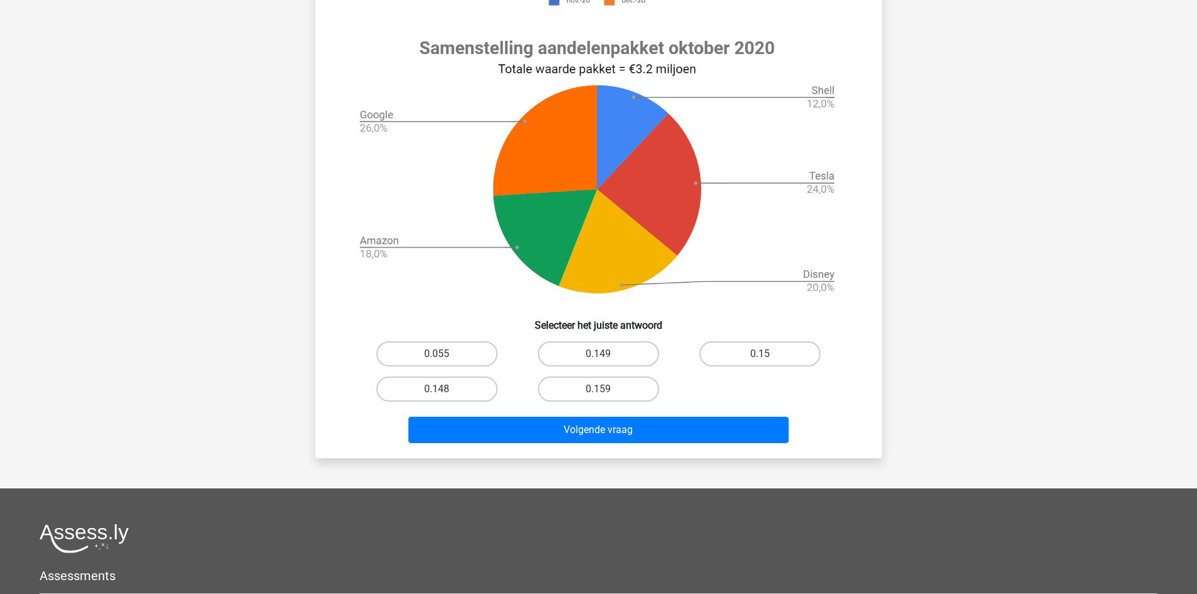
click at [765, 353] on label "0.15" at bounding box center [759, 353] width 121 height 25
click at [765, 354] on input "0.15" at bounding box center [764, 358] width 8 height 8
radio input "true"
click at [606, 391] on input "0.159" at bounding box center [602, 393] width 8 height 8
radio input "true"
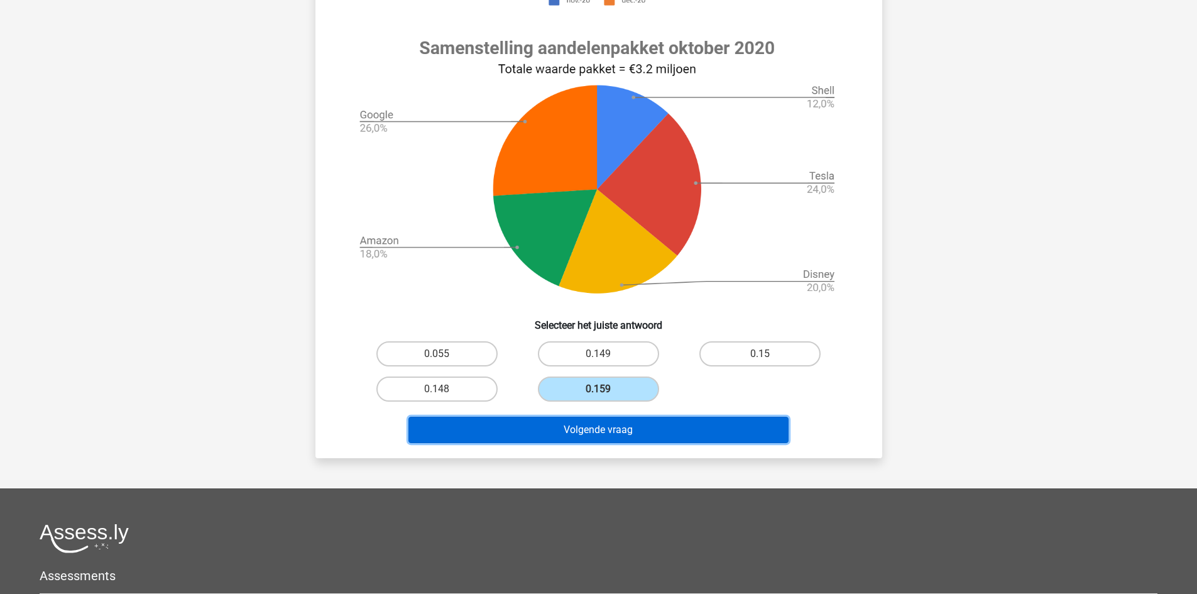
click at [626, 425] on button "Volgende vraag" at bounding box center [598, 430] width 380 height 26
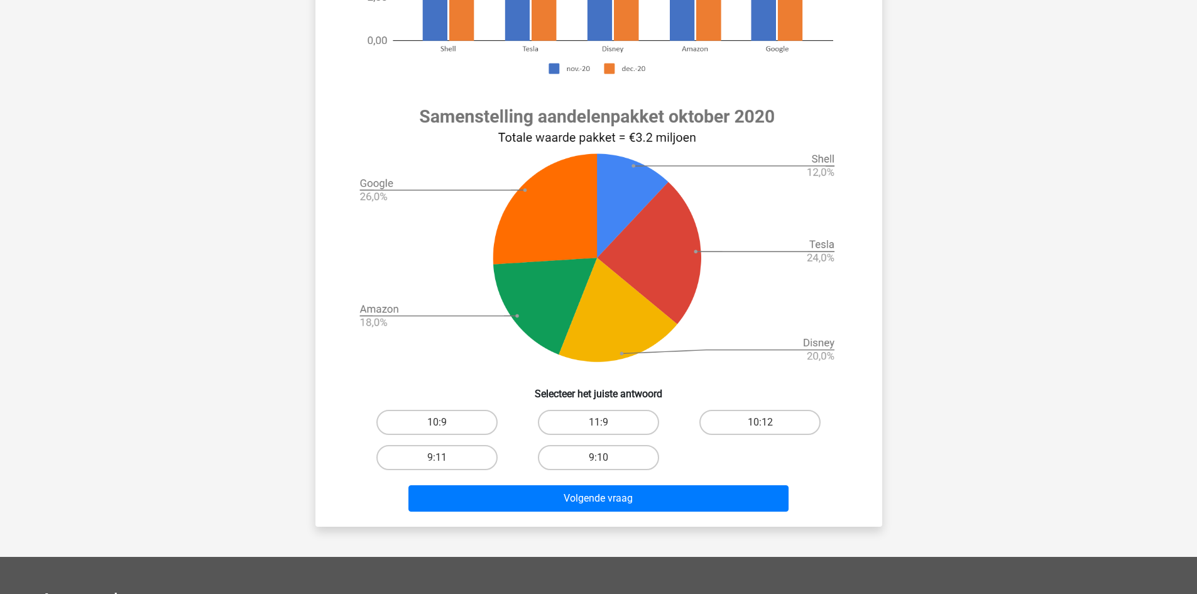
scroll to position [377, 0]
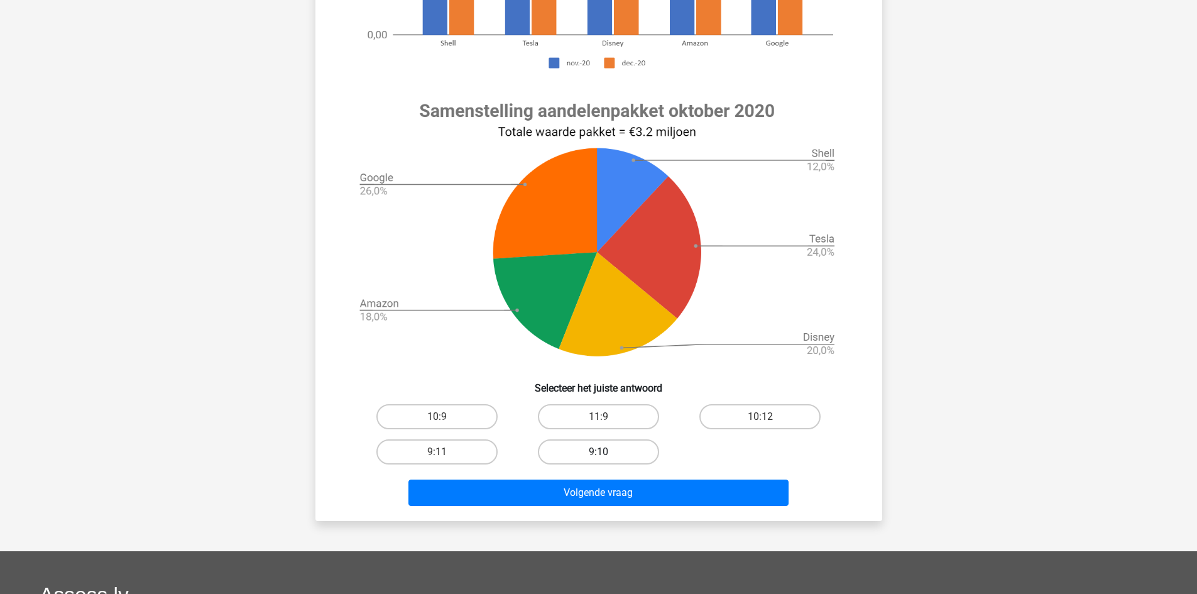
click at [639, 449] on label "9:10" at bounding box center [598, 451] width 121 height 25
click at [606, 452] on input "9:10" at bounding box center [602, 456] width 8 height 8
radio input "true"
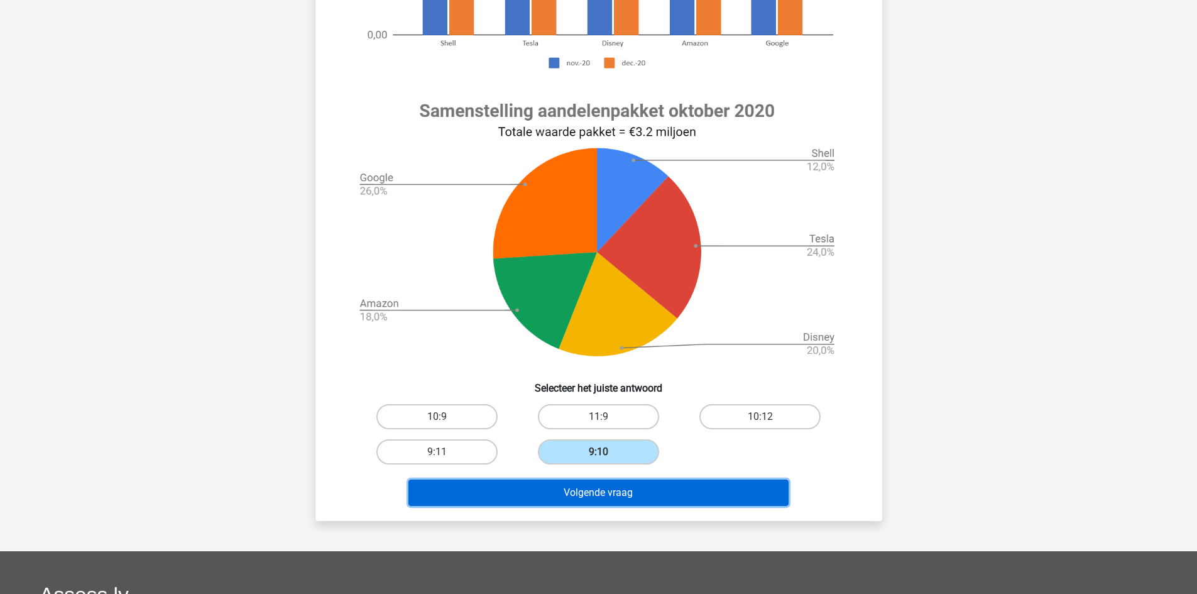
click at [645, 489] on button "Volgende vraag" at bounding box center [598, 492] width 380 height 26
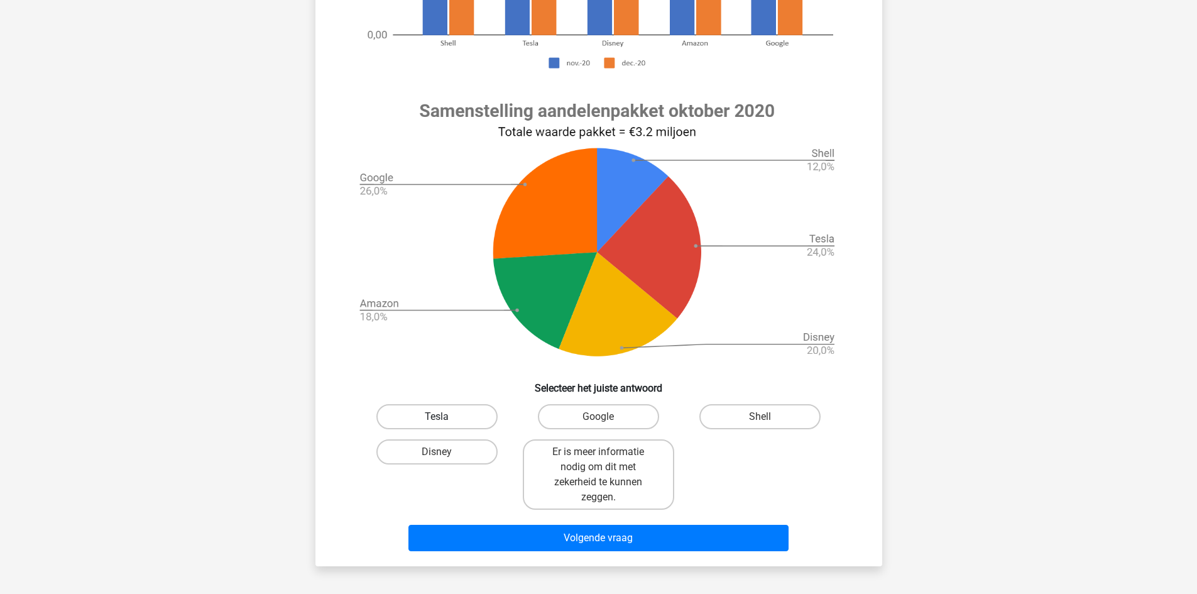
click at [478, 420] on label "Tesla" at bounding box center [436, 416] width 121 height 25
click at [445, 420] on input "Tesla" at bounding box center [441, 421] width 8 height 8
radio input "true"
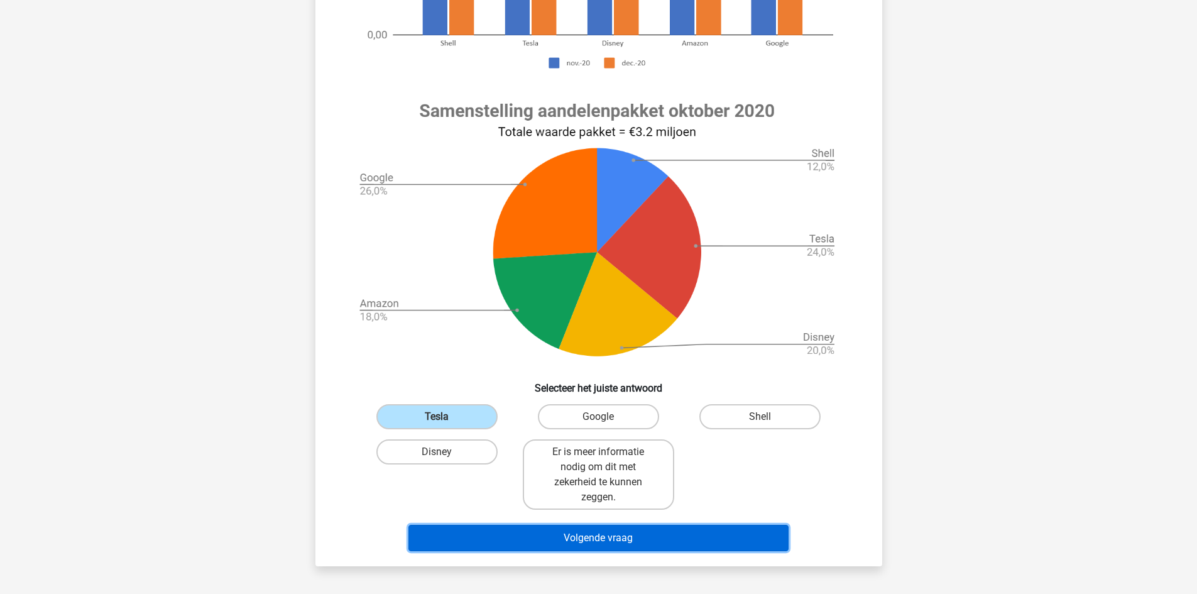
click at [585, 540] on button "Volgende vraag" at bounding box center [598, 538] width 380 height 26
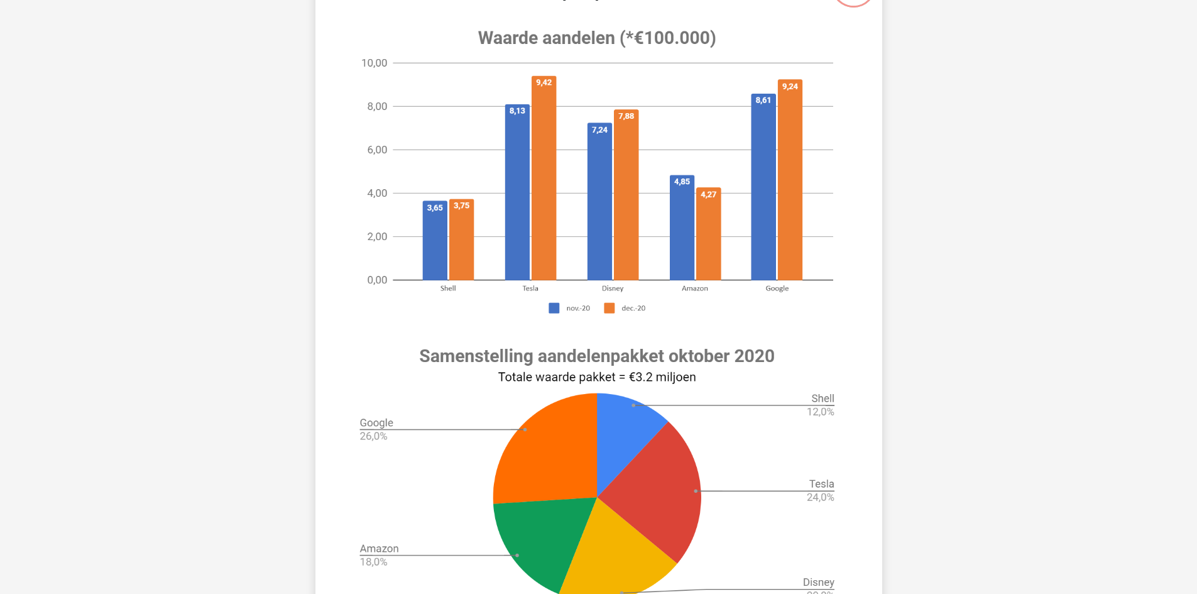
scroll to position [314, 0]
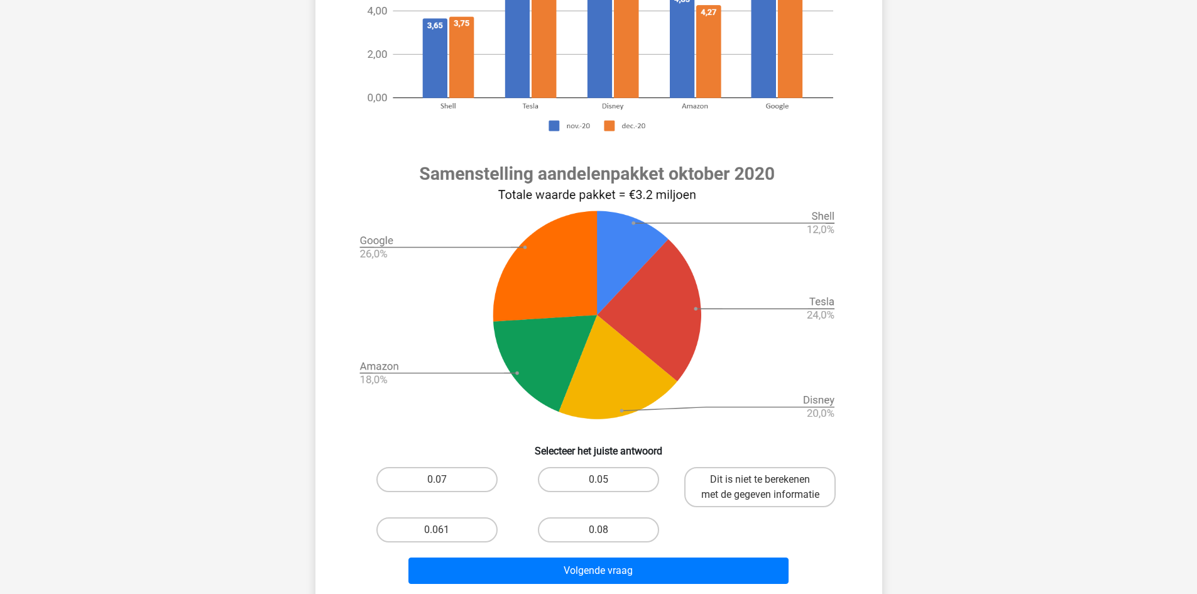
click at [598, 538] on input "0.08" at bounding box center [602, 534] width 8 height 8
radio input "true"
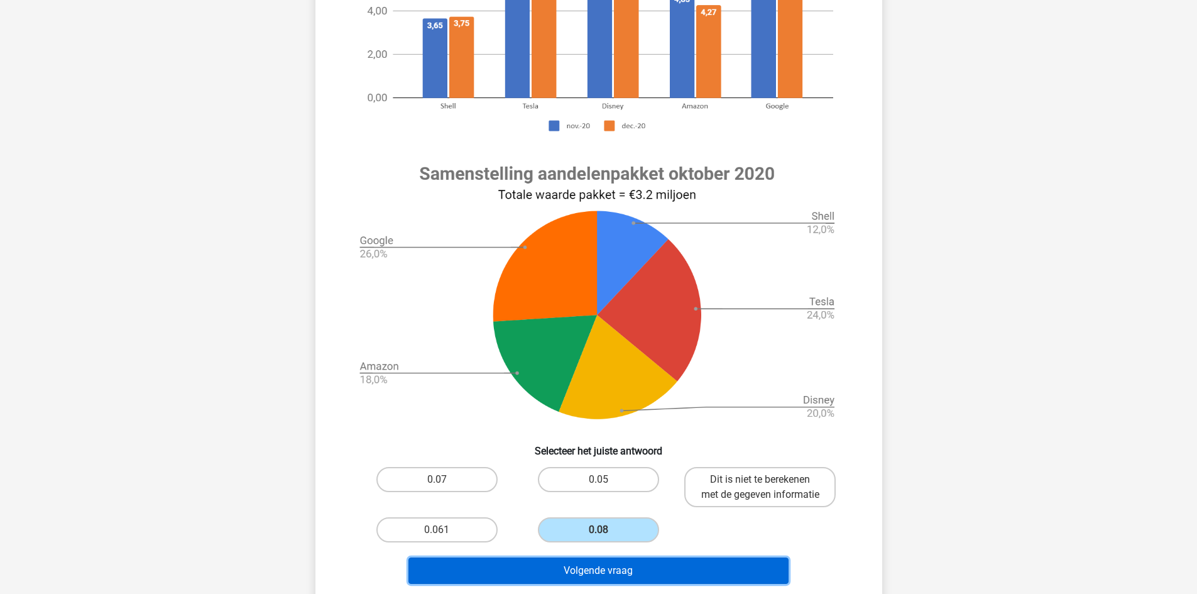
click at [630, 580] on button "Volgende vraag" at bounding box center [598, 570] width 380 height 26
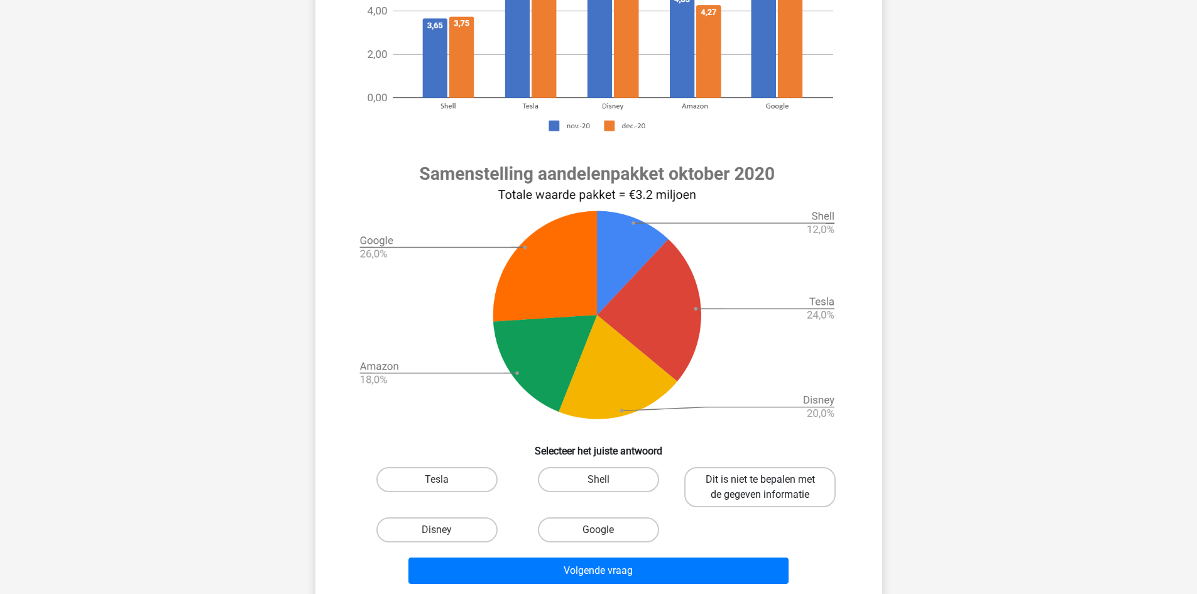
click at [742, 479] on label "Dit is niet te bepalen met de gegeven informatie" at bounding box center [759, 487] width 151 height 40
click at [760, 479] on input "Dit is niet te bepalen met de gegeven informatie" at bounding box center [764, 483] width 8 height 8
radio input "true"
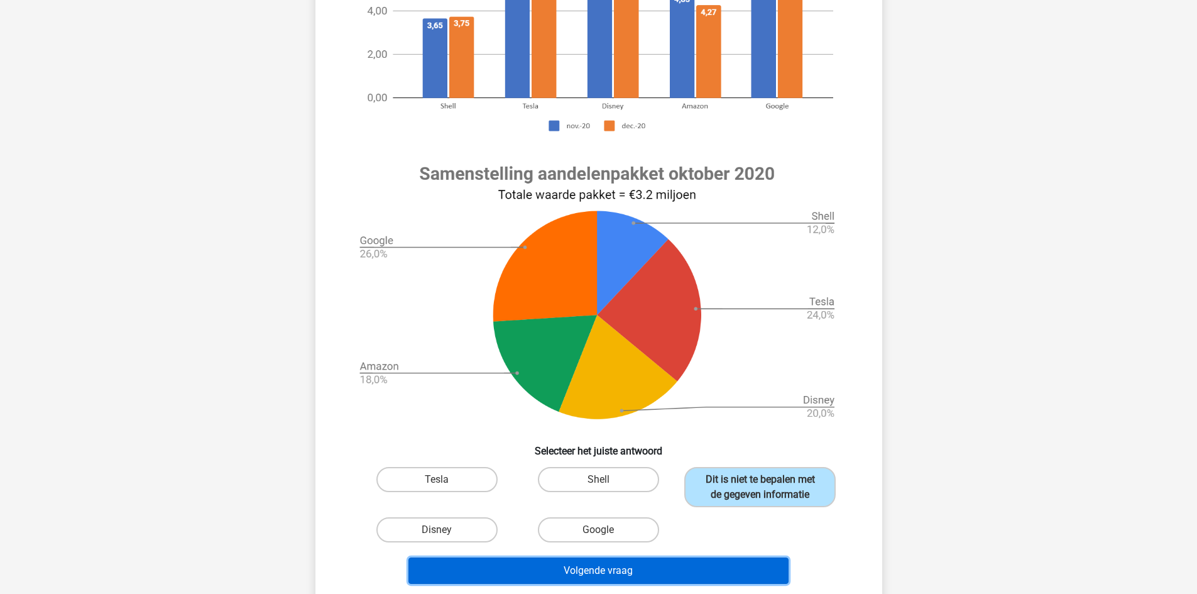
click at [706, 572] on button "Volgende vraag" at bounding box center [598, 570] width 380 height 26
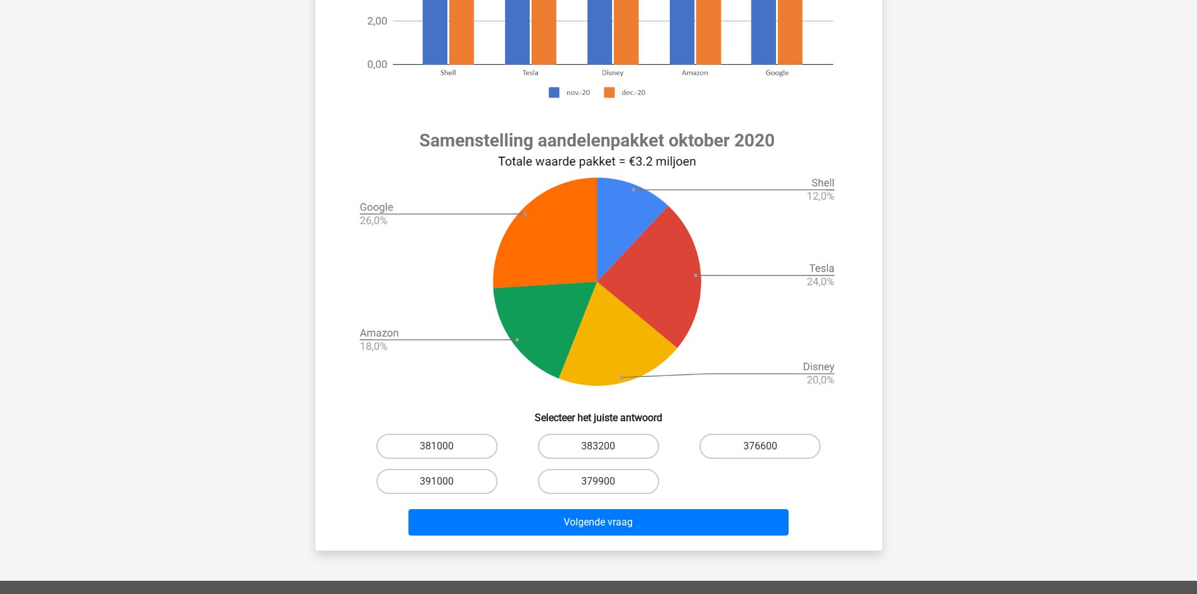
scroll to position [377, 0]
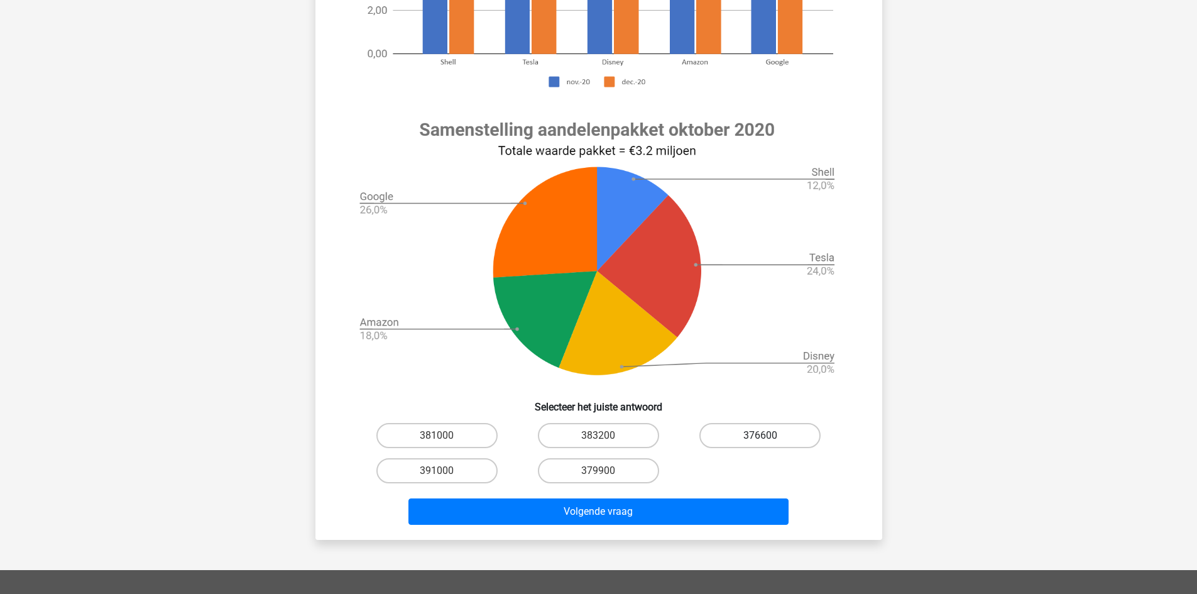
click at [764, 429] on label "376600" at bounding box center [759, 435] width 121 height 25
click at [764, 435] on input "376600" at bounding box center [764, 439] width 8 height 8
radio input "true"
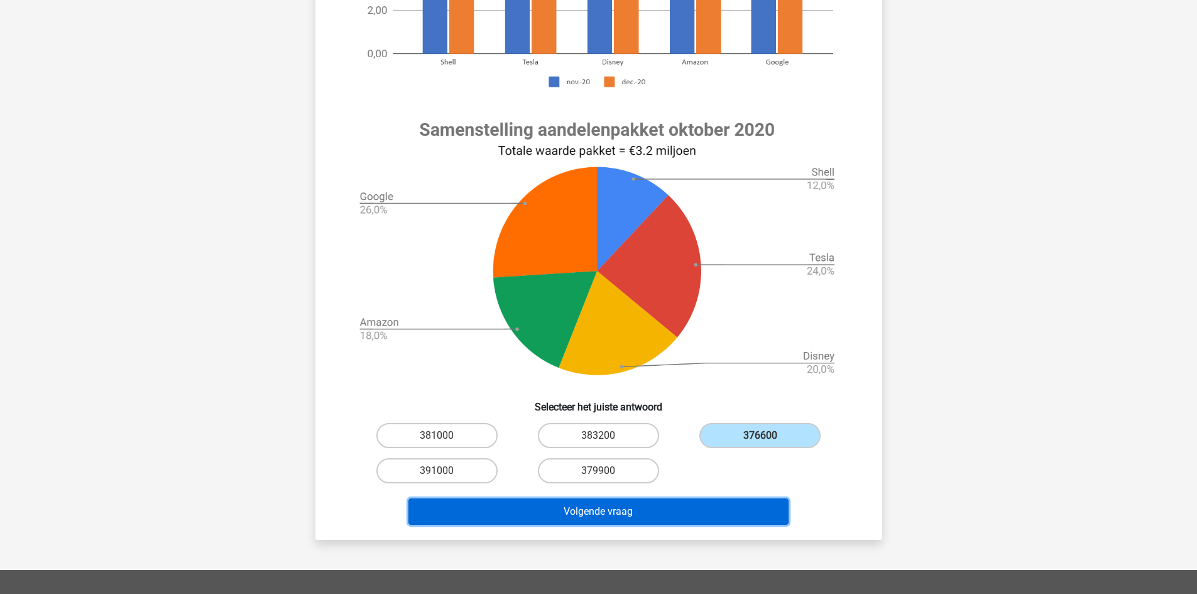
click at [728, 518] on button "Volgende vraag" at bounding box center [598, 511] width 380 height 26
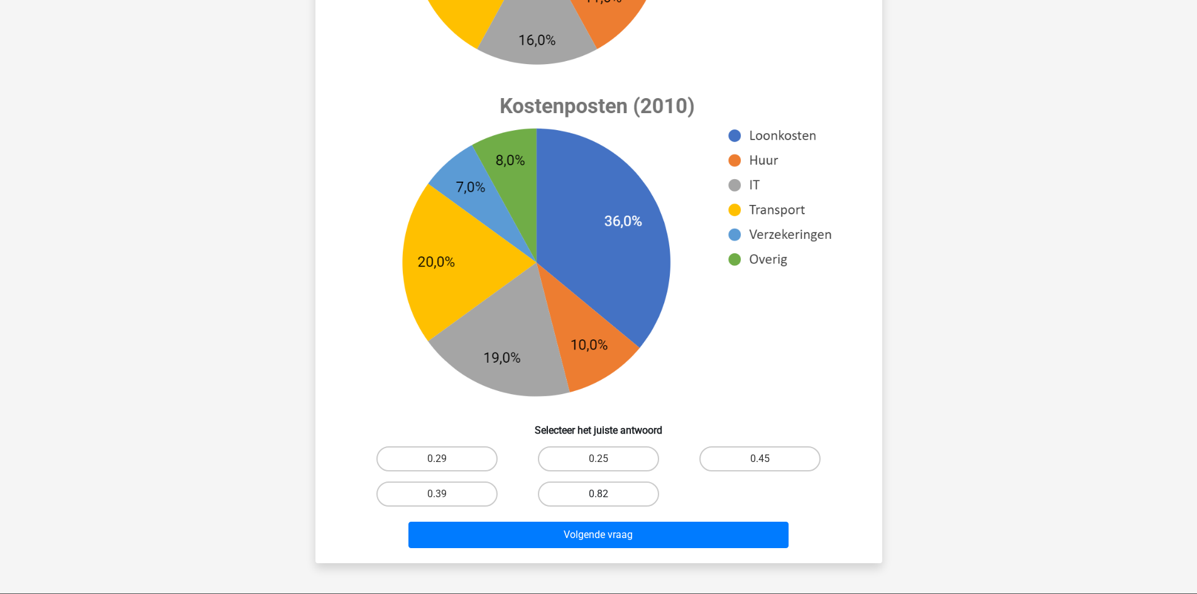
click at [618, 488] on label "0.82" at bounding box center [598, 493] width 121 height 25
click at [606, 494] on input "0.82" at bounding box center [602, 498] width 8 height 8
radio input "true"
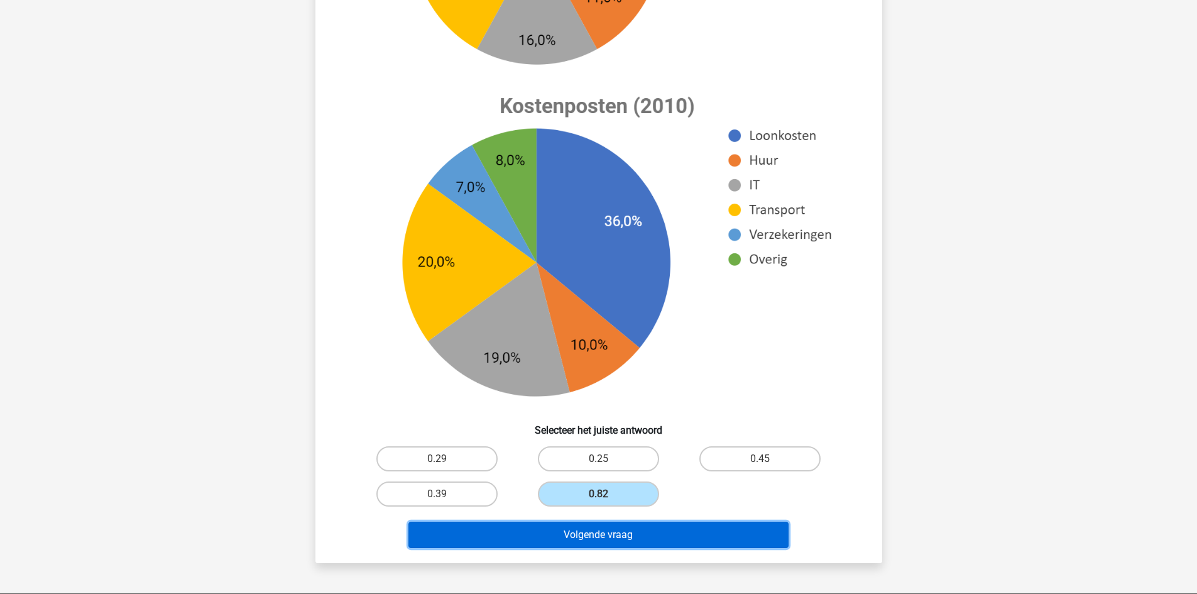
click at [644, 530] on button "Volgende vraag" at bounding box center [598, 534] width 380 height 26
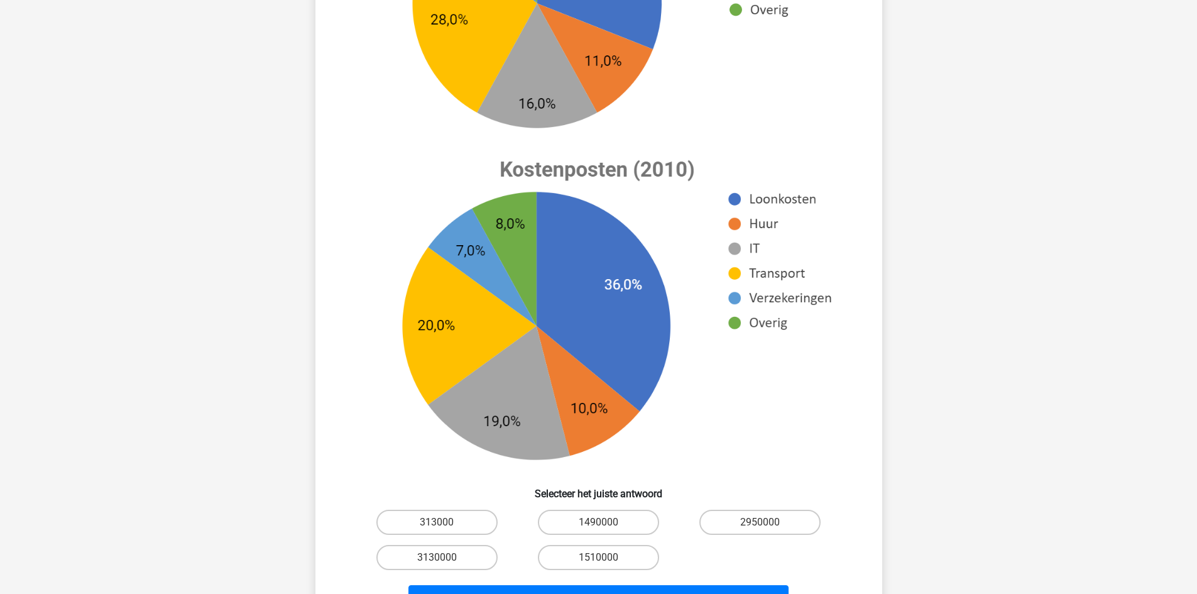
scroll to position [314, 0]
click at [464, 560] on label "3130000" at bounding box center [436, 556] width 121 height 25
click at [445, 560] on input "3130000" at bounding box center [441, 561] width 8 height 8
radio input "true"
click at [569, 589] on button "Resultaten" at bounding box center [598, 597] width 380 height 26
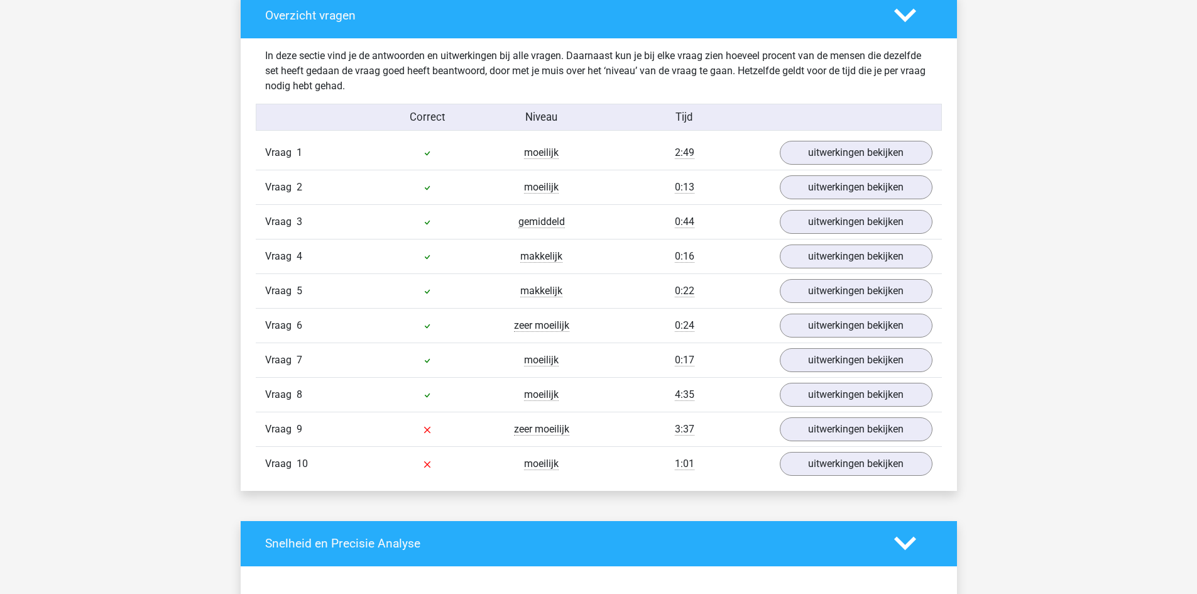
scroll to position [754, 0]
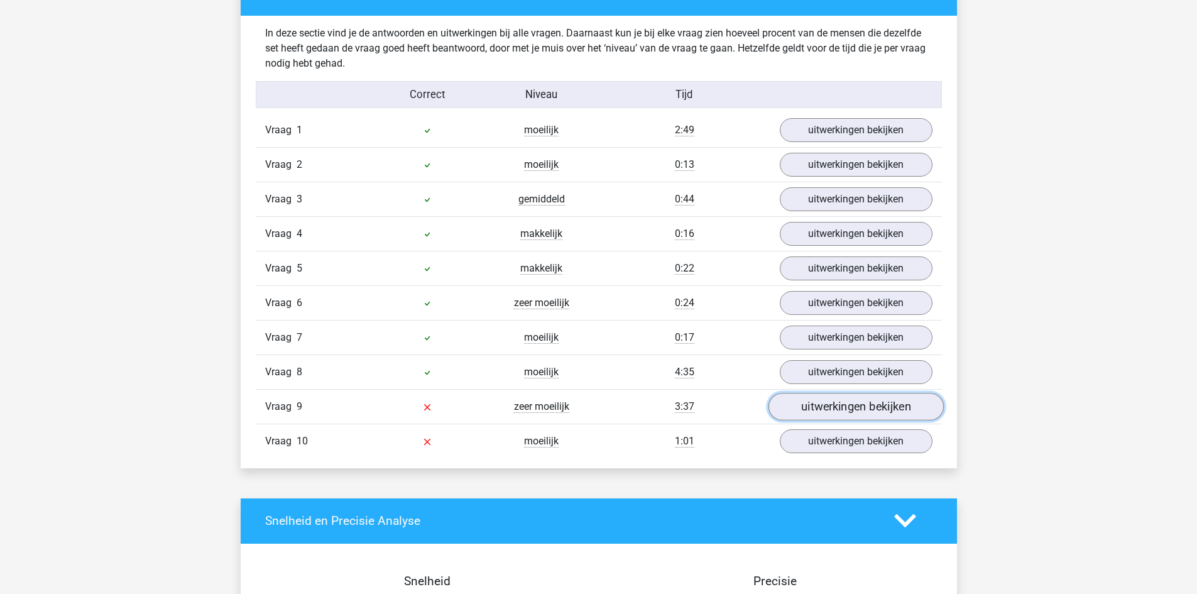
click at [892, 412] on link "uitwerkingen bekijken" at bounding box center [855, 407] width 175 height 28
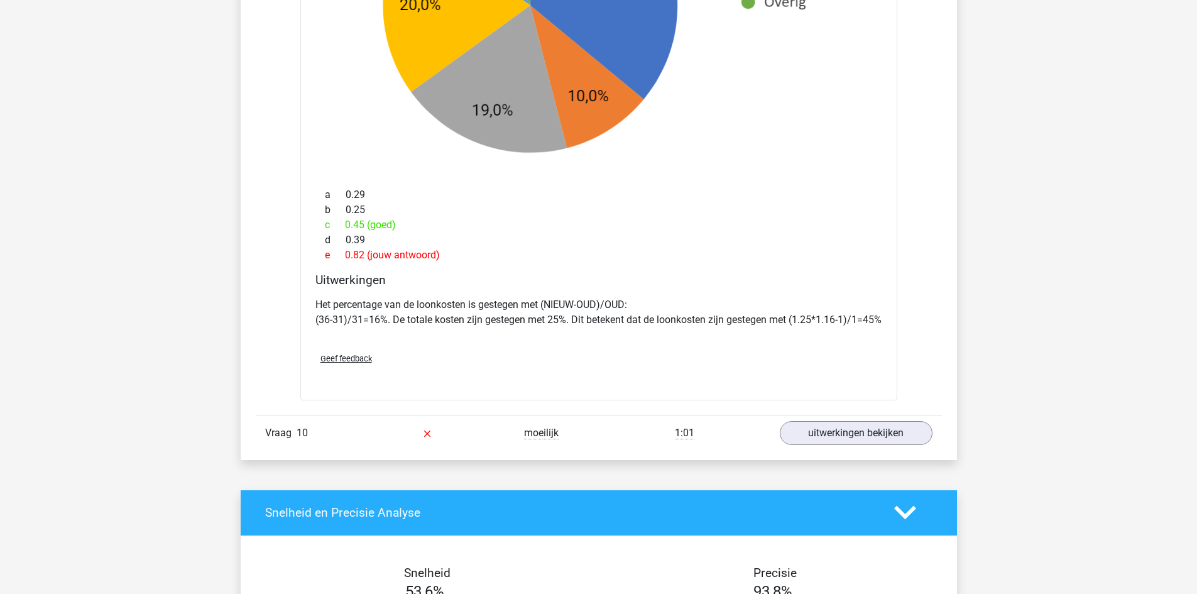
scroll to position [1759, 0]
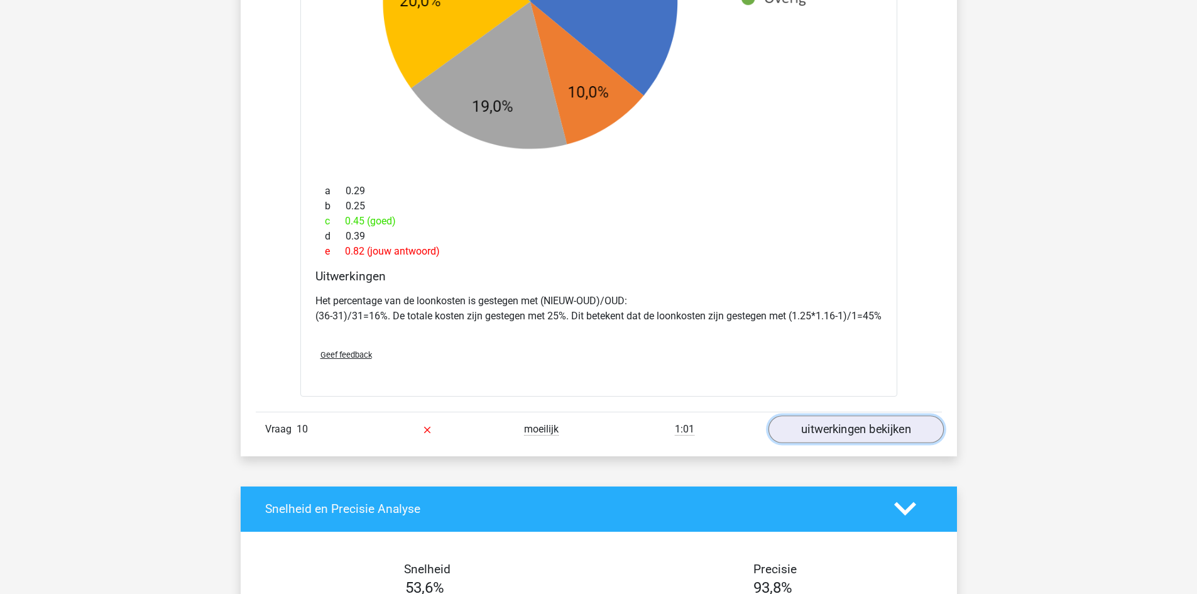
click at [838, 443] on link "uitwerkingen bekijken" at bounding box center [855, 429] width 175 height 28
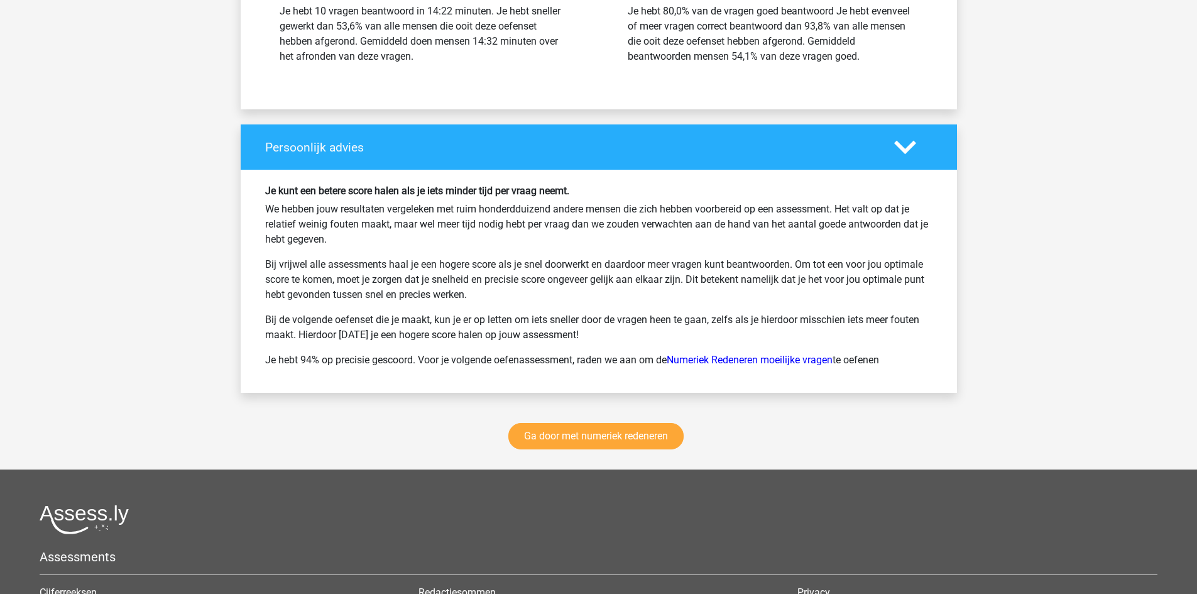
scroll to position [3644, 0]
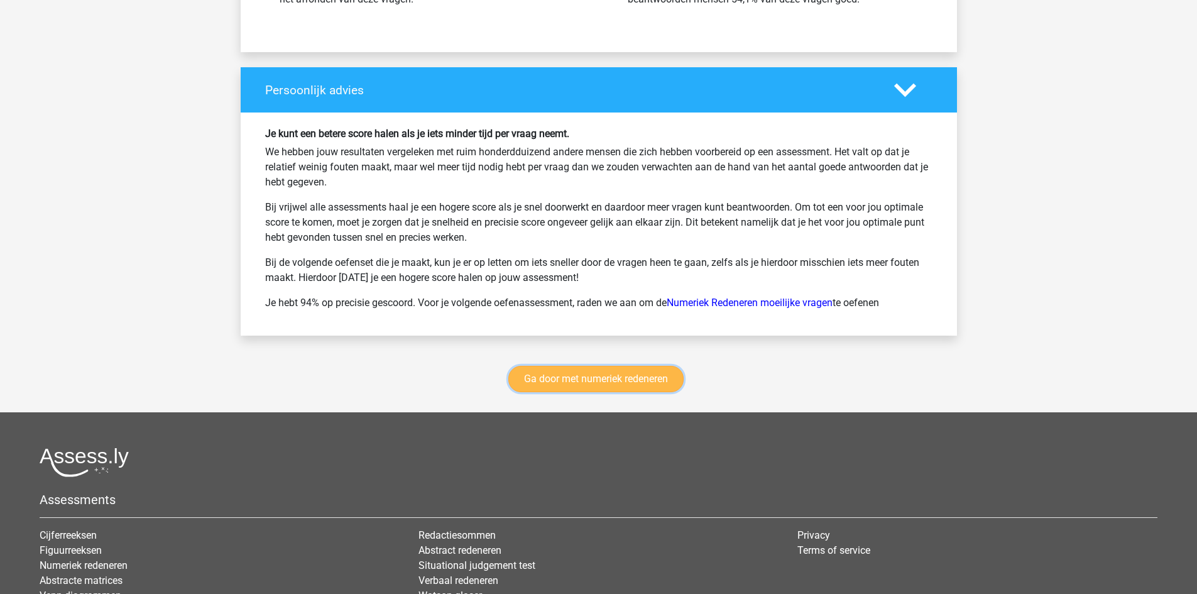
click at [636, 392] on link "Ga door met numeriek redeneren" at bounding box center [595, 379] width 175 height 26
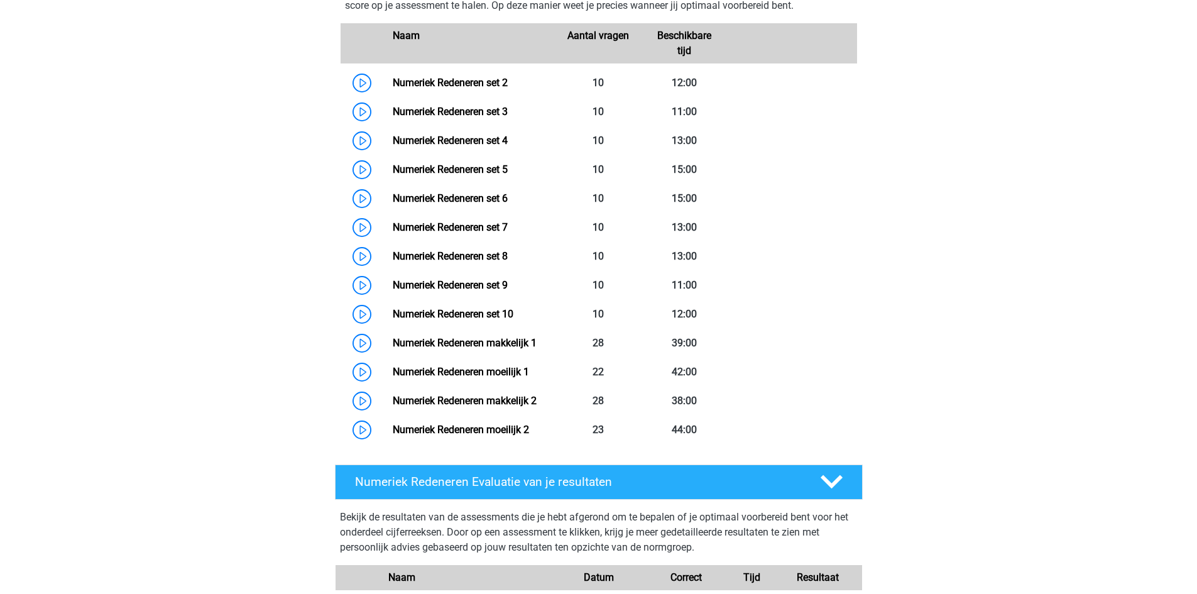
scroll to position [576, 0]
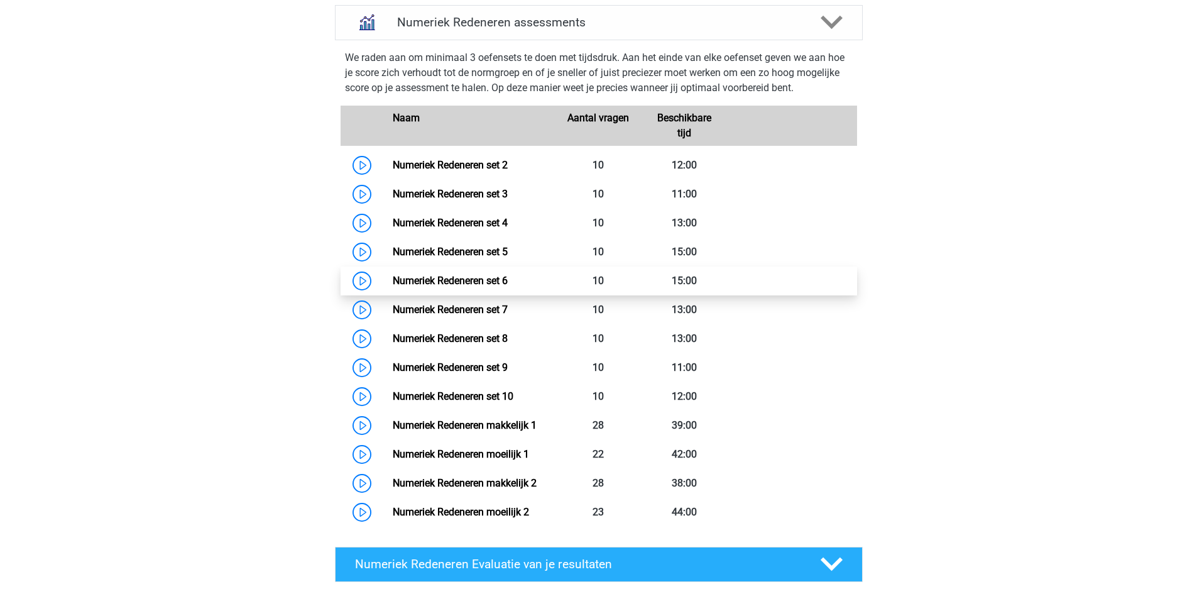
click at [500, 278] on link "Numeriek Redeneren set 6" at bounding box center [450, 281] width 115 height 12
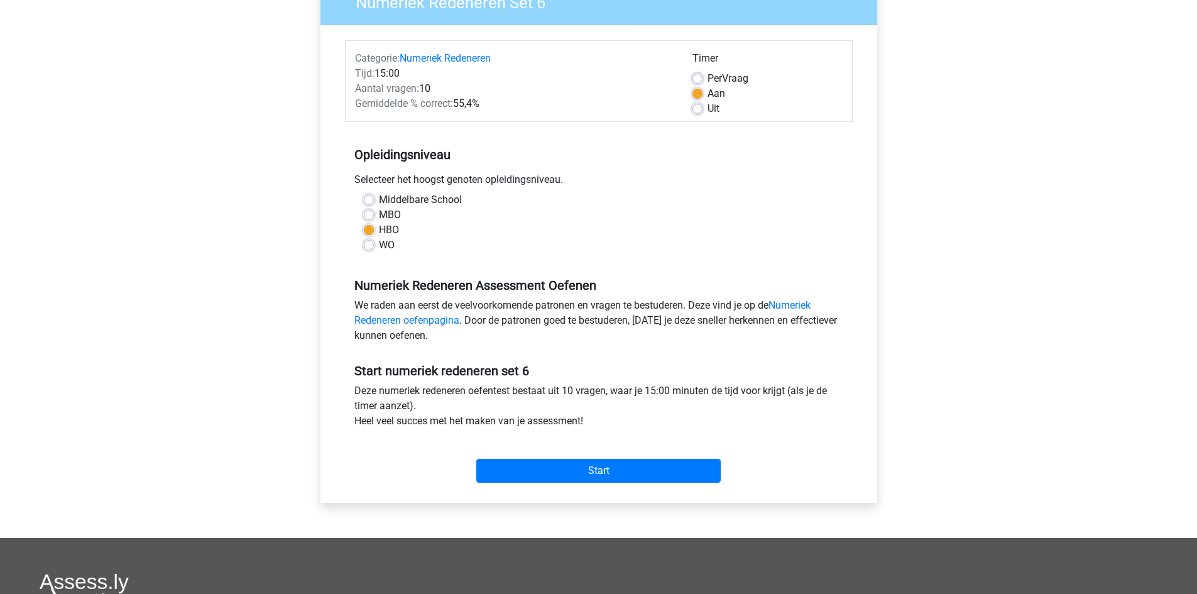
scroll to position [126, 0]
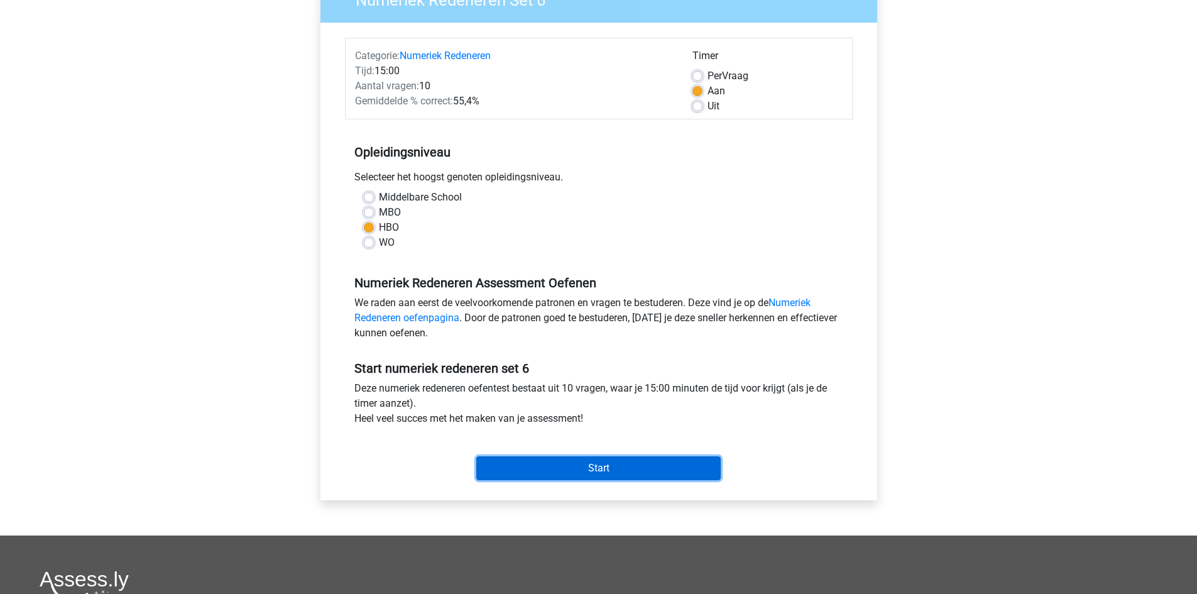
click at [628, 469] on input "Start" at bounding box center [598, 468] width 244 height 24
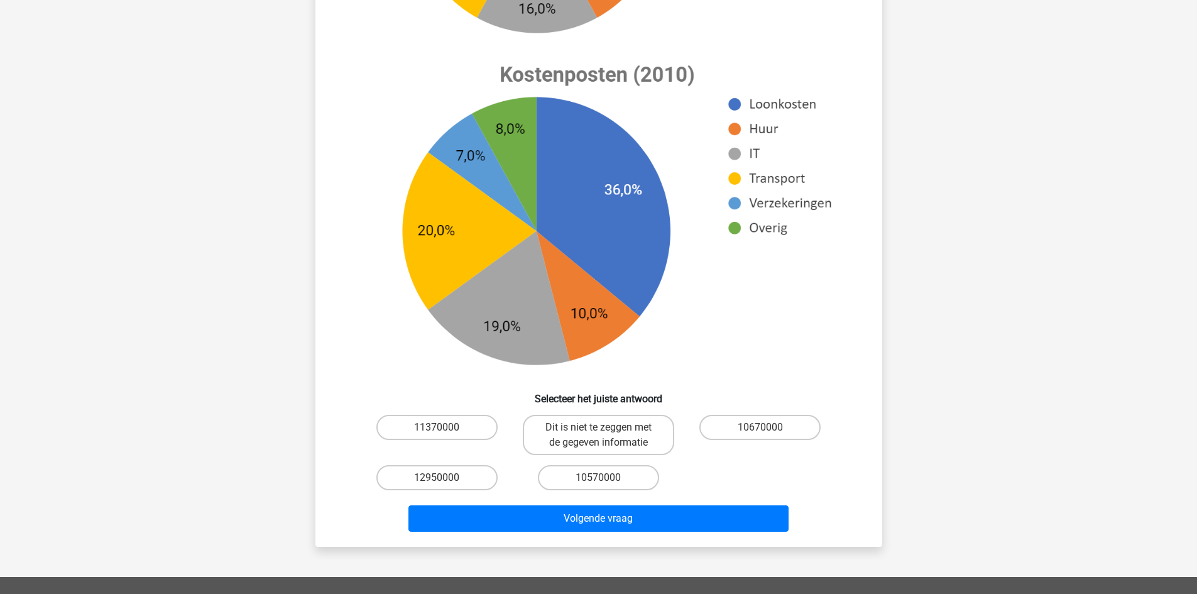
scroll to position [440, 0]
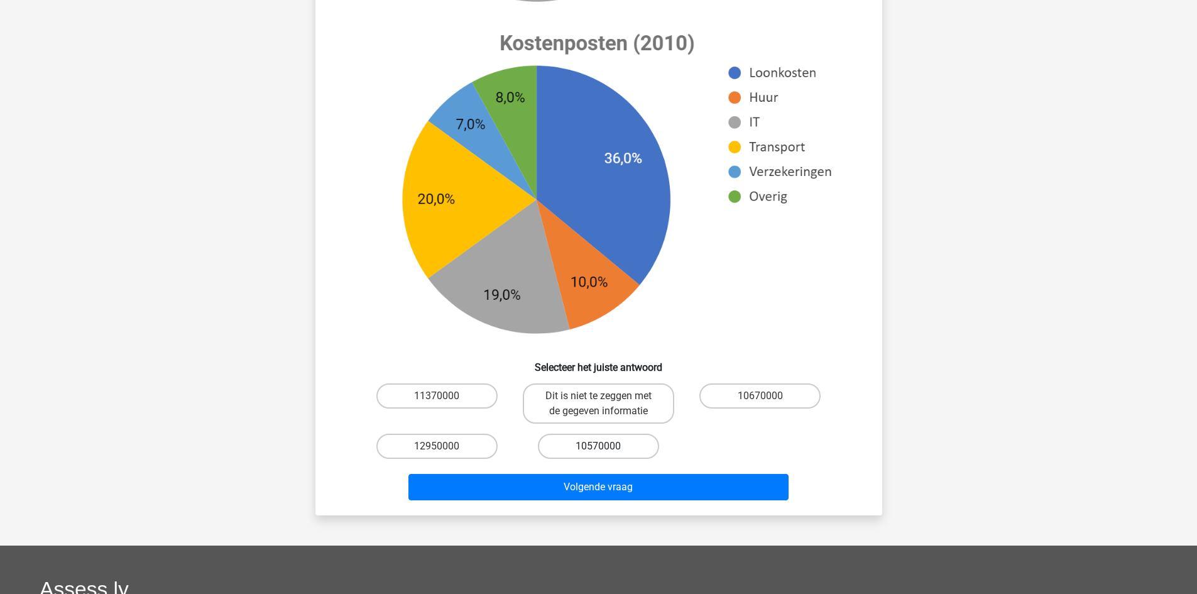
click at [625, 442] on label "10570000" at bounding box center [598, 446] width 121 height 25
click at [606, 446] on input "10570000" at bounding box center [602, 450] width 8 height 8
radio input "true"
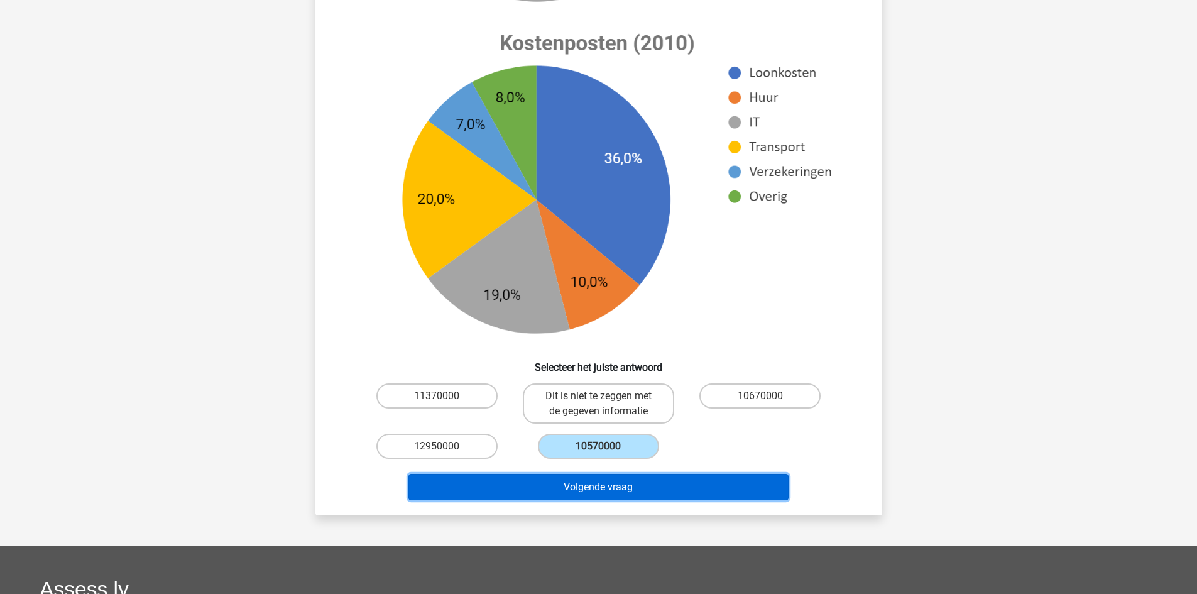
click at [639, 483] on button "Volgende vraag" at bounding box center [598, 487] width 380 height 26
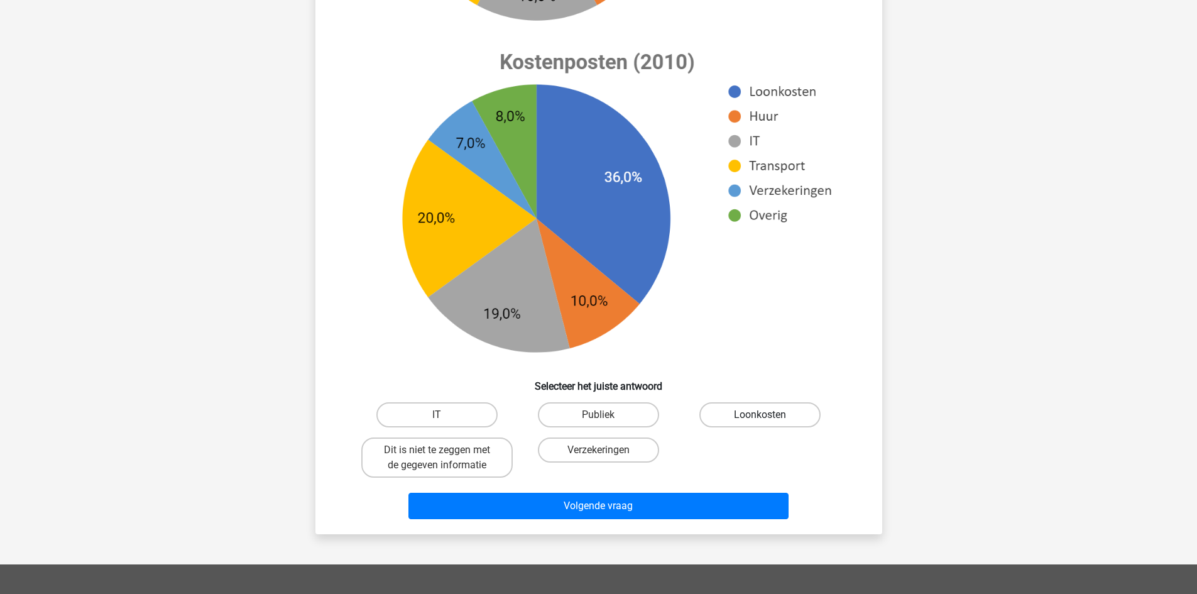
click at [734, 409] on label "Loonkosten" at bounding box center [759, 414] width 121 height 25
click at [760, 415] on input "Loonkosten" at bounding box center [764, 419] width 8 height 8
radio input "true"
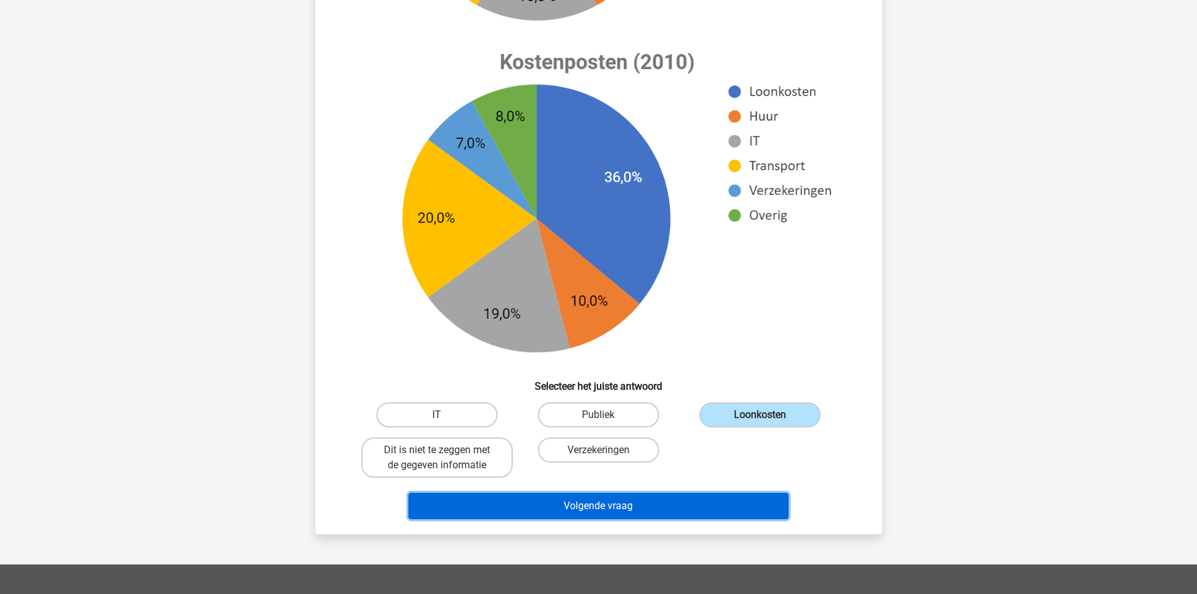
click at [721, 500] on button "Volgende vraag" at bounding box center [598, 506] width 380 height 26
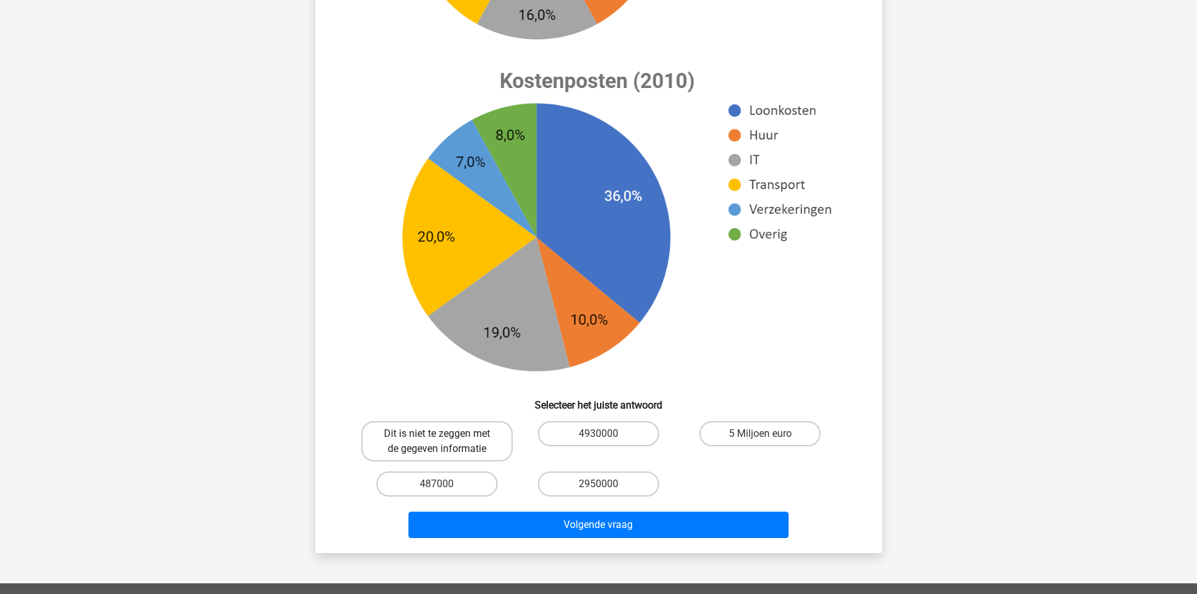
click at [493, 439] on label "Dit is niet te zeggen met de gegeven informatie" at bounding box center [436, 441] width 151 height 40
click at [445, 439] on input "Dit is niet te zeggen met de gegeven informatie" at bounding box center [441, 438] width 8 height 8
radio input "true"
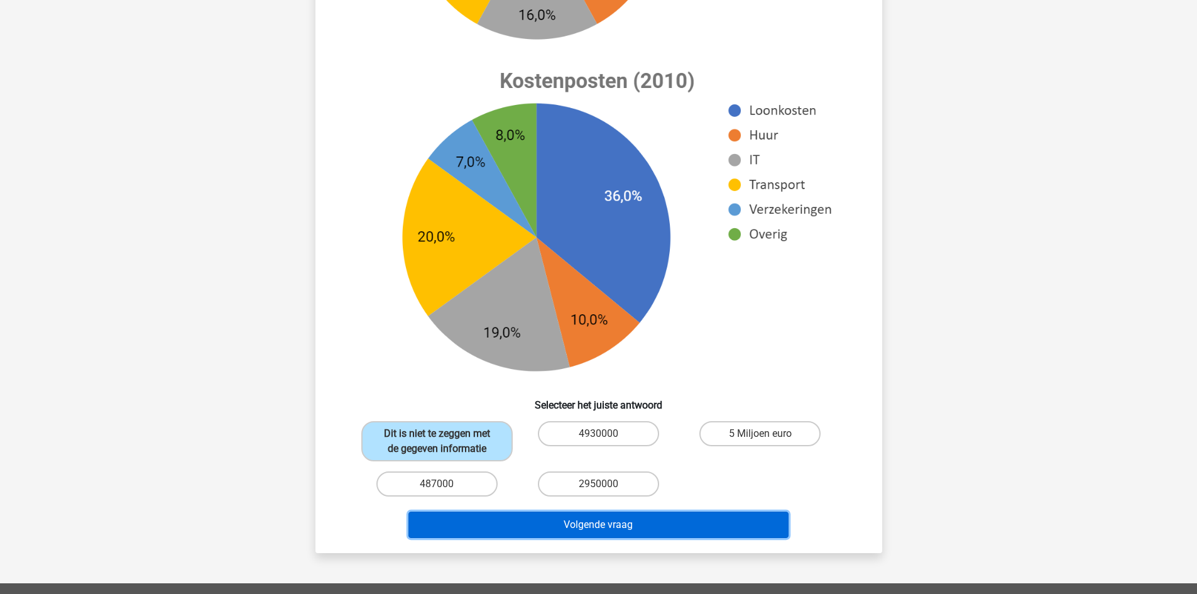
click at [560, 525] on button "Volgende vraag" at bounding box center [598, 524] width 380 height 26
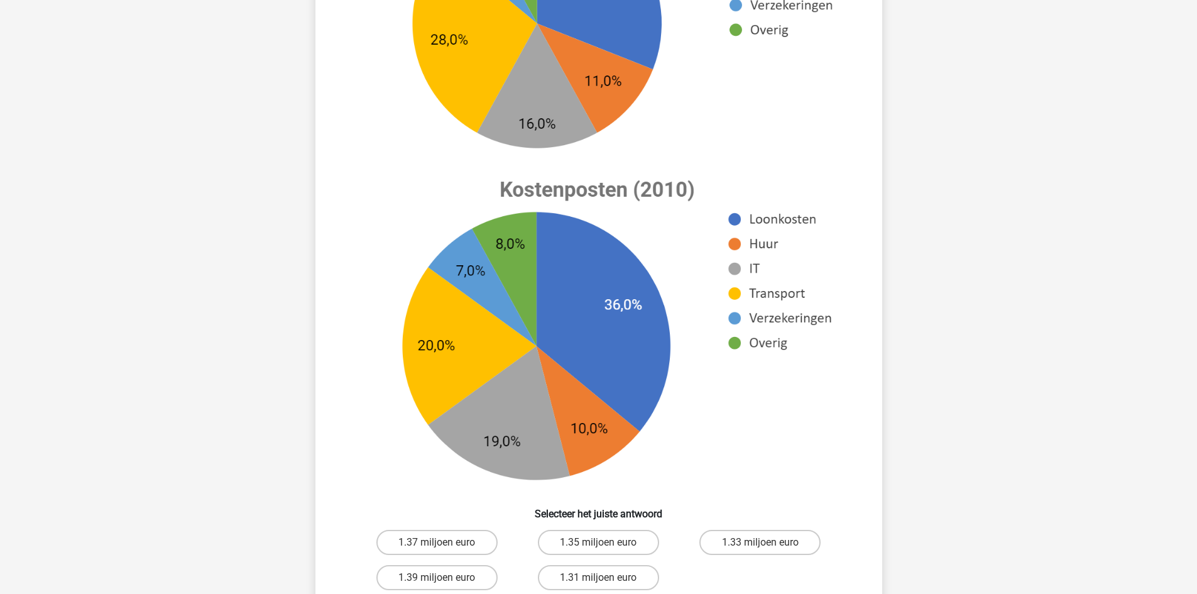
scroll to position [377, 0]
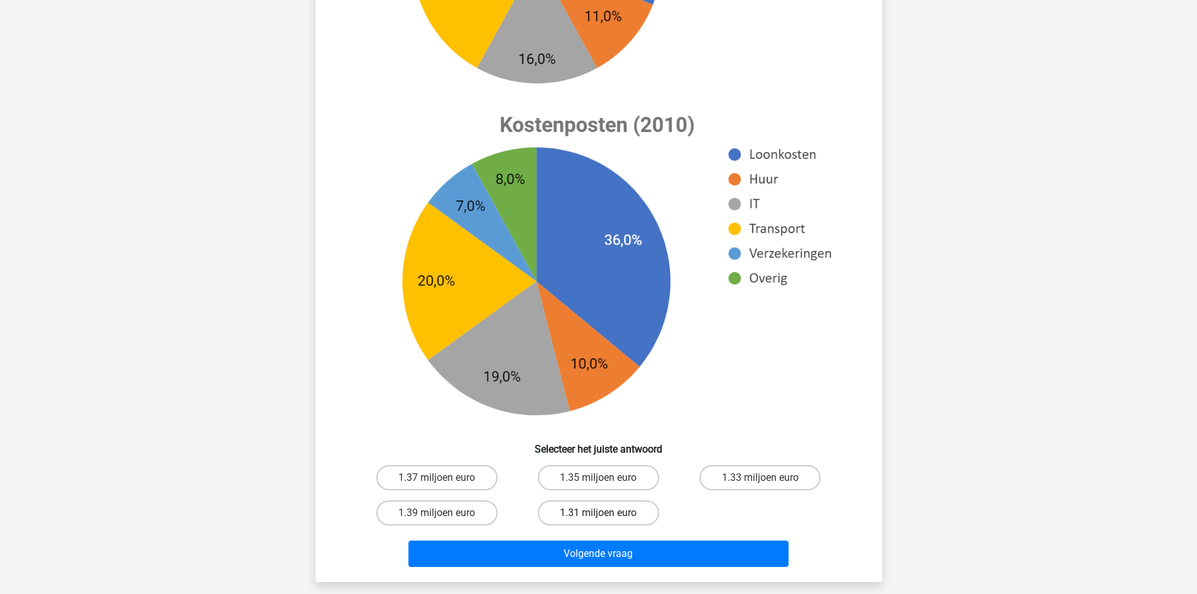
click at [626, 510] on label "1.31 miljoen euro" at bounding box center [598, 512] width 121 height 25
click at [606, 513] on input "1.31 miljoen euro" at bounding box center [602, 517] width 8 height 8
radio input "true"
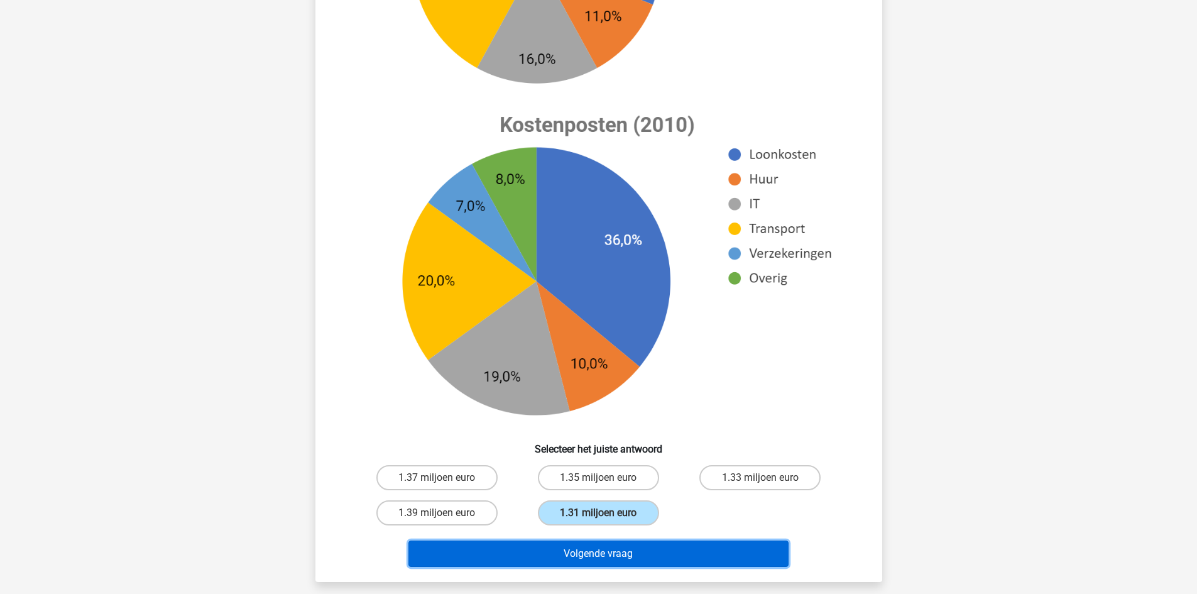
click at [631, 553] on button "Volgende vraag" at bounding box center [598, 553] width 380 height 26
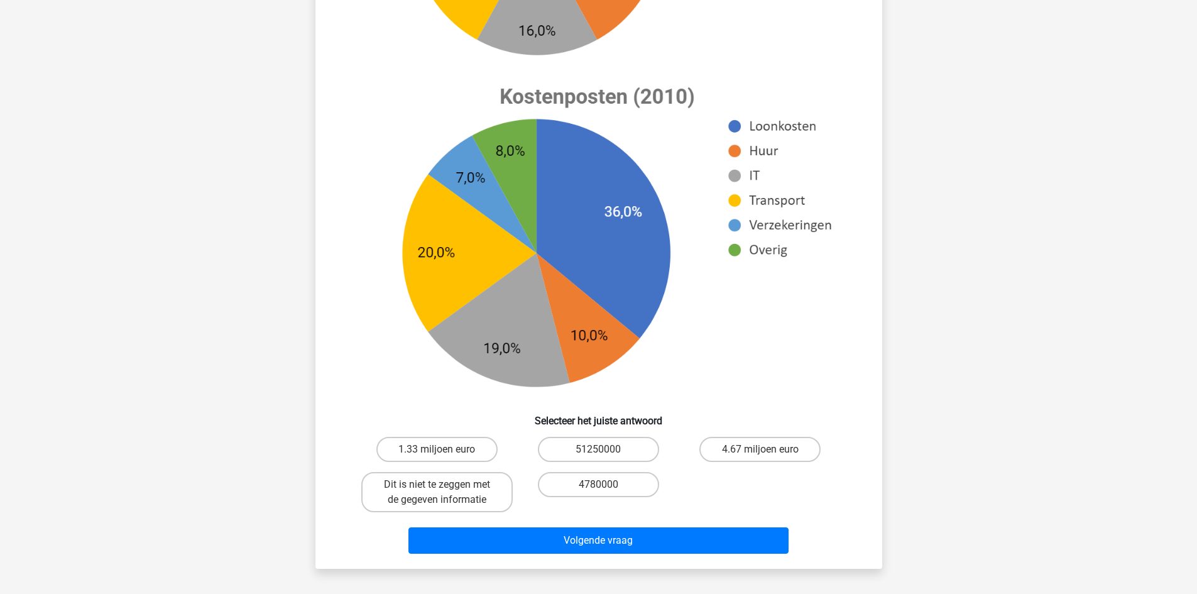
scroll to position [440, 0]
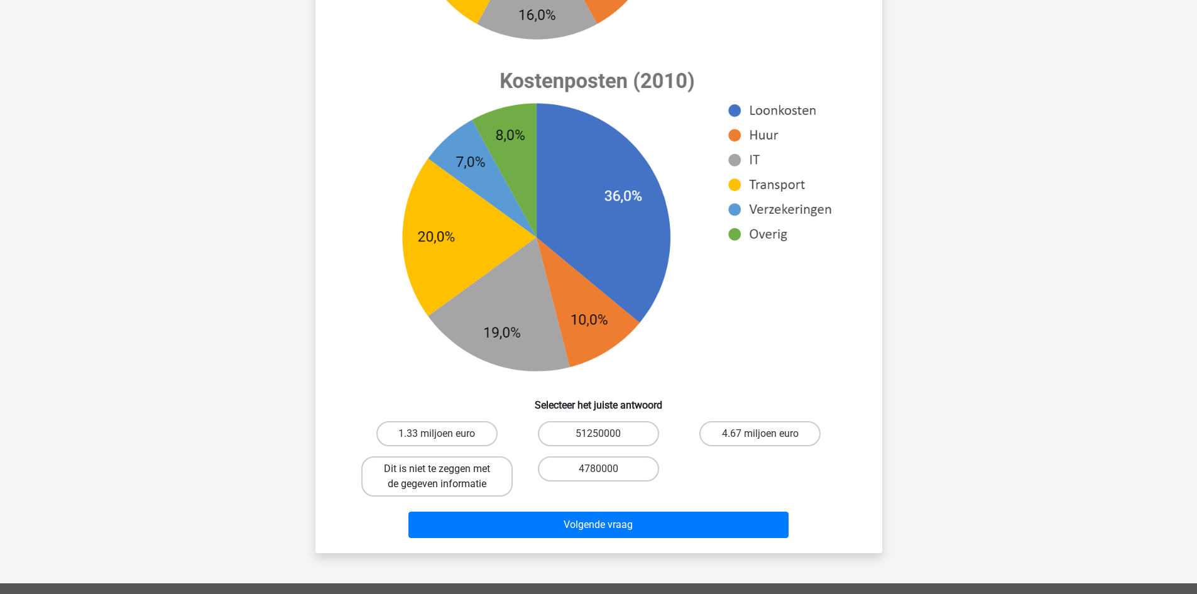
click at [439, 484] on label "Dit is niet te zeggen met de gegeven informatie" at bounding box center [436, 476] width 151 height 40
click at [439, 477] on input "Dit is niet te zeggen met de gegeven informatie" at bounding box center [441, 473] width 8 height 8
radio input "true"
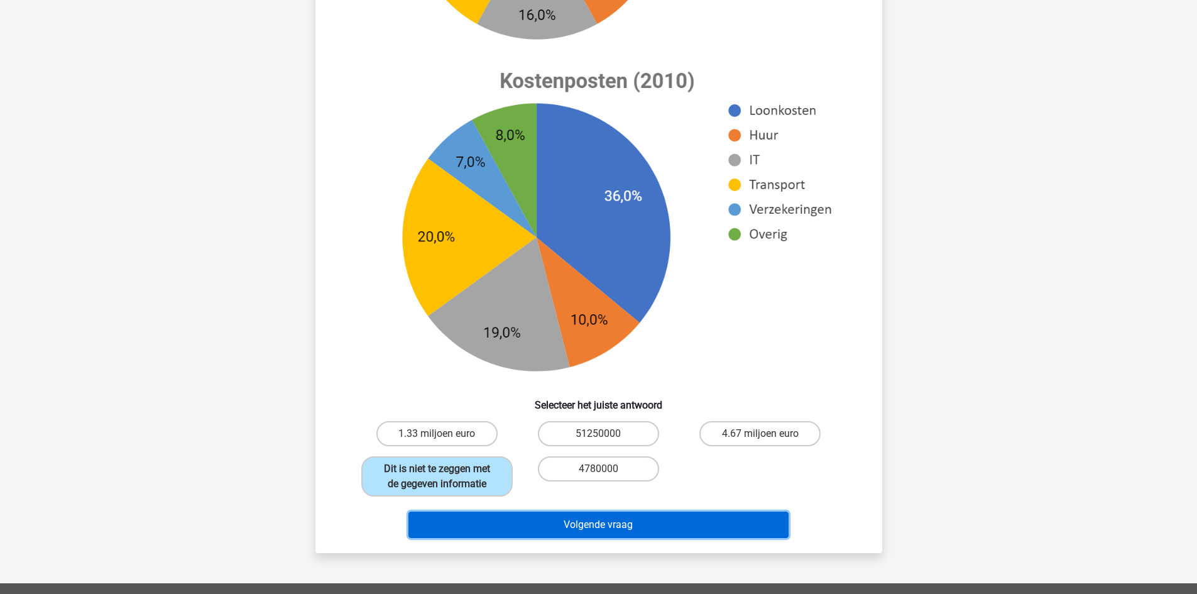
click at [516, 518] on button "Volgende vraag" at bounding box center [598, 524] width 380 height 26
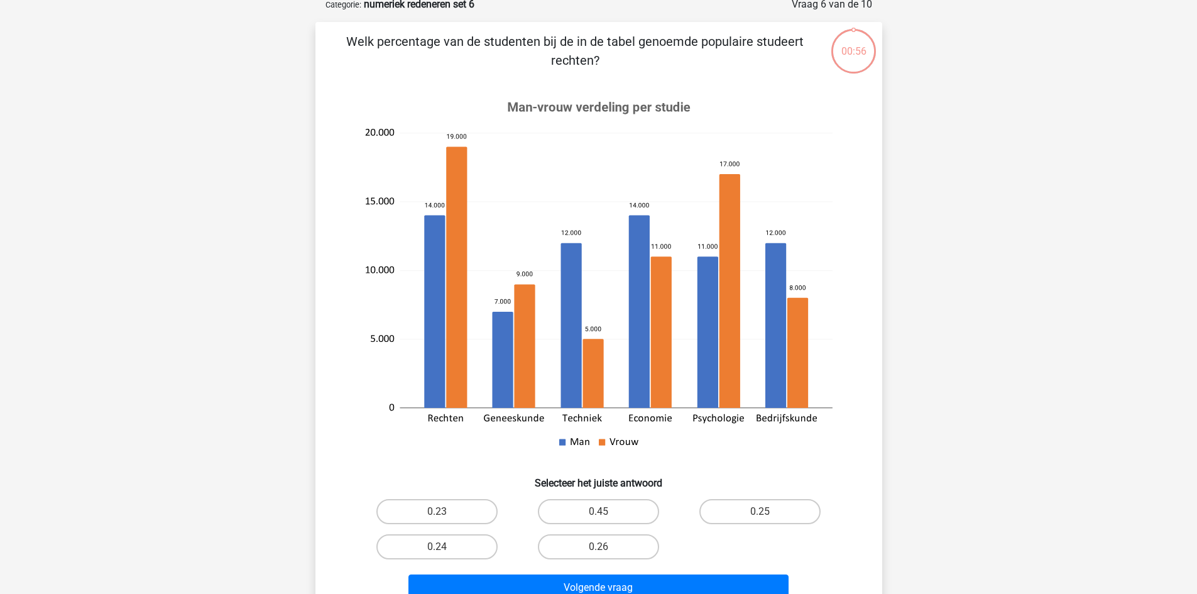
scroll to position [63, 0]
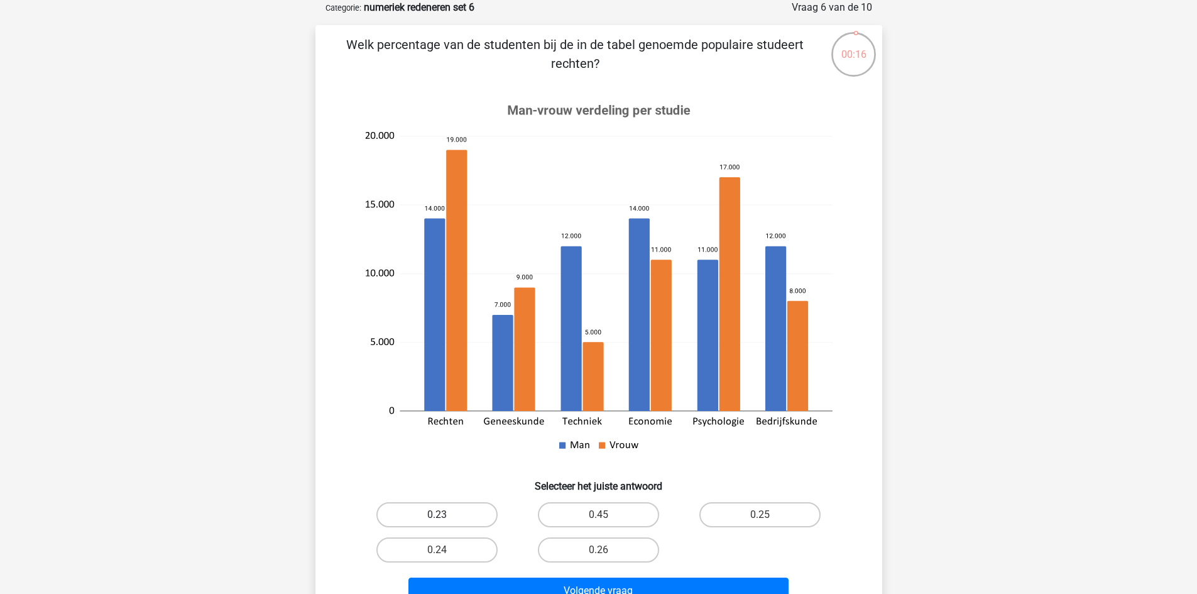
click at [469, 511] on label "0.23" at bounding box center [436, 514] width 121 height 25
click at [445, 515] on input "0.23" at bounding box center [441, 519] width 8 height 8
radio input "true"
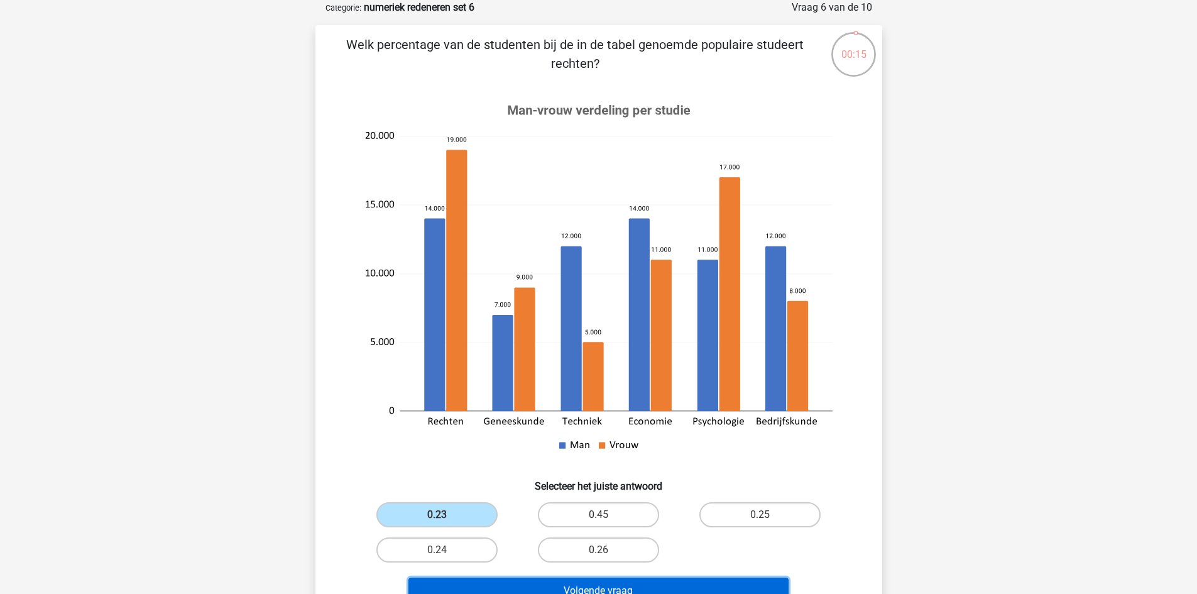
click at [528, 583] on button "Volgende vraag" at bounding box center [598, 590] width 380 height 26
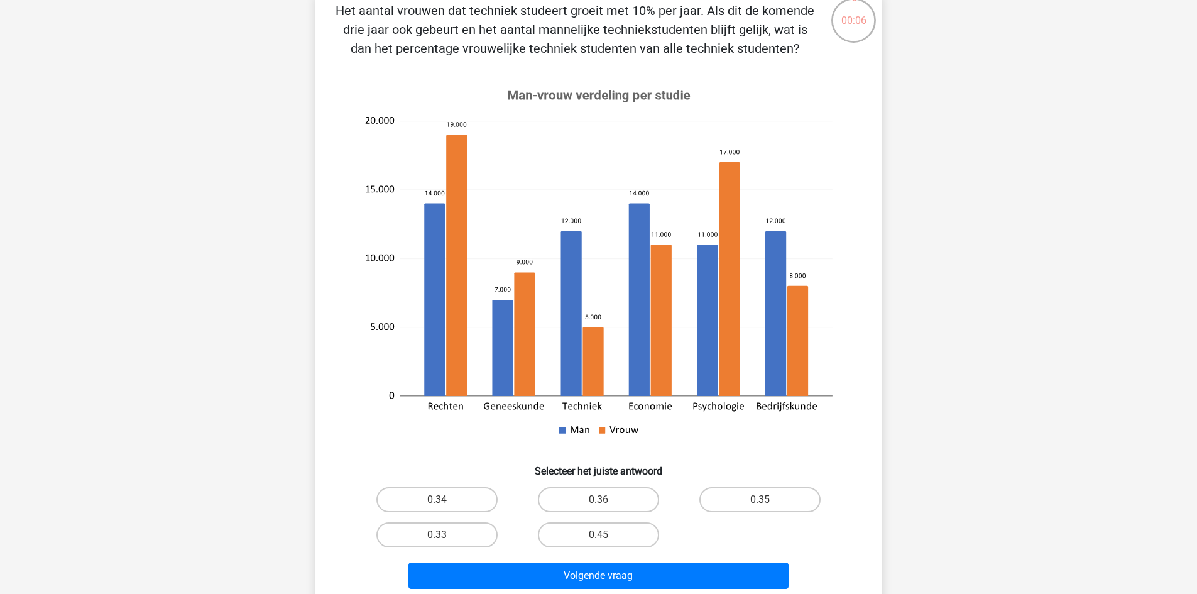
scroll to position [126, 0]
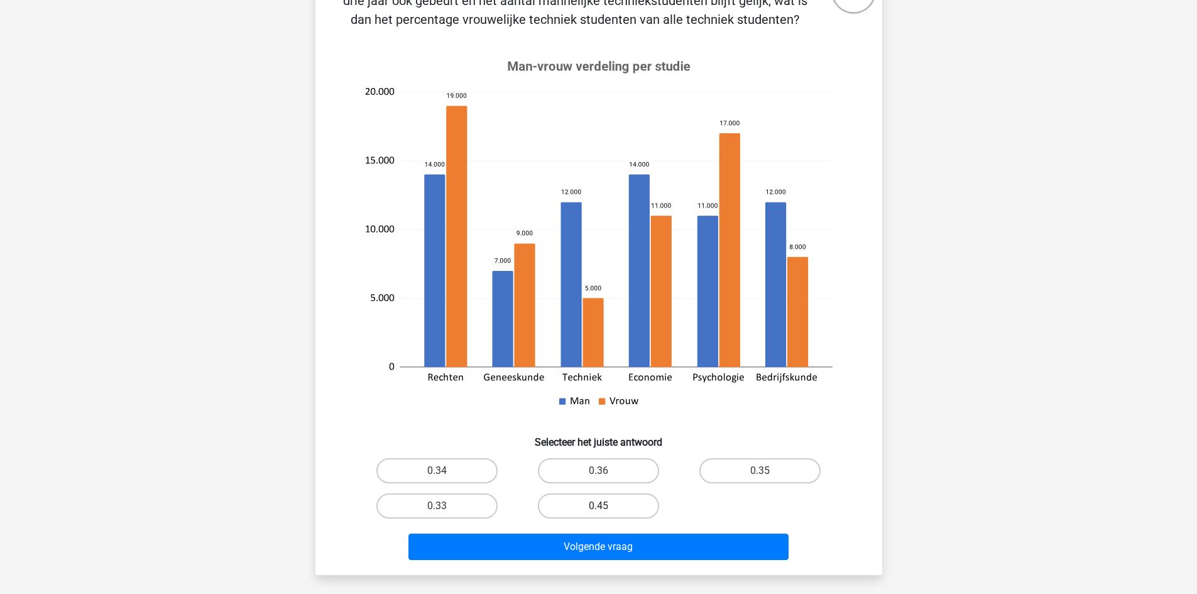
click at [582, 508] on label "0.45" at bounding box center [598, 505] width 121 height 25
click at [598, 508] on input "0.45" at bounding box center [602, 510] width 8 height 8
radio input "true"
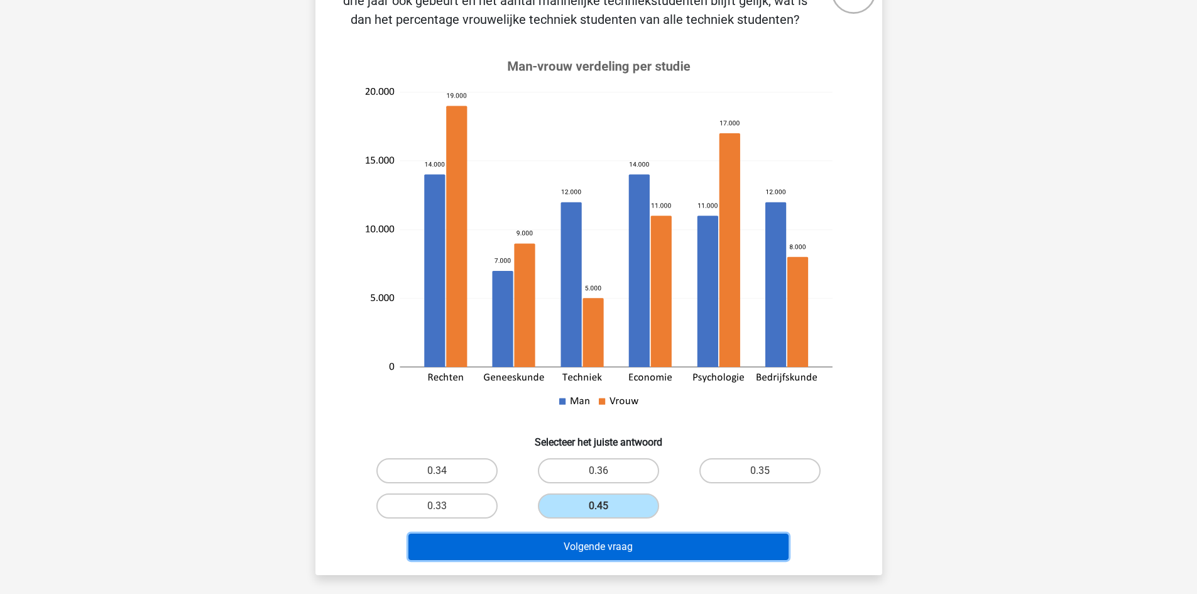
click at [595, 539] on button "Volgende vraag" at bounding box center [598, 546] width 380 height 26
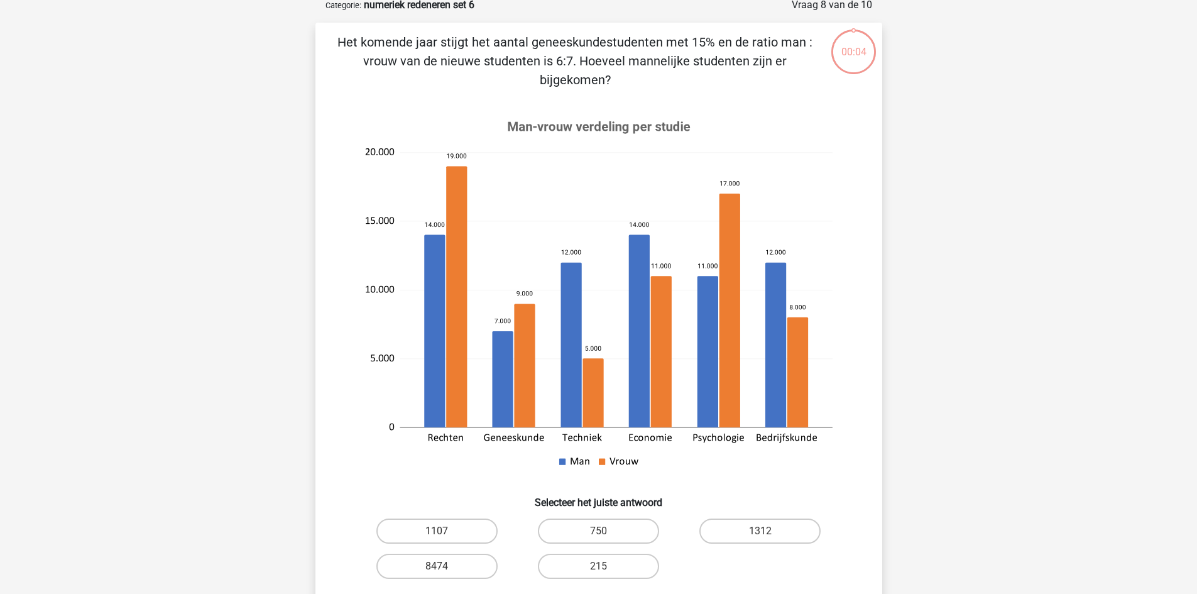
scroll to position [63, 0]
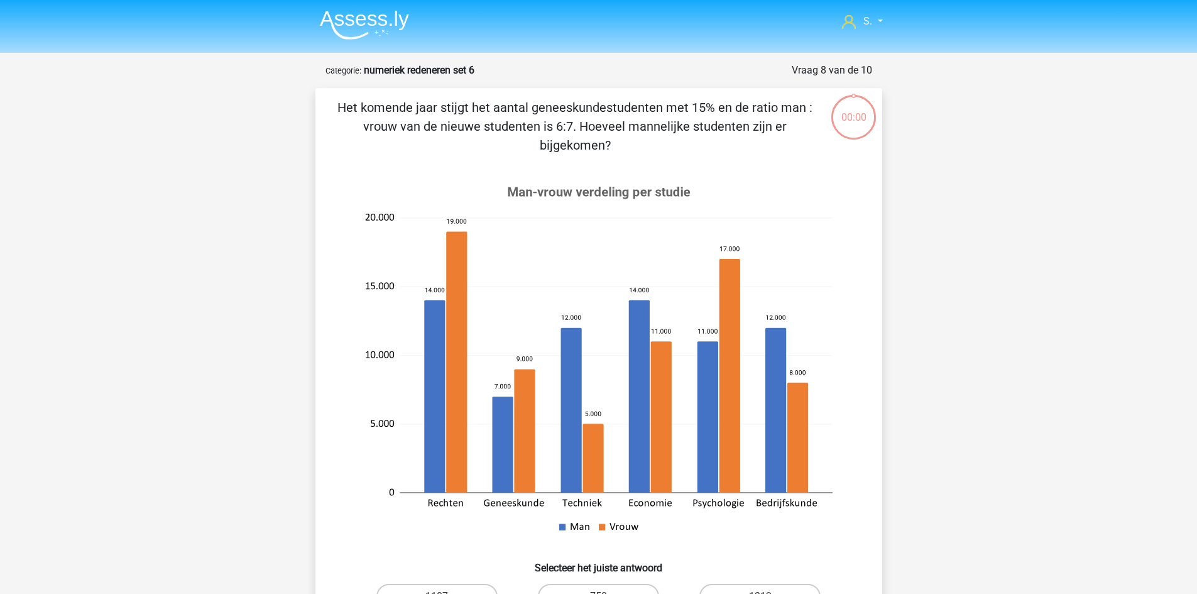
scroll to position [63, 0]
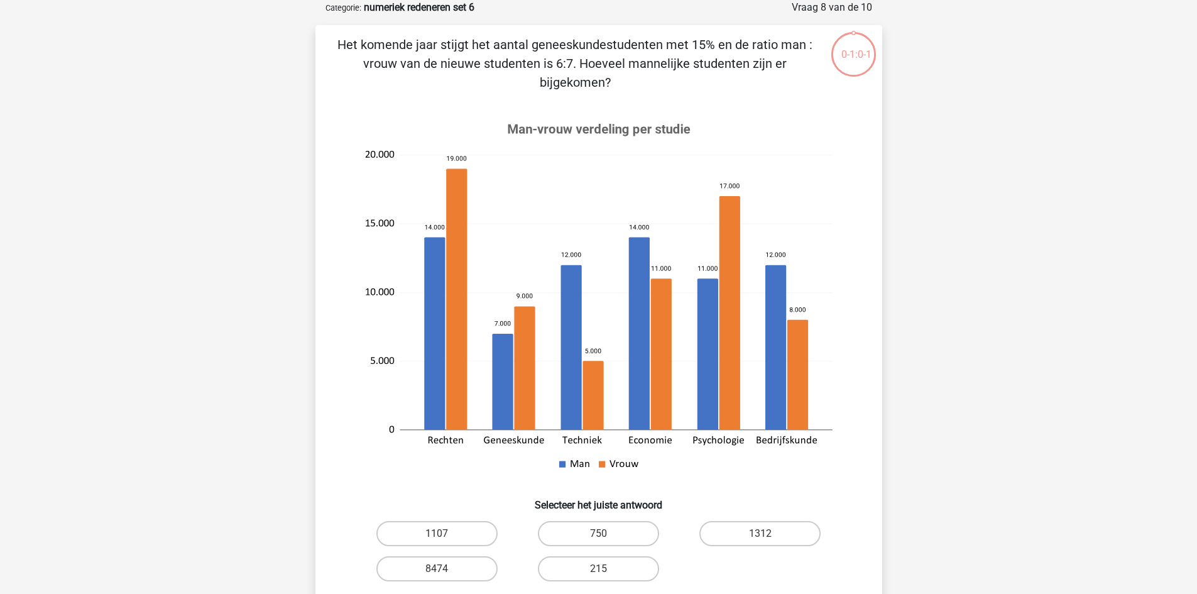
click at [601, 533] on input "750" at bounding box center [602, 537] width 8 height 8
radio input "true"
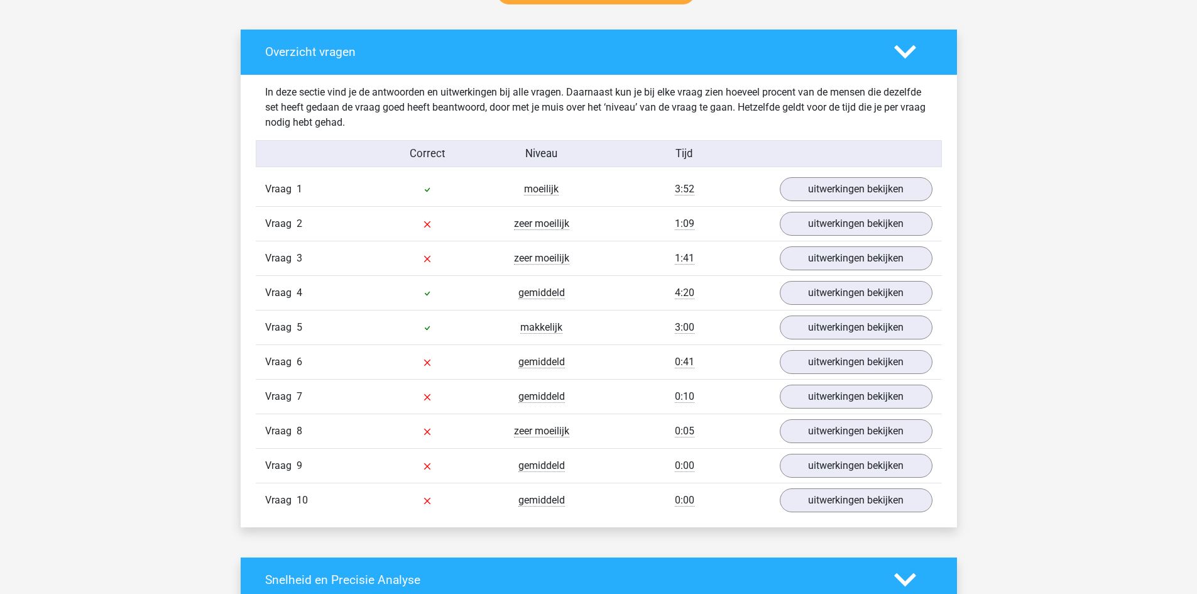
scroll to position [754, 0]
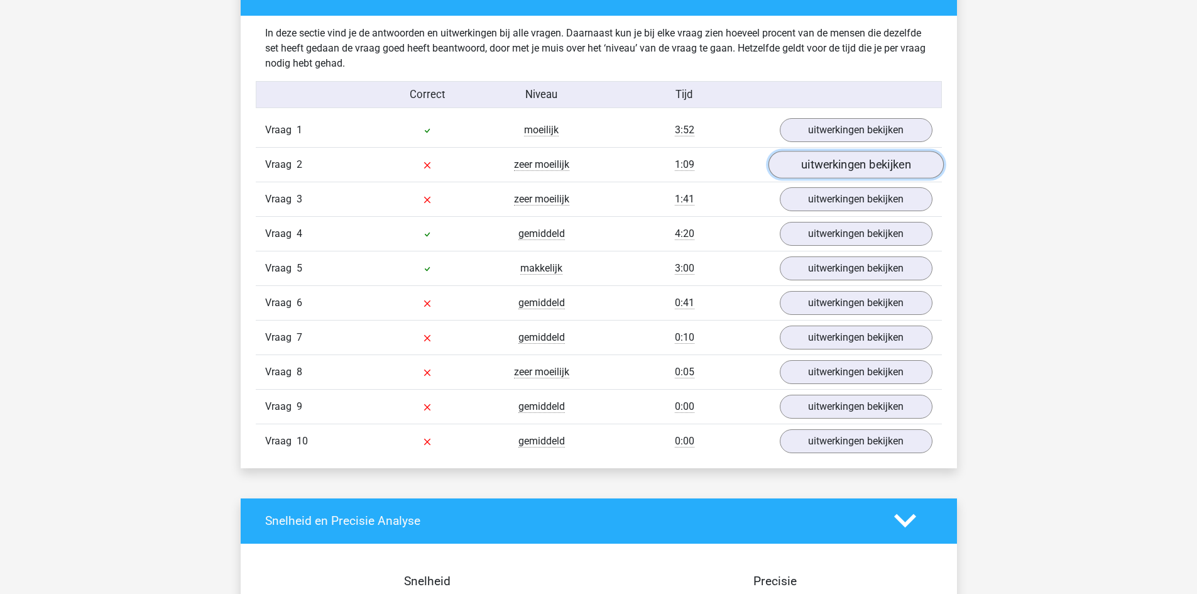
click at [804, 166] on link "uitwerkingen bekijken" at bounding box center [855, 165] width 175 height 28
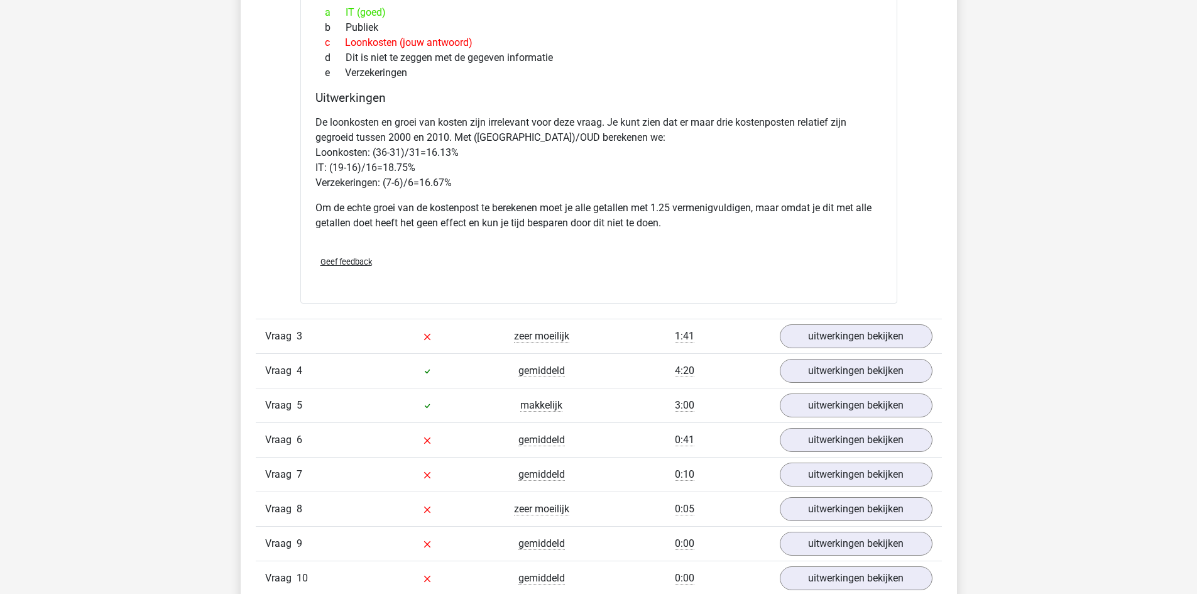
scroll to position [1759, 0]
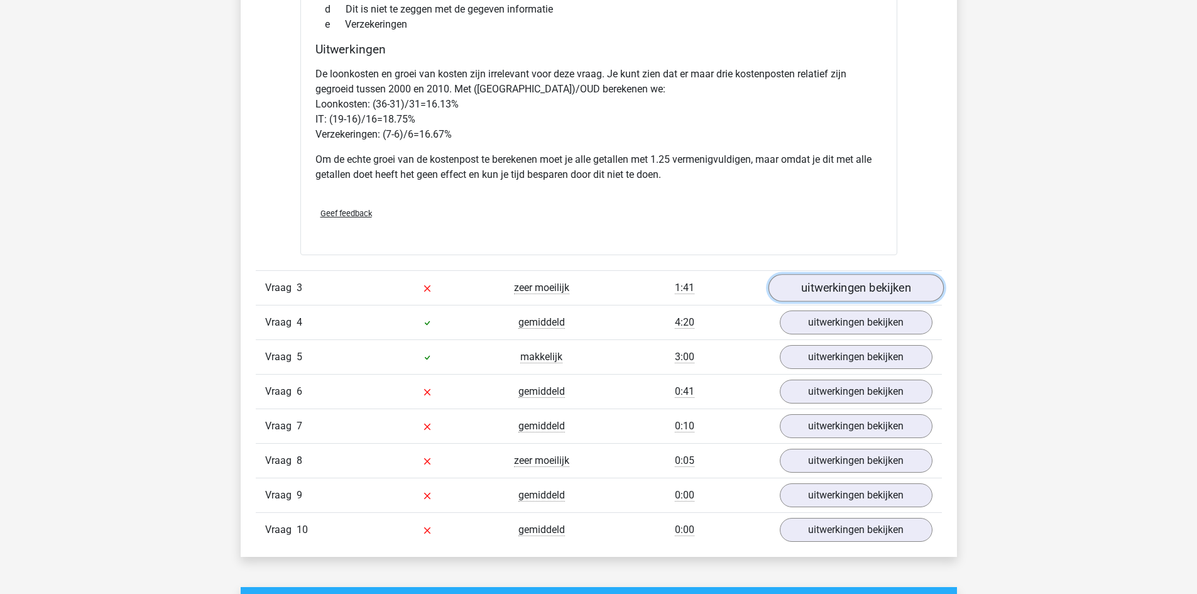
click at [828, 282] on link "uitwerkingen bekijken" at bounding box center [855, 288] width 175 height 28
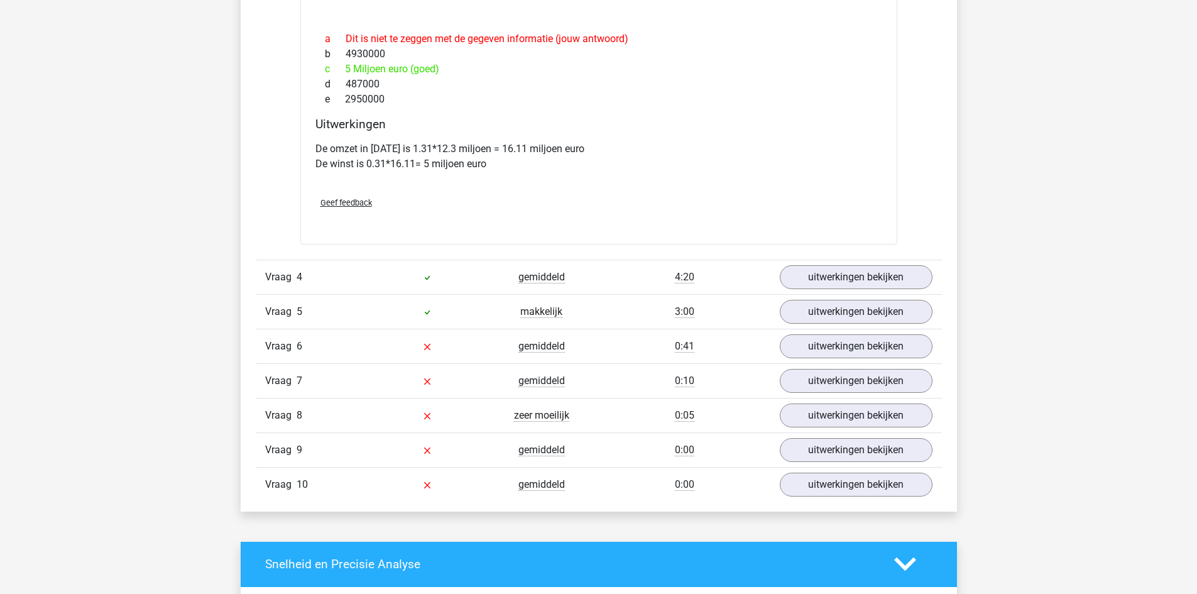
scroll to position [2890, 0]
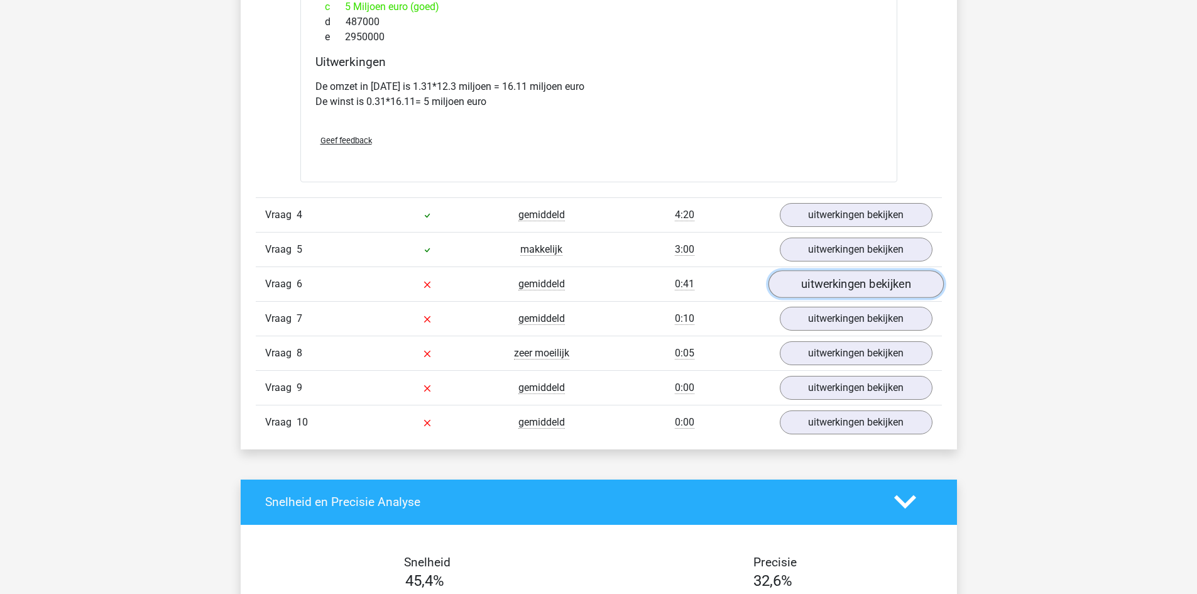
click at [883, 285] on link "uitwerkingen bekijken" at bounding box center [855, 284] width 175 height 28
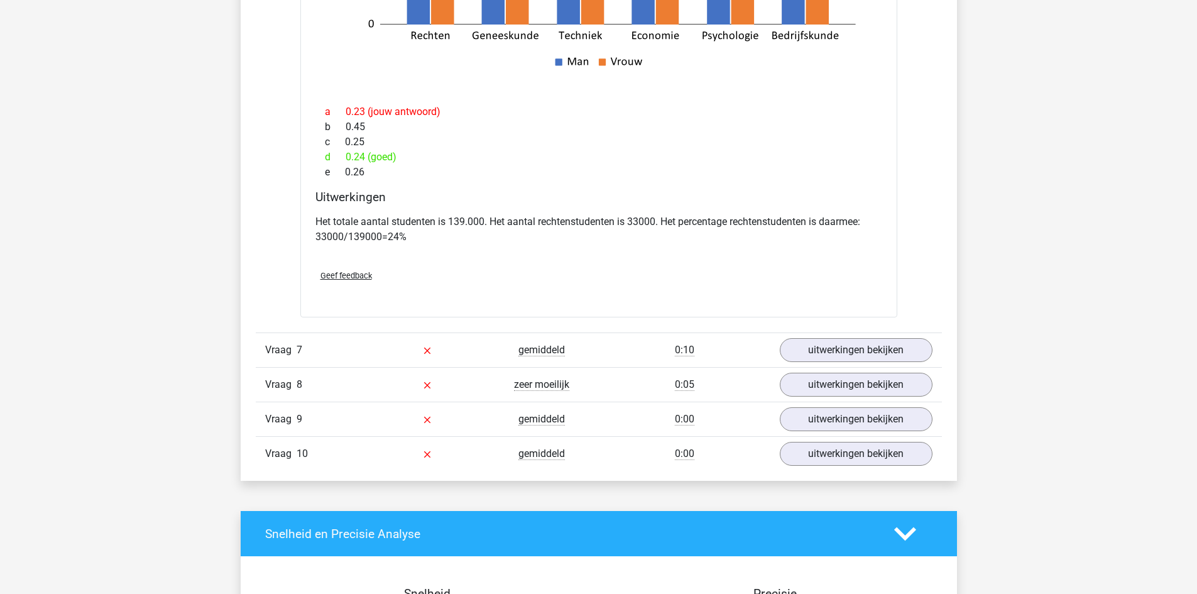
scroll to position [3581, 0]
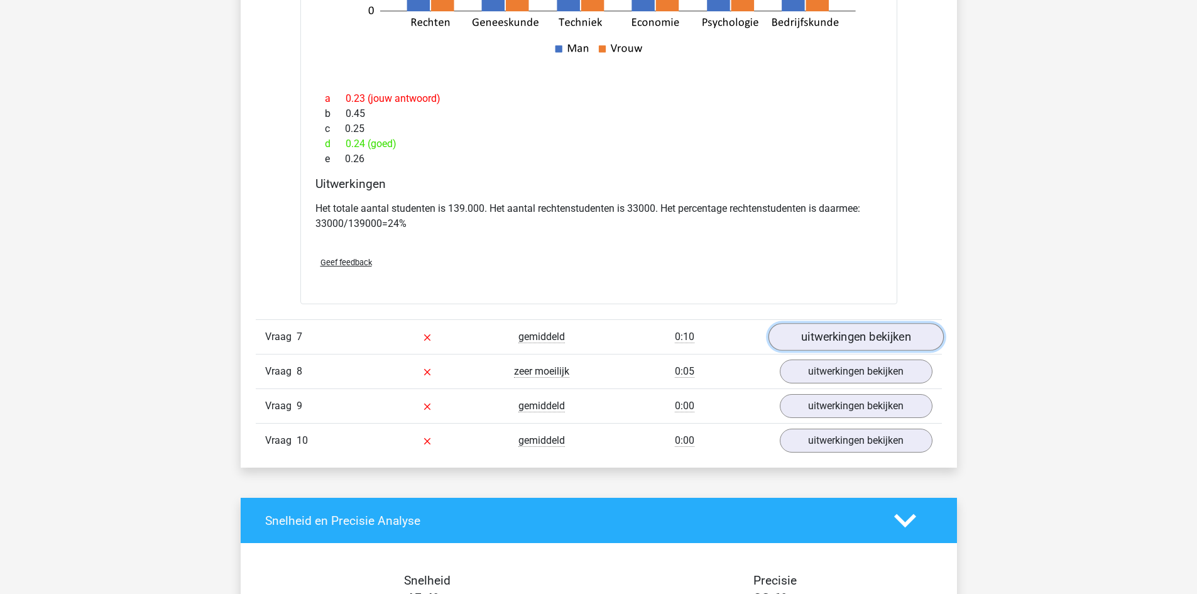
click at [819, 332] on link "uitwerkingen bekijken" at bounding box center [855, 337] width 175 height 28
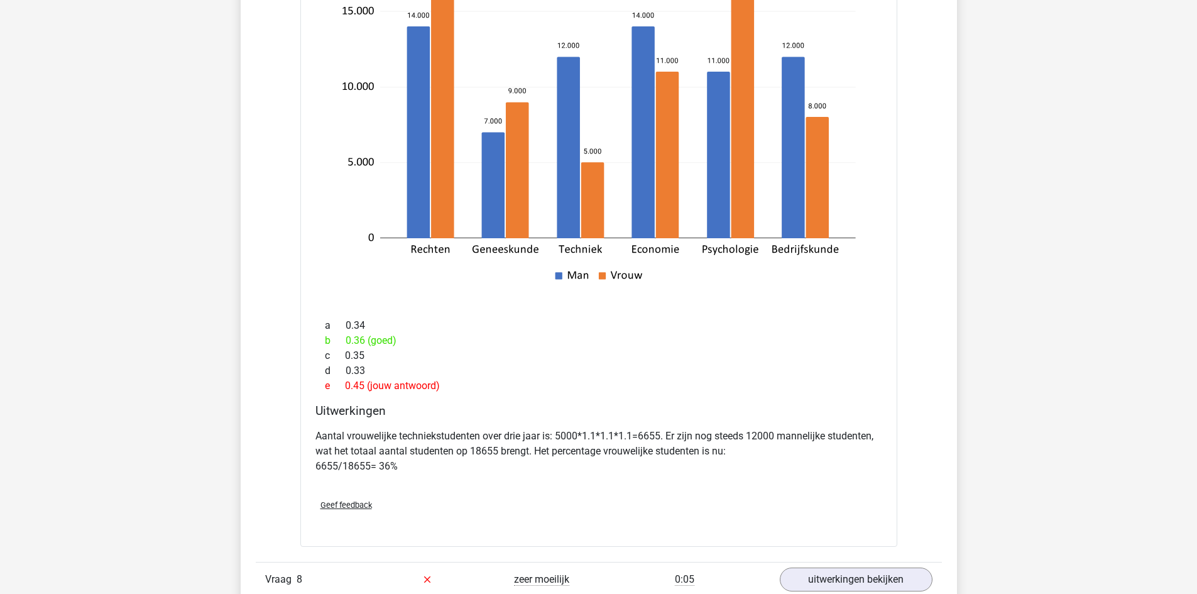
scroll to position [4147, 0]
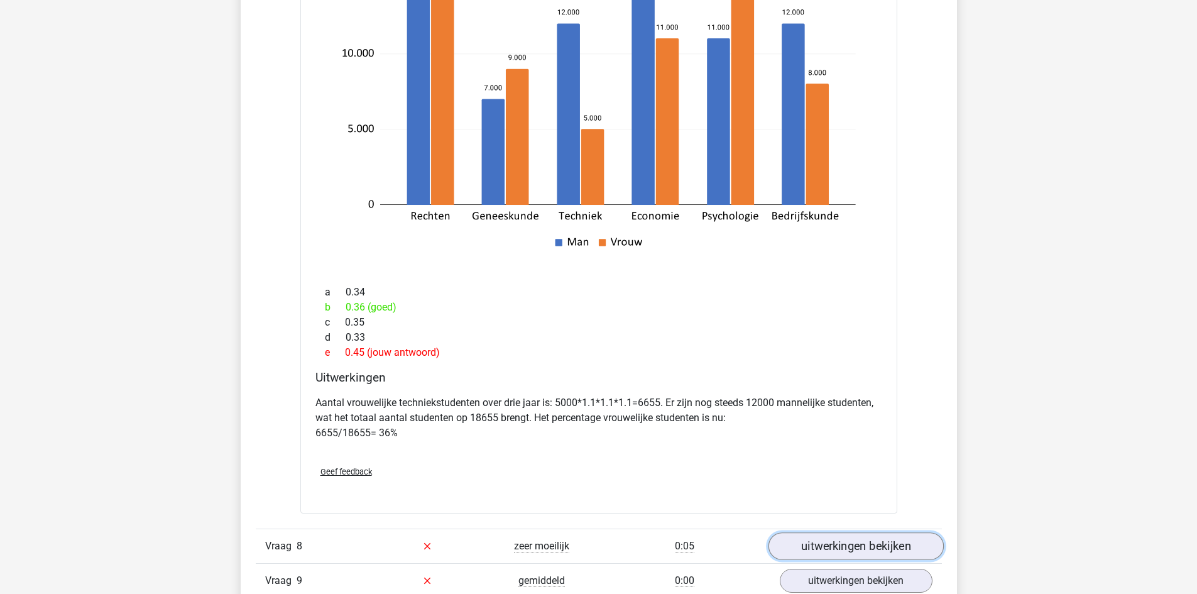
click at [860, 547] on link "uitwerkingen bekijken" at bounding box center [855, 546] width 175 height 28
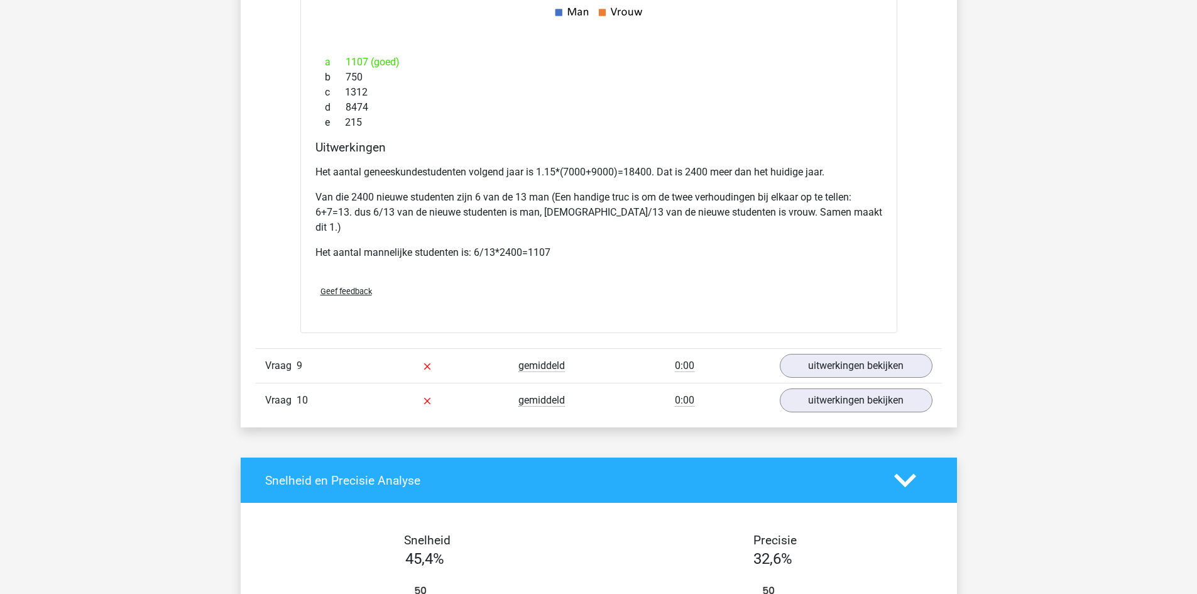
scroll to position [5152, 0]
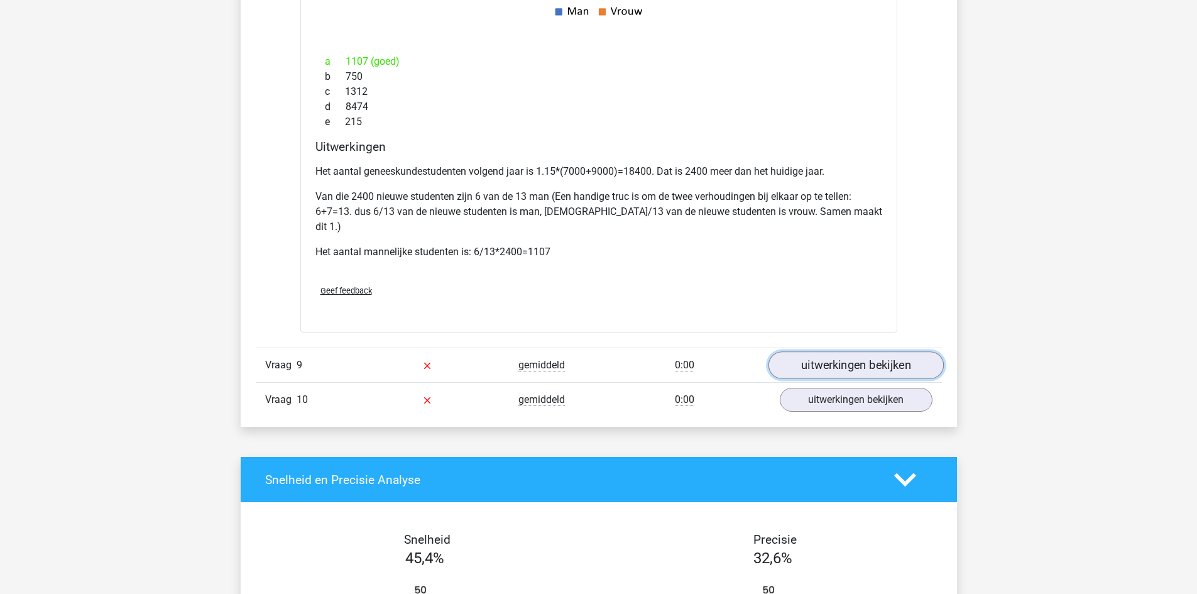
click at [813, 351] on link "uitwerkingen bekijken" at bounding box center [855, 365] width 175 height 28
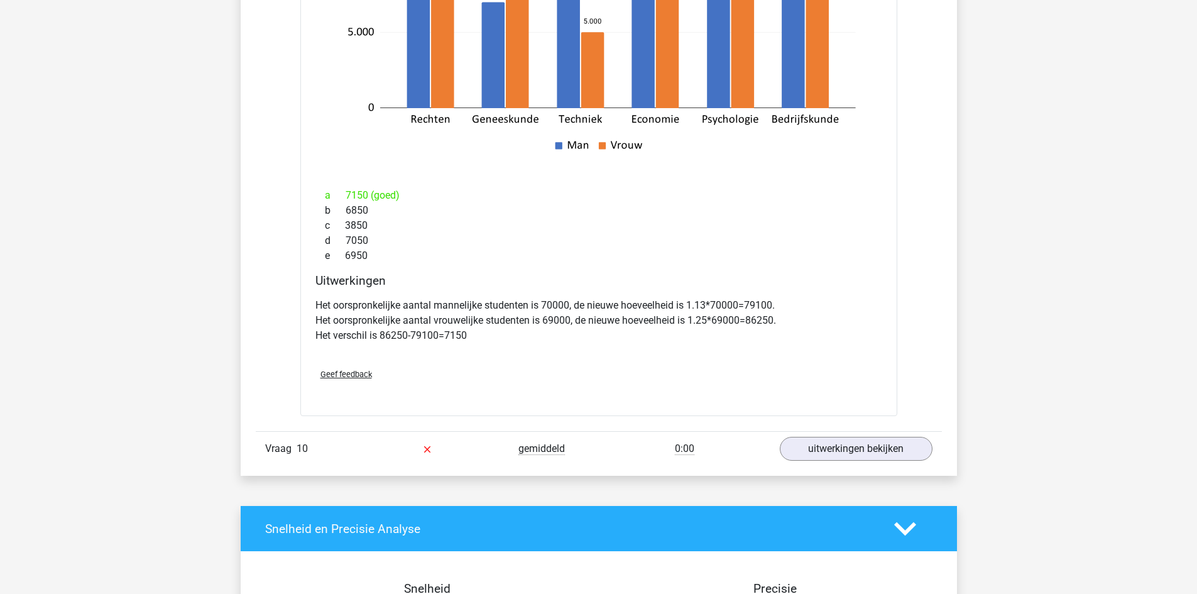
scroll to position [5843, 0]
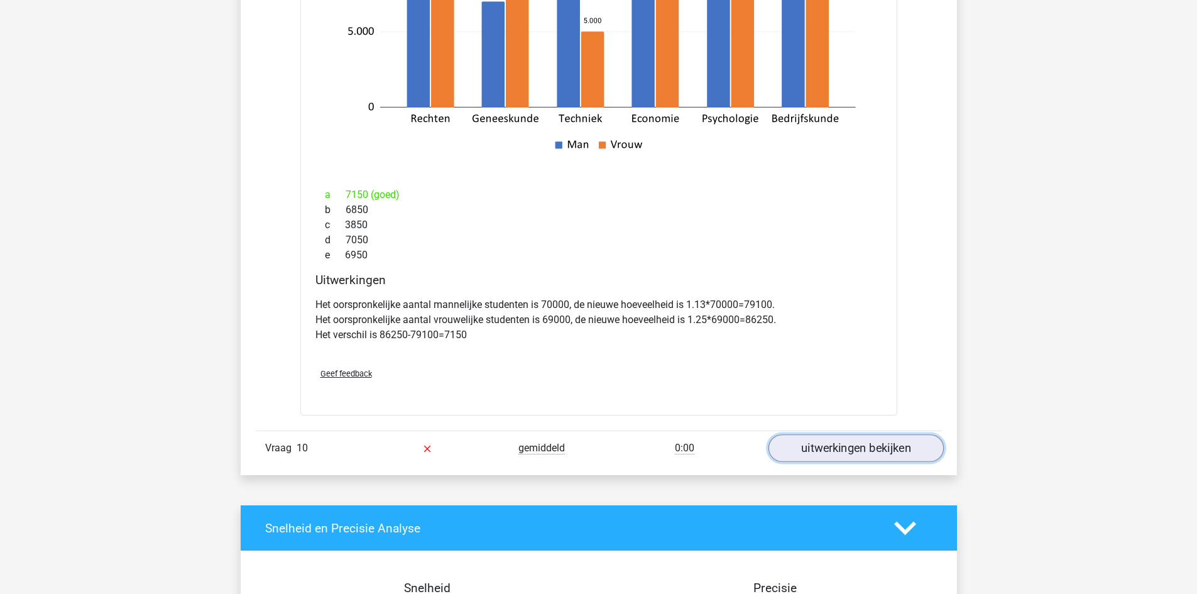
click at [805, 435] on link "uitwerkingen bekijken" at bounding box center [855, 449] width 175 height 28
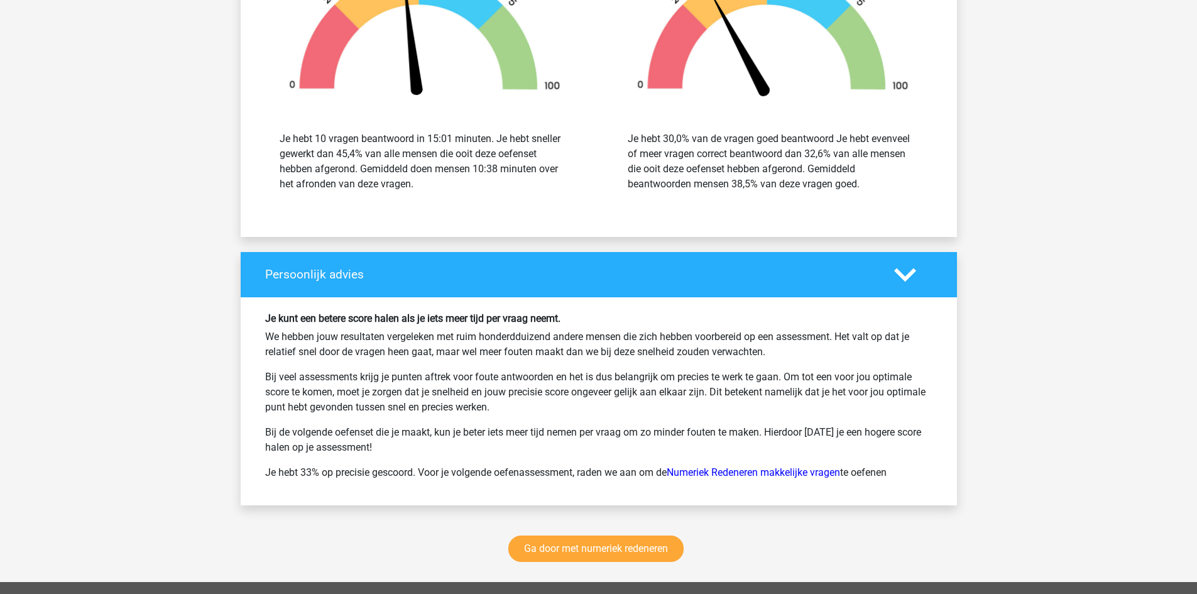
scroll to position [7288, 0]
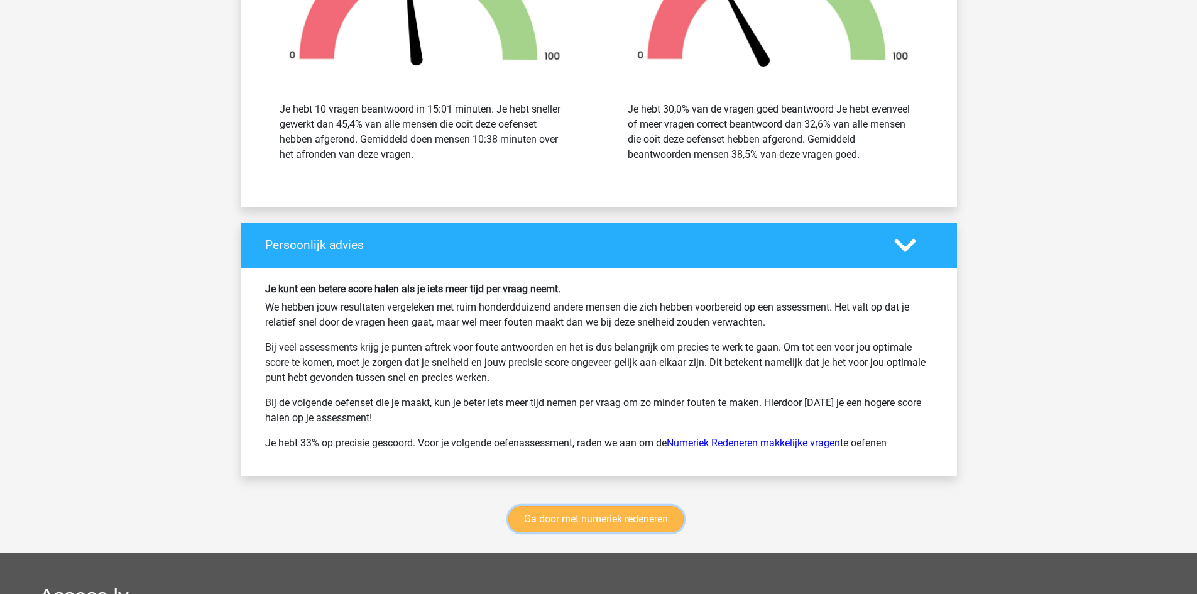
click at [636, 506] on link "Ga door met numeriek redeneren" at bounding box center [595, 519] width 175 height 26
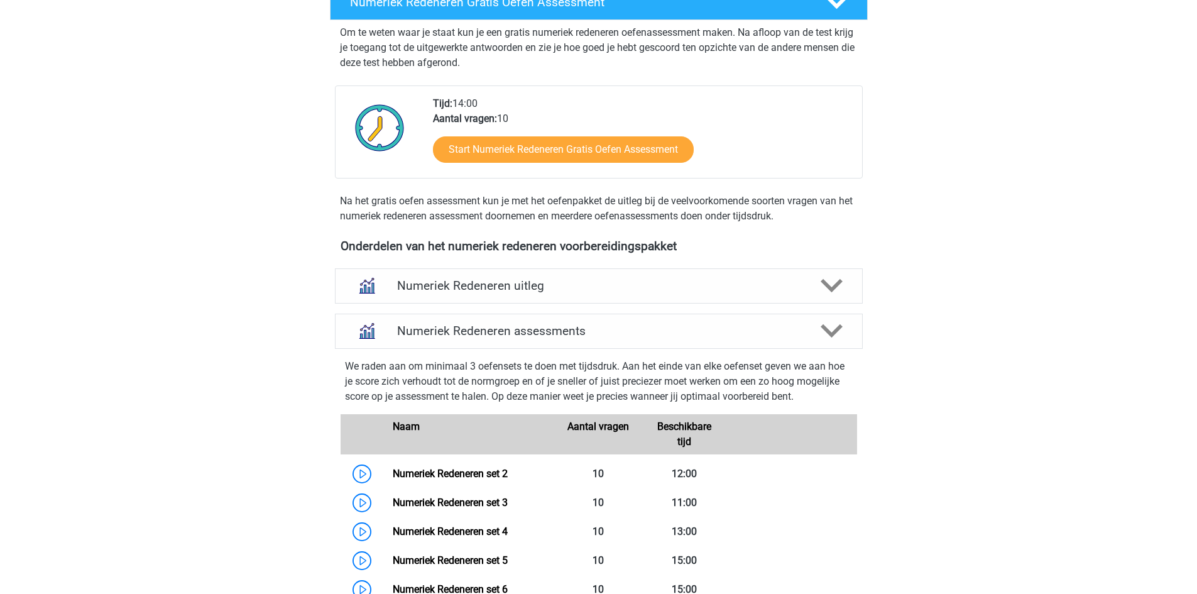
scroll to position [262, 0]
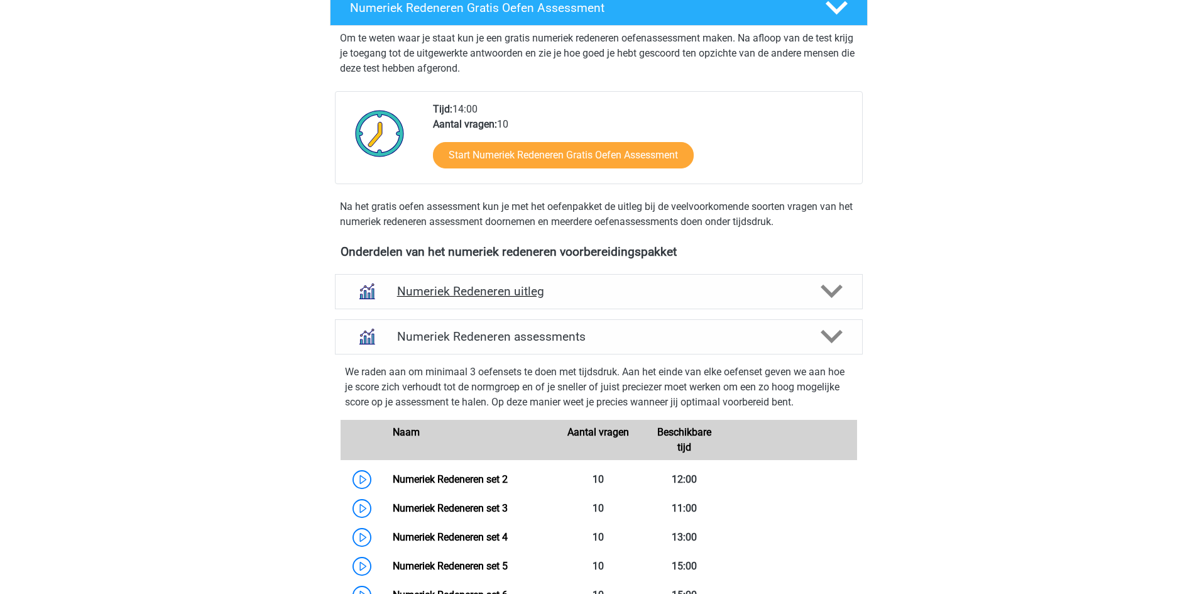
click at [833, 285] on icon at bounding box center [832, 291] width 22 height 22
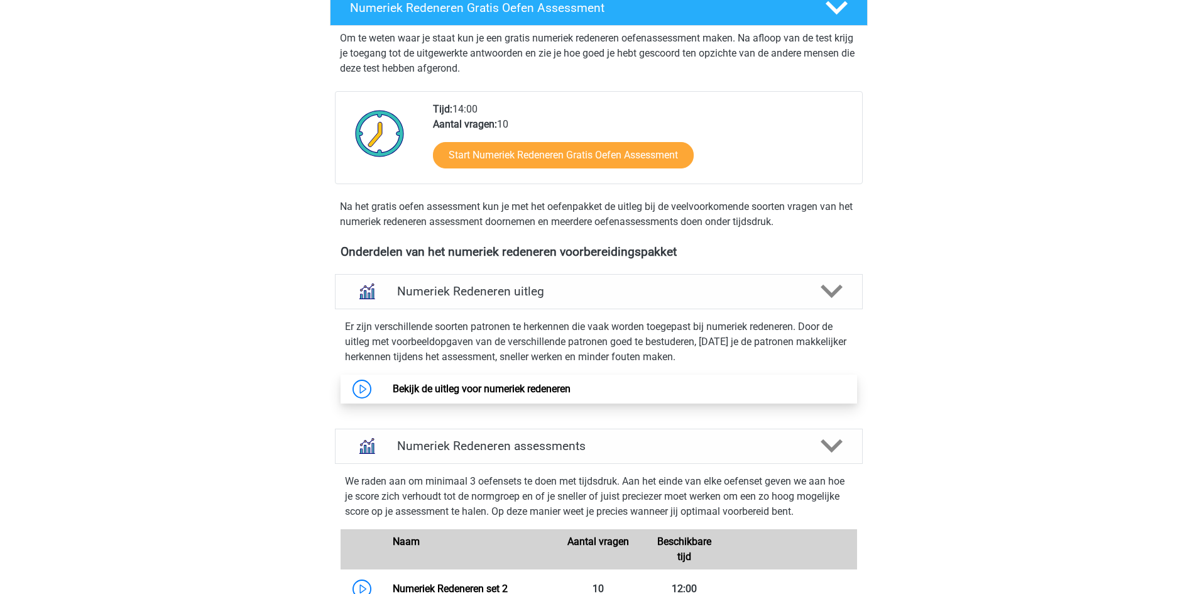
click at [472, 388] on link "Bekijk de uitleg voor numeriek redeneren" at bounding box center [482, 389] width 178 height 12
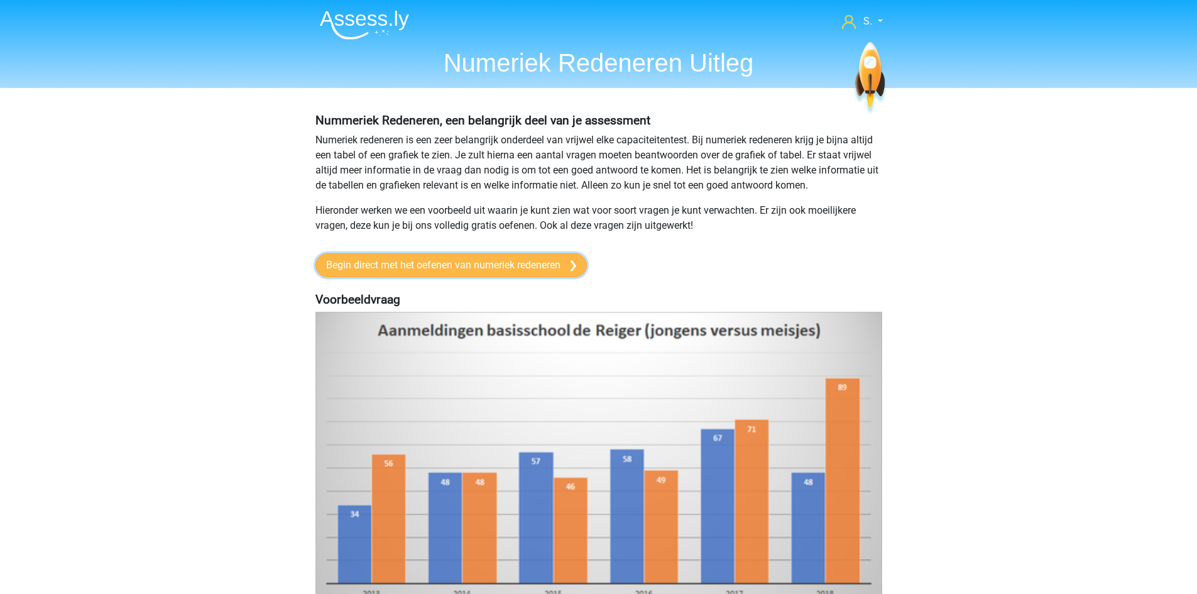
click at [425, 266] on link "Begin direct met het oefenen van numeriek redeneren" at bounding box center [450, 265] width 271 height 24
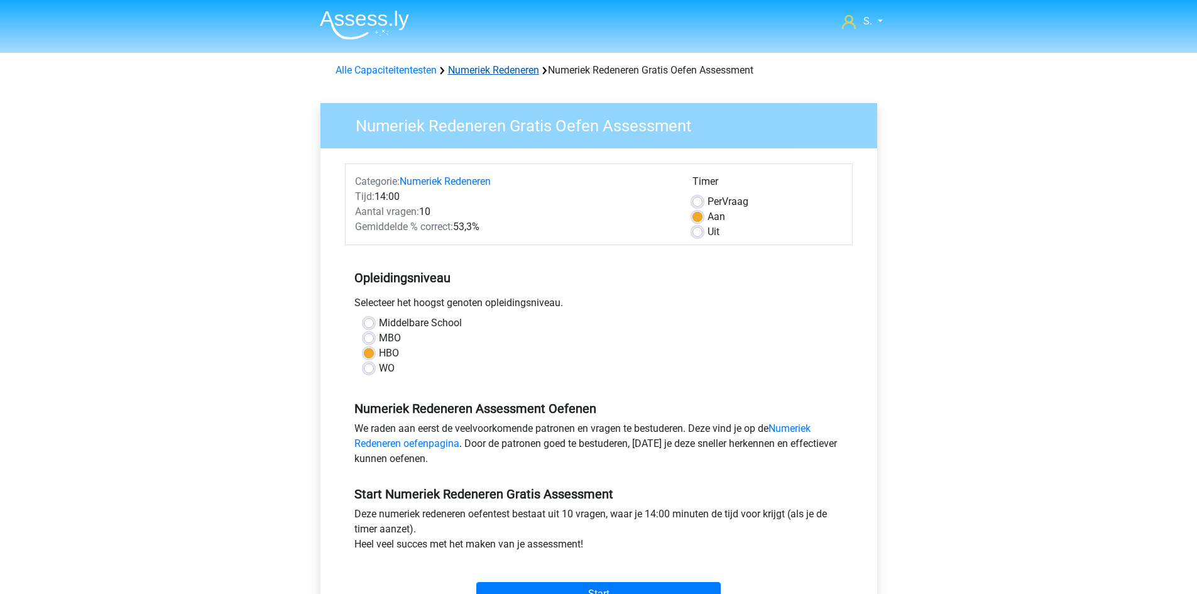
click at [478, 70] on link "Numeriek Redeneren" at bounding box center [493, 70] width 91 height 12
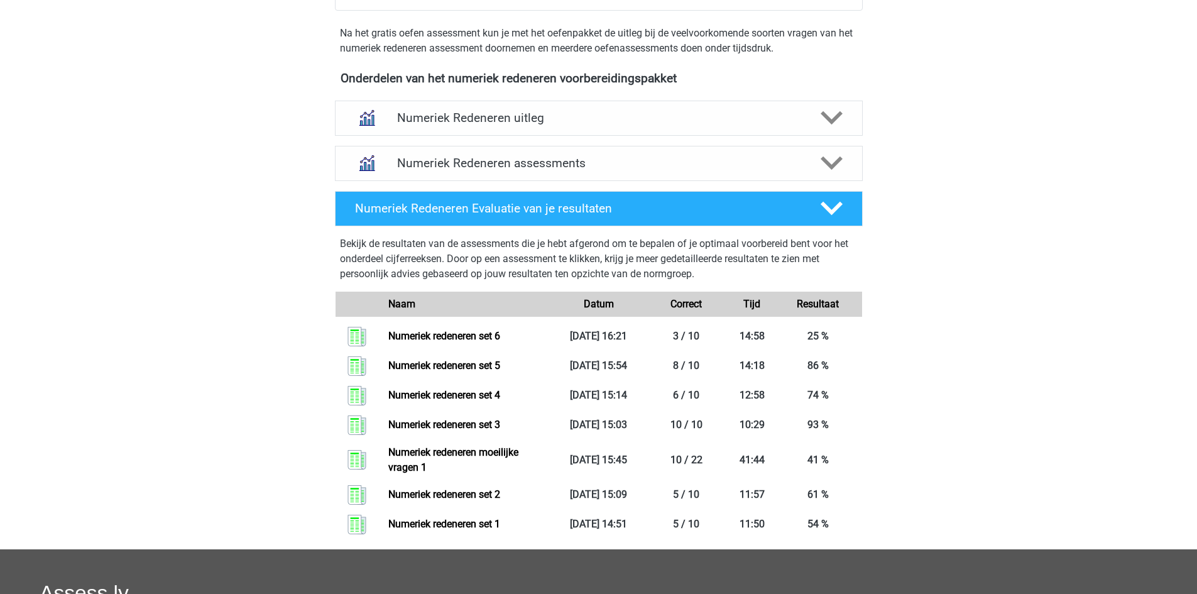
scroll to position [408, 0]
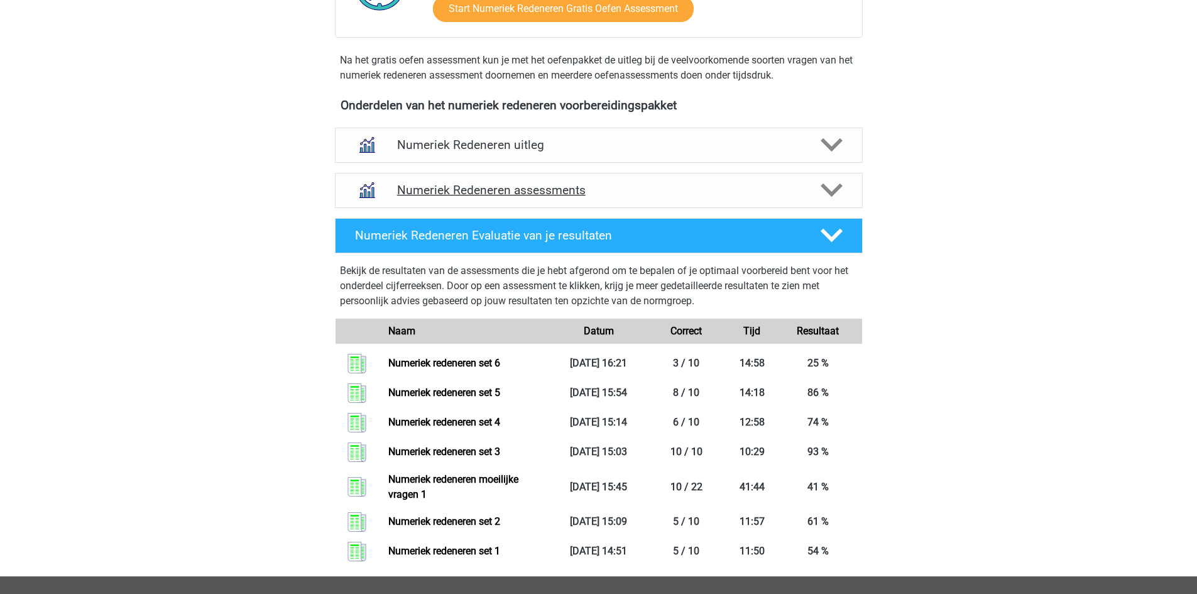
click at [555, 188] on h4 "Numeriek Redeneren assessments" at bounding box center [598, 190] width 403 height 14
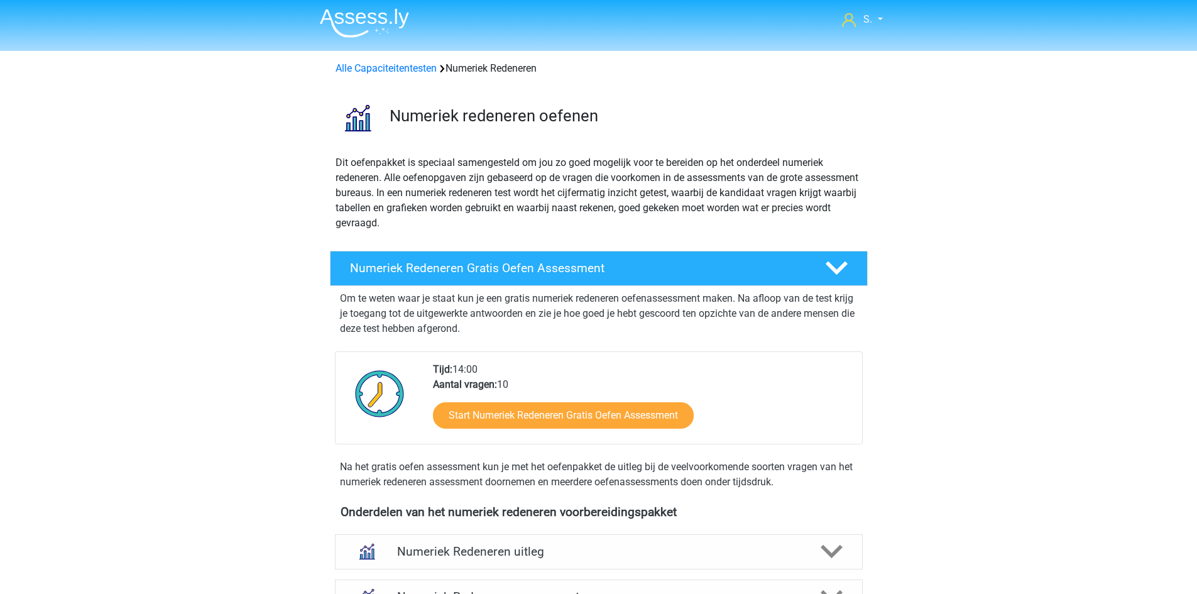
scroll to position [0, 0]
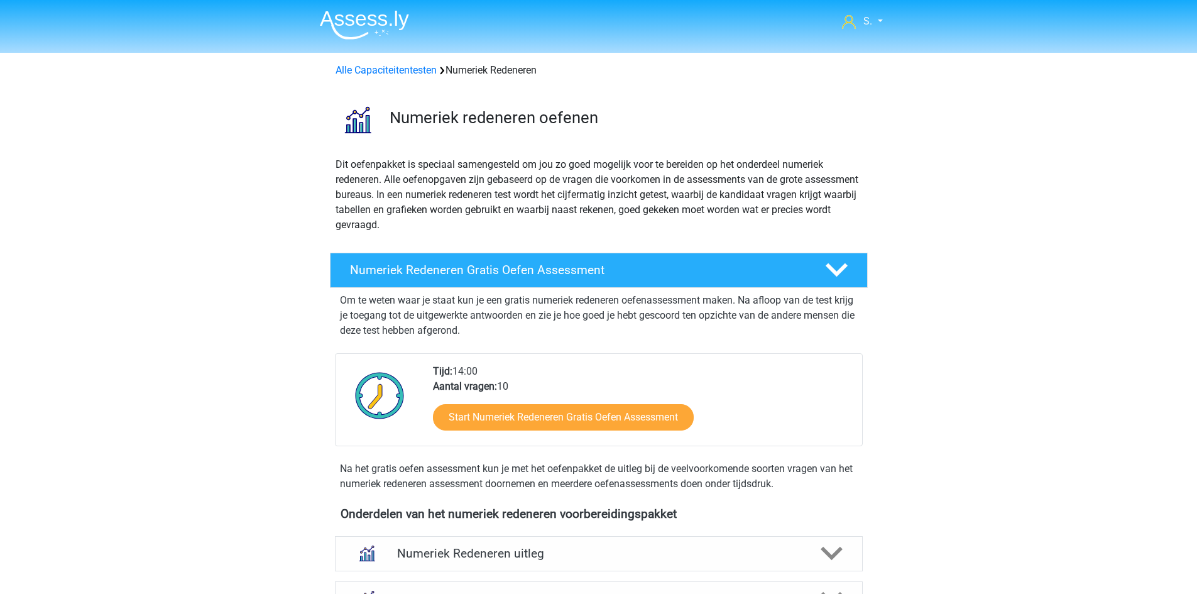
click at [385, 17] on img at bounding box center [364, 25] width 89 height 30
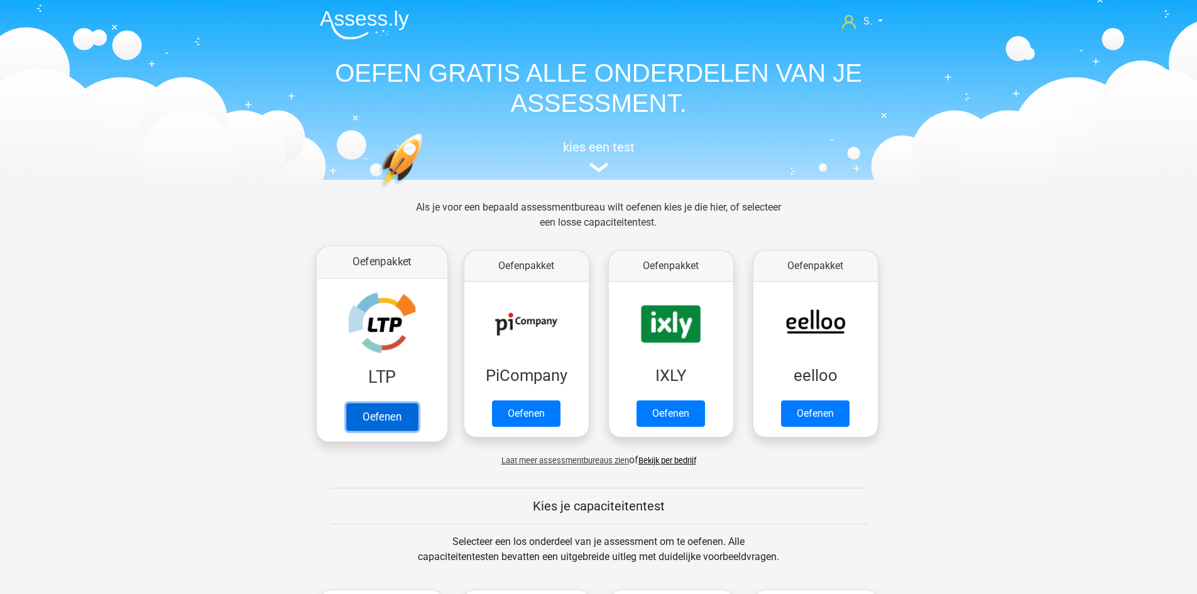
click at [352, 403] on link "Oefenen" at bounding box center [382, 417] width 72 height 28
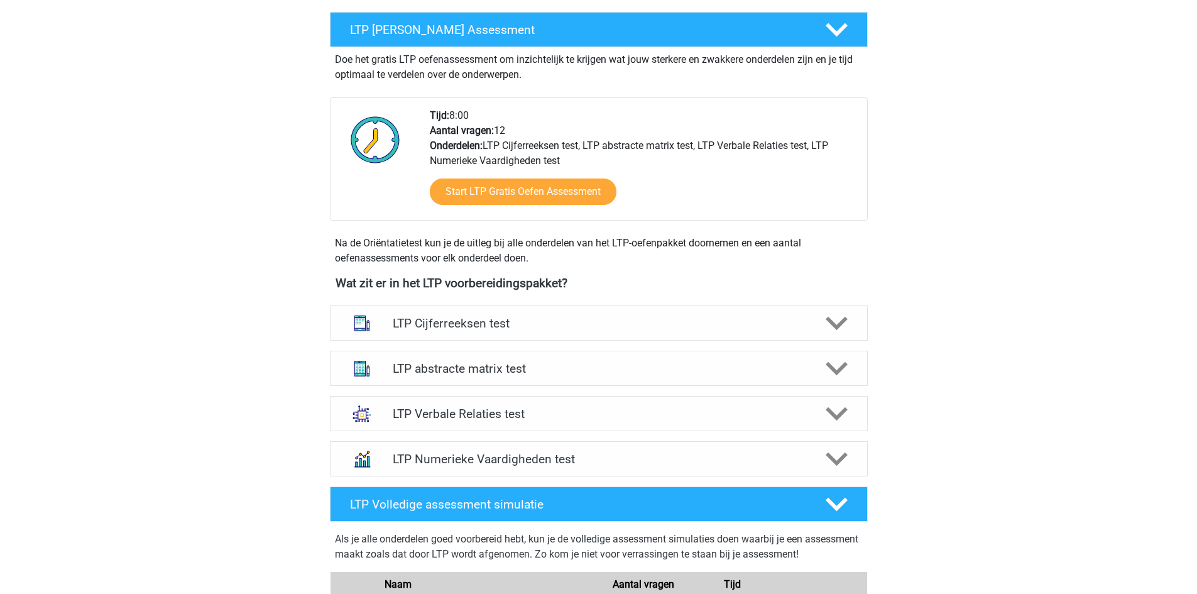
scroll to position [314, 0]
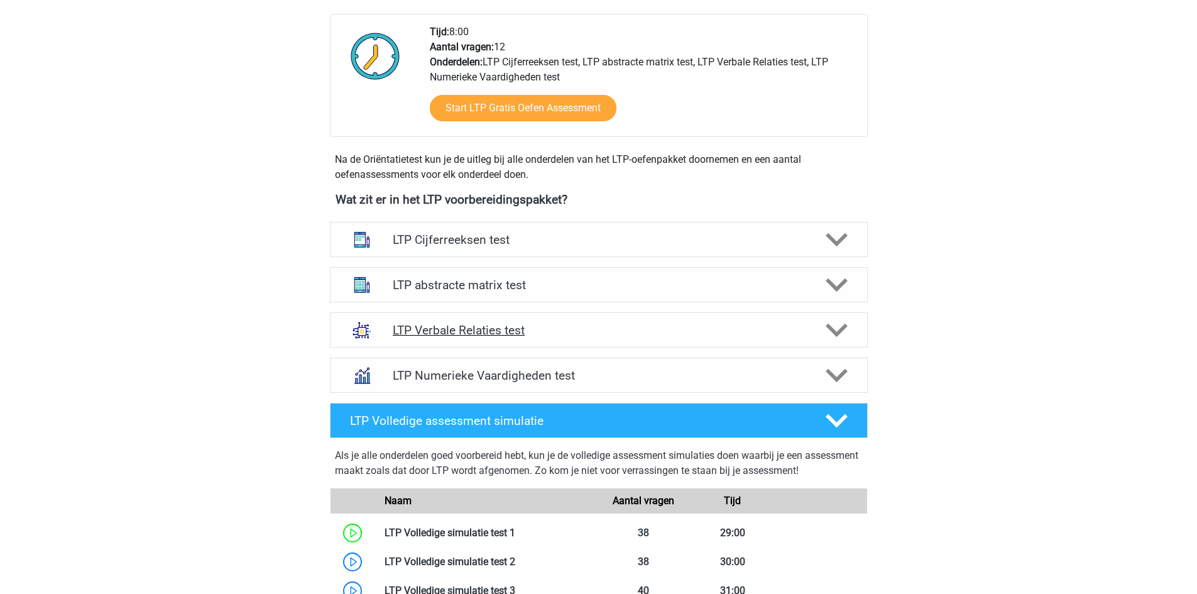
click at [476, 330] on h4 "LTP Verbale Relaties test" at bounding box center [599, 330] width 412 height 14
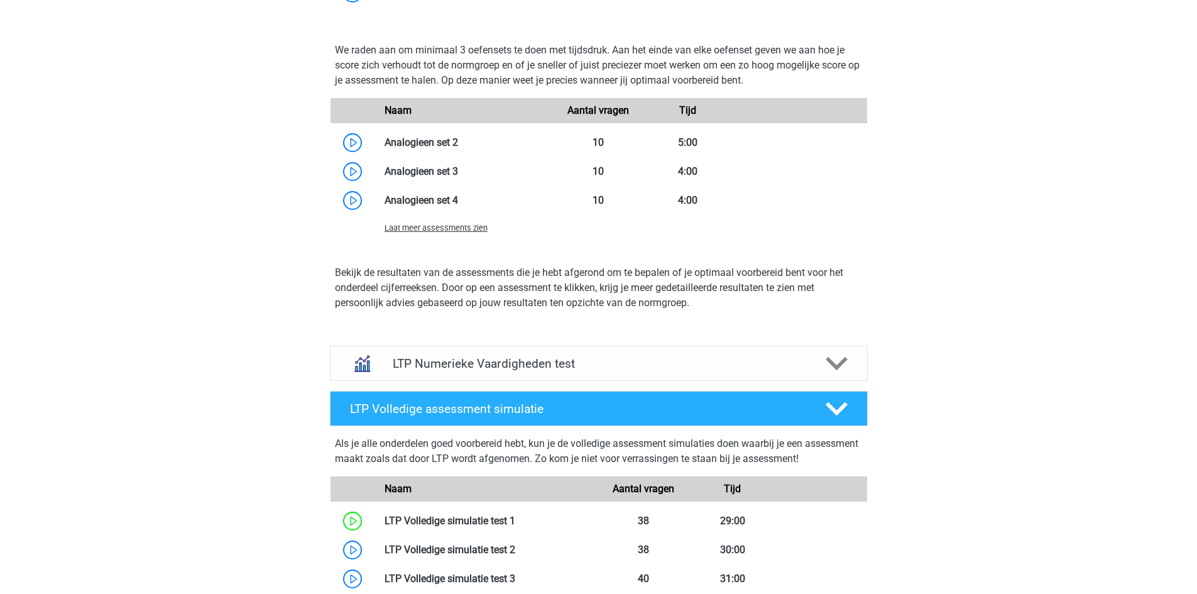
scroll to position [1257, 0]
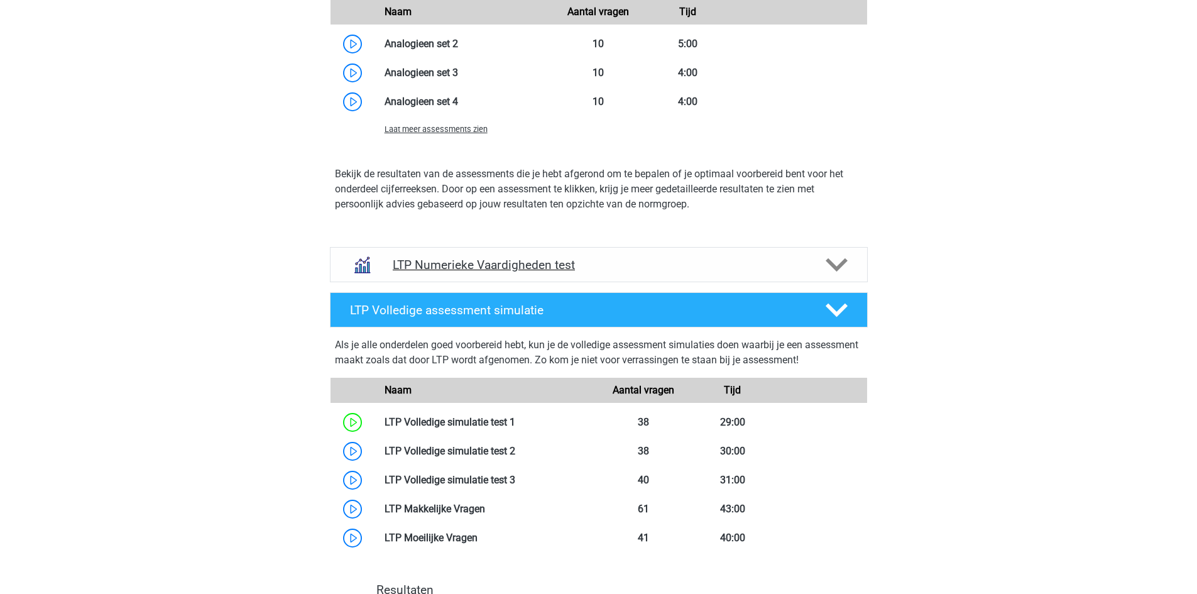
click at [838, 266] on polygon at bounding box center [837, 265] width 22 height 14
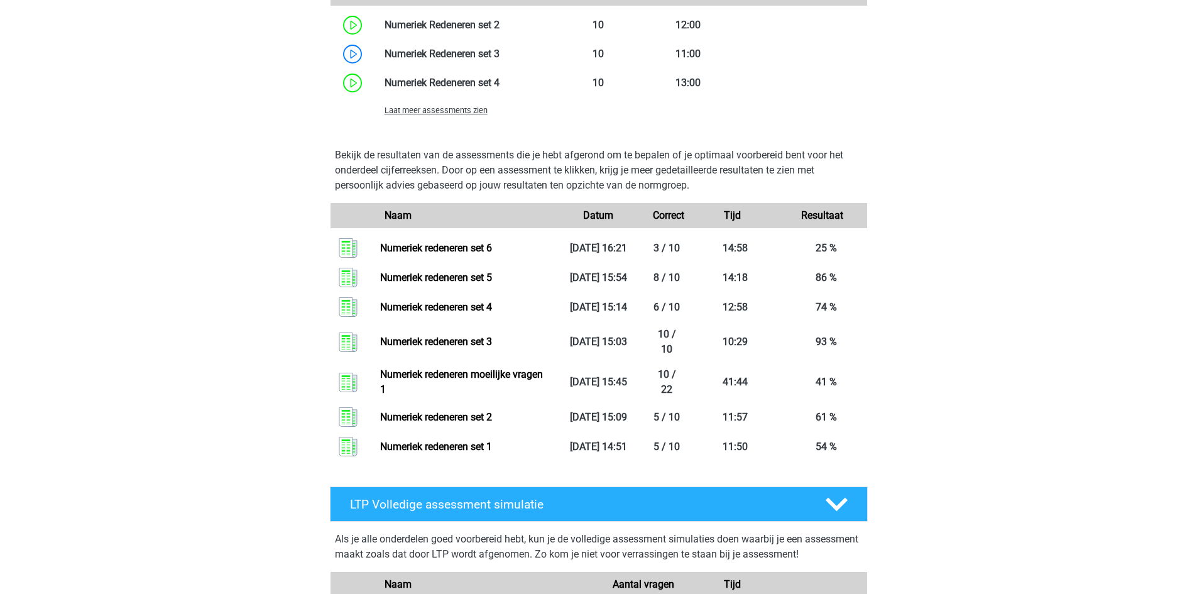
scroll to position [1885, 0]
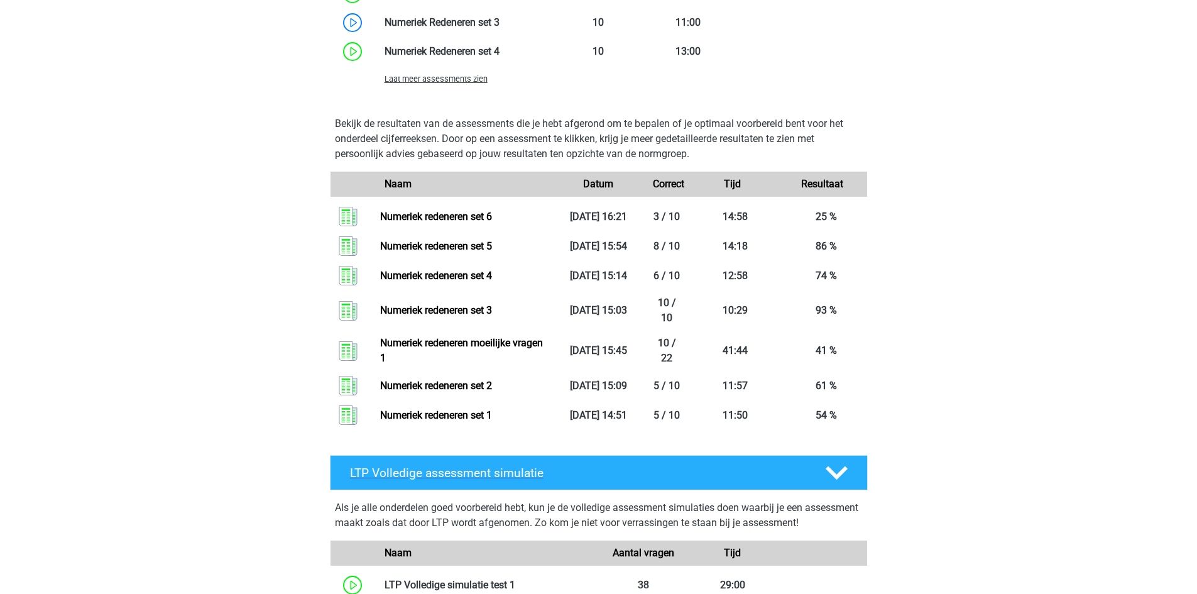
click at [838, 471] on icon at bounding box center [837, 473] width 22 height 22
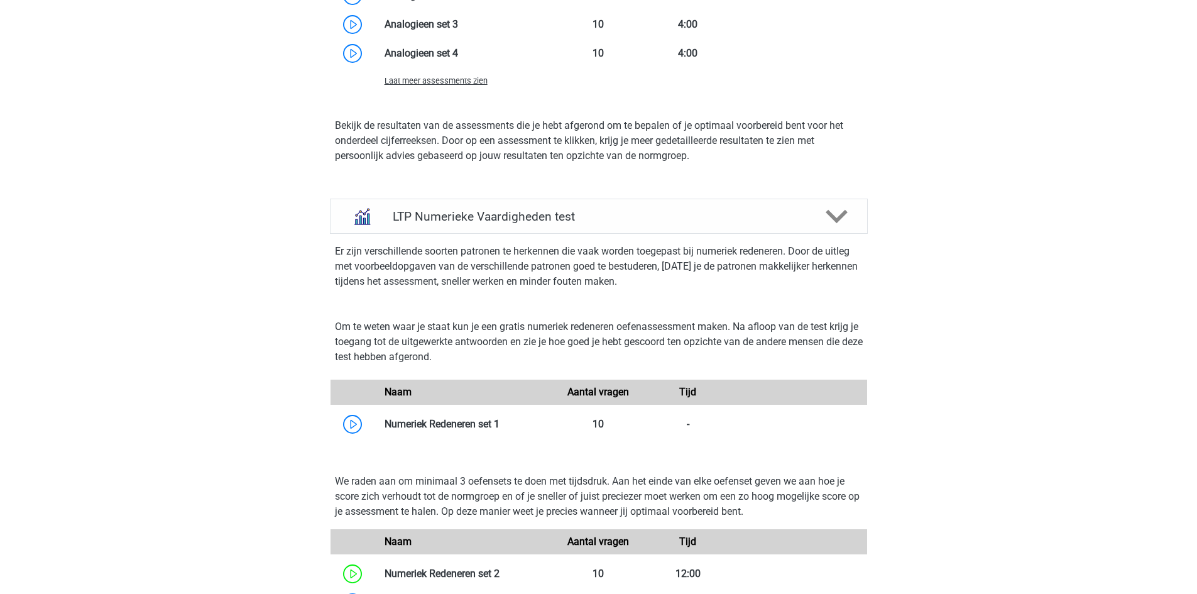
scroll to position [1257, 0]
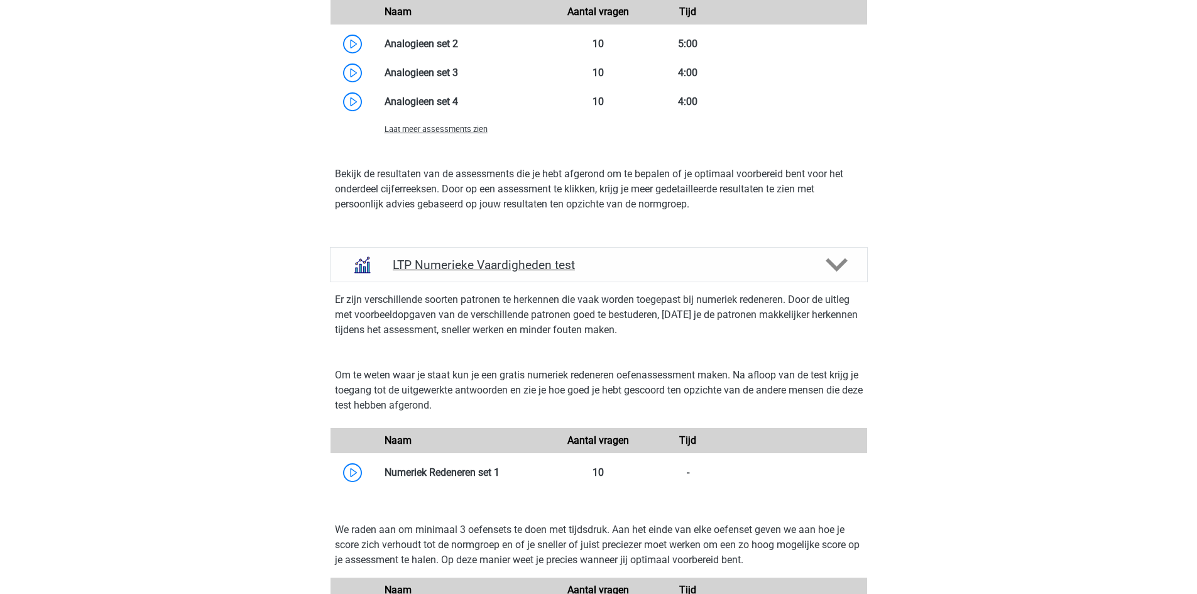
click at [838, 266] on polygon at bounding box center [837, 265] width 22 height 14
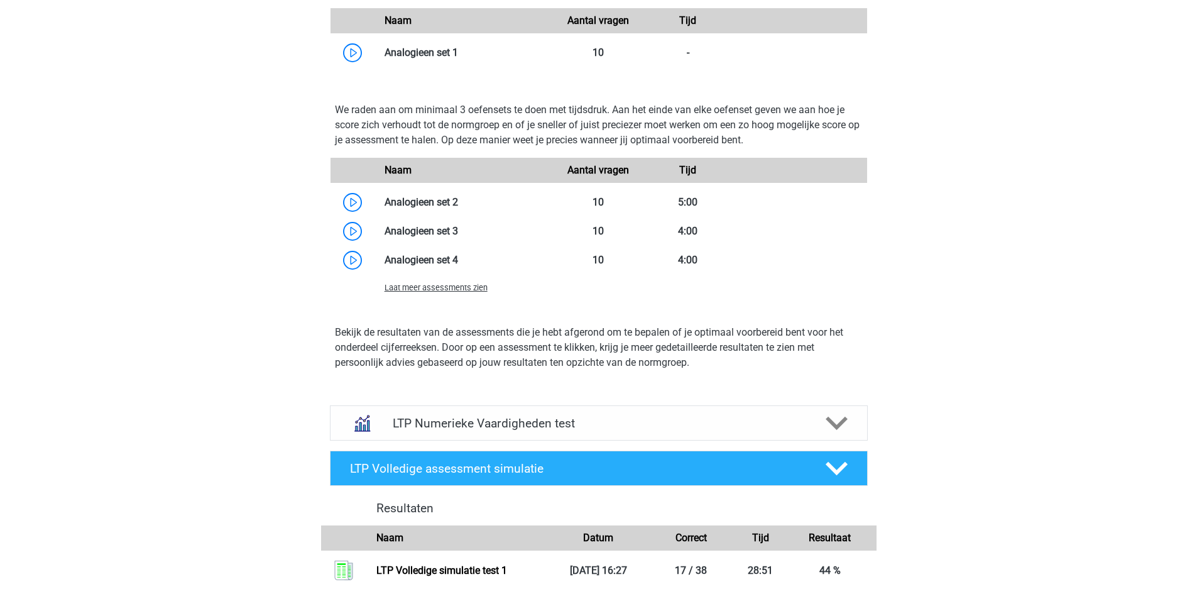
scroll to position [1068, 0]
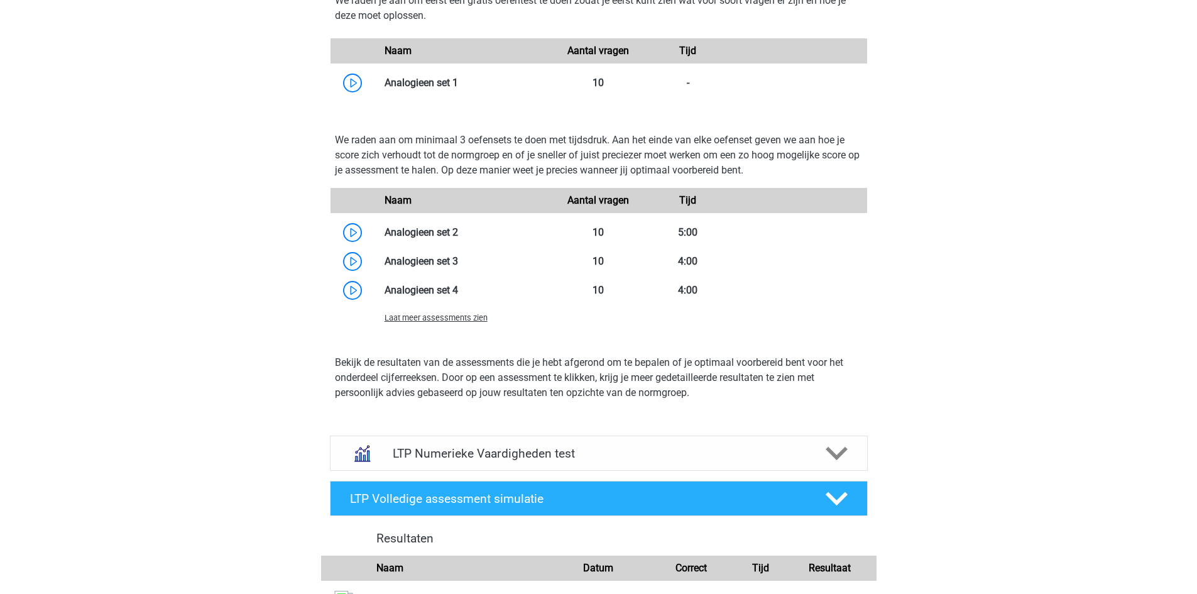
click at [439, 318] on span "Laat meer assessments zien" at bounding box center [436, 317] width 103 height 9
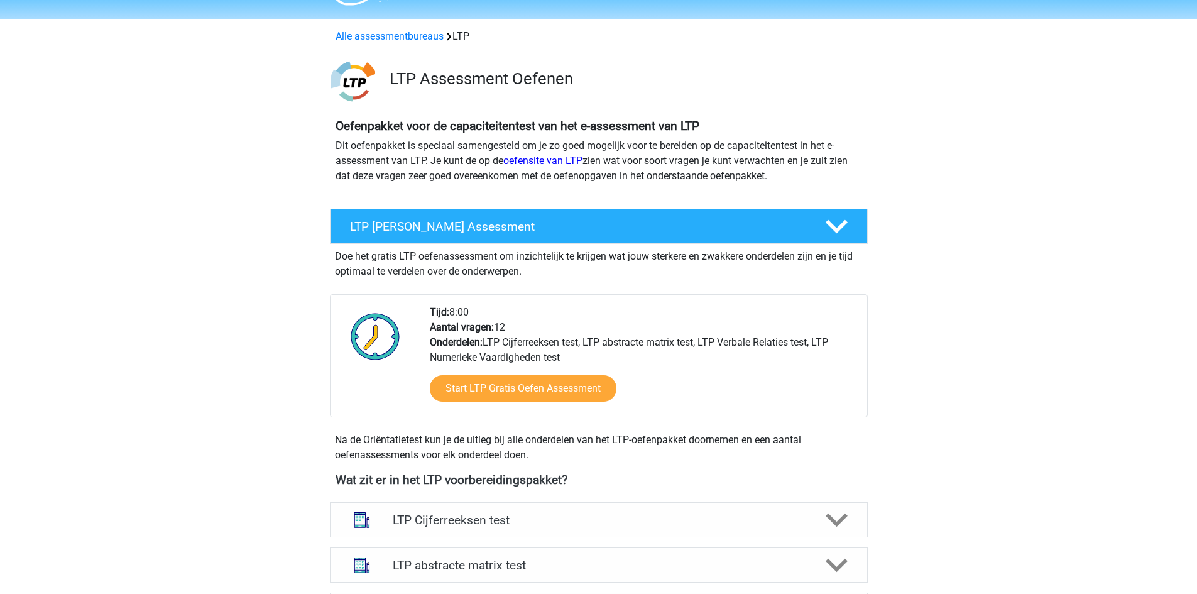
scroll to position [188, 0]
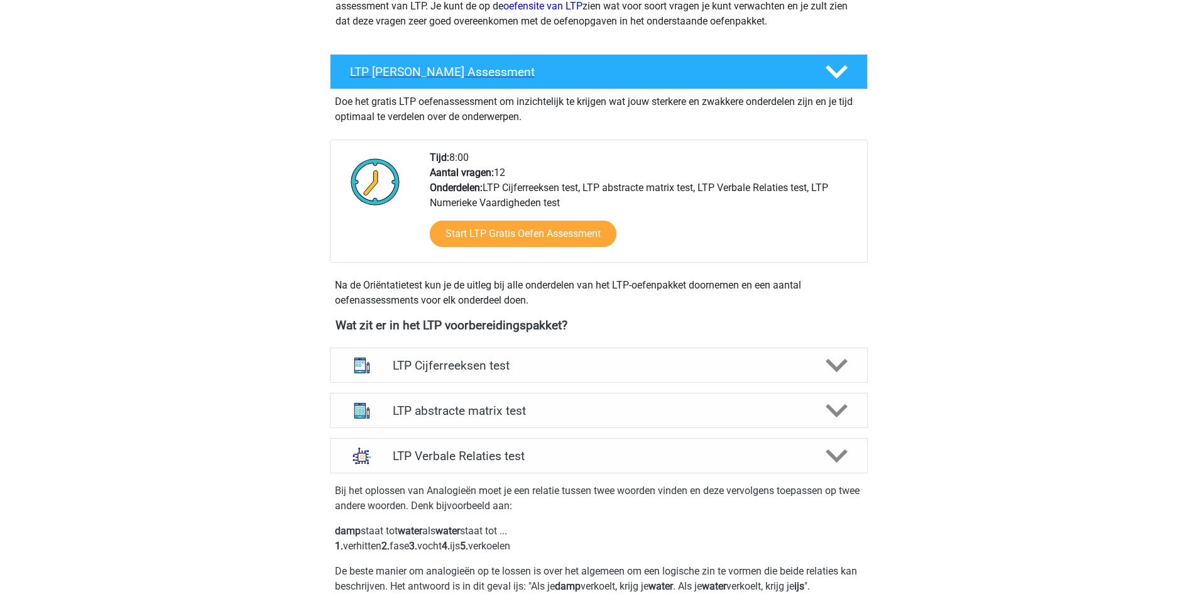
click at [678, 77] on h4 "LTP Gratis Oefen Assessment" at bounding box center [577, 72] width 455 height 14
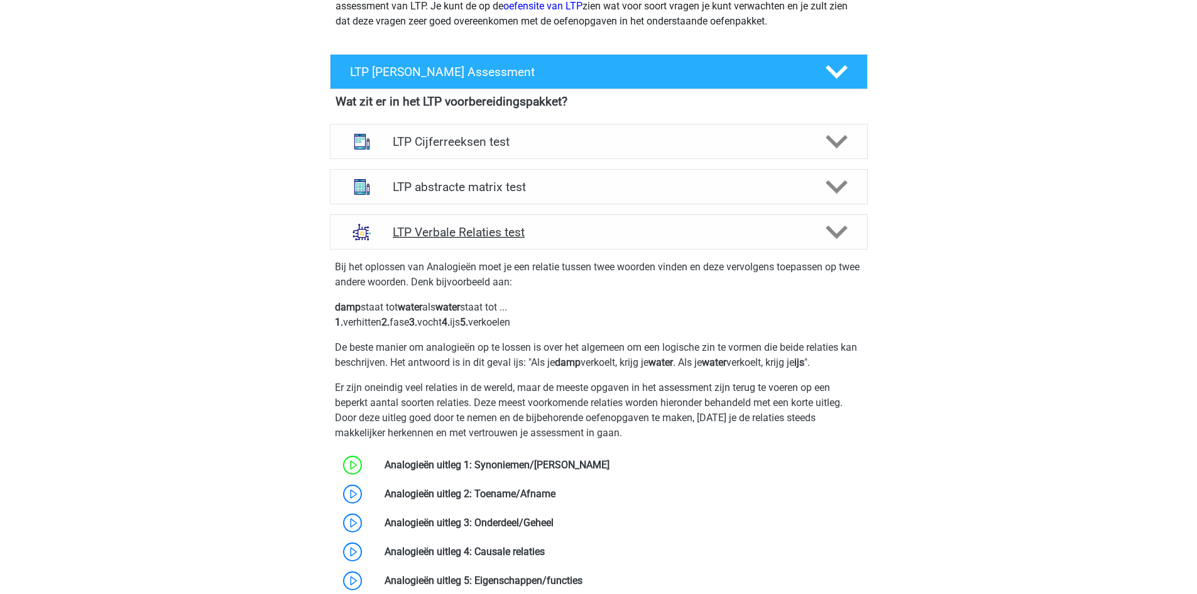
click at [483, 231] on h4 "LTP Verbale Relaties test" at bounding box center [599, 232] width 412 height 14
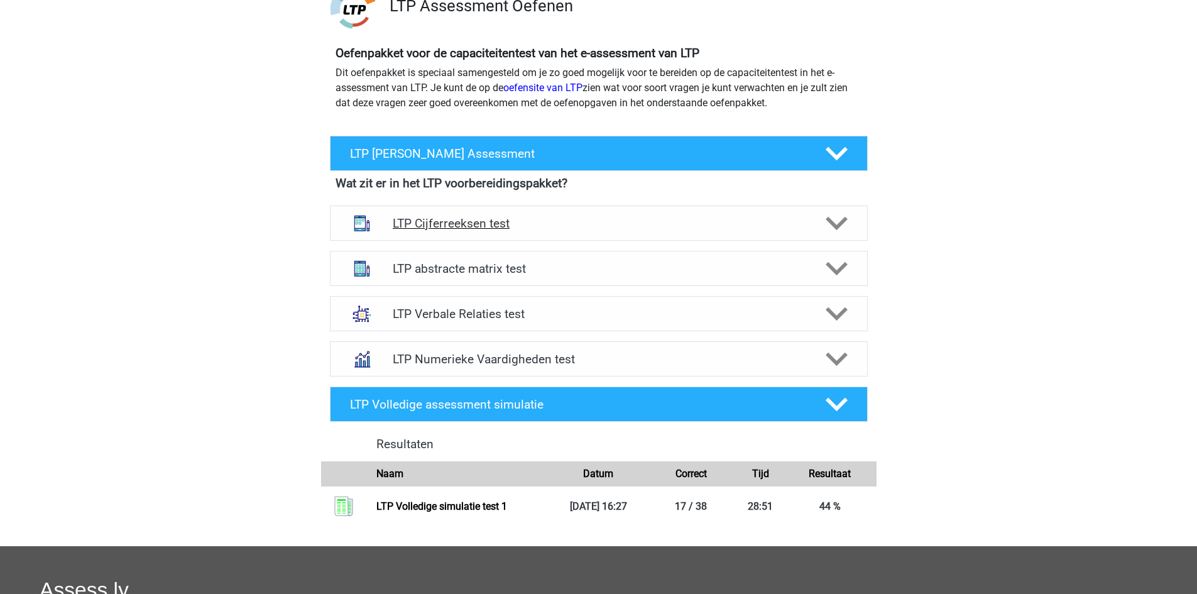
scroll to position [0, 0]
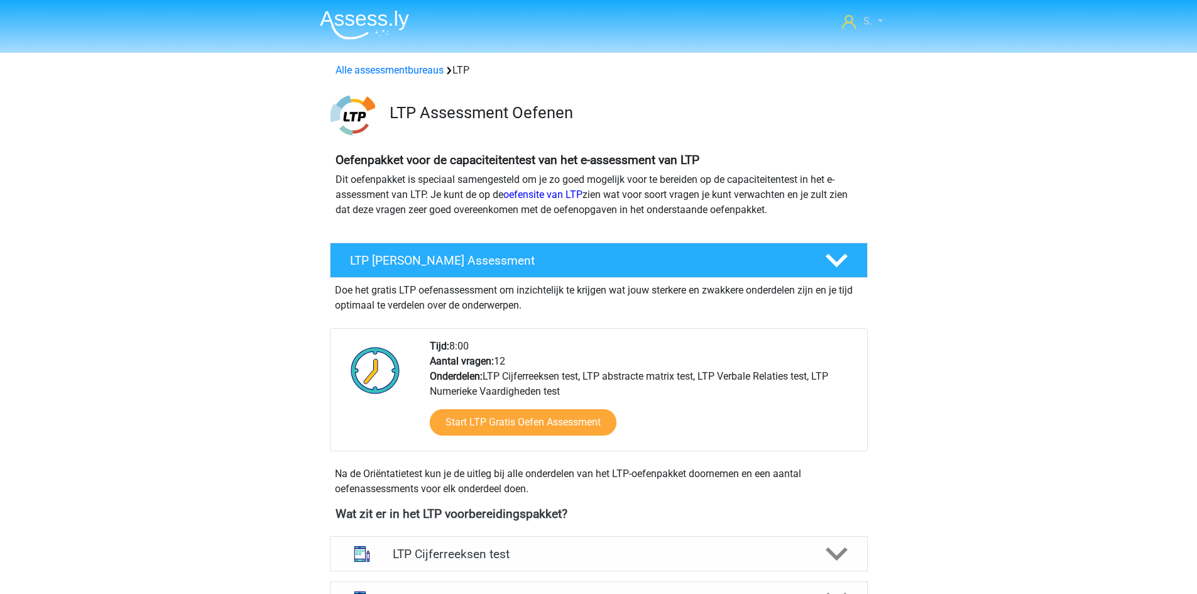
click at [865, 23] on span "S." at bounding box center [867, 21] width 9 height 12
click at [753, 121] on h3 "LTP Assessment Oefenen" at bounding box center [624, 112] width 468 height 19
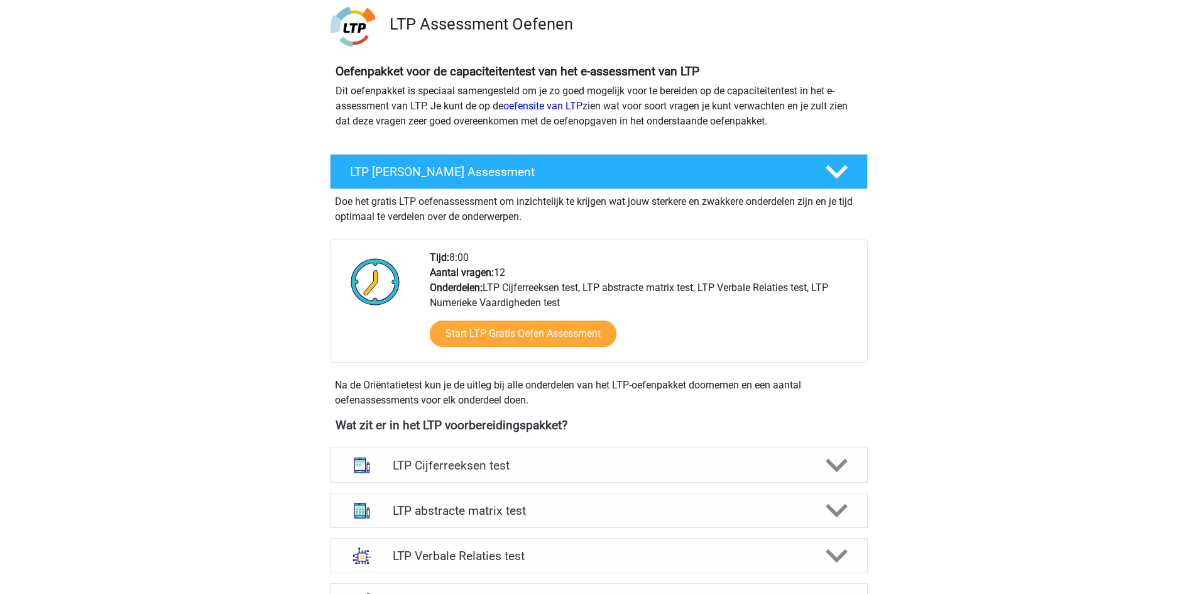
scroll to position [251, 0]
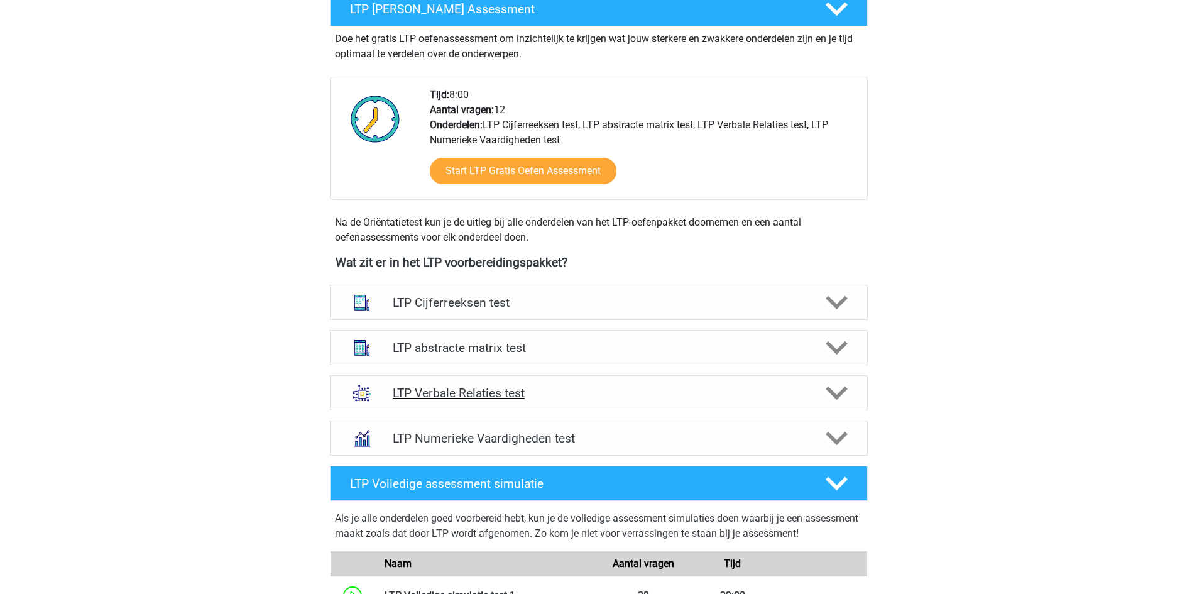
click at [508, 395] on h4 "LTP Verbale Relaties test" at bounding box center [599, 393] width 412 height 14
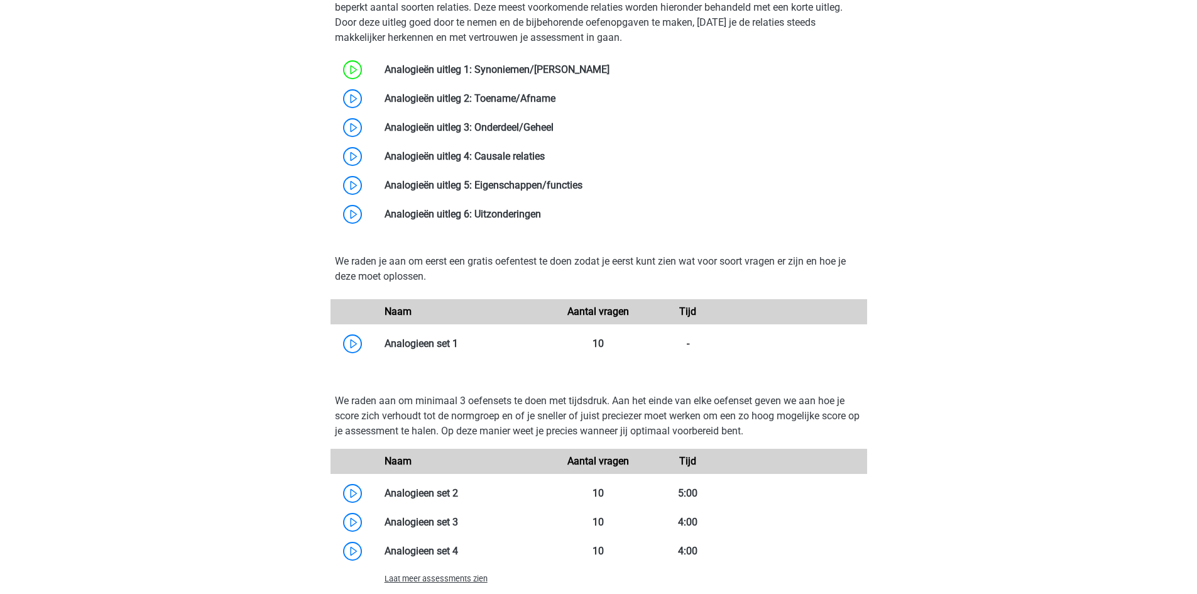
scroll to position [817, 0]
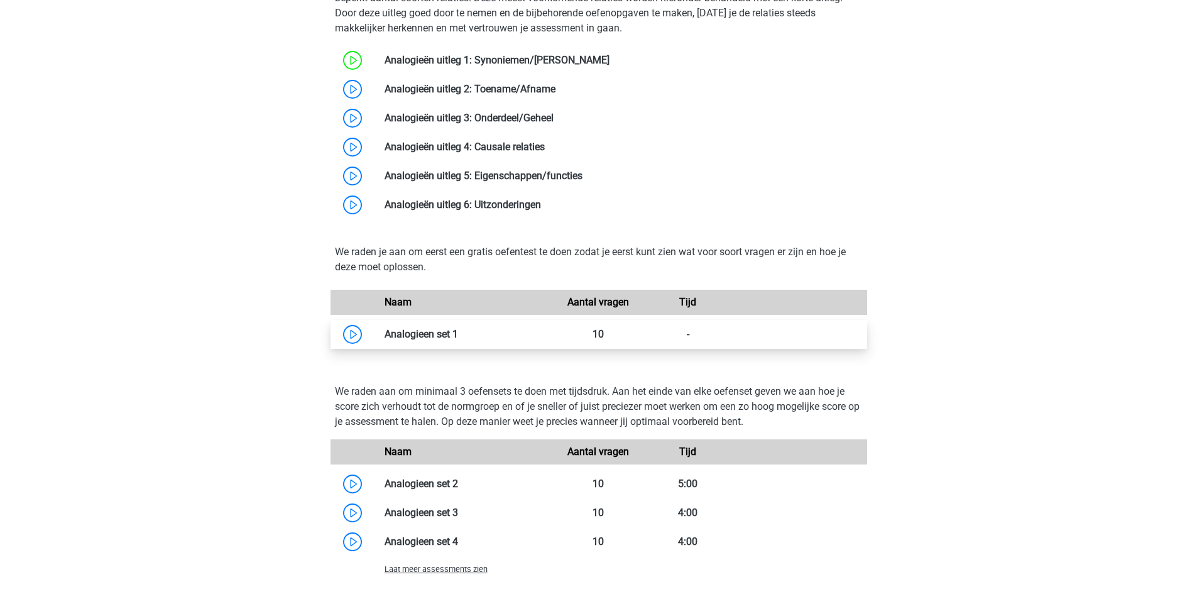
click at [458, 333] on link at bounding box center [458, 334] width 0 height 12
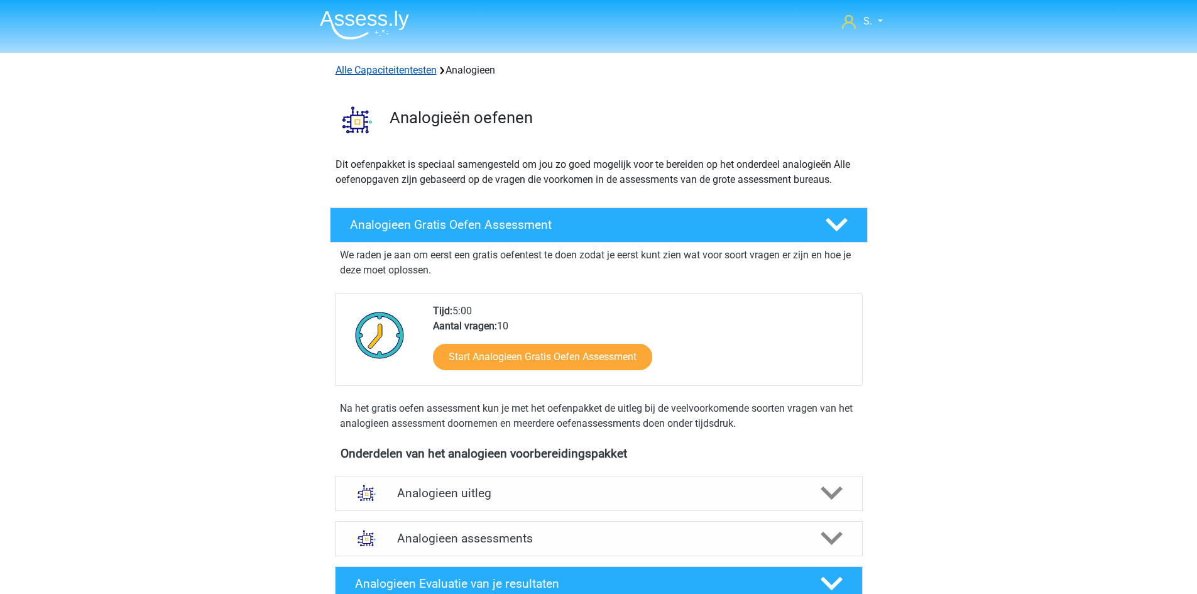
click at [375, 68] on link "Alle Capaciteitentesten" at bounding box center [386, 70] width 101 height 12
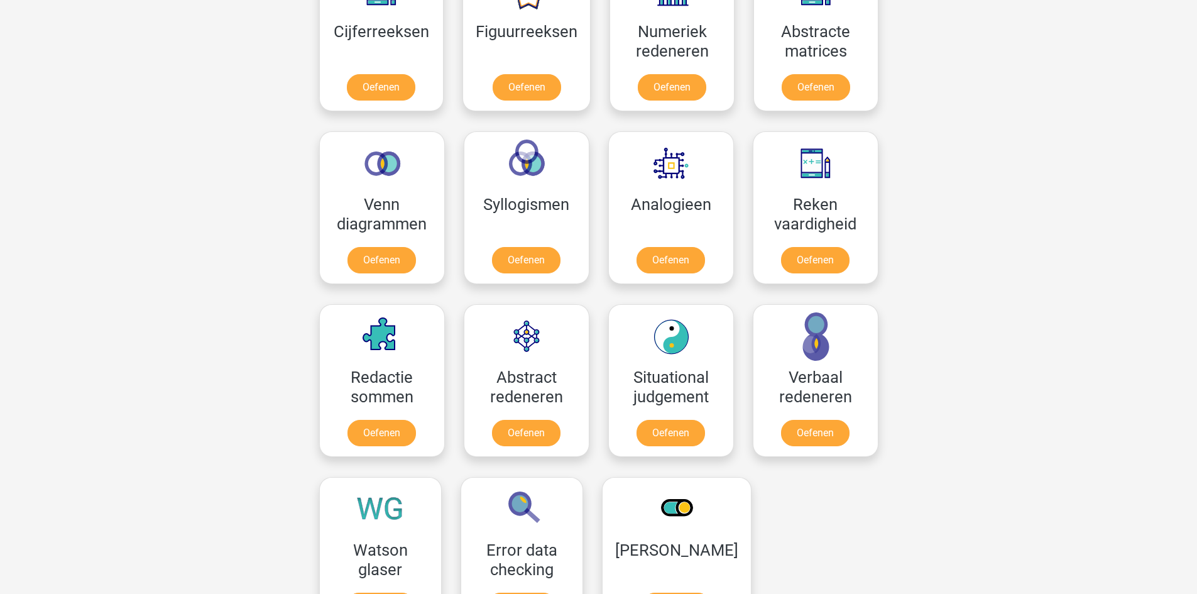
scroll to position [660, 0]
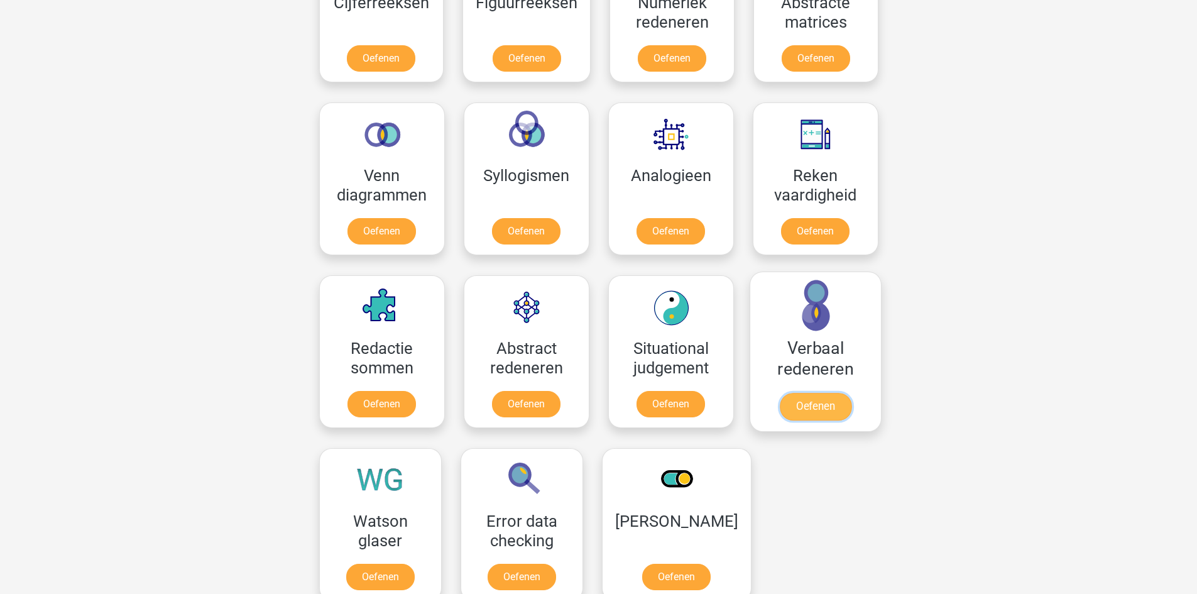
click at [826, 405] on link "Oefenen" at bounding box center [815, 407] width 72 height 28
